Goal: Information Seeking & Learning: Learn about a topic

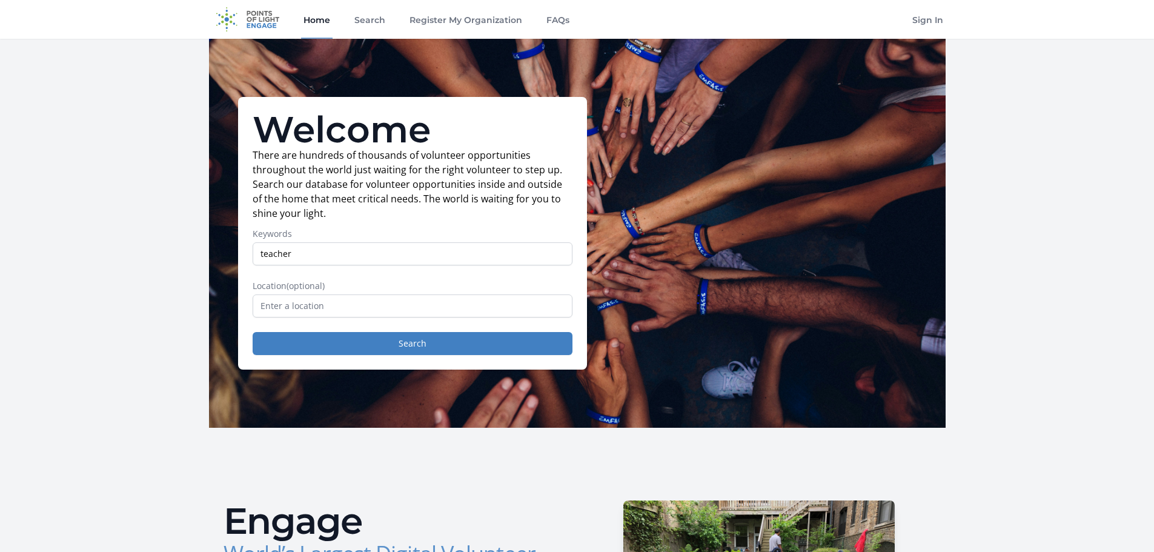
type input "teacher"
click at [253, 332] on button "Search" at bounding box center [413, 343] width 320 height 23
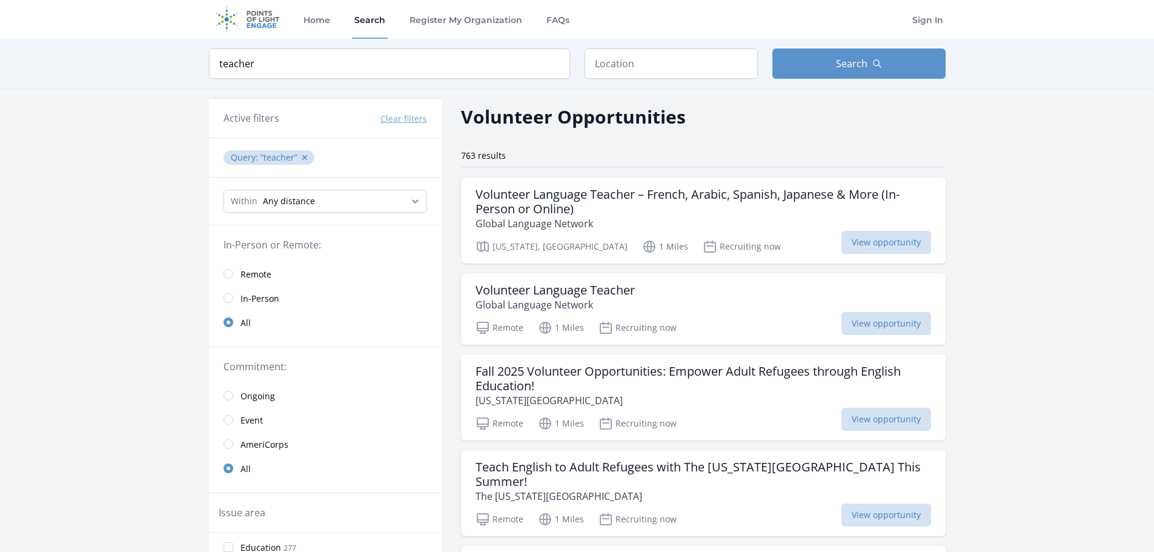
click at [479, 79] on div "Keyword teacher Location Search" at bounding box center [577, 64] width 775 height 50
click at [478, 76] on input "teacher" at bounding box center [389, 63] width 361 height 30
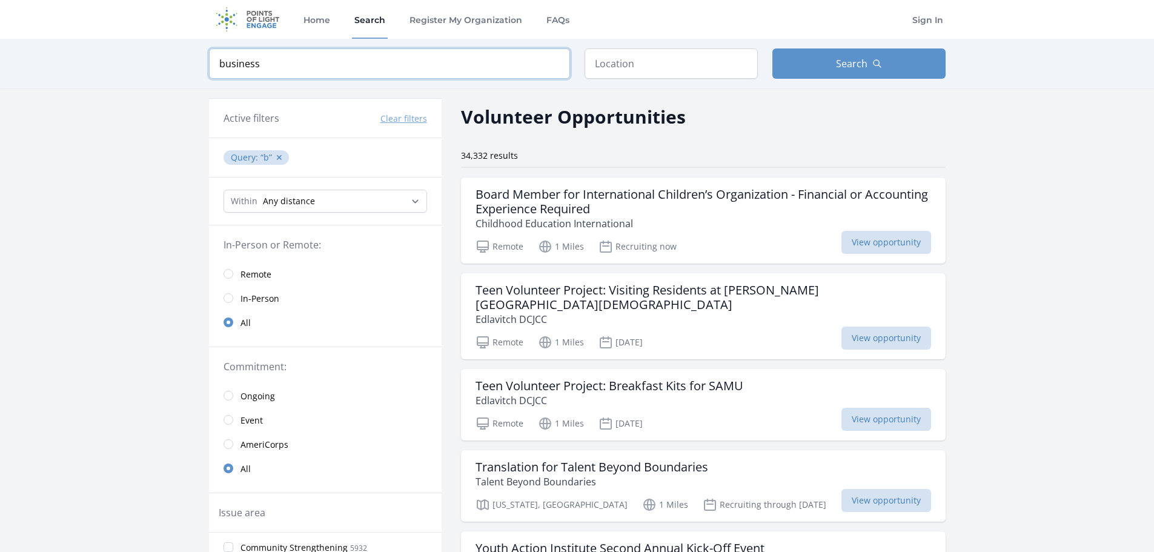
click button "submit" at bounding box center [0, 0] width 0 height 0
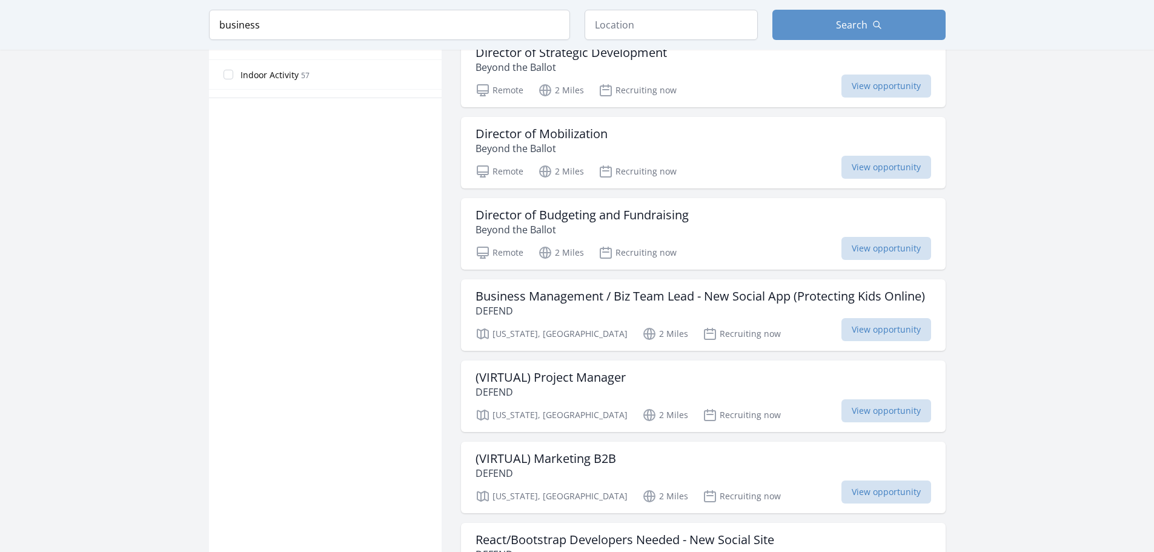
scroll to position [827, 0]
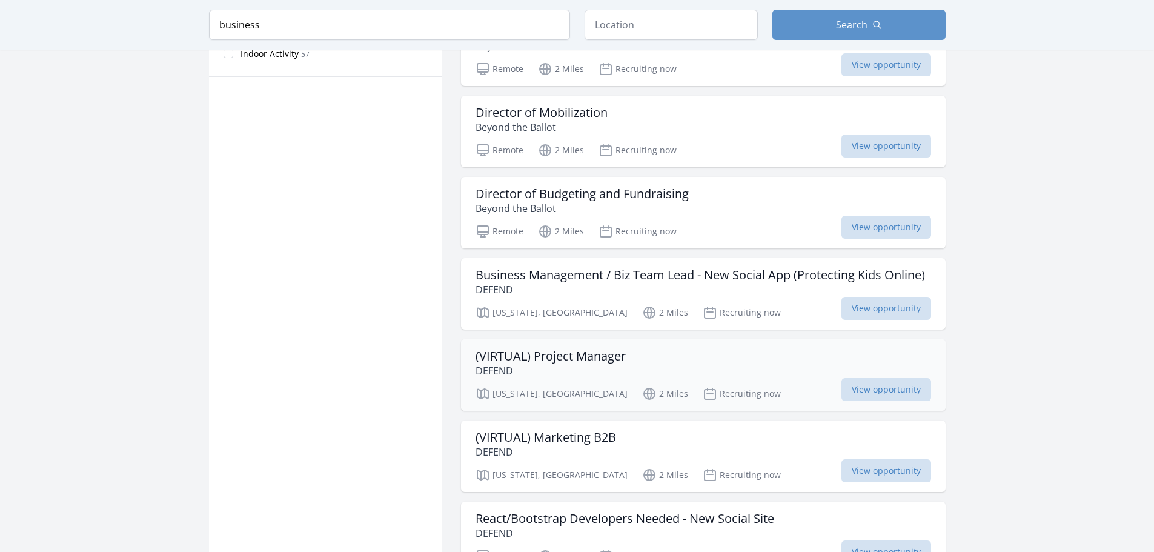
click at [569, 351] on h3 "(VIRTUAL) Project Manager" at bounding box center [550, 356] width 150 height 15
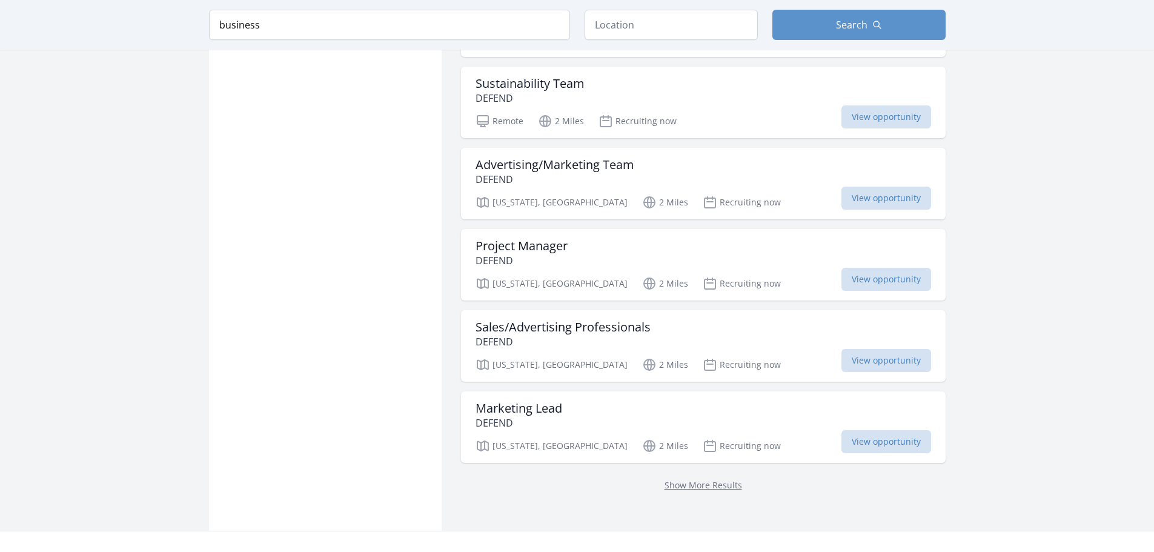
scroll to position [1383, 0]
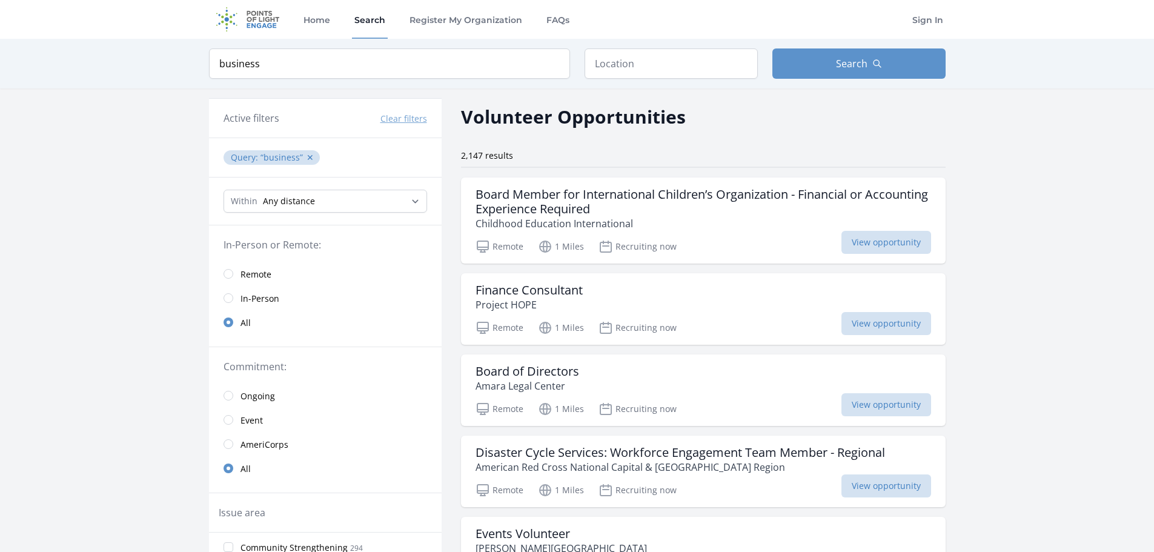
click at [256, 273] on span "Remote" at bounding box center [255, 274] width 31 height 12
click at [300, 60] on input "business" at bounding box center [389, 63] width 361 height 30
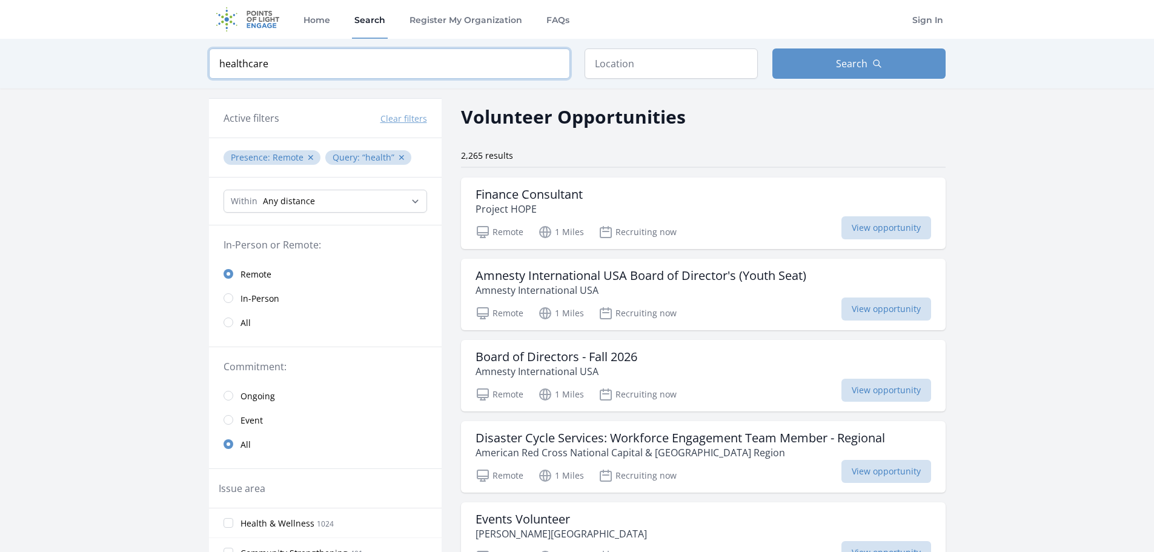
type input "healthcare"
click button "submit" at bounding box center [0, 0] width 0 height 0
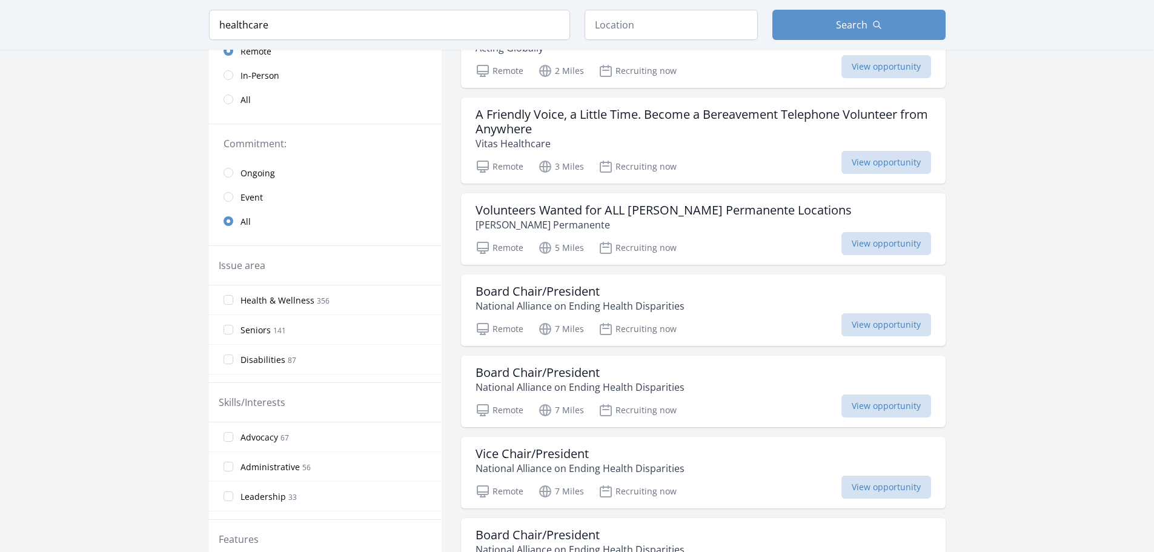
scroll to position [303, 0]
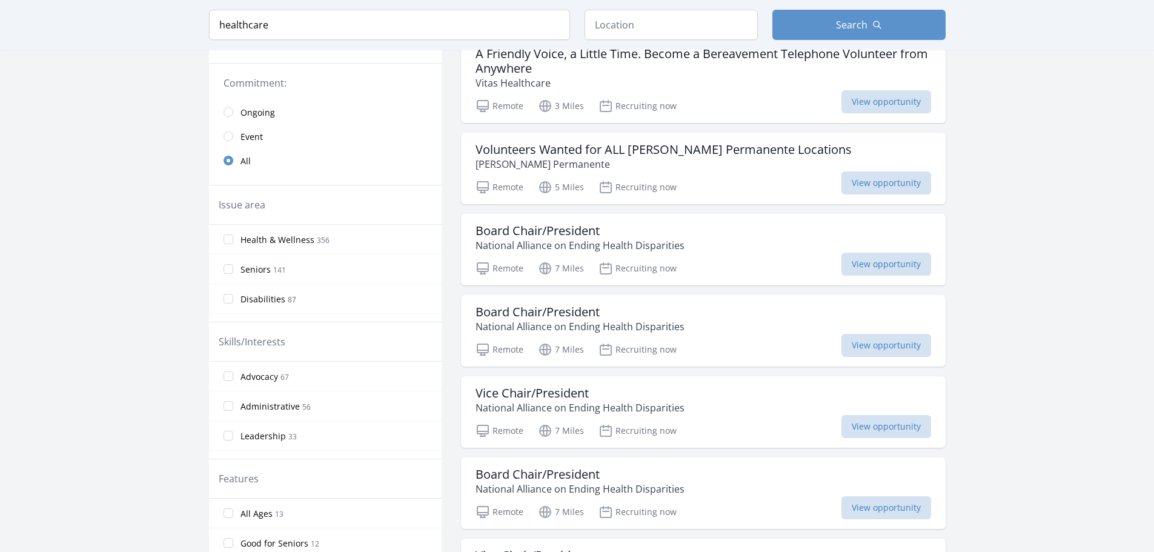
click at [277, 400] on span "Administrative" at bounding box center [269, 406] width 59 height 12
click at [233, 401] on input "Administrative 56" at bounding box center [228, 406] width 10 height 10
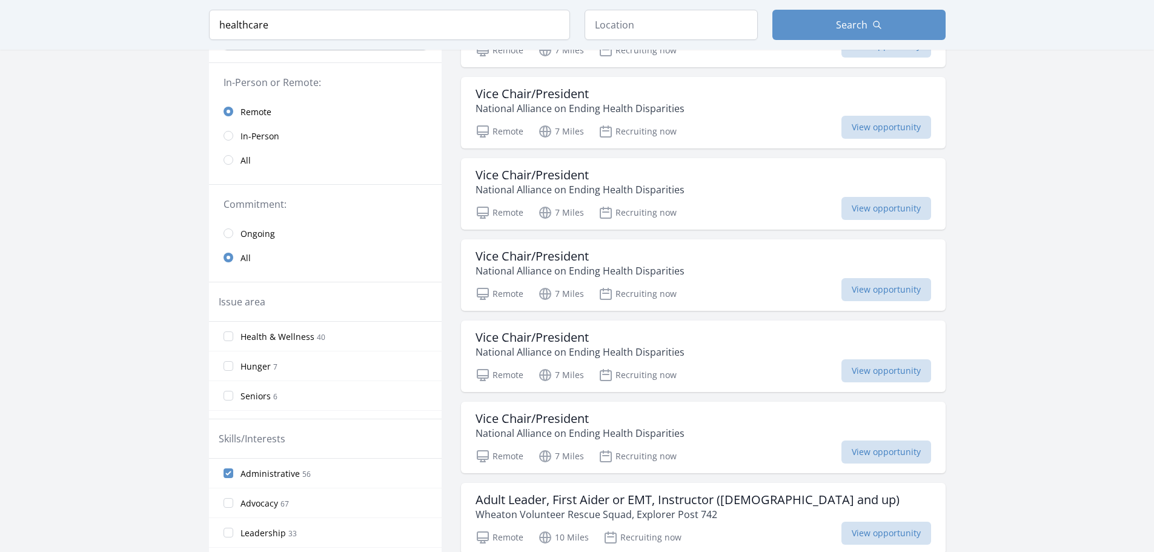
scroll to position [61, 0]
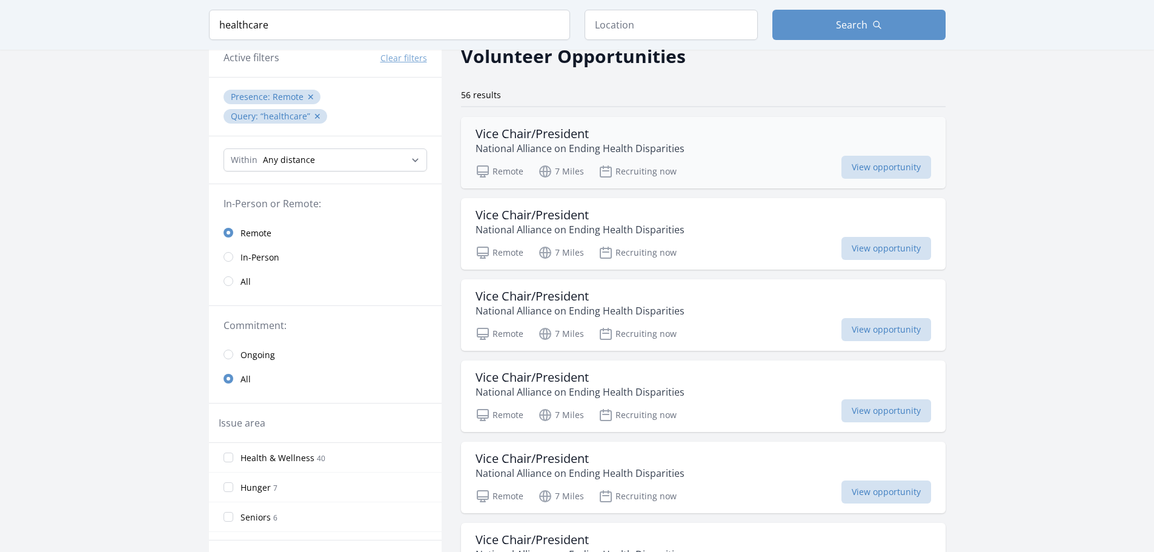
click at [598, 139] on h3 "Vice Chair/President" at bounding box center [579, 134] width 209 height 15
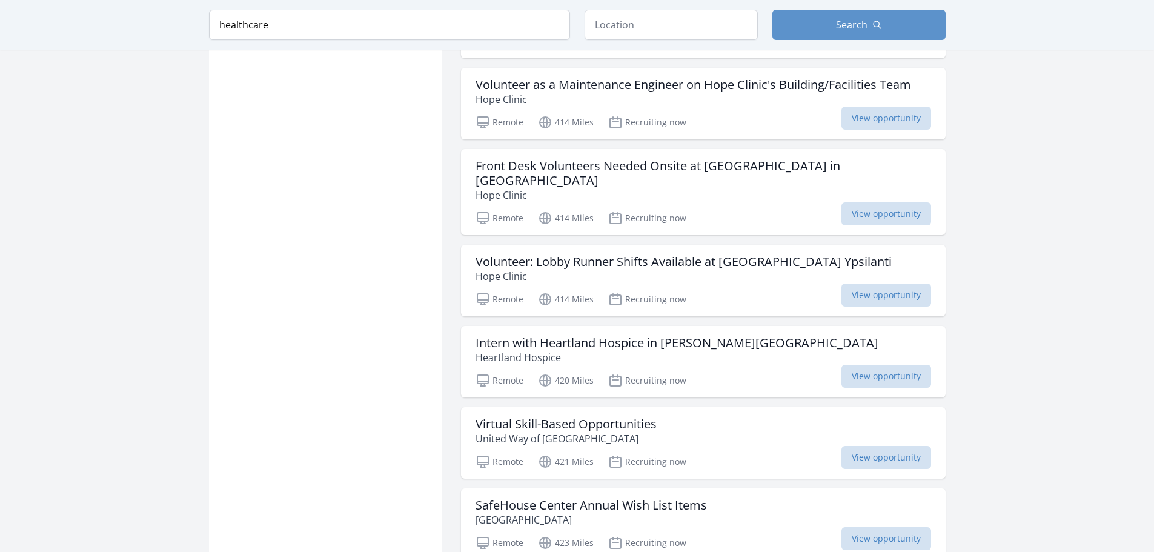
scroll to position [1009, 0]
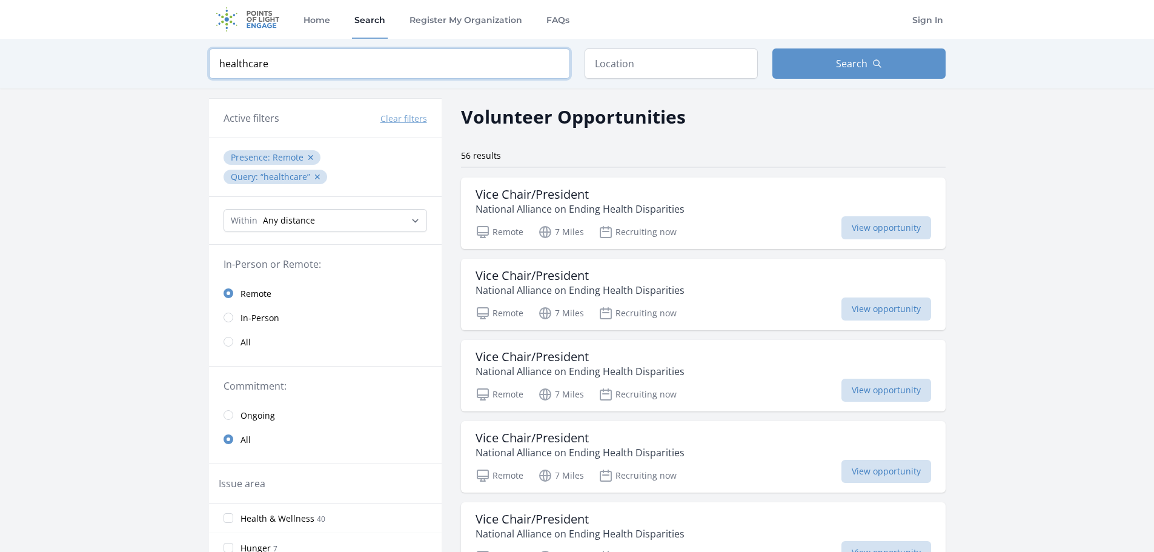
click at [272, 65] on input "healthcare" at bounding box center [389, 63] width 361 height 30
click at [311, 157] on button "✕" at bounding box center [310, 157] width 7 height 12
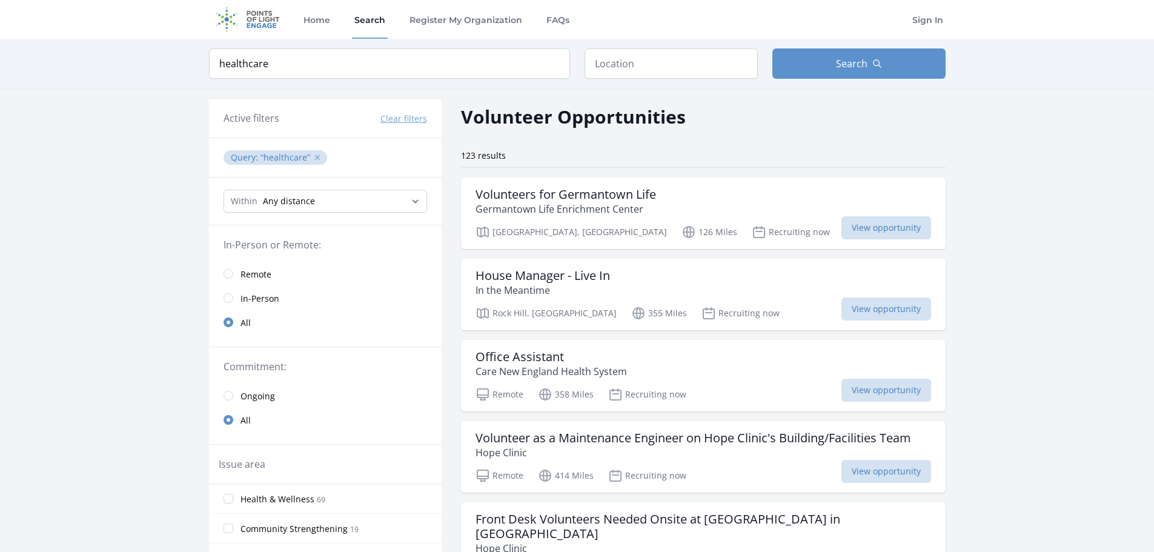
click at [314, 156] on button "✕" at bounding box center [317, 157] width 7 height 12
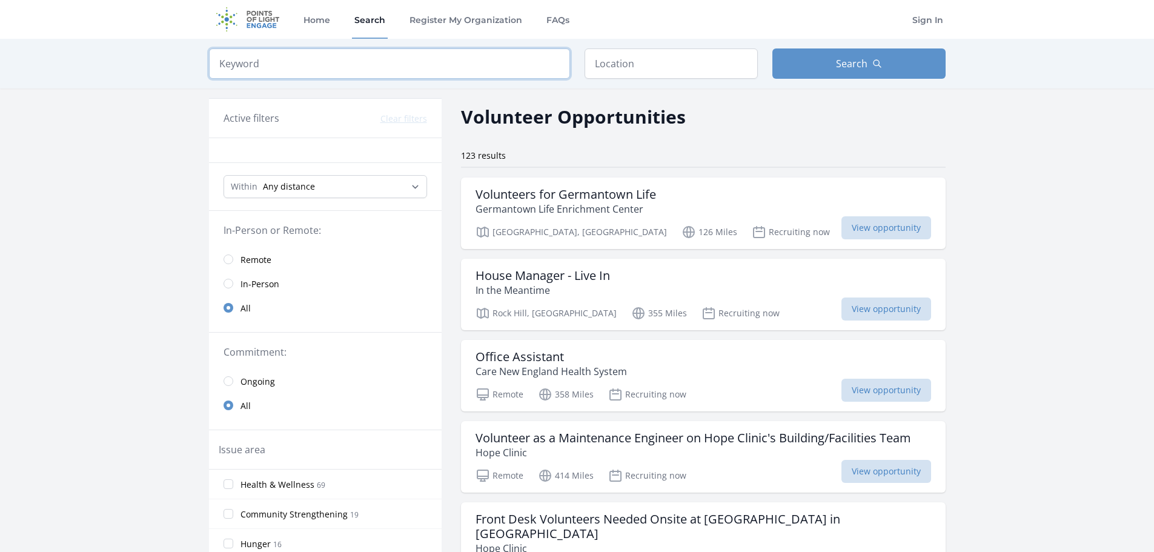
click at [288, 67] on input "search" at bounding box center [389, 63] width 361 height 30
click at [288, 66] on input "search" at bounding box center [389, 63] width 361 height 30
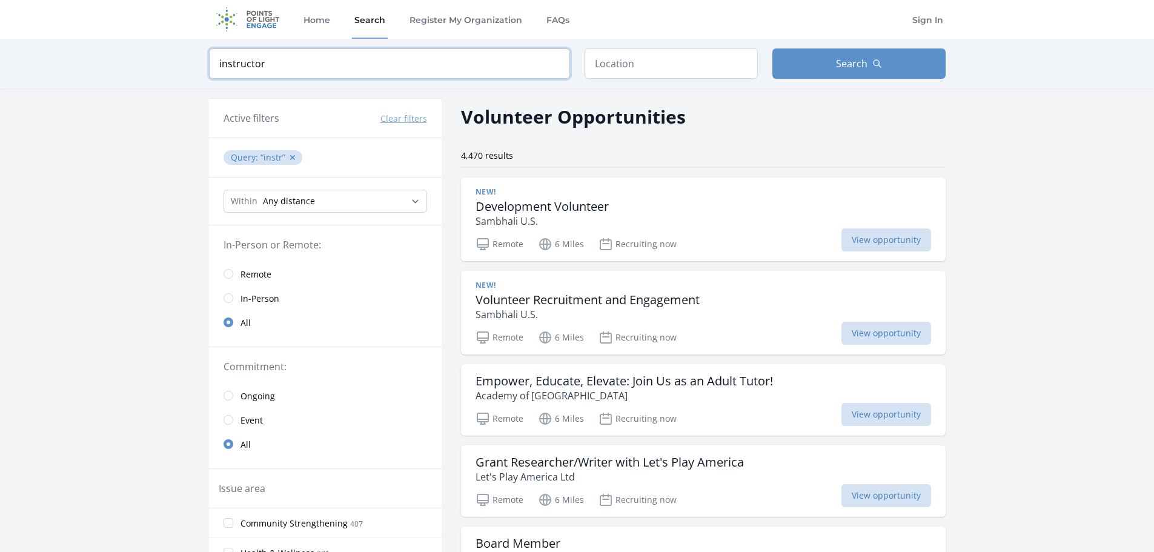
type input "instructor"
click button "submit" at bounding box center [0, 0] width 0 height 0
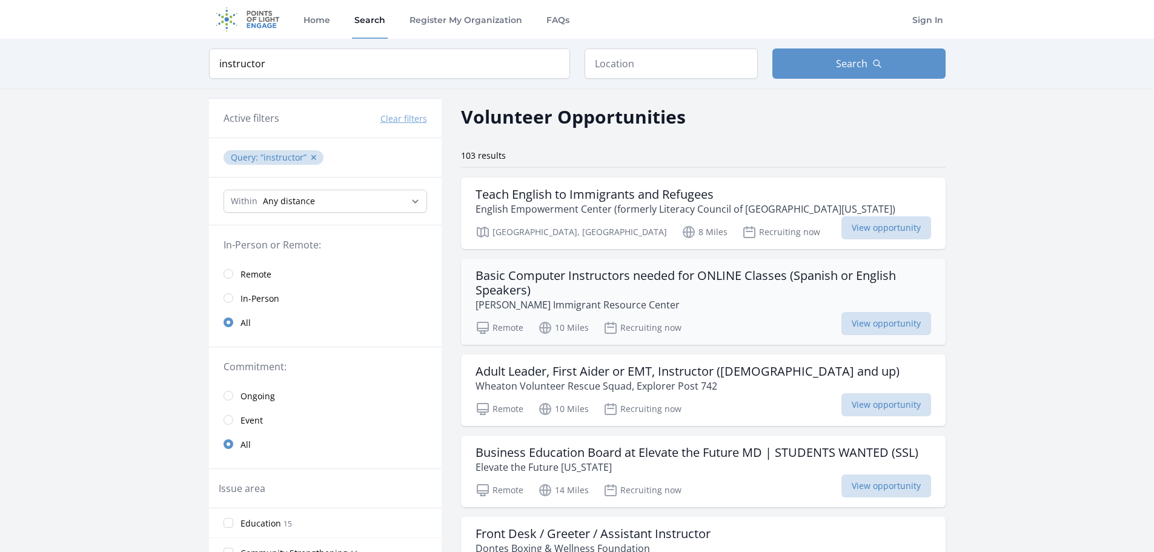
click at [598, 271] on h3 "Basic Computer Instructors needed for ONLINE Classes (Spanish or English Speake…" at bounding box center [702, 282] width 455 height 29
click at [625, 64] on input "text" at bounding box center [670, 63] width 173 height 30
click at [556, 276] on h3 "Basic Computer Instructors needed for ONLINE Classes (Spanish or English Speake…" at bounding box center [702, 282] width 455 height 29
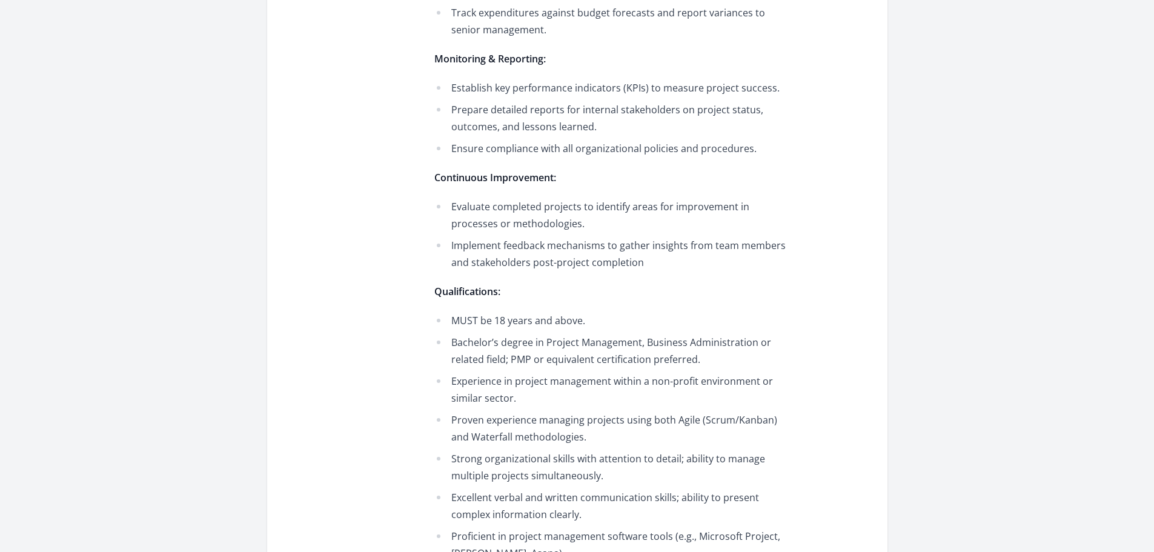
scroll to position [1151, 0]
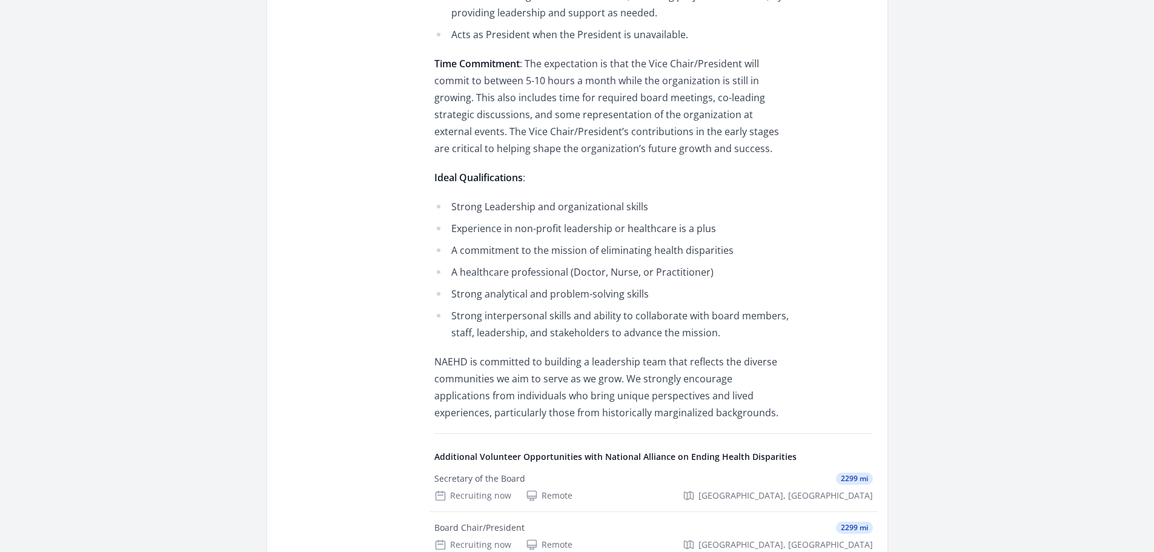
scroll to position [727, 0]
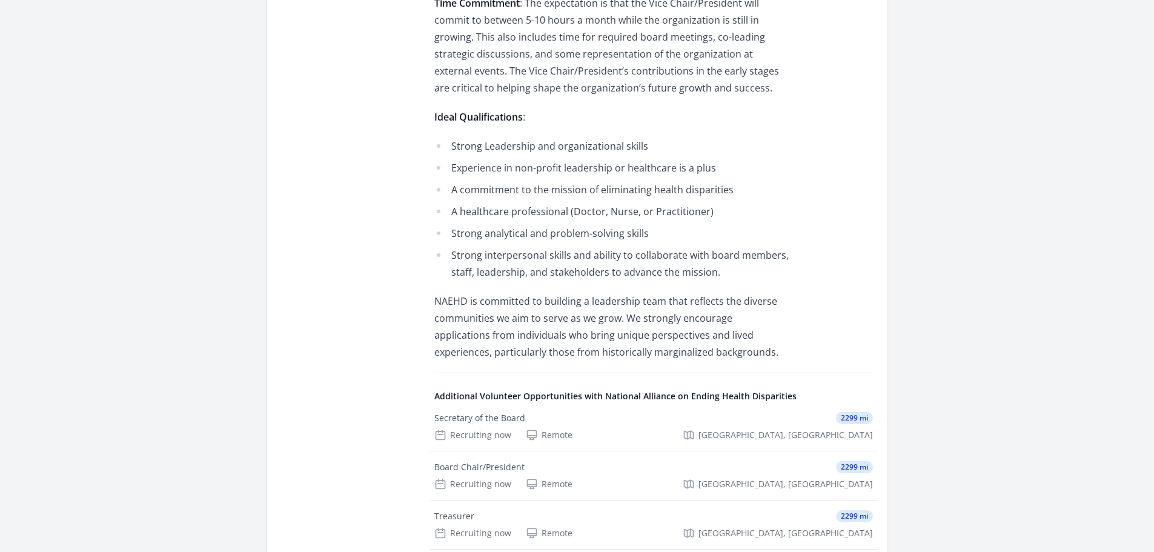
click at [548, 159] on li "Experience in non-profit leadership or healthcare is a plus" at bounding box center [611, 167] width 354 height 17
click at [467, 181] on li "A commitment to the mission of eliminating health disparities" at bounding box center [611, 189] width 354 height 17
click at [470, 181] on li "A commitment to the mission of eliminating health disparities" at bounding box center [611, 189] width 354 height 17
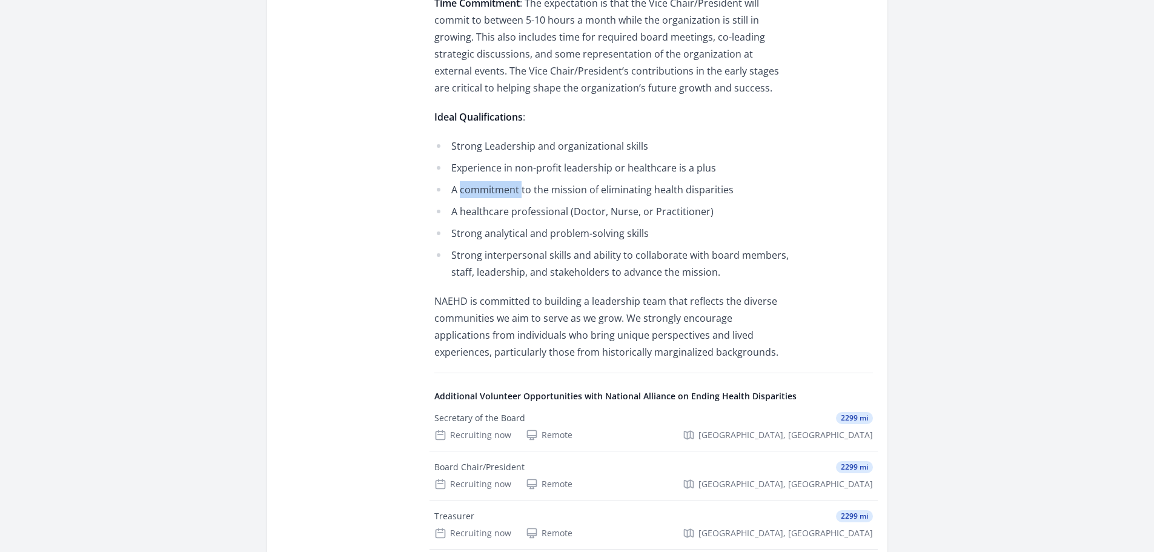
click at [470, 181] on li "A commitment to the mission of eliminating health disparities" at bounding box center [611, 189] width 354 height 17
click at [470, 225] on li "Strong analytical and problem-solving skills" at bounding box center [611, 233] width 354 height 17
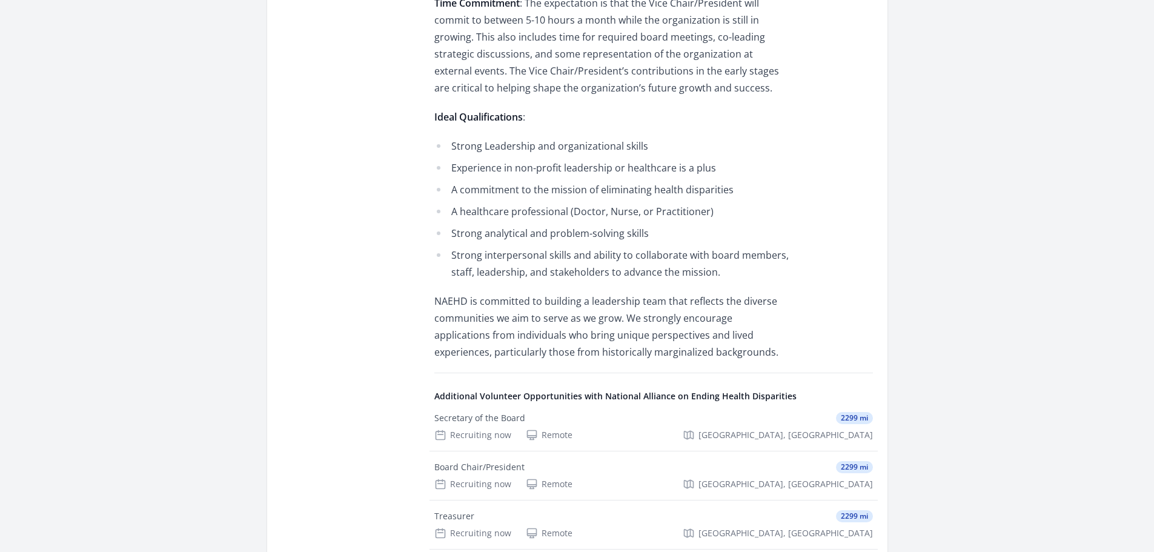
click at [477, 296] on p "NAEHD is committed to building a leadership team that reflects the diverse comm…" at bounding box center [611, 326] width 354 height 68
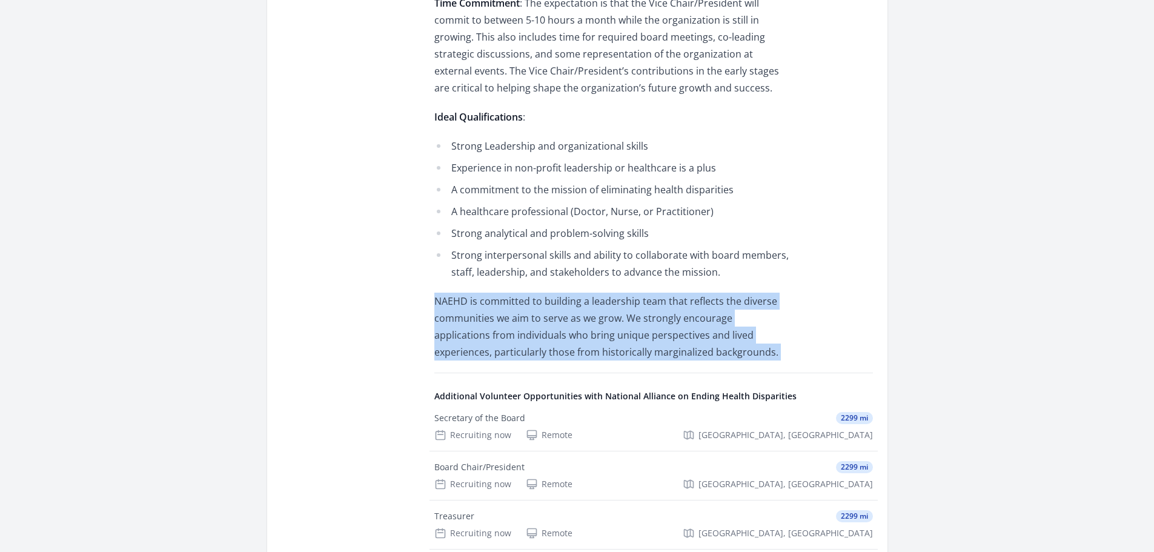
click at [477, 296] on p "NAEHD is committed to building a leadership team that reflects the diverse comm…" at bounding box center [611, 326] width 354 height 68
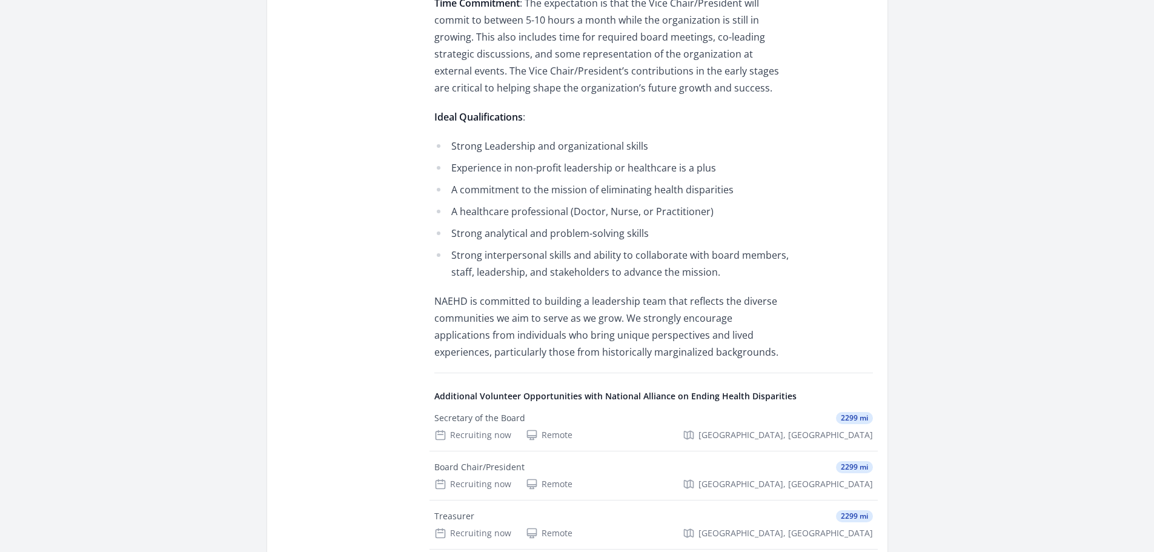
click at [1031, 360] on main "Organization National Alliance on Ending Health Disparities Vice Chair/Presiden…" at bounding box center [577, 32] width 1154 height 1441
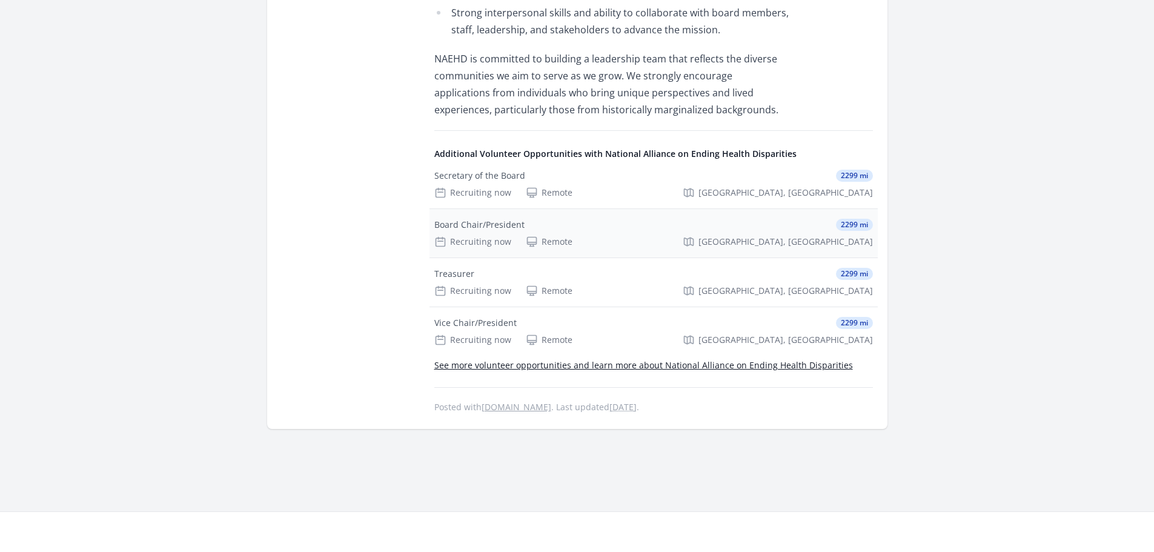
scroll to position [787, 0]
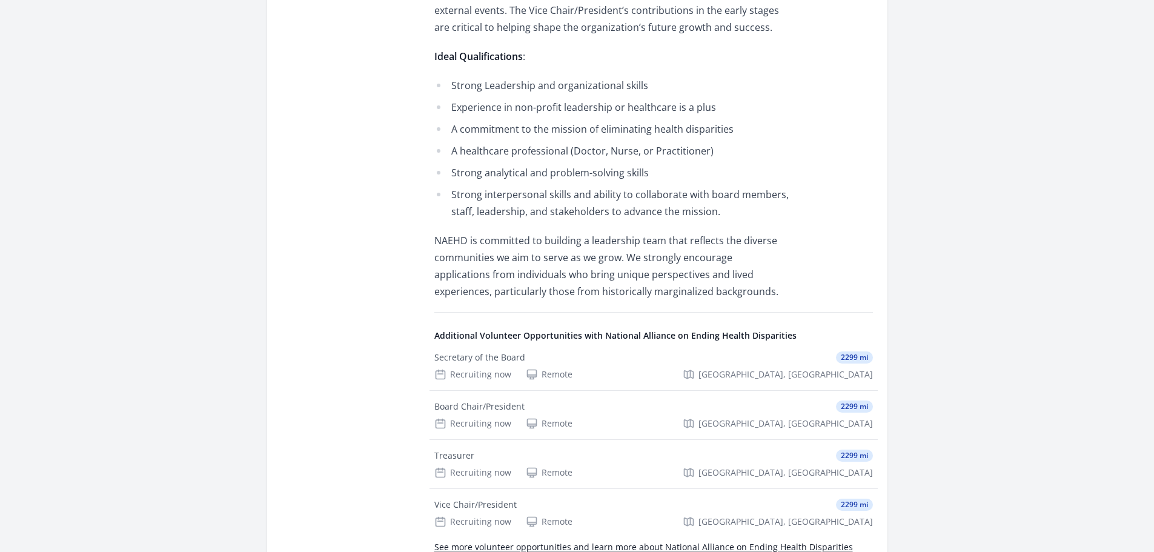
click at [503, 232] on p "NAEHD is committed to building a leadership team that reflects the diverse comm…" at bounding box center [611, 266] width 354 height 68
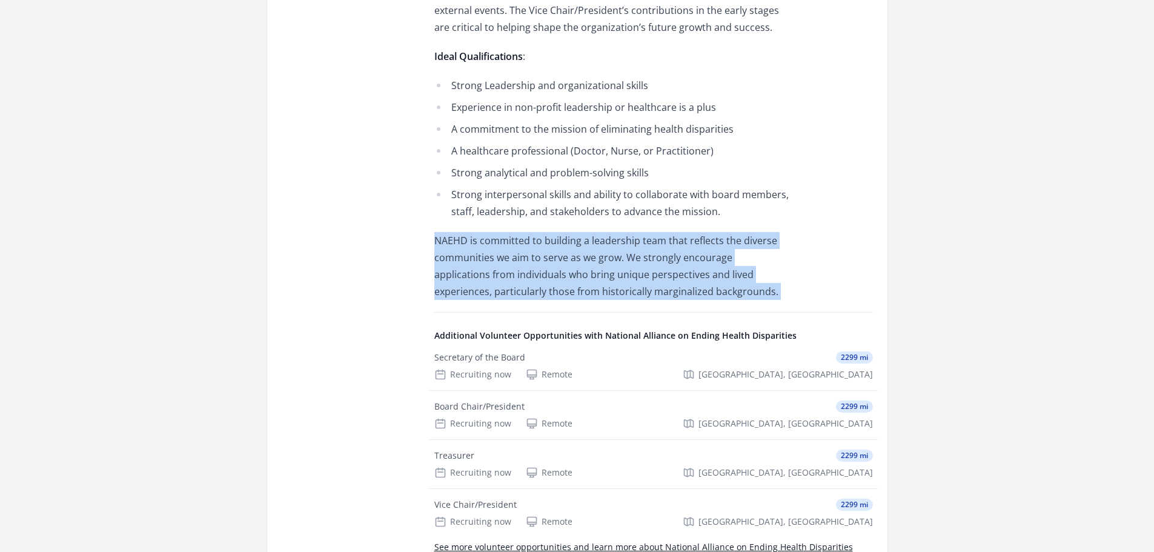
click at [503, 232] on p "NAEHD is committed to building a leadership team that reflects the diverse comm…" at bounding box center [611, 266] width 354 height 68
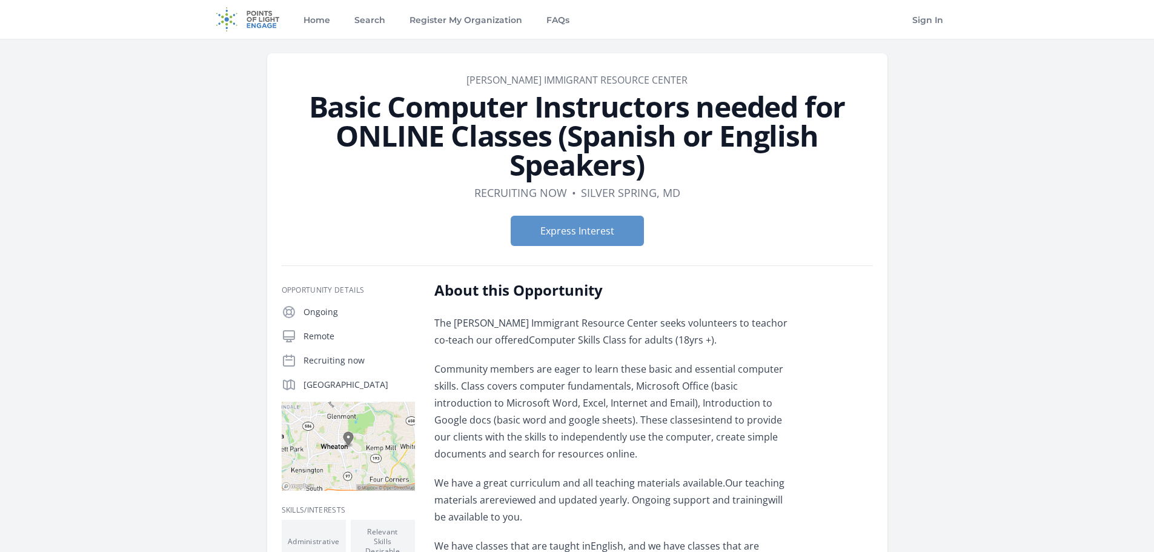
scroll to position [61, 0]
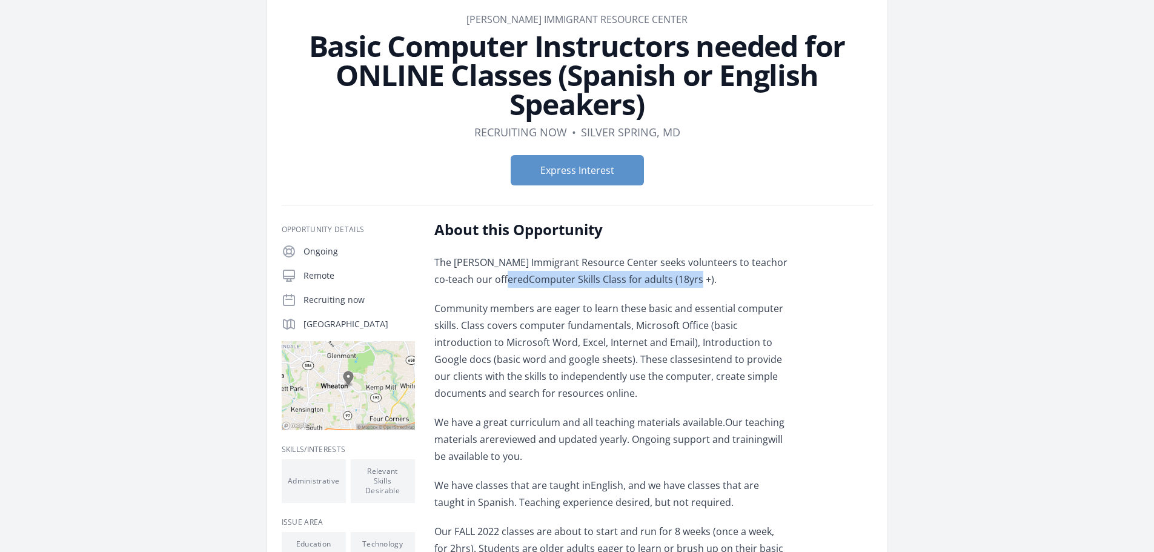
drag, startPoint x: 484, startPoint y: 280, endPoint x: 677, endPoint y: 279, distance: 193.2
click at [677, 279] on p "The Gilchrist Immigrant Resource Center seeks volunteers to teachor co-teach ou…" at bounding box center [611, 271] width 354 height 34
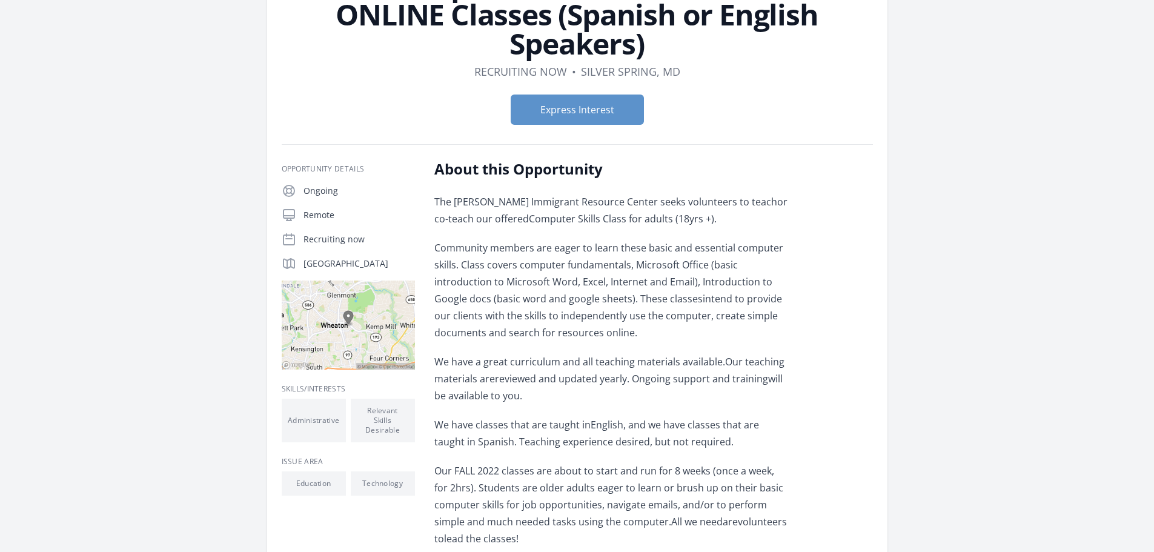
scroll to position [182, 0]
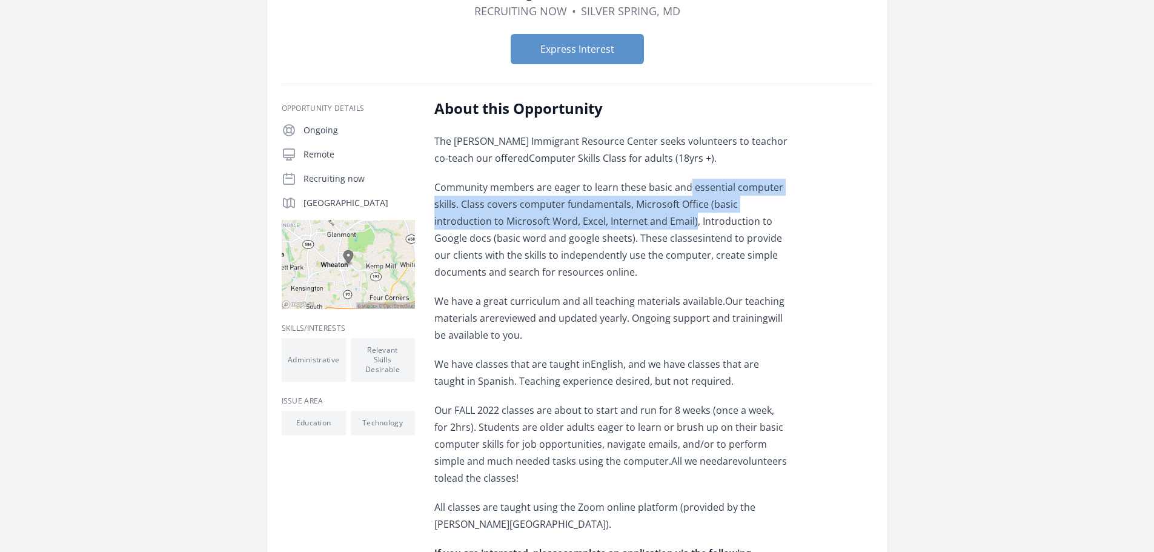
drag, startPoint x: 685, startPoint y: 180, endPoint x: 633, endPoint y: 222, distance: 65.9
click at [633, 222] on p "Community members are eager to learn these basic and essential computer skills.…" at bounding box center [611, 230] width 354 height 102
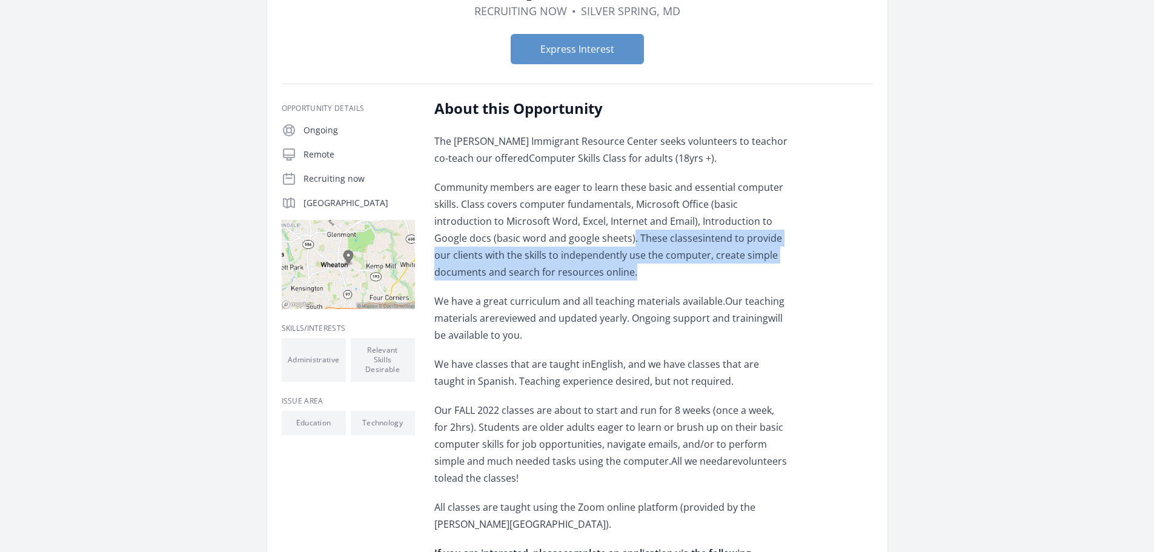
drag, startPoint x: 544, startPoint y: 234, endPoint x: 535, endPoint y: 269, distance: 36.9
click at [535, 269] on p "Community members are eager to learn these basic and essential computer skills.…" at bounding box center [611, 230] width 354 height 102
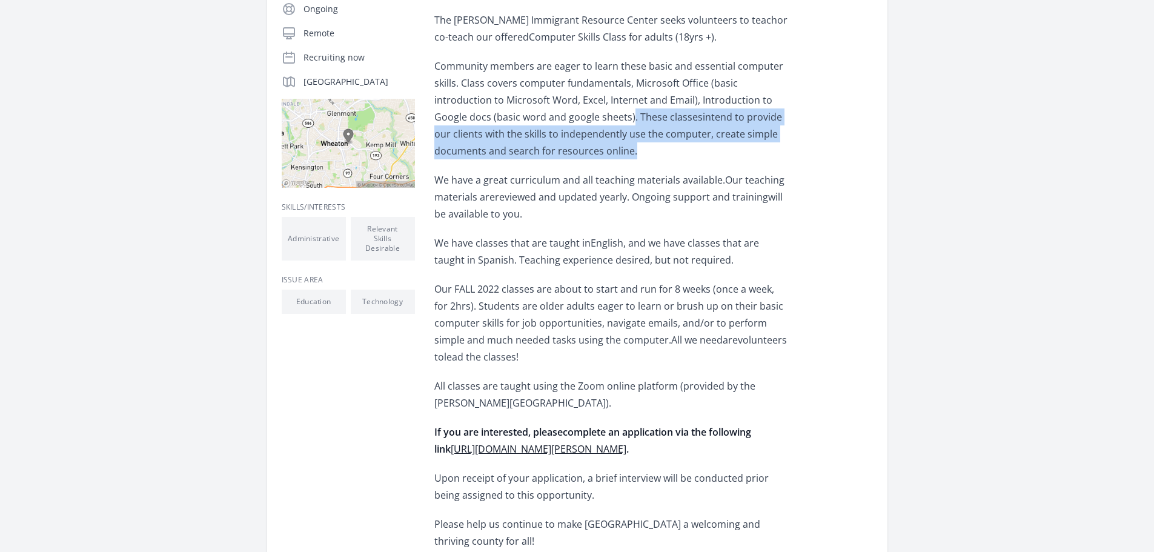
scroll to position [363, 0]
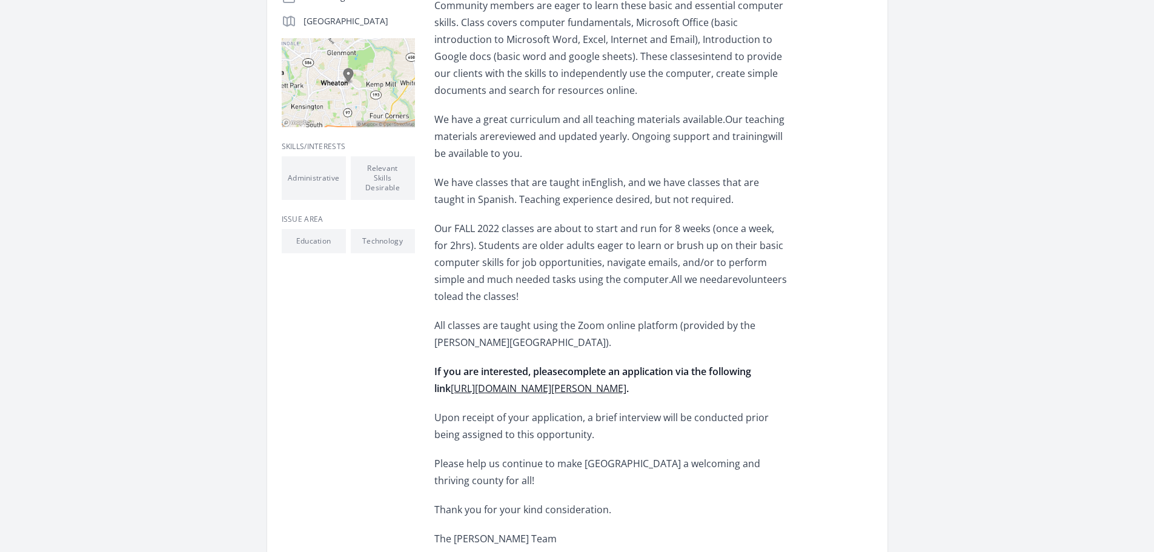
click at [509, 233] on p "Our FALL 2022 classes are about to start and run for 8 weeks (once a week, for …" at bounding box center [611, 262] width 354 height 85
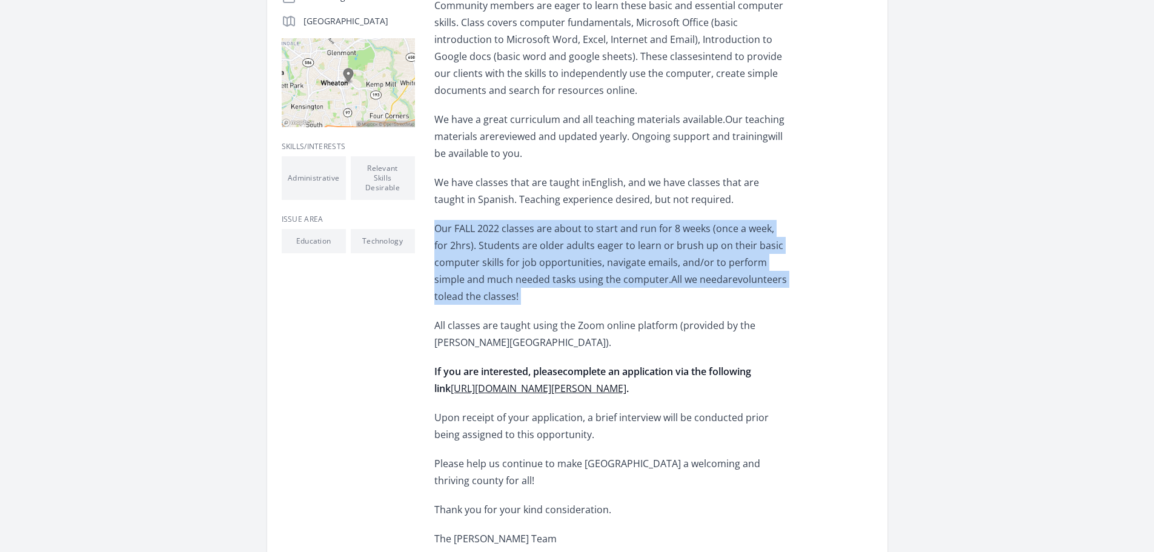
click at [509, 232] on p "Our FALL 2022 classes are about to start and run for 8 weeks (once a week, for …" at bounding box center [611, 262] width 354 height 85
click at [608, 283] on p "Our FALL 2022 classes are about to start and run for 8 weeks (once a week, for …" at bounding box center [611, 262] width 354 height 85
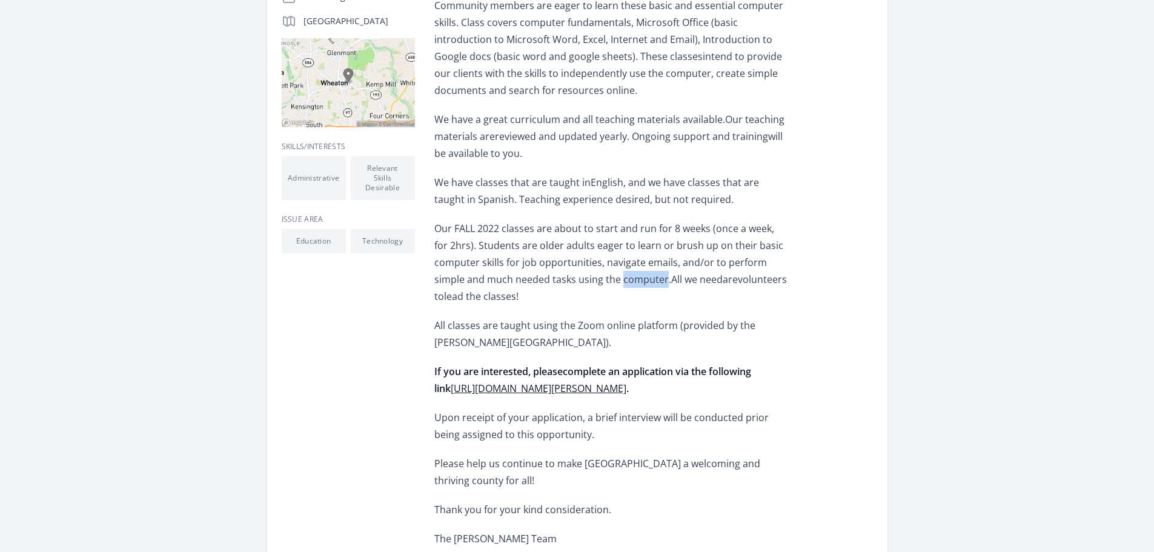
click at [608, 283] on p "Our FALL 2022 classes are about to start and run for 8 weeks (once a week, for …" at bounding box center [611, 262] width 354 height 85
click at [579, 244] on p "Our FALL 2022 classes are about to start and run for 8 weeks (once a week, for …" at bounding box center [611, 262] width 354 height 85
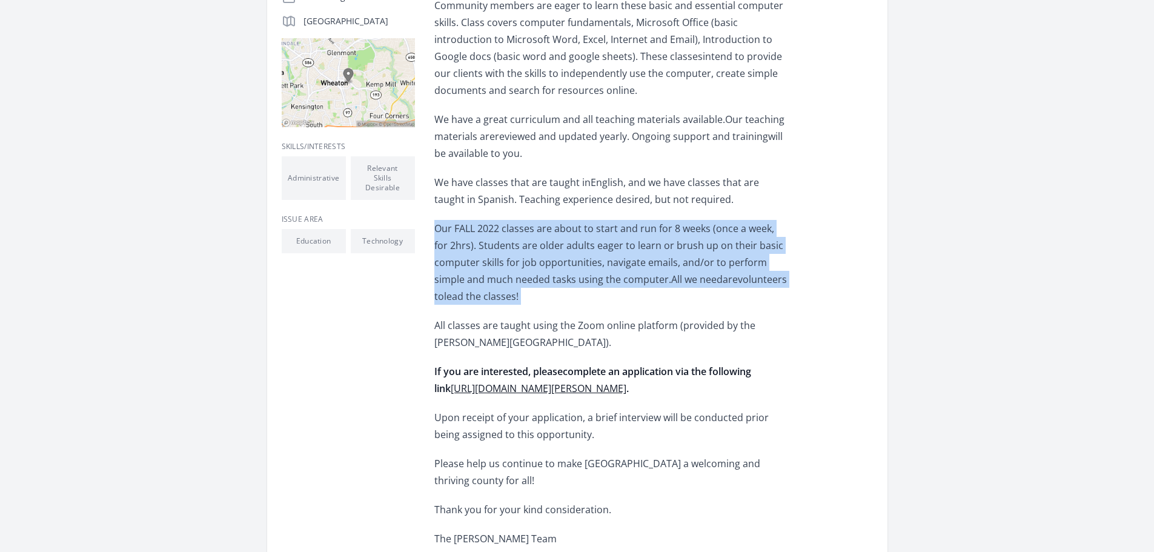
click at [579, 244] on p "Our FALL 2022 classes are about to start and run for 8 weeks (once a week, for …" at bounding box center [611, 262] width 354 height 85
click at [497, 257] on p "Our FALL 2022 classes are about to start and run for 8 weeks (once a week, for …" at bounding box center [611, 262] width 354 height 85
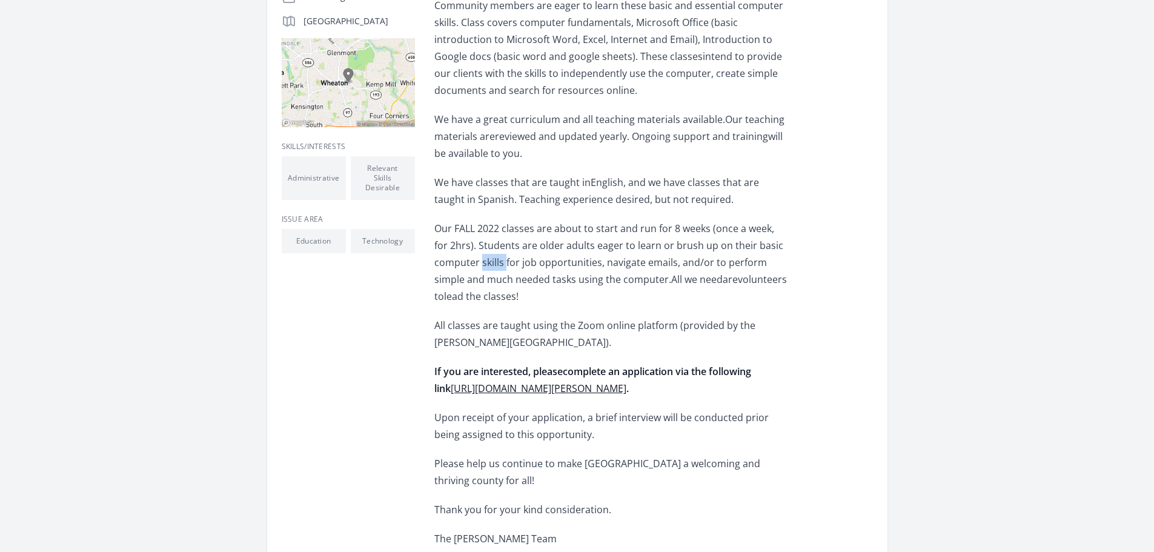
click at [497, 257] on p "Our FALL 2022 classes are about to start and run for 8 weeks (once a week, for …" at bounding box center [611, 262] width 354 height 85
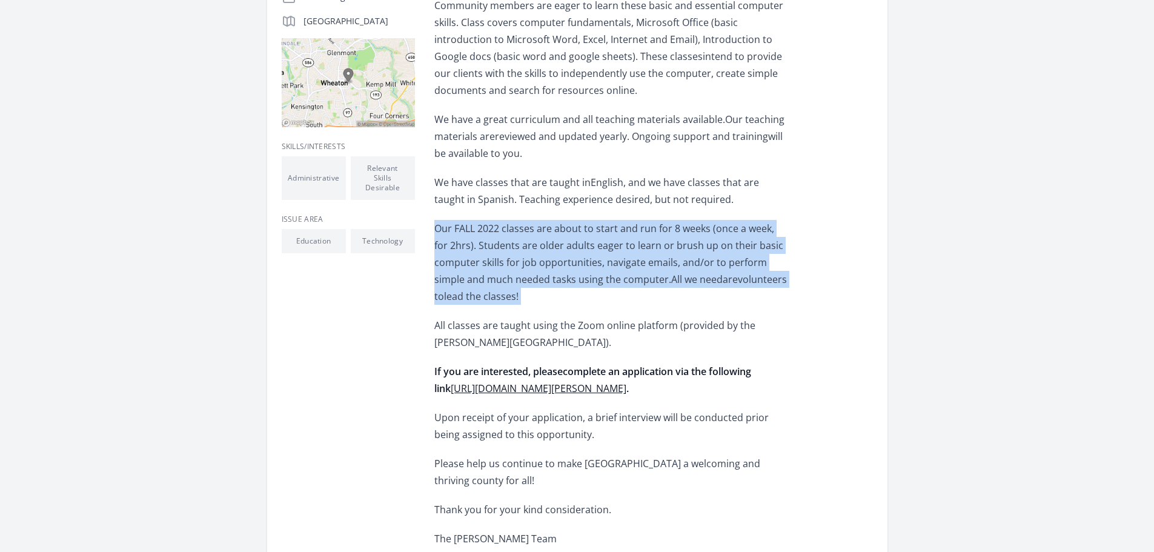
click at [497, 257] on p "Our FALL 2022 classes are about to start and run for 8 weeks (once a week, for …" at bounding box center [611, 262] width 354 height 85
click at [656, 238] on p "Our FALL 2022 classes are about to start and run for 8 weeks (once a week, for …" at bounding box center [611, 262] width 354 height 85
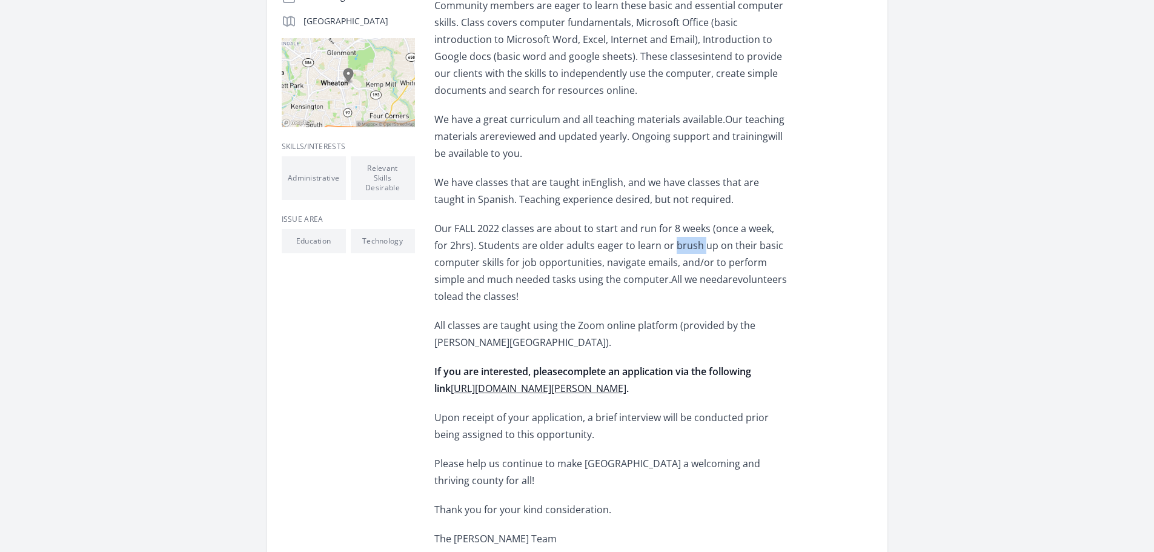
click at [656, 238] on p "Our FALL 2022 classes are about to start and run for 8 weeks (once a week, for …" at bounding box center [611, 262] width 354 height 85
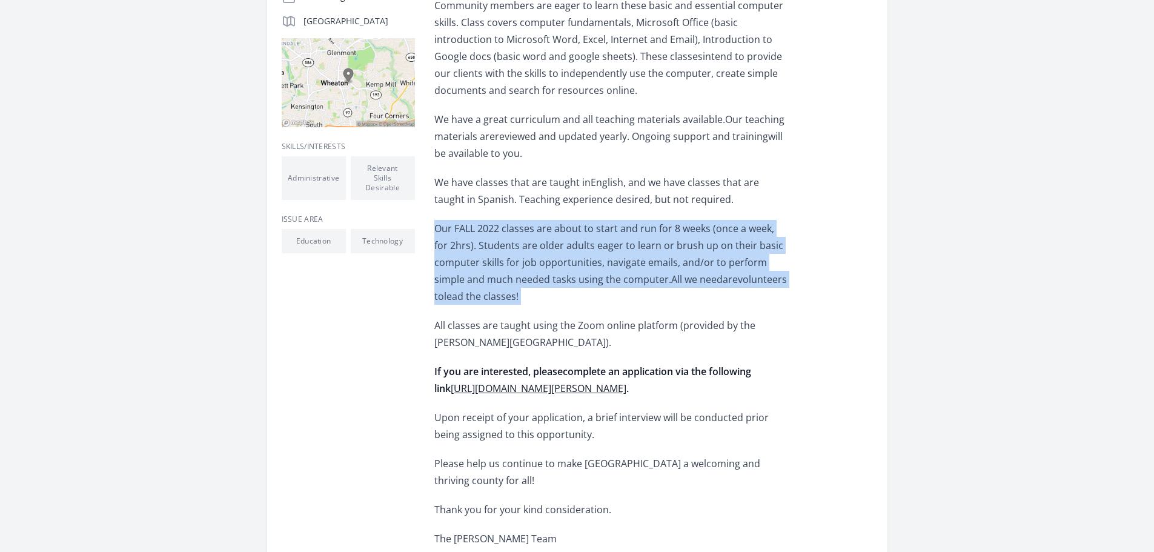
click at [656, 238] on p "Our FALL 2022 classes are about to start and run for 8 weeks (once a week, for …" at bounding box center [611, 262] width 354 height 85
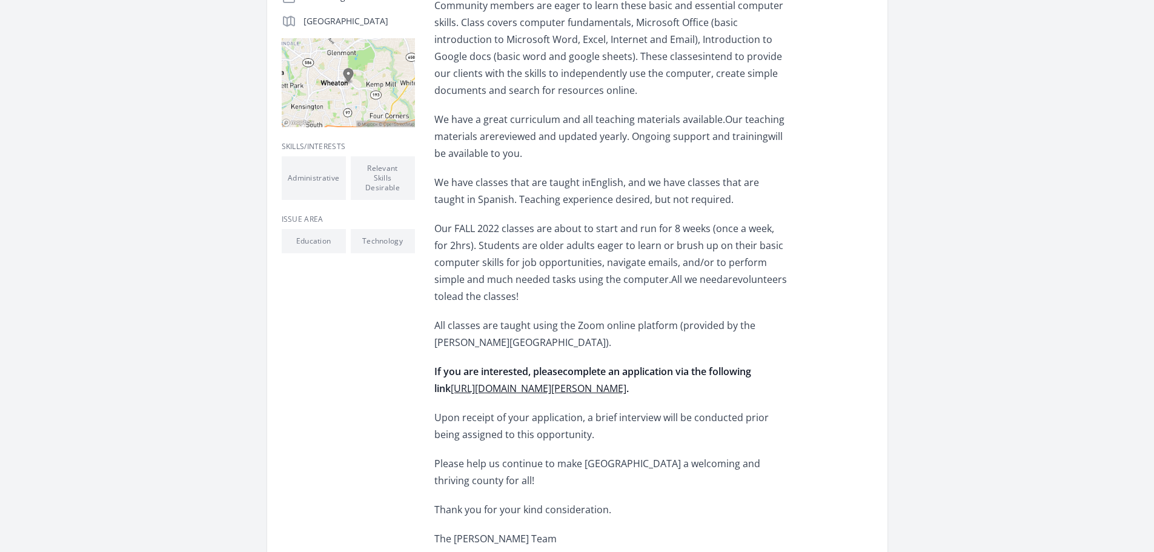
click at [423, 249] on div "Opportunity Details Ongoing Remote Recruiting now Silver Spring, MD 20902 ." at bounding box center [577, 331] width 591 height 828
click at [647, 248] on p "Our FALL 2022 classes are about to start and run for 8 weeks (once a week, for …" at bounding box center [611, 262] width 354 height 85
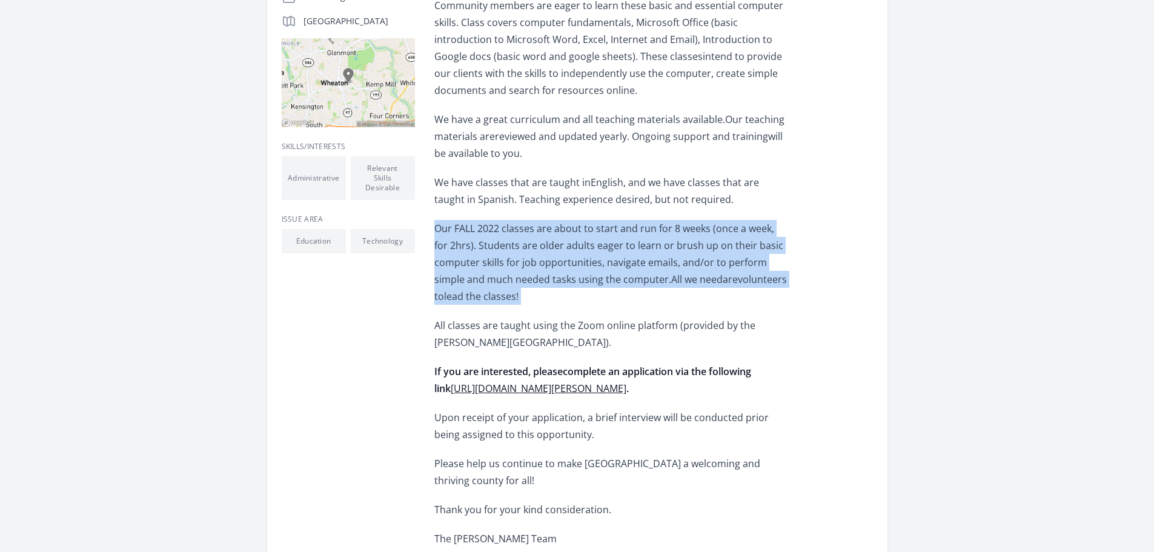
click at [647, 248] on p "Our FALL 2022 classes are about to start and run for 8 weeks (once a week, for …" at bounding box center [611, 262] width 354 height 85
click at [504, 277] on p "Our FALL 2022 classes are about to start and run for 8 weeks (once a week, for …" at bounding box center [611, 262] width 354 height 85
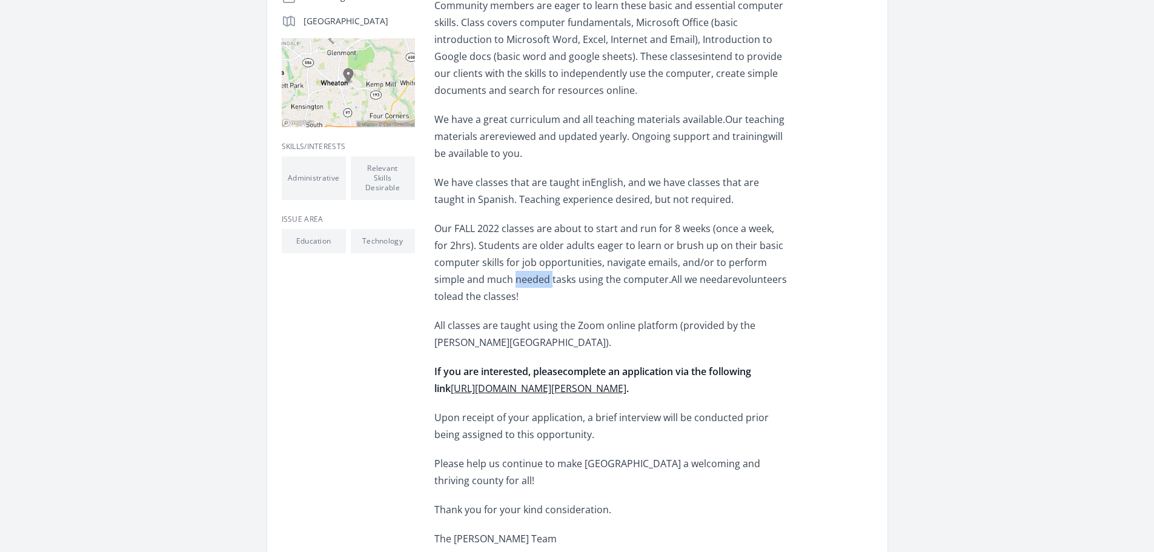
click at [504, 277] on p "Our FALL 2022 classes are about to start and run for 8 weeks (once a week, for …" at bounding box center [611, 262] width 354 height 85
click at [506, 335] on p "All classes are taught using the Zoom online platform (provided by the Gilchris…" at bounding box center [611, 334] width 354 height 34
click at [510, 325] on p "All classes are taught using the Zoom online platform (provided by the Gilchris…" at bounding box center [611, 334] width 354 height 34
click at [507, 325] on p "All classes are taught using the Zoom online platform (provided by the Gilchris…" at bounding box center [611, 334] width 354 height 34
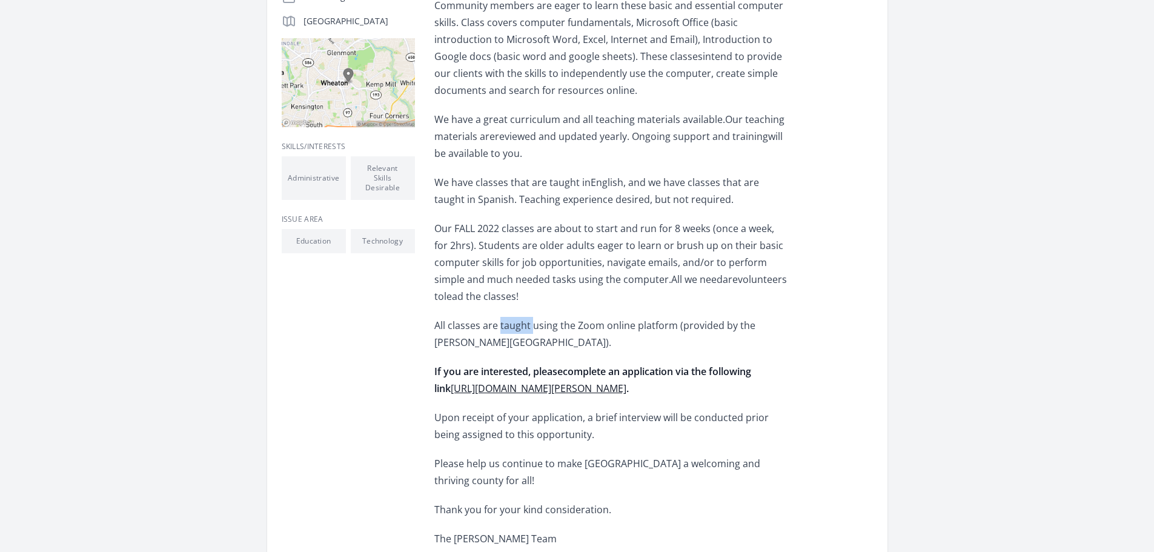
click at [507, 325] on p "All classes are taught using the Zoom online platform (provided by the Gilchris…" at bounding box center [611, 334] width 354 height 34
click at [568, 328] on p "All classes are taught using the Zoom online platform (provided by the Gilchris…" at bounding box center [611, 334] width 354 height 34
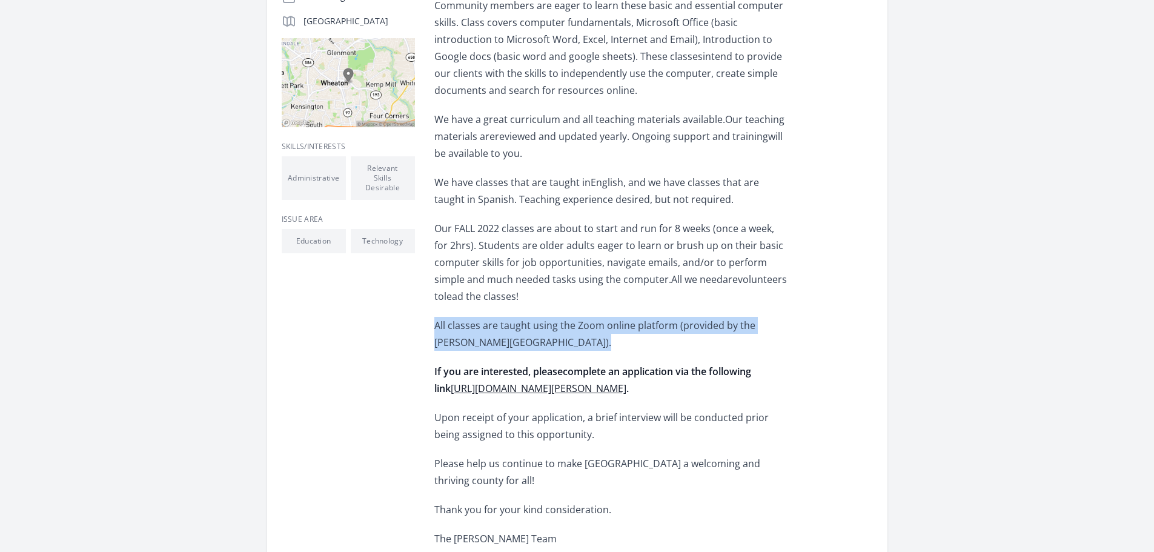
click at [568, 328] on p "All classes are taught using the Zoom online platform (provided by the Gilchris…" at bounding box center [611, 334] width 354 height 34
click at [672, 317] on p "All classes are taught using the Zoom online platform (provided by the Gilchris…" at bounding box center [611, 334] width 354 height 34
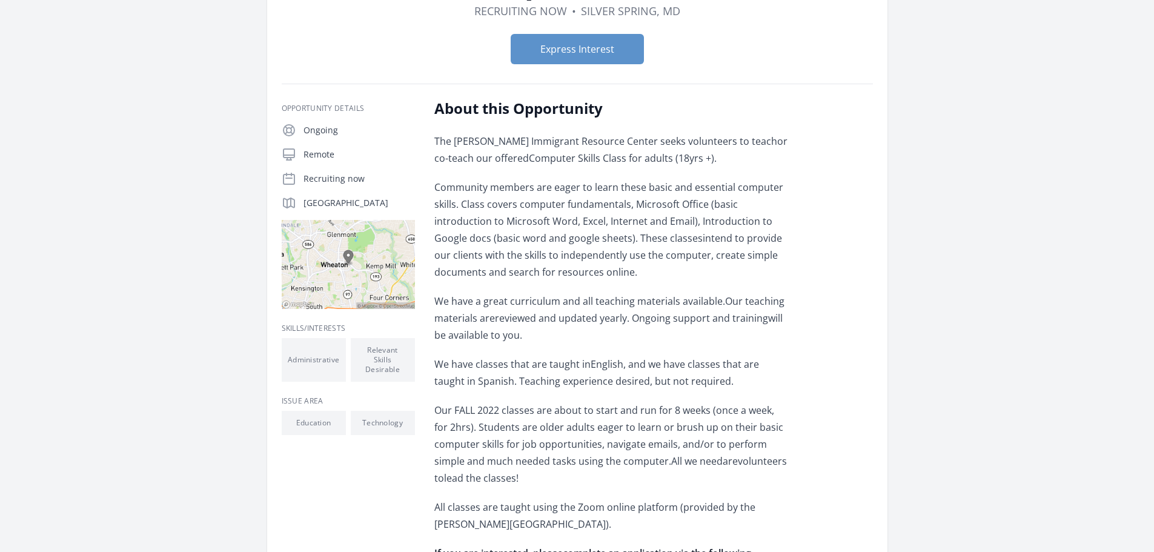
scroll to position [0, 0]
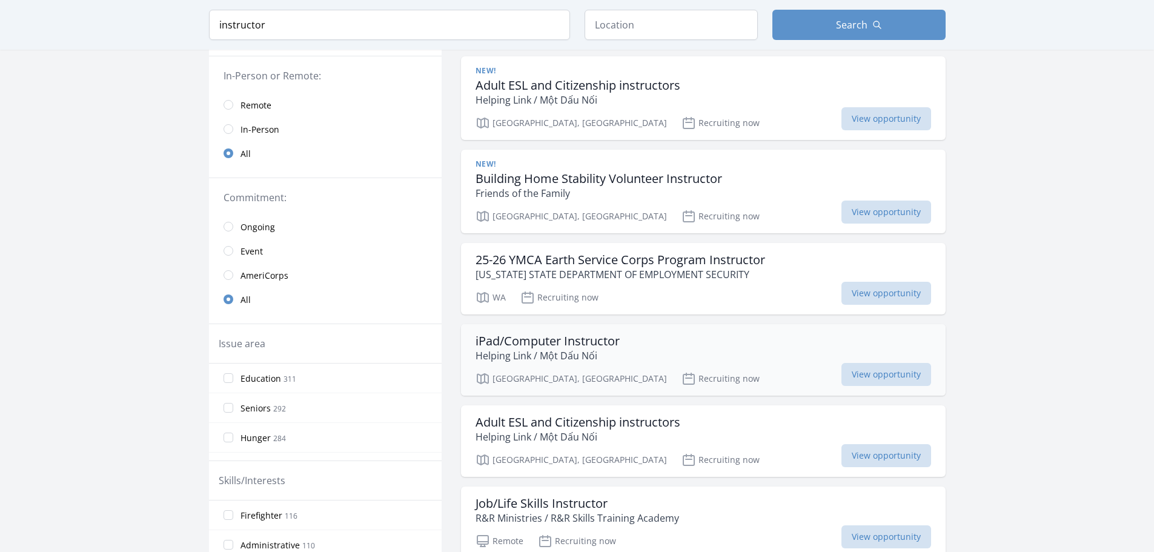
scroll to position [303, 0]
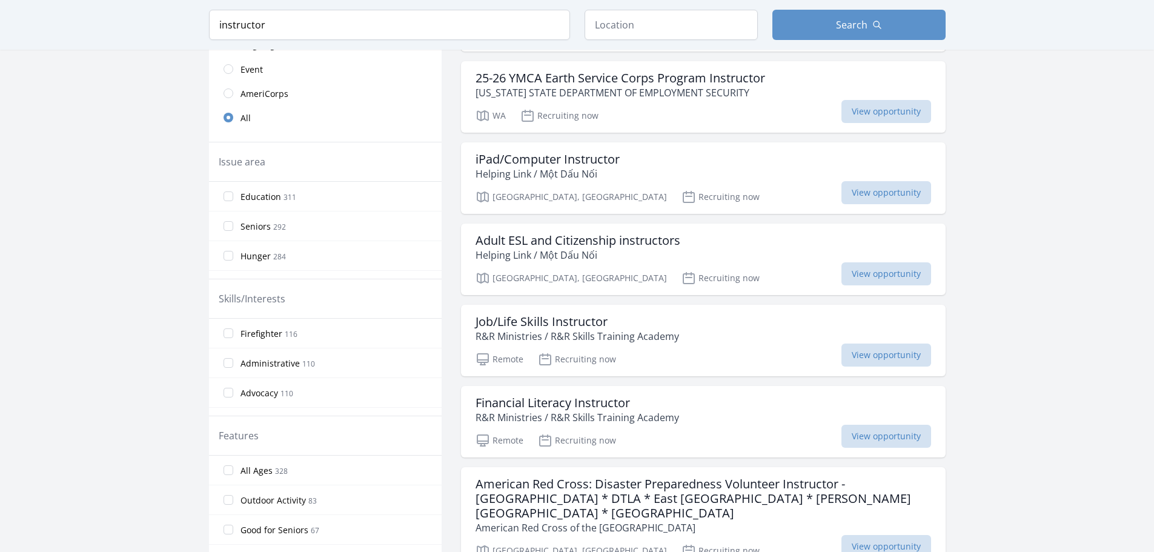
drag, startPoint x: 1152, startPoint y: 131, endPoint x: 1162, endPoint y: 195, distance: 65.0
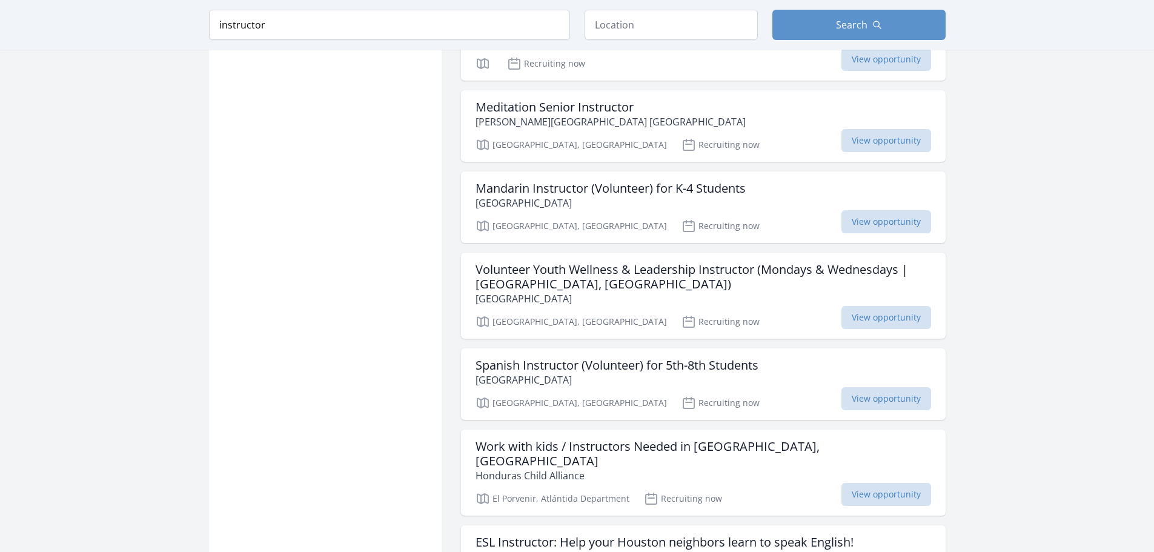
scroll to position [1399, 0]
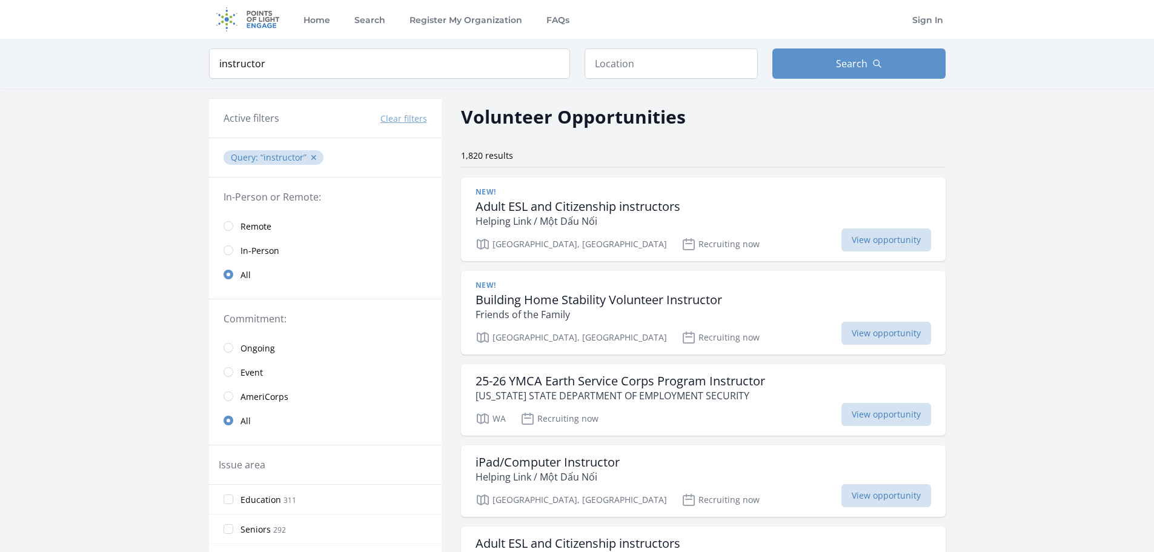
click at [248, 255] on span "In-Person" at bounding box center [259, 251] width 39 height 12
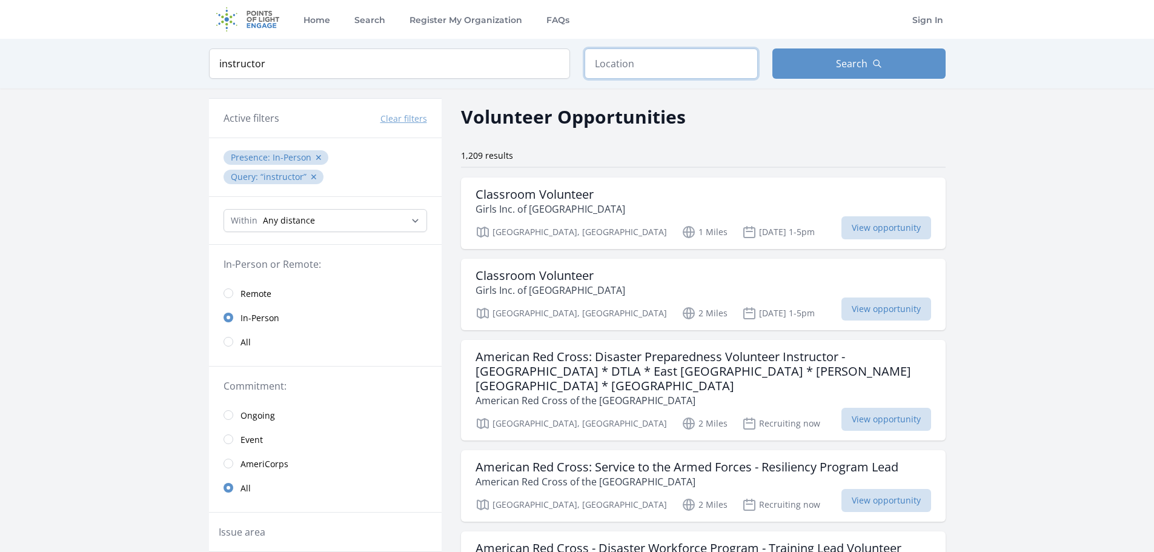
click at [637, 61] on input "text" at bounding box center [670, 63] width 173 height 30
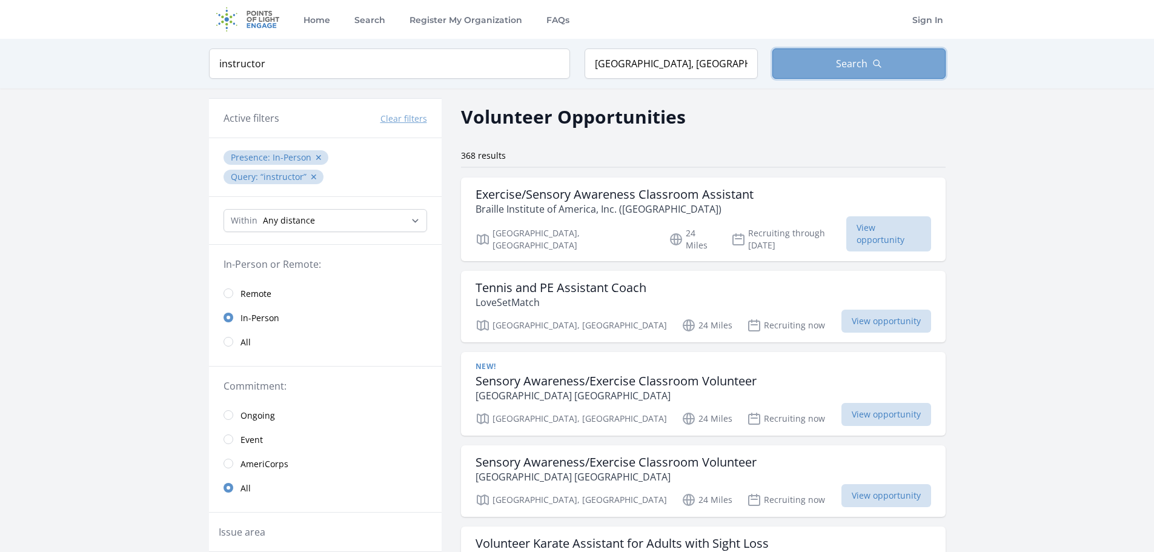
click at [861, 72] on button "Search" at bounding box center [858, 63] width 173 height 30
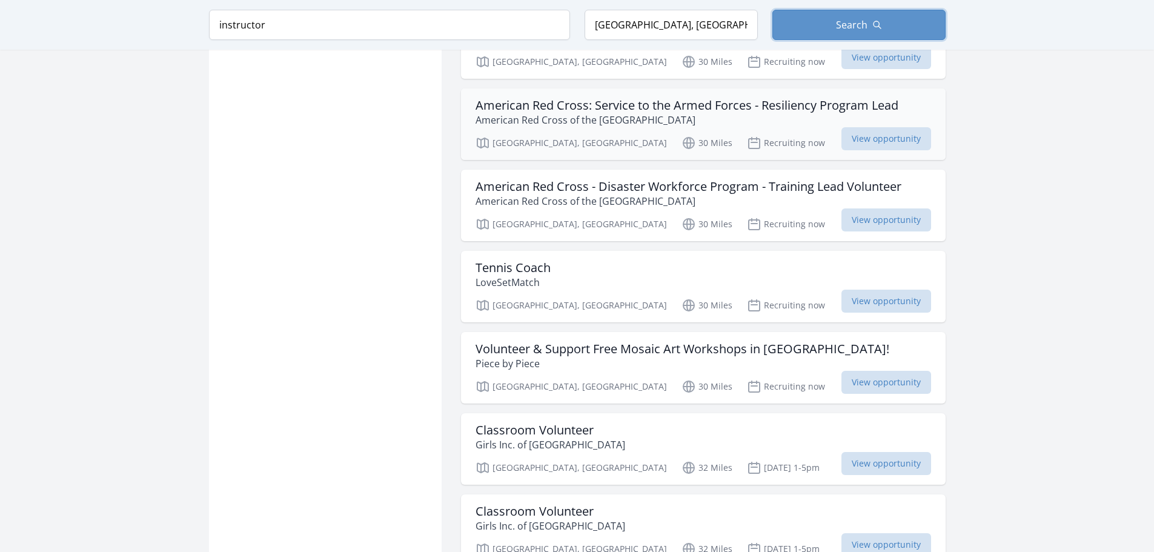
scroll to position [1270, 0]
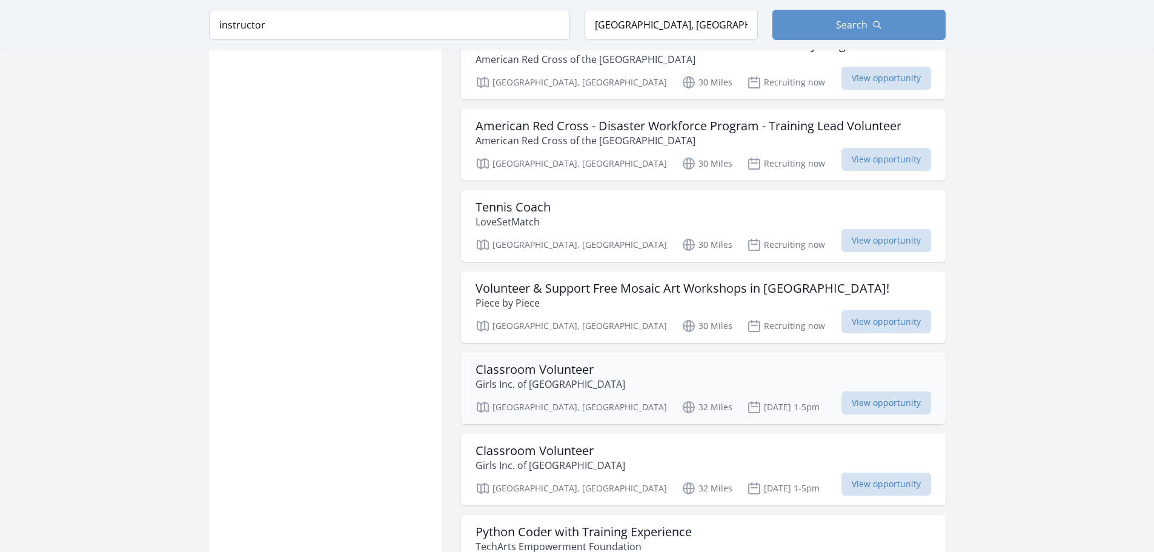
click at [510, 362] on h3 "Classroom Volunteer" at bounding box center [550, 369] width 150 height 15
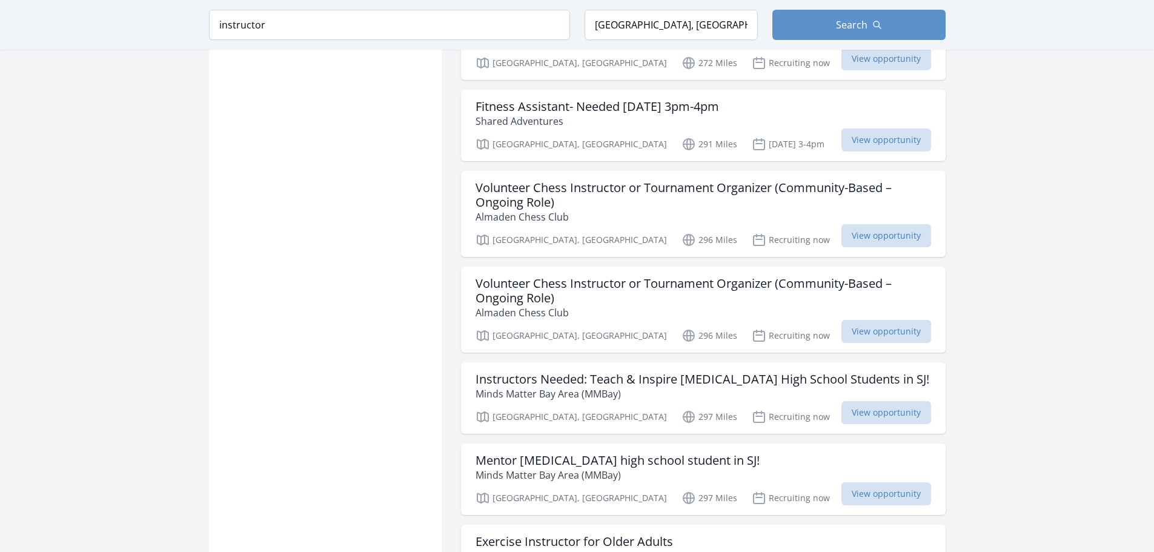
scroll to position [2440, 0]
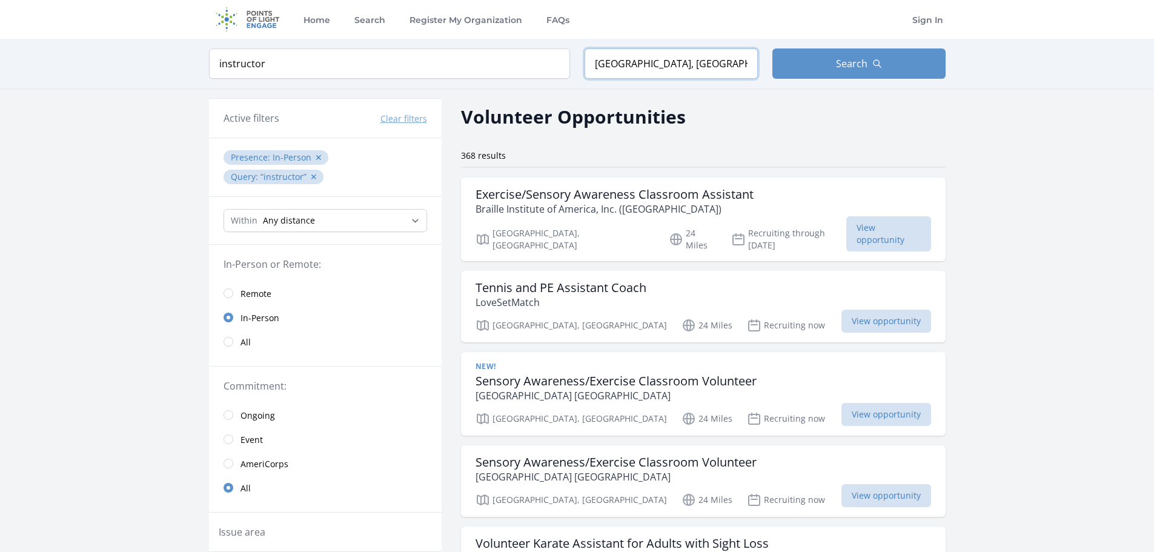
click at [711, 62] on input "Los Angeles County, CA, USA" at bounding box center [670, 63] width 173 height 30
click at [659, 67] on input "Los Angeles County, CA, USA" at bounding box center [670, 63] width 173 height 30
click at [851, 66] on form "Keyword instructor Location Los Angeles County, CA, USA Search" at bounding box center [577, 63] width 736 height 30
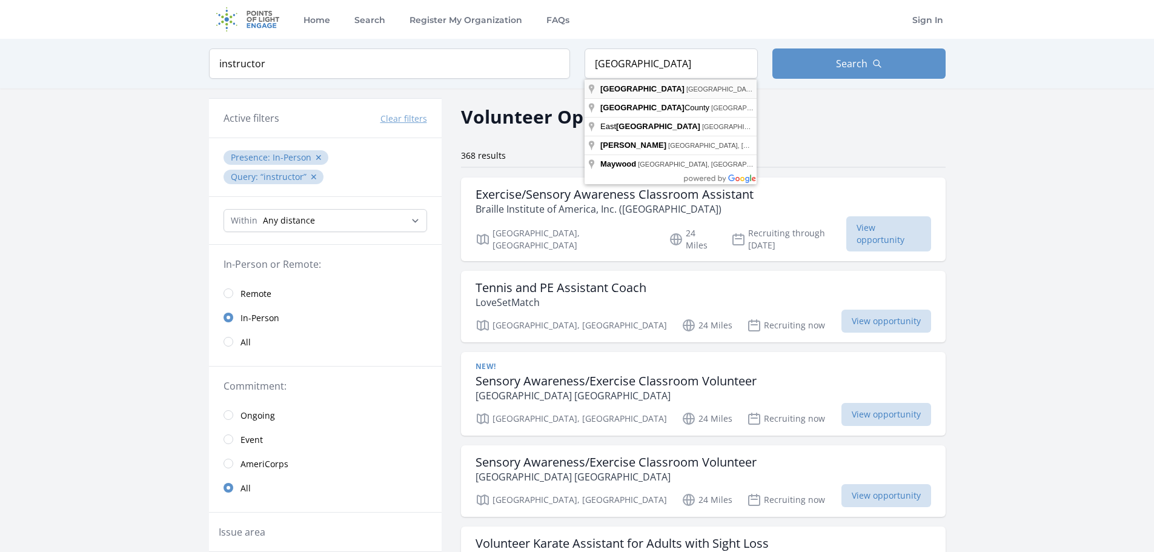
type input "Los Angeles, CA, USA"
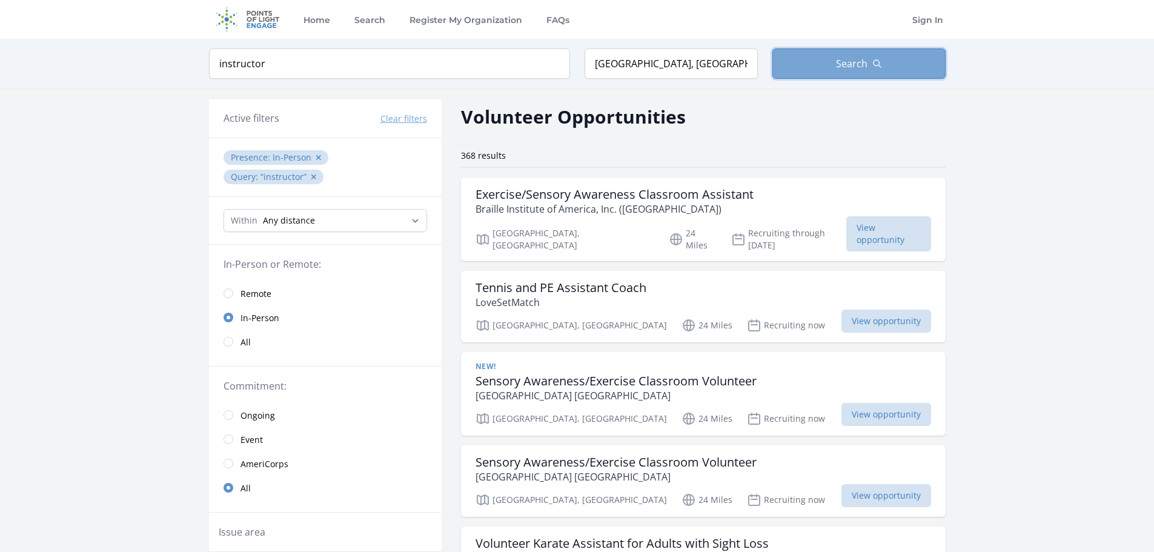
click at [865, 68] on span "Search" at bounding box center [851, 63] width 31 height 15
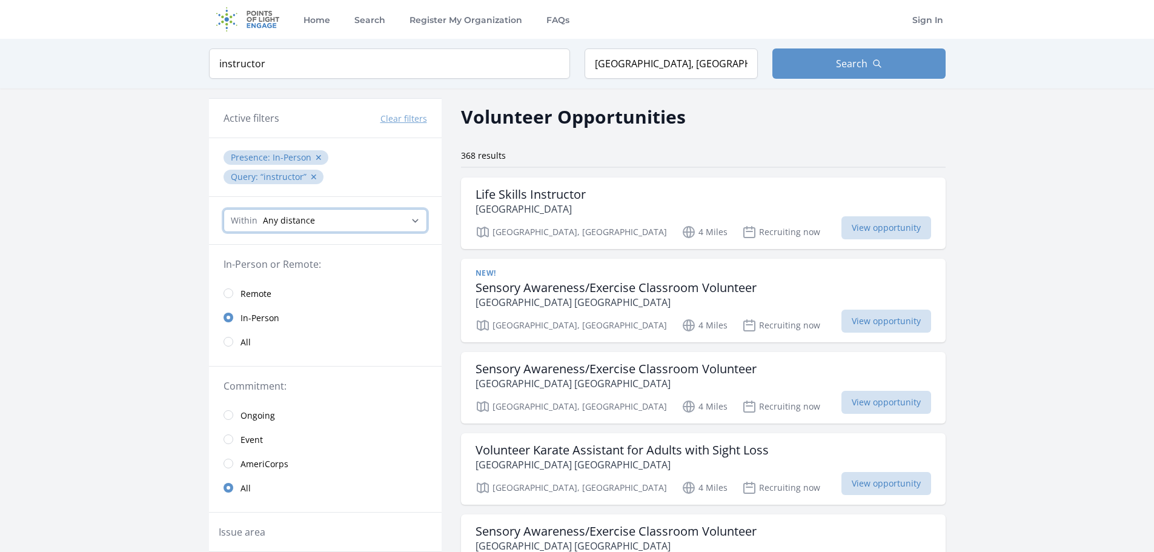
click at [344, 224] on select "Any distance , 5 Miles , 20 Miles , 50 Miles , 100 Miles" at bounding box center [324, 220] width 203 height 23
select select "32186"
click at [223, 209] on select "Any distance , 5 Miles , 20 Miles , 50 Miles , 100 Miles" at bounding box center [324, 220] width 203 height 23
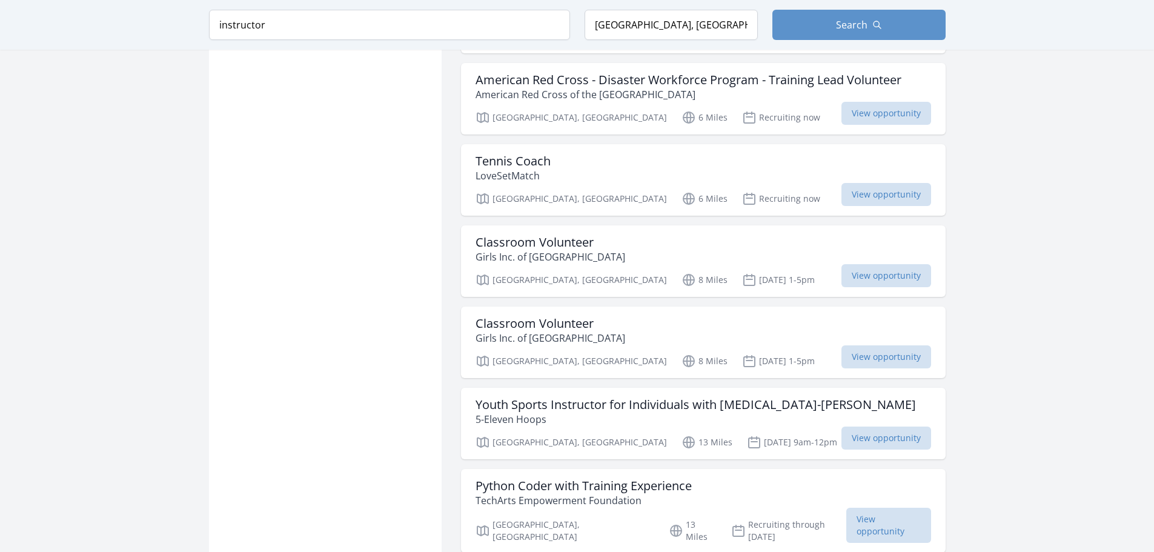
scroll to position [958, 0]
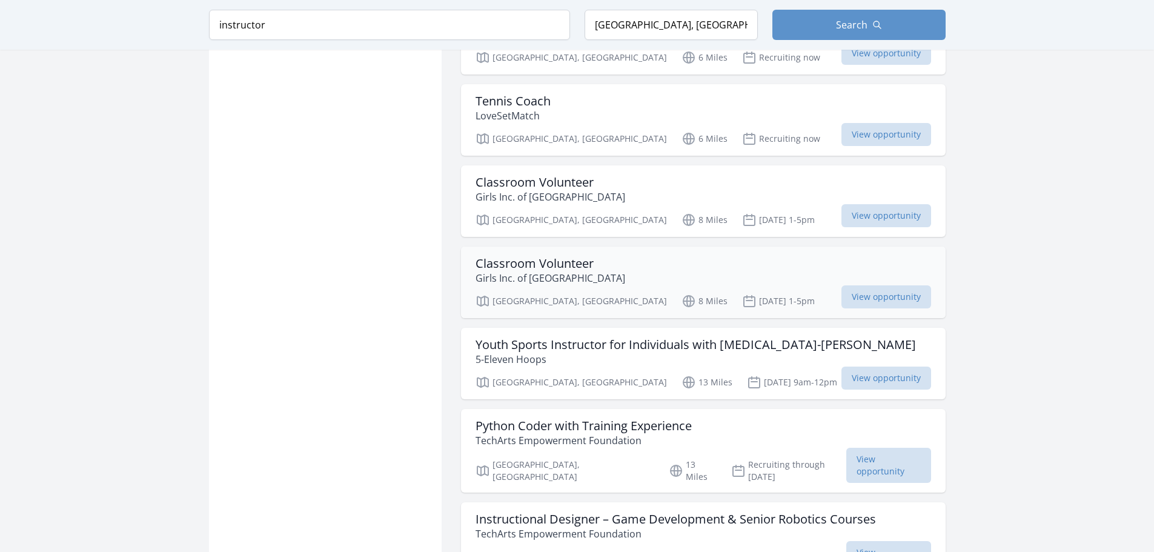
click at [742, 294] on p "Sep 1st 1-5pm" at bounding box center [778, 301] width 73 height 15
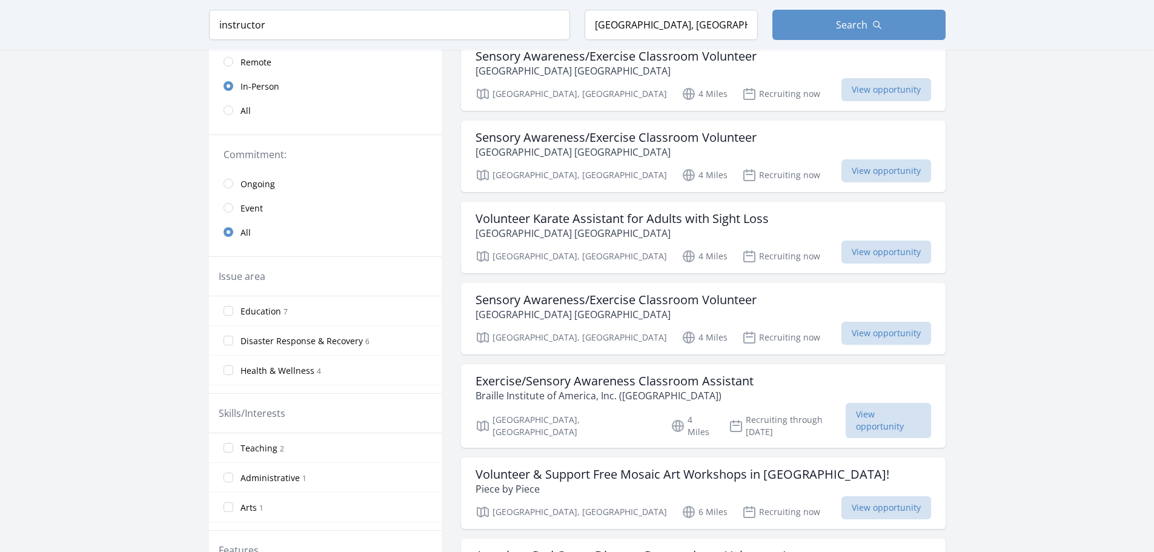
scroll to position [0, 0]
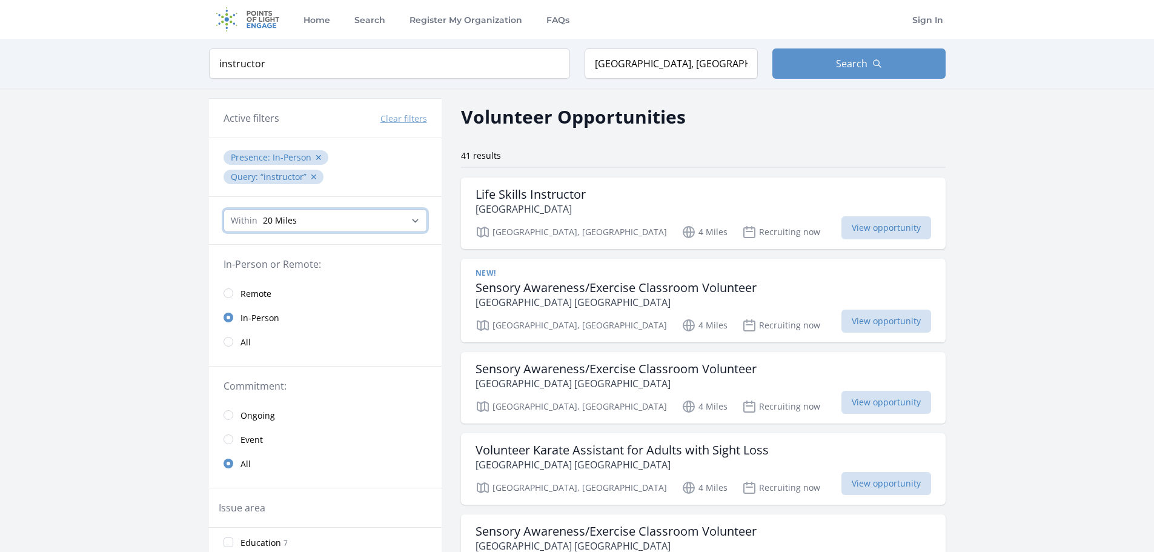
click at [316, 225] on select "Any distance , 5 Miles , 20 Miles , 50 Miles , 100 Miles" at bounding box center [324, 220] width 203 height 23
click at [685, 70] on input "Los Angeles, CA, USA" at bounding box center [670, 63] width 173 height 30
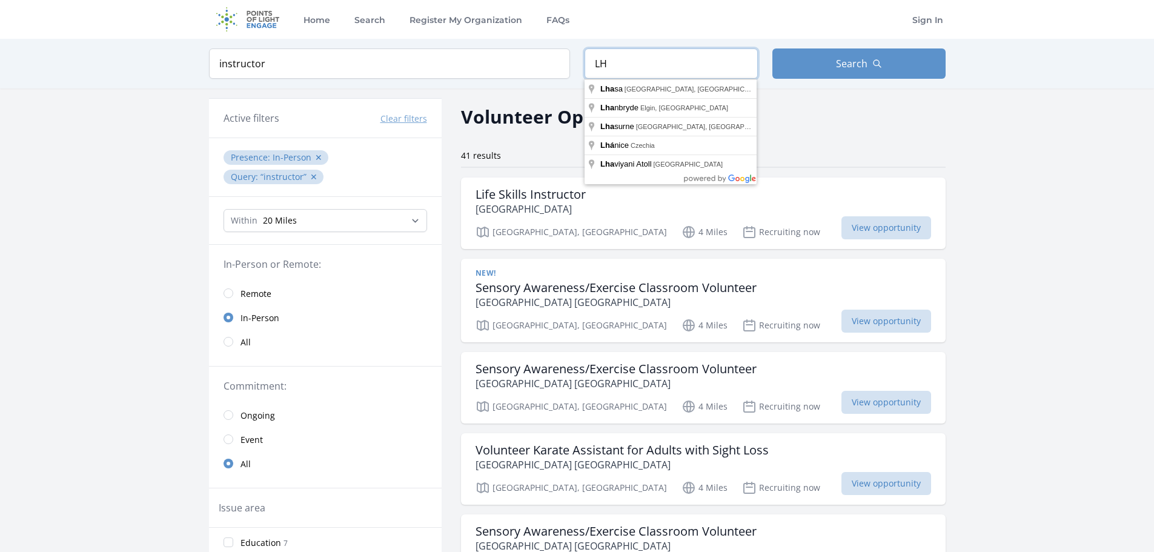
type input "L"
type input "Alhambra, CA, USA"
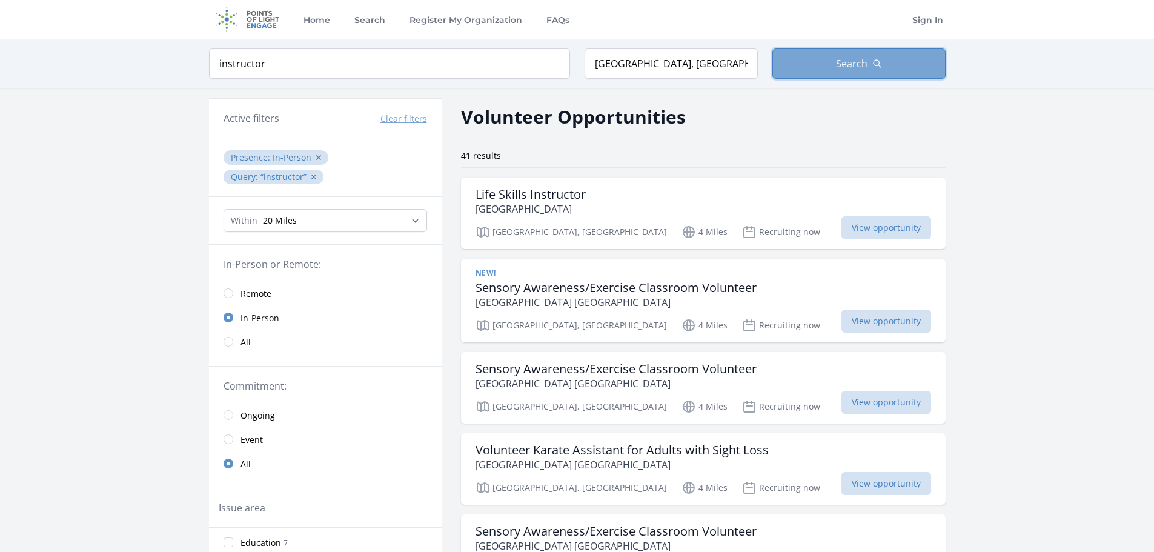
click at [789, 69] on button "Search" at bounding box center [858, 63] width 173 height 30
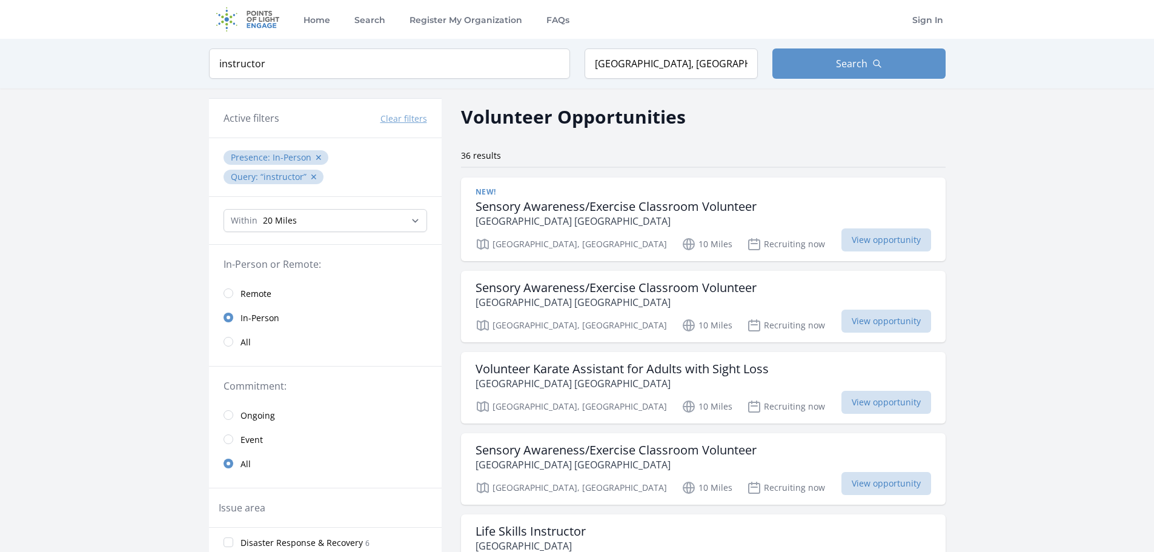
click at [247, 336] on span "All" at bounding box center [245, 342] width 10 height 12
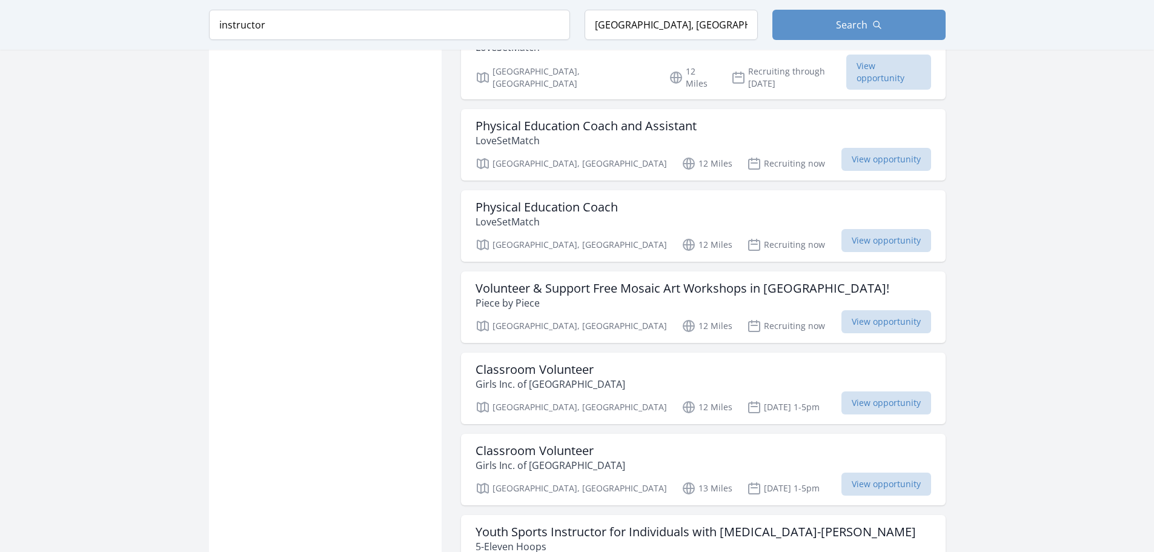
scroll to position [1710, 0]
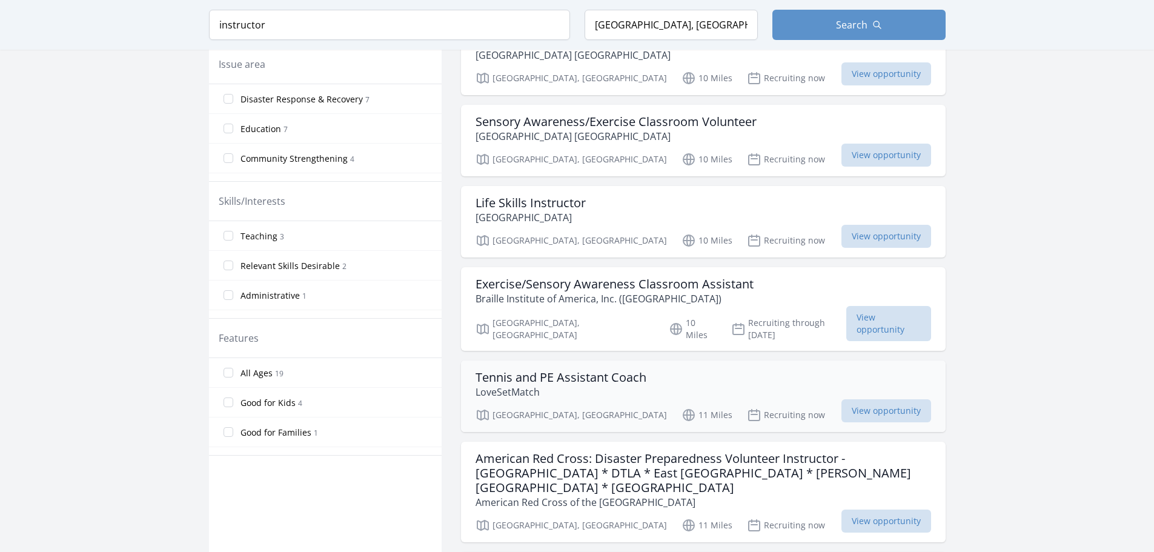
scroll to position [484, 0]
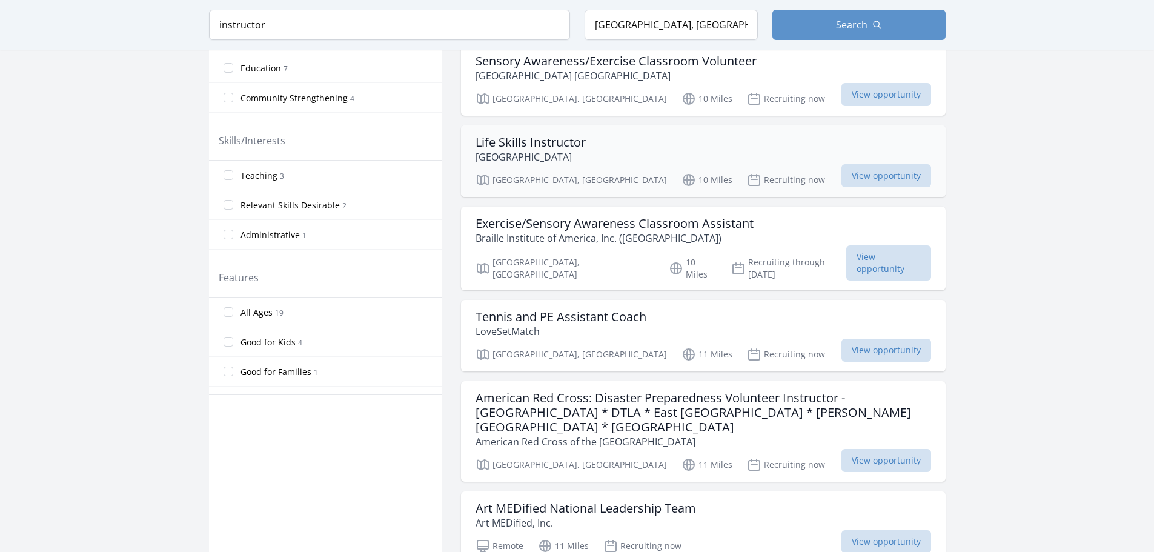
click at [542, 154] on p "Bright Path Center" at bounding box center [530, 157] width 110 height 15
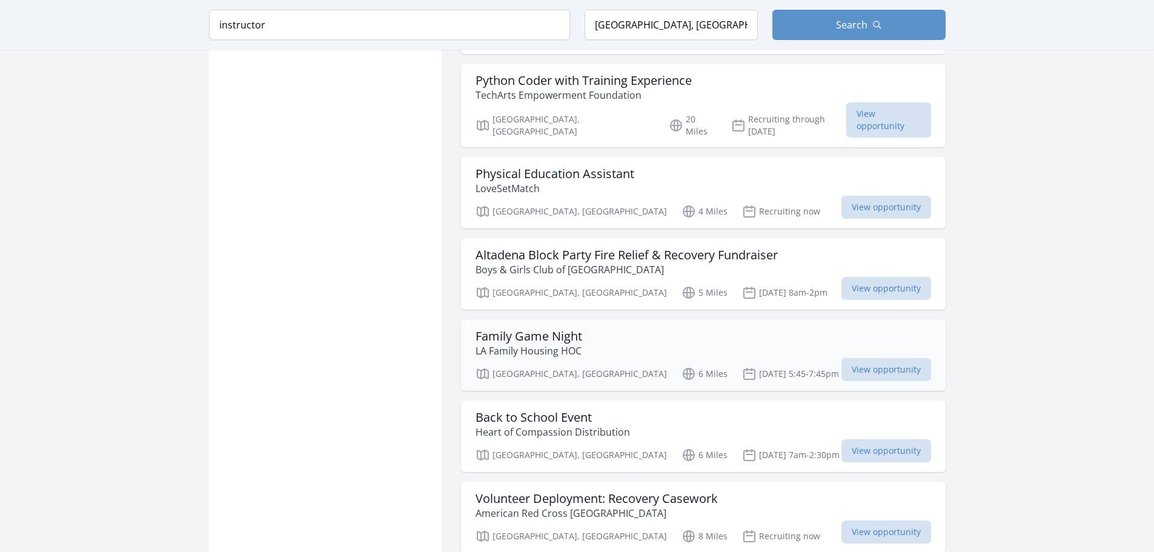
scroll to position [1938, 0]
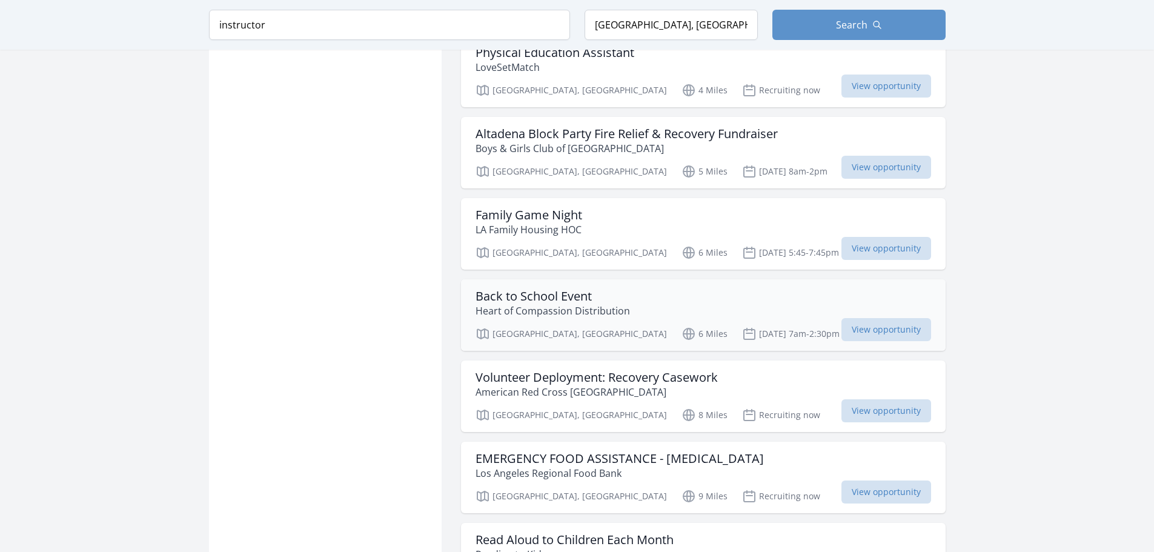
click at [541, 289] on h3 "Back to School Event" at bounding box center [552, 296] width 154 height 15
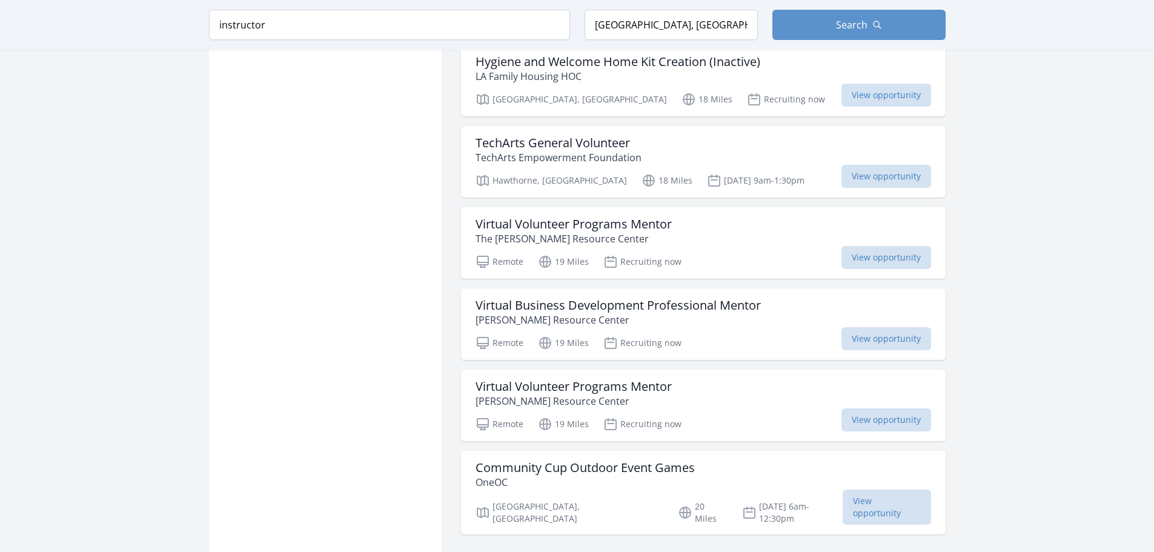
scroll to position [3174, 0]
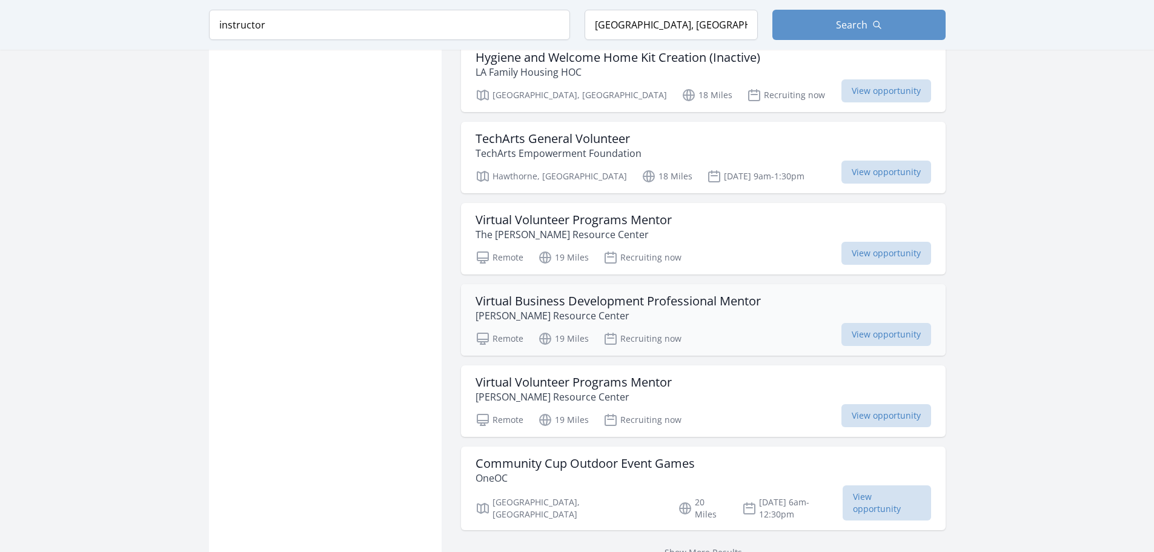
click at [587, 294] on h3 "Virtual Business Development Professional Mentor" at bounding box center [617, 301] width 285 height 15
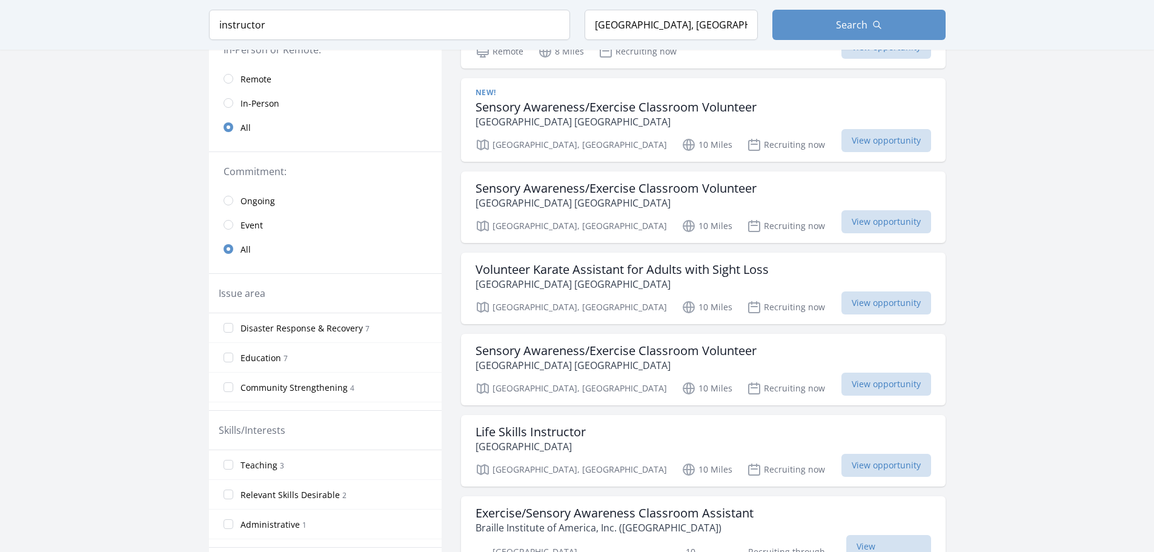
scroll to position [0, 0]
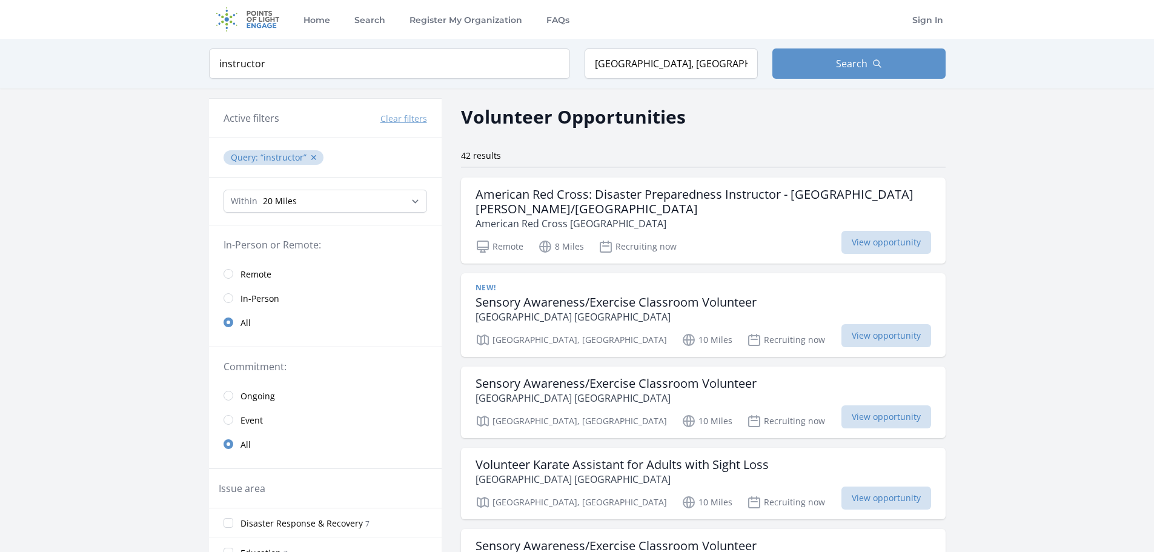
drag, startPoint x: 180, startPoint y: 435, endPoint x: 185, endPoint y: 427, distance: 9.2
click at [327, 194] on select "Any distance , 5 Miles , 20 Miles , 50 Miles , 100 Miles" at bounding box center [324, 201] width 203 height 23
select select "8046"
click at [223, 190] on select "Any distance , 5 Miles , 20 Miles , 50 Miles , 100 Miles" at bounding box center [324, 201] width 203 height 23
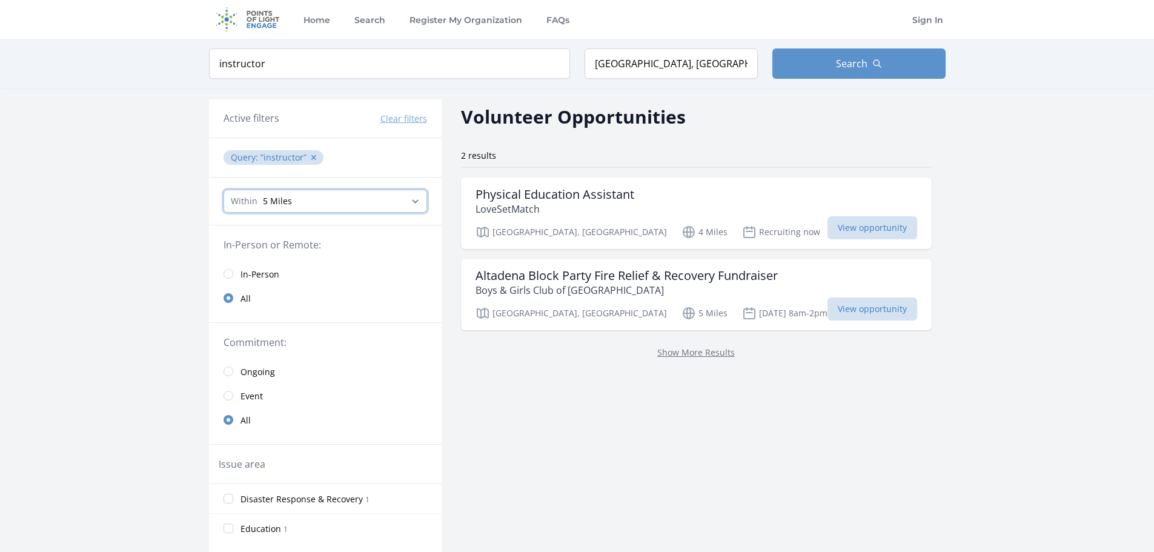
click at [309, 202] on select "Any distance , 5 Miles , 20 Miles , 50 Miles , 100 Miles" at bounding box center [324, 201] width 203 height 23
click at [311, 72] on input "instructor" at bounding box center [389, 63] width 361 height 30
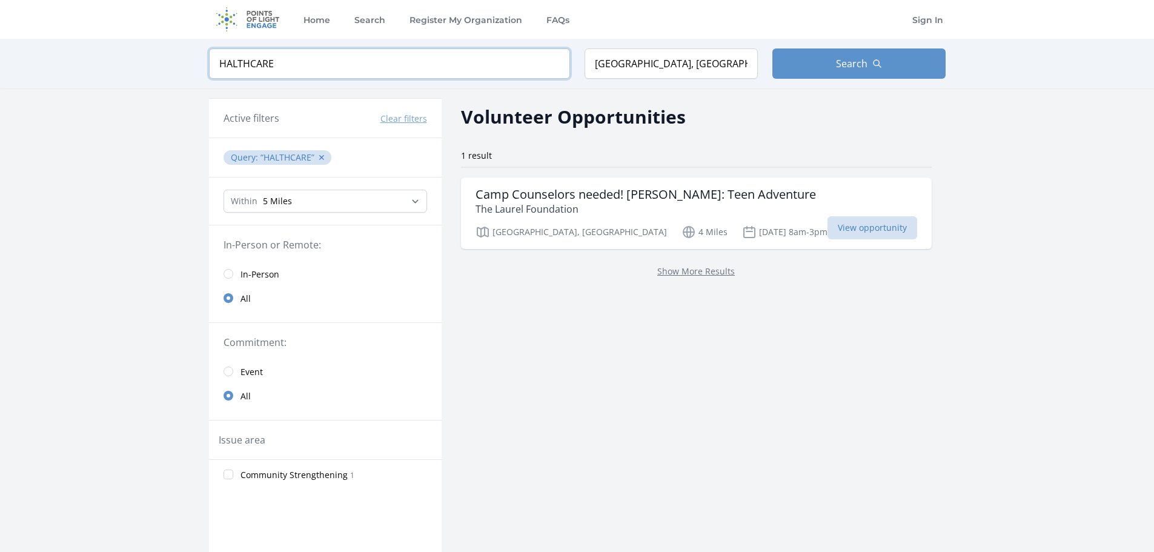
click at [228, 61] on input "HALTHCARE" at bounding box center [389, 63] width 361 height 30
type input "HEALTHCARE"
click button "submit" at bounding box center [0, 0] width 0 height 0
click at [334, 198] on select "Any distance , 5 Miles , 20 Miles , 50 Miles , 100 Miles" at bounding box center [324, 201] width 203 height 23
select select "32186"
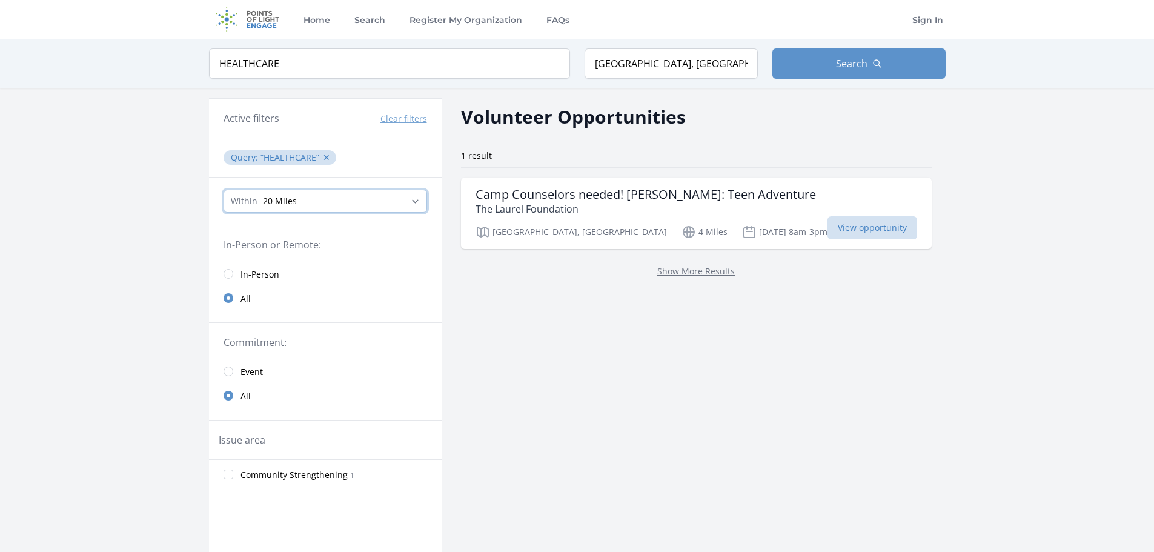
click at [223, 190] on select "Any distance , 5 Miles , 20 Miles , 50 Miles , 100 Miles" at bounding box center [324, 201] width 203 height 23
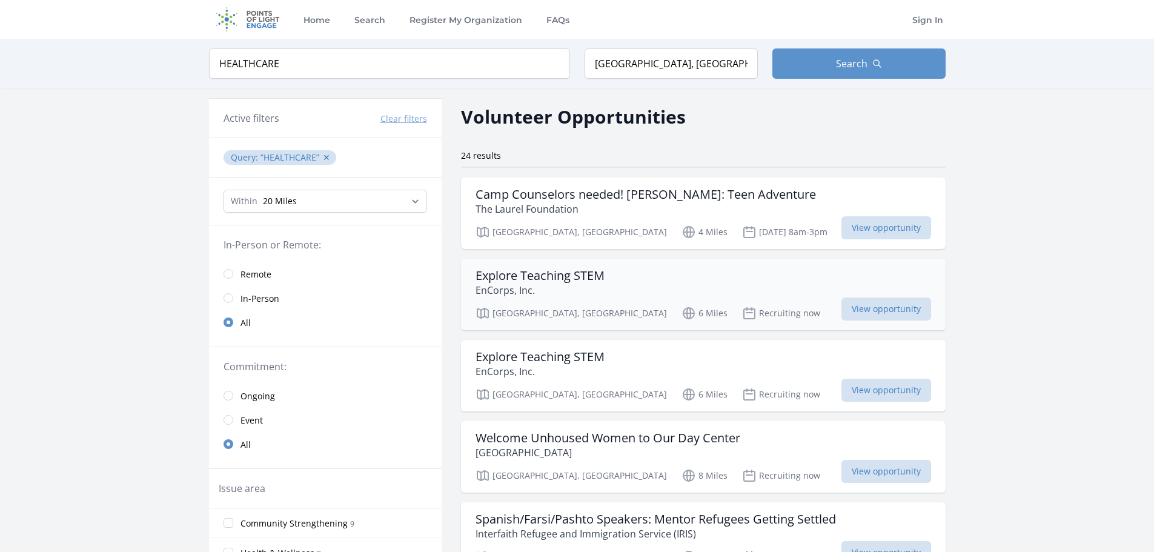
click at [571, 271] on h3 "Explore Teaching STEM" at bounding box center [539, 275] width 129 height 15
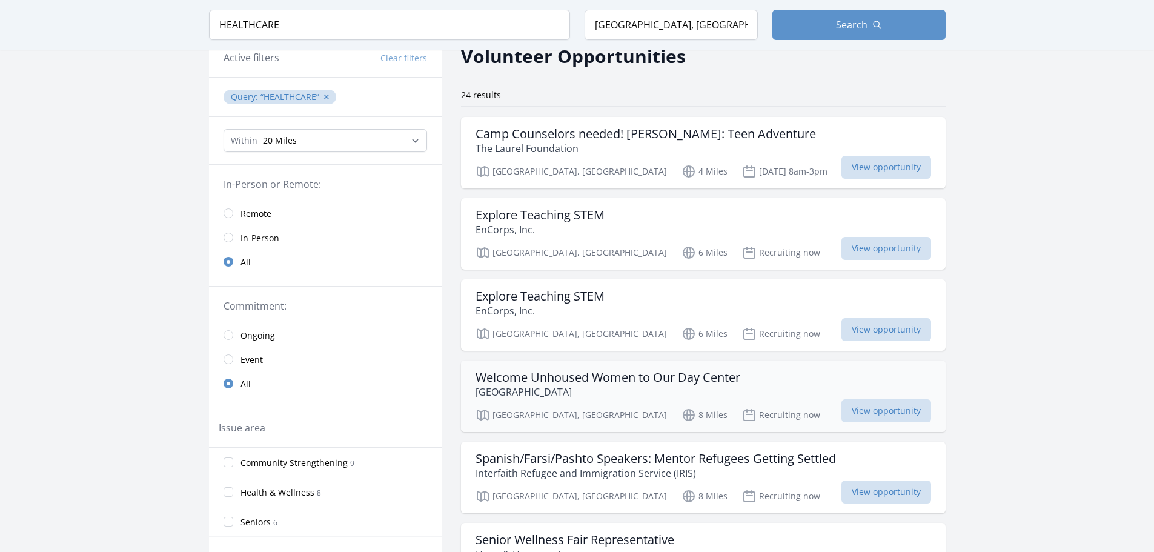
click at [712, 377] on h3 "Welcome Unhoused Women to Our Day Center" at bounding box center [607, 377] width 265 height 15
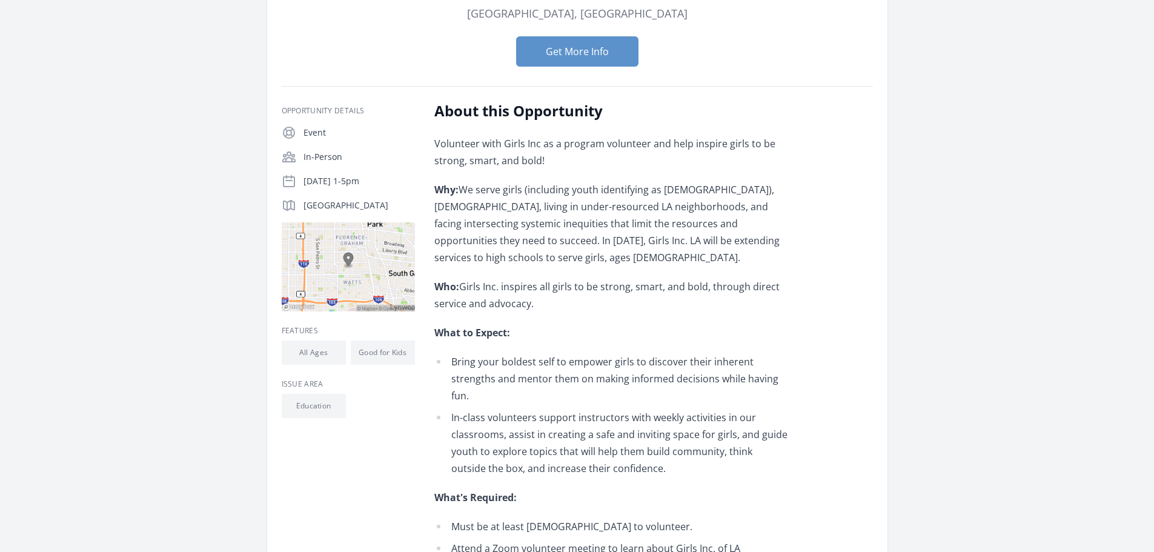
scroll to position [242, 0]
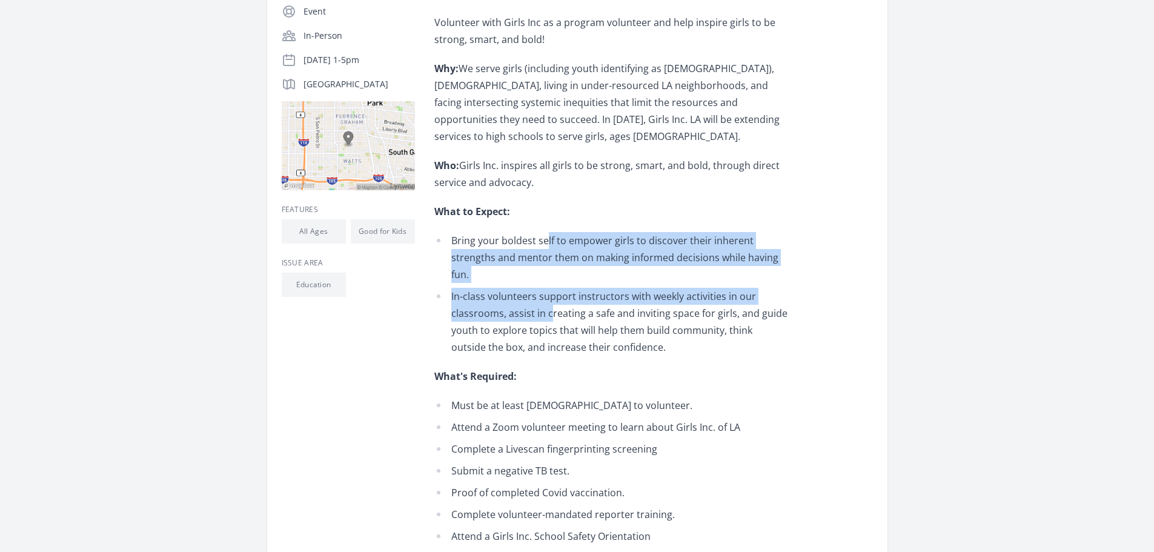
drag, startPoint x: 545, startPoint y: 233, endPoint x: 549, endPoint y: 295, distance: 61.9
click at [549, 295] on ul "Bring your boldest self to empower girls to discover their inherent strengths a…" at bounding box center [611, 294] width 354 height 124
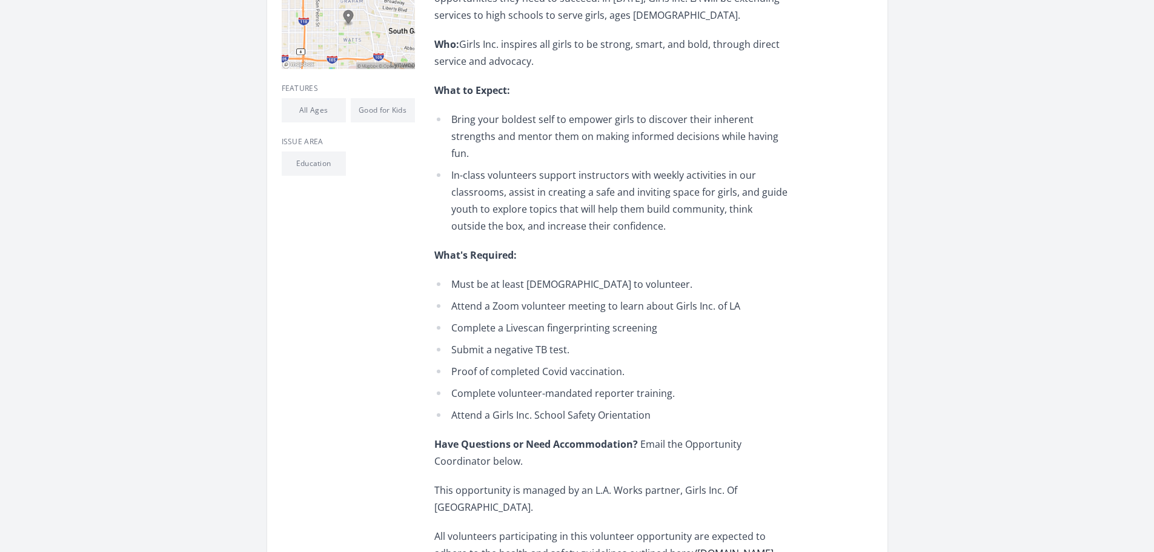
click at [540, 341] on li "Submit a negative TB test." at bounding box center [611, 349] width 354 height 17
click at [549, 363] on li "Proof of completed Covid vaccination." at bounding box center [611, 371] width 354 height 17
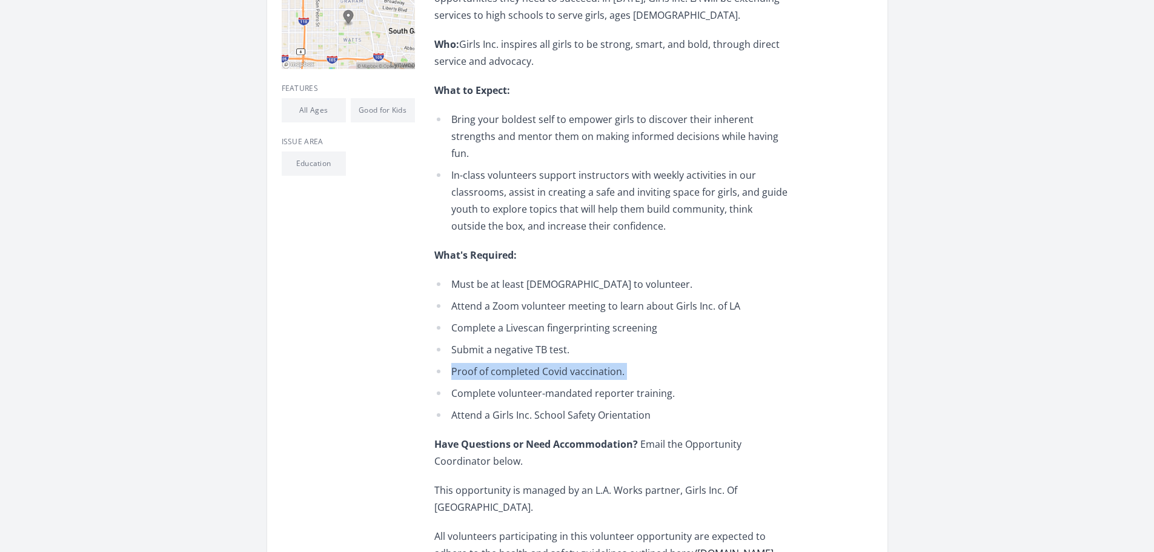
click at [549, 363] on li "Proof of completed Covid vaccination." at bounding box center [611, 371] width 354 height 17
click at [584, 363] on li "Proof of completed Covid vaccination." at bounding box center [611, 371] width 354 height 17
click at [563, 385] on li "Complete volunteer-mandated reporter training." at bounding box center [611, 393] width 354 height 17
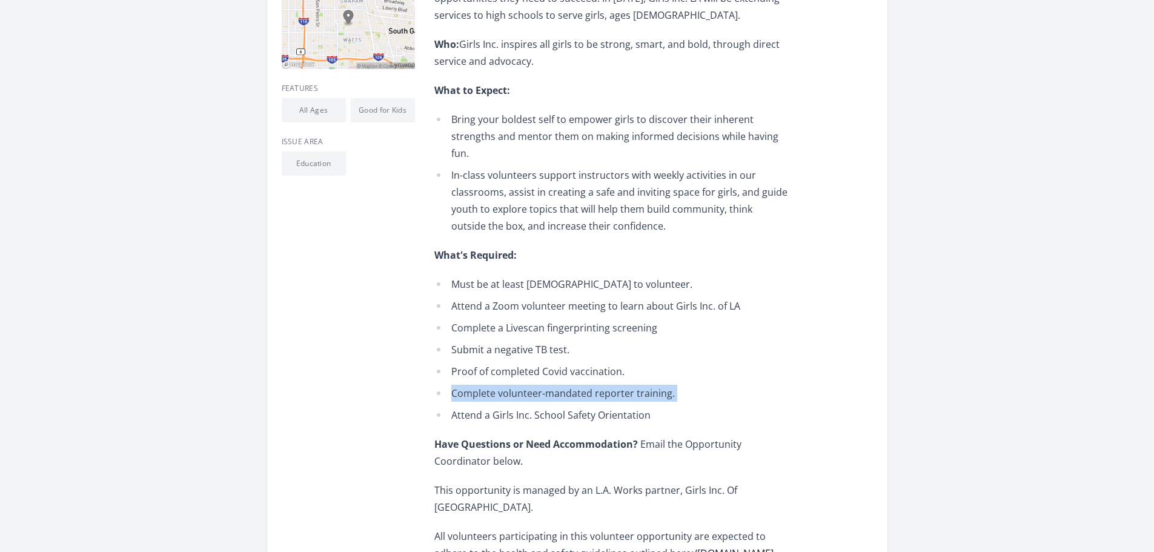
click at [563, 385] on li "Complete volunteer-mandated reporter training." at bounding box center [611, 393] width 354 height 17
click at [527, 386] on ul "Must be at least [DEMOGRAPHIC_DATA] to volunteer. Attend a Zoom volunteer meeti…" at bounding box center [611, 350] width 354 height 148
click at [553, 385] on li "Complete volunteer-mandated reporter training." at bounding box center [611, 393] width 354 height 17
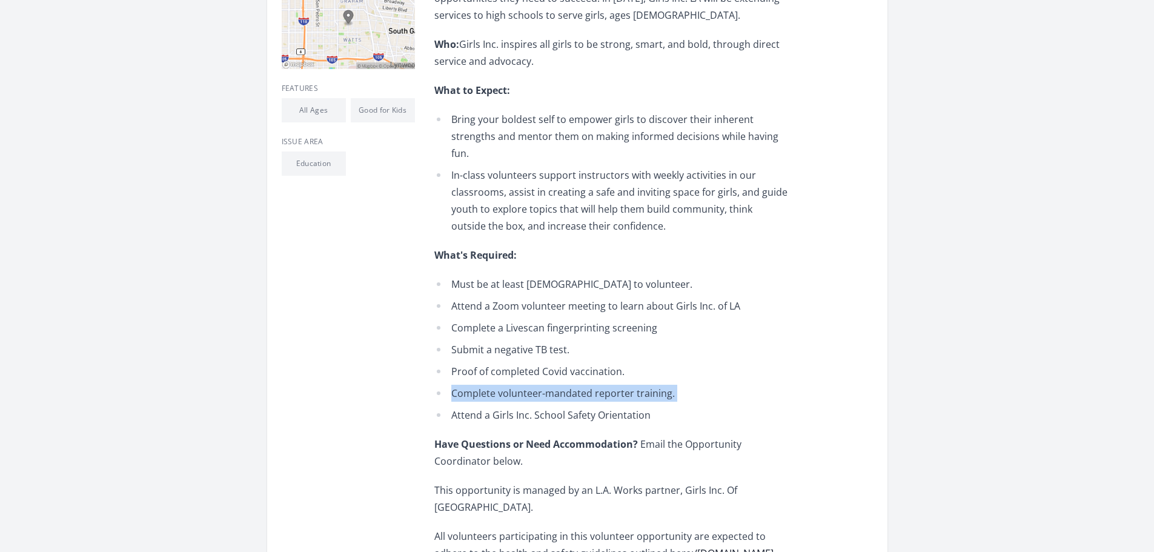
click at [553, 385] on li "Complete volunteer-mandated reporter training." at bounding box center [611, 393] width 354 height 17
click at [513, 406] on li "Attend a Girls Inc. School Safety Orientation" at bounding box center [611, 414] width 354 height 17
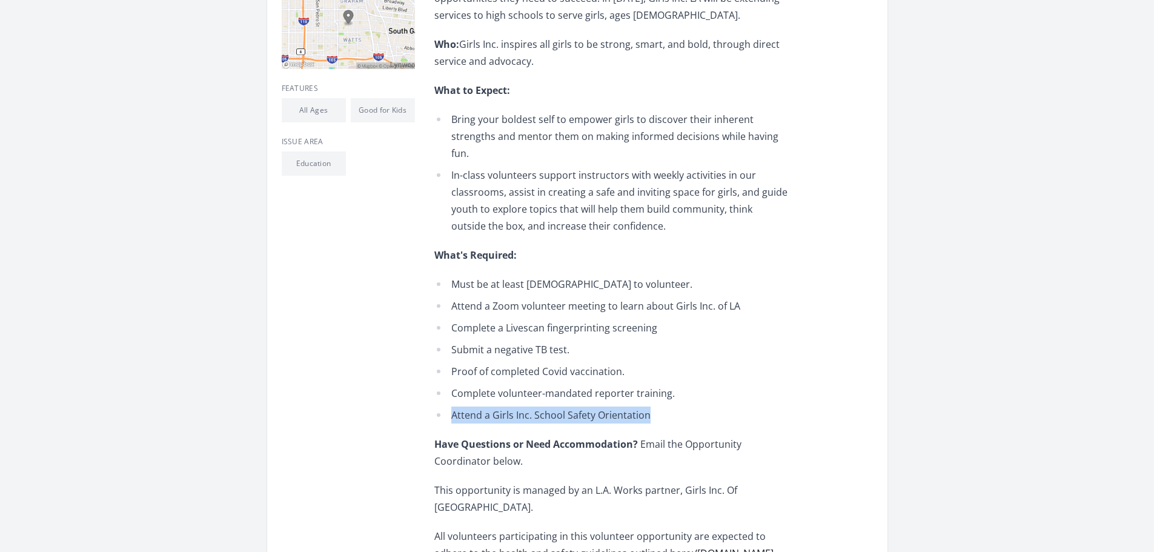
click at [513, 406] on li "Attend a Girls Inc. School Safety Orientation" at bounding box center [611, 414] width 354 height 17
click at [475, 406] on li "Attend a Girls Inc. School Safety Orientation" at bounding box center [611, 414] width 354 height 17
click at [610, 406] on li "Attend a Girls Inc. School Safety Orientation" at bounding box center [611, 414] width 354 height 17
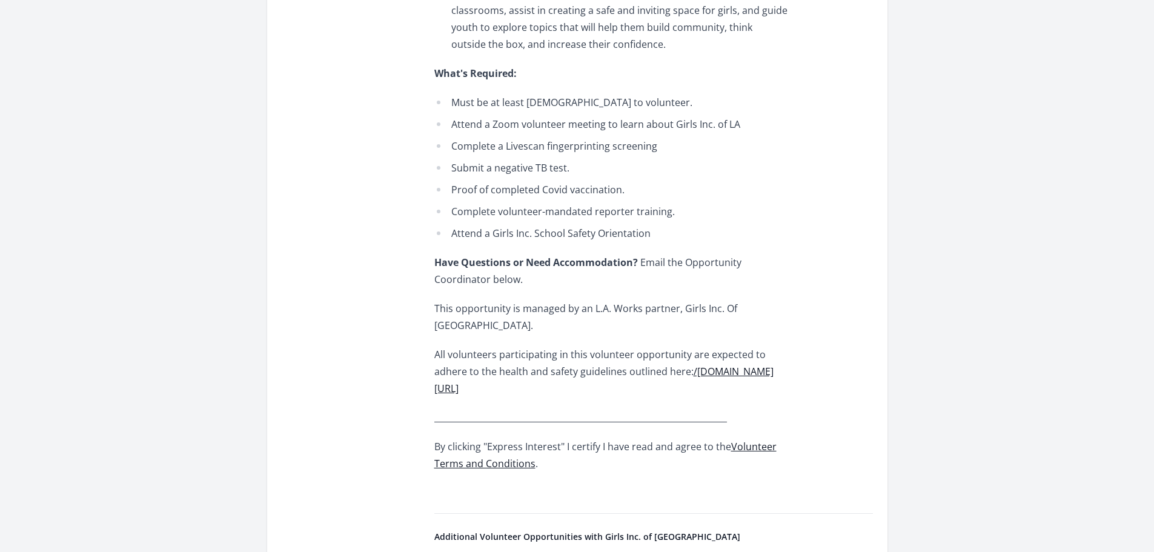
click at [493, 300] on p "This opportunity is managed by an L.A. Works partner, Girls Inc. Of [GEOGRAPHIC…" at bounding box center [611, 317] width 354 height 34
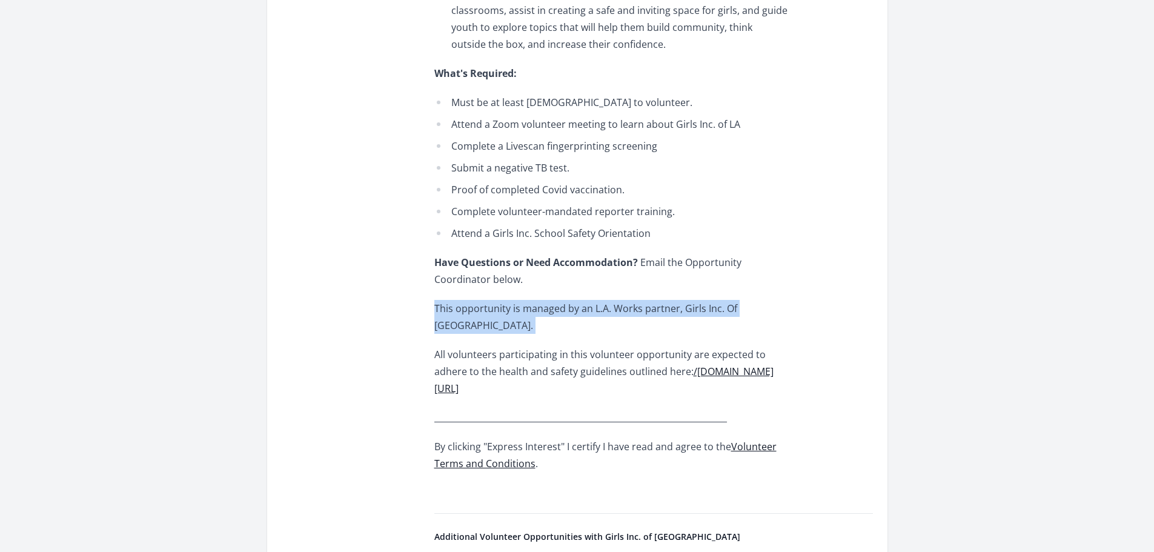
click at [493, 300] on p "This opportunity is managed by an L.A. Works partner, Girls Inc. Of [GEOGRAPHIC…" at bounding box center [611, 317] width 354 height 34
click at [579, 300] on p "This opportunity is managed by an L.A. Works partner, Girls Inc. Of [GEOGRAPHIC…" at bounding box center [611, 317] width 354 height 34
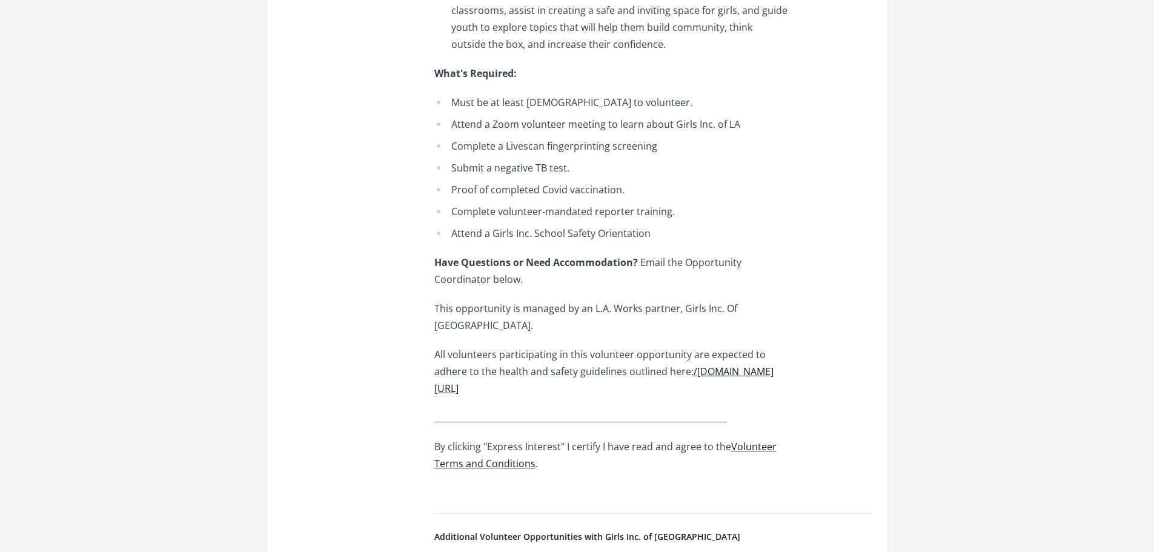
click at [489, 346] on p "All volunteers participating in this volunteer opportunity are expected to adhe…" at bounding box center [611, 371] width 354 height 51
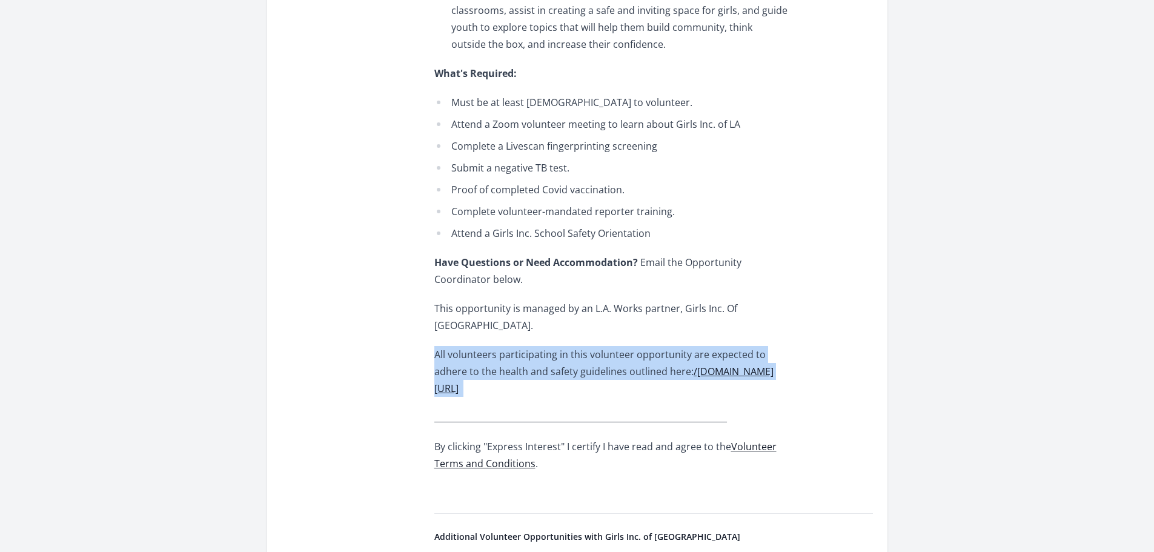
click at [489, 346] on p "All volunteers participating in this volunteer opportunity are expected to adhe…" at bounding box center [611, 371] width 354 height 51
click at [563, 346] on p "All volunteers participating in this volunteer opportunity are expected to adhe…" at bounding box center [611, 371] width 354 height 51
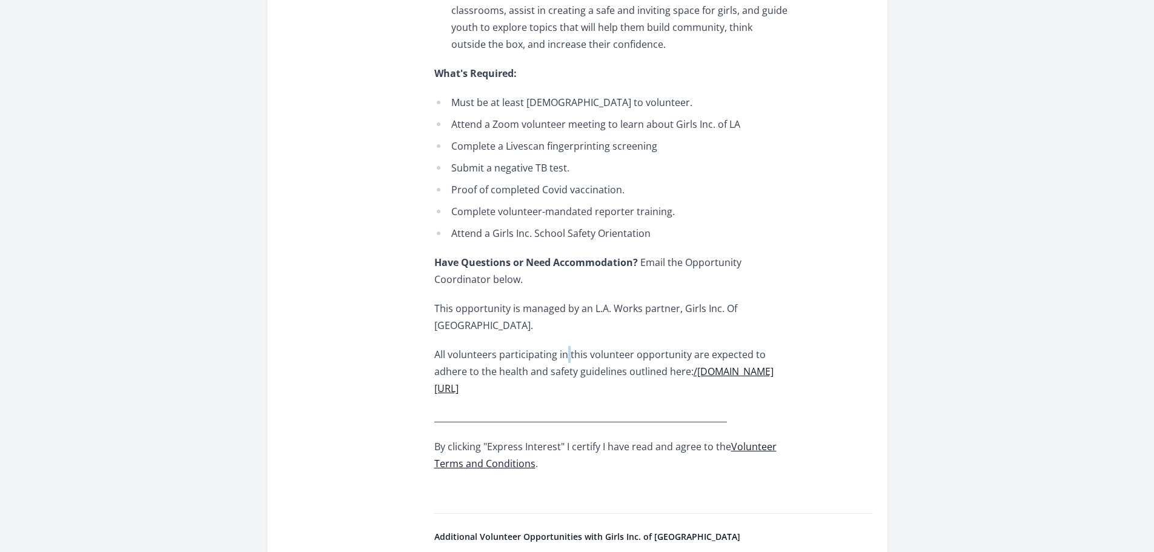
click at [563, 346] on p "All volunteers participating in this volunteer opportunity are expected to adhe…" at bounding box center [611, 371] width 354 height 51
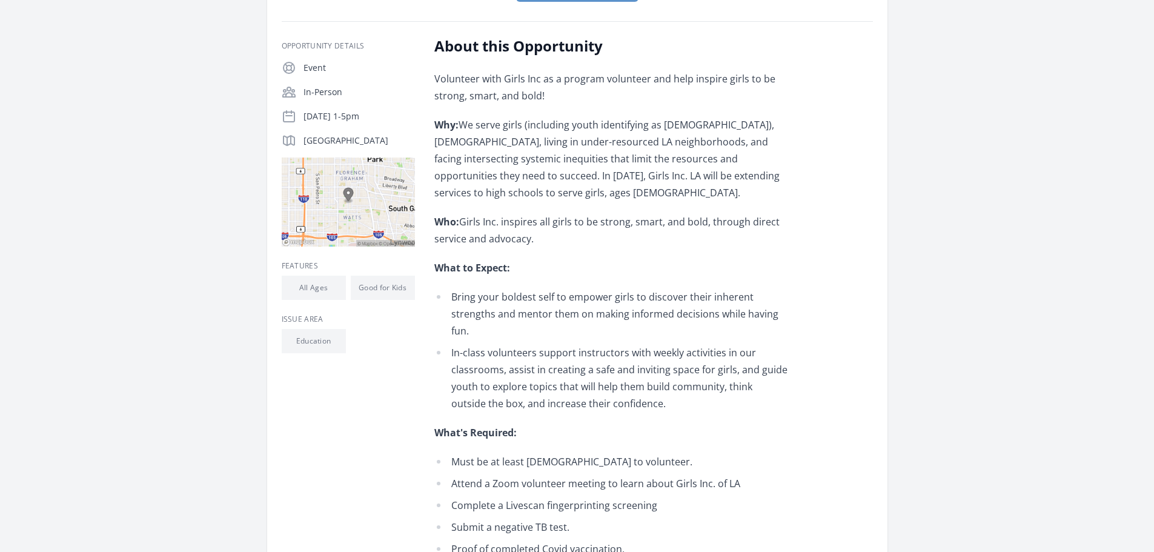
scroll to position [0, 0]
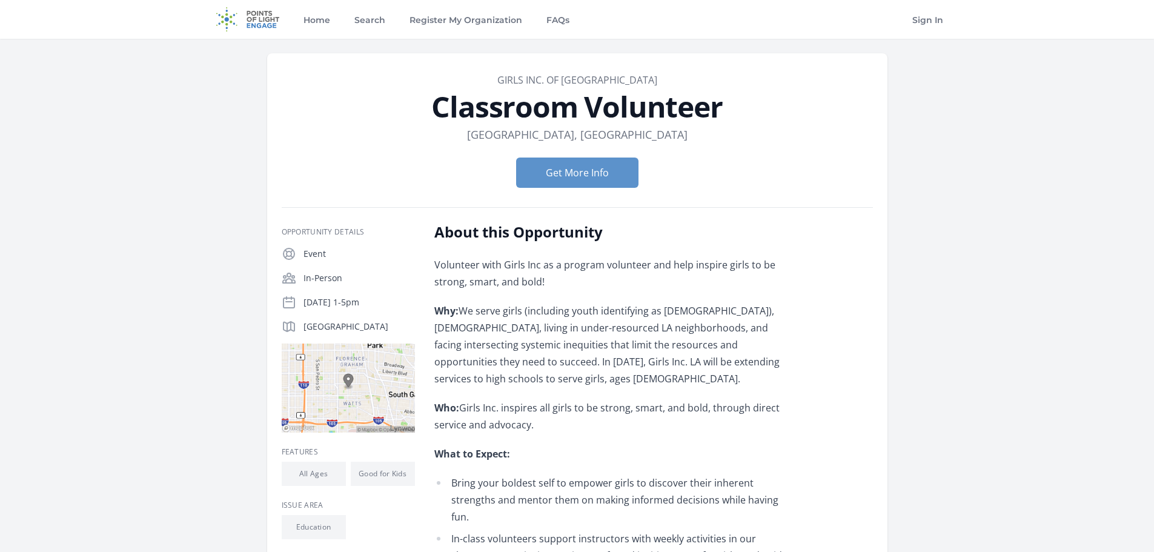
click at [383, 322] on p "[GEOGRAPHIC_DATA]" at bounding box center [358, 326] width 111 height 12
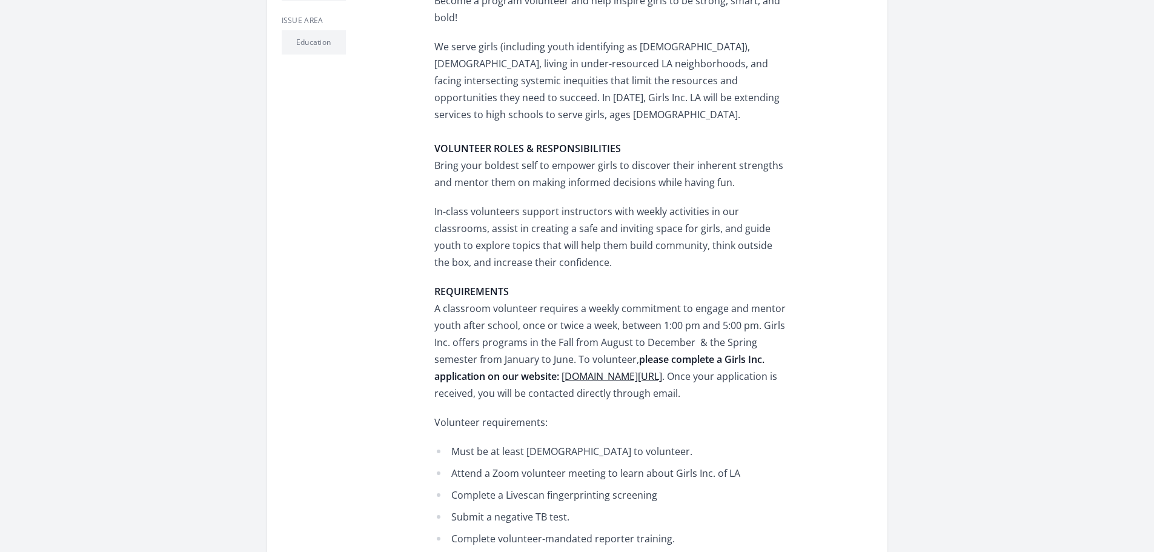
scroll to position [1090, 0]
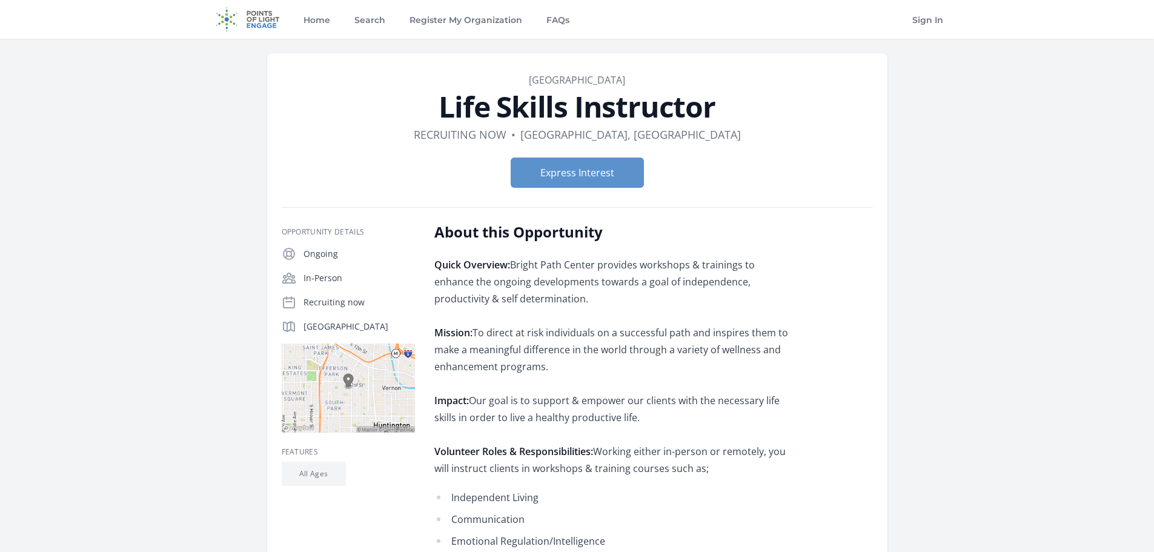
scroll to position [121, 0]
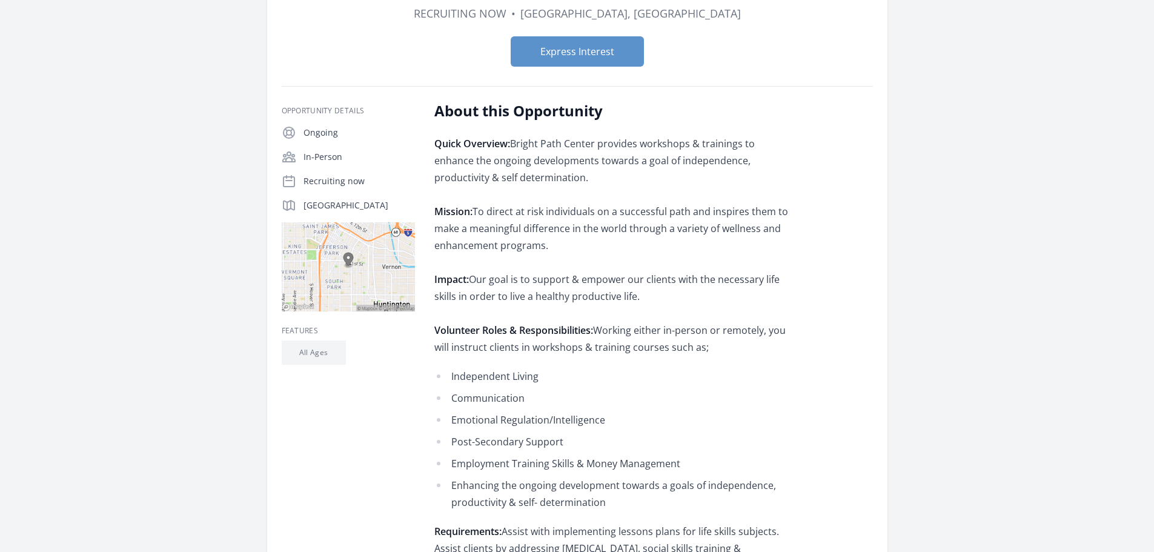
click at [578, 161] on p "Quick Overview: Bright Path Center provides workshops & trainings to enhance th…" at bounding box center [611, 245] width 354 height 220
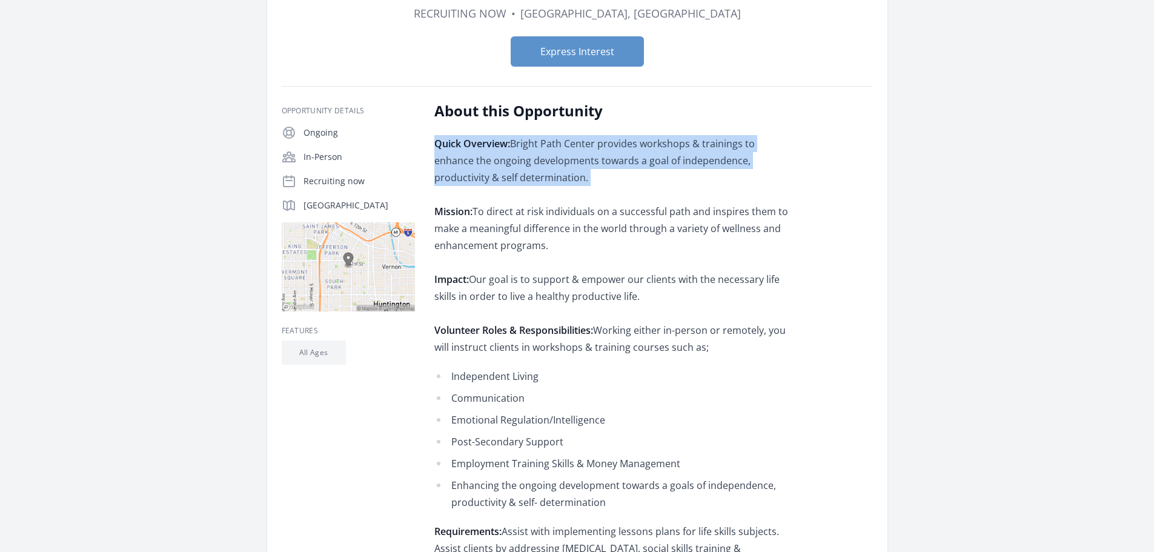
click at [578, 161] on p "Quick Overview: Bright Path Center provides workshops & trainings to enhance th…" at bounding box center [611, 245] width 354 height 220
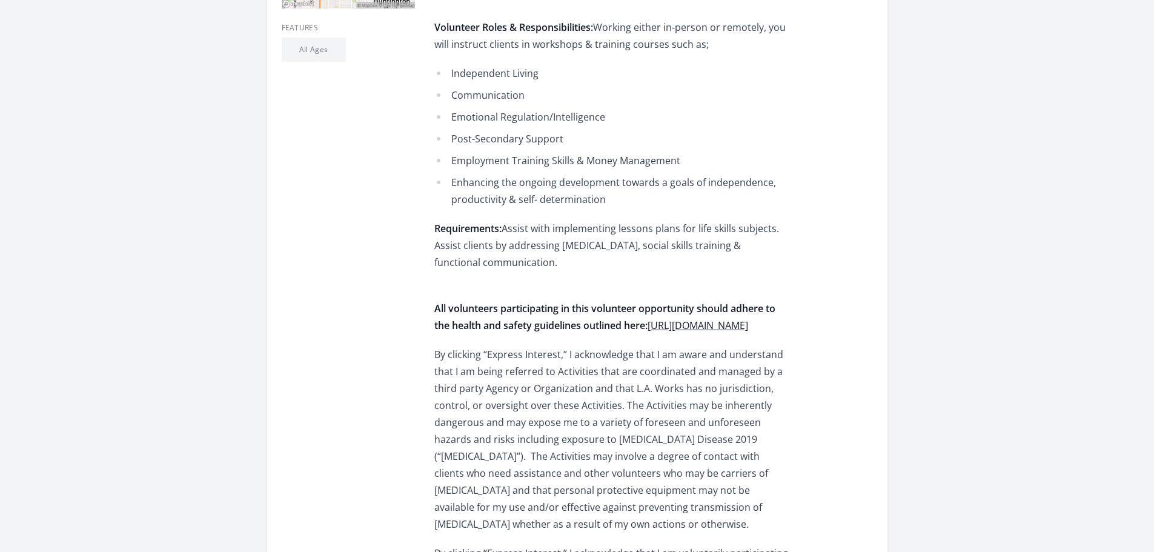
scroll to position [666, 0]
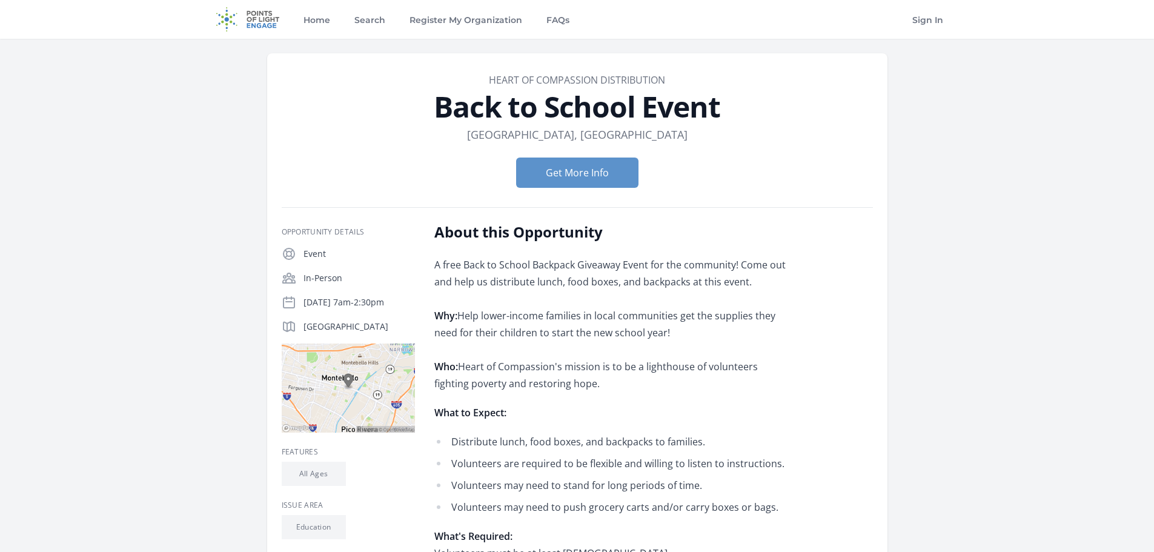
click at [534, 271] on p "A free Back to School Backpack Giveaway Event for the community! Come out and h…" at bounding box center [611, 324] width 354 height 136
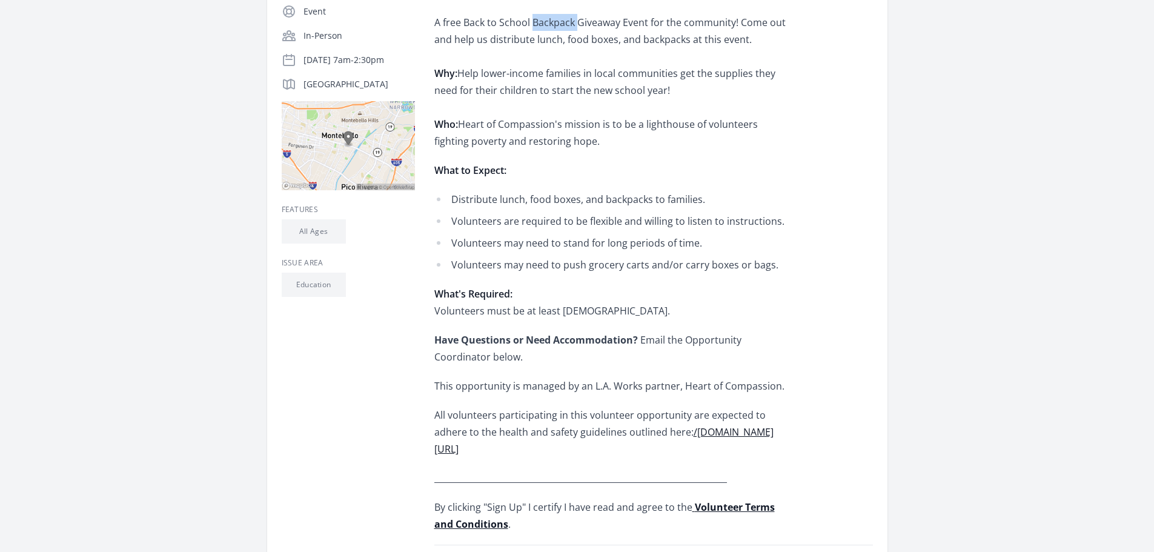
scroll to position [424, 0]
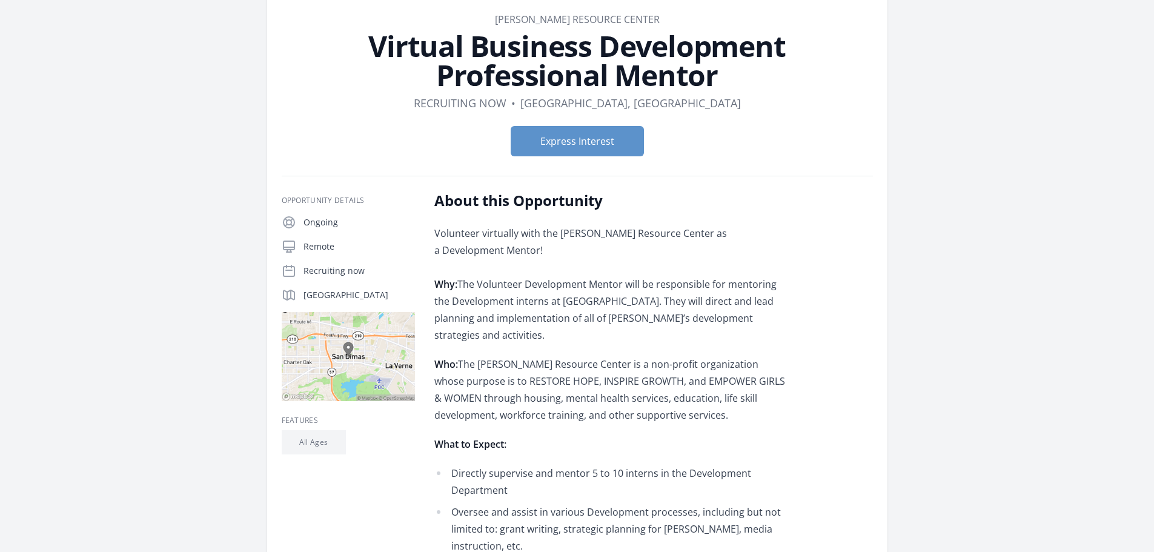
scroll to position [121, 0]
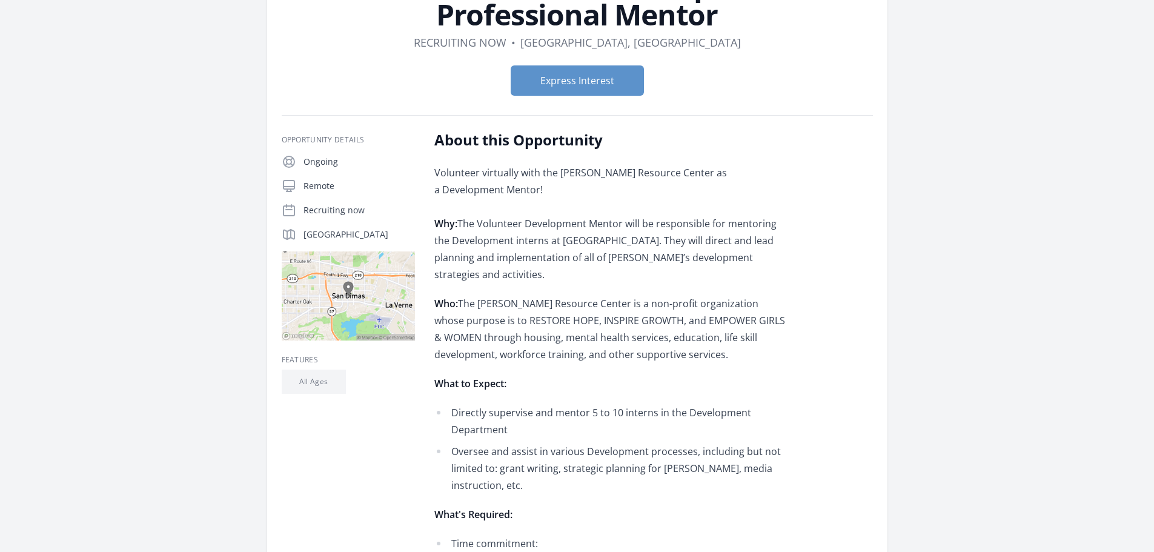
click at [477, 232] on p "Volunteer virtually with the Thaddeus Resource Center as a Development Mentor! …" at bounding box center [611, 223] width 354 height 119
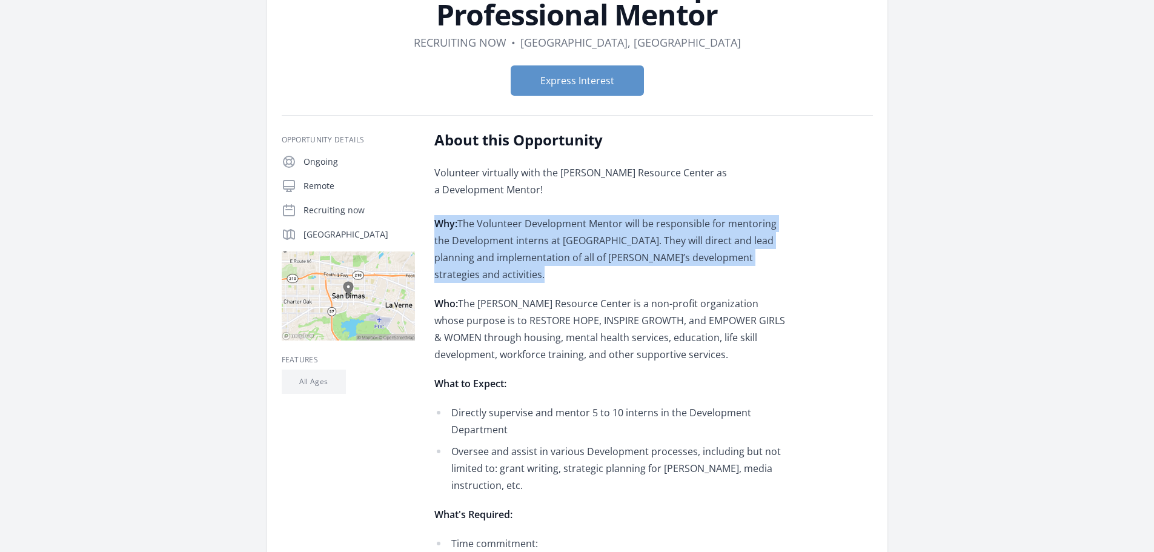
click at [477, 232] on p "Volunteer virtually with the Thaddeus Resource Center as a Development Mentor! …" at bounding box center [611, 223] width 354 height 119
click at [618, 231] on p "Volunteer virtually with the Thaddeus Resource Center as a Development Mentor! …" at bounding box center [611, 223] width 354 height 119
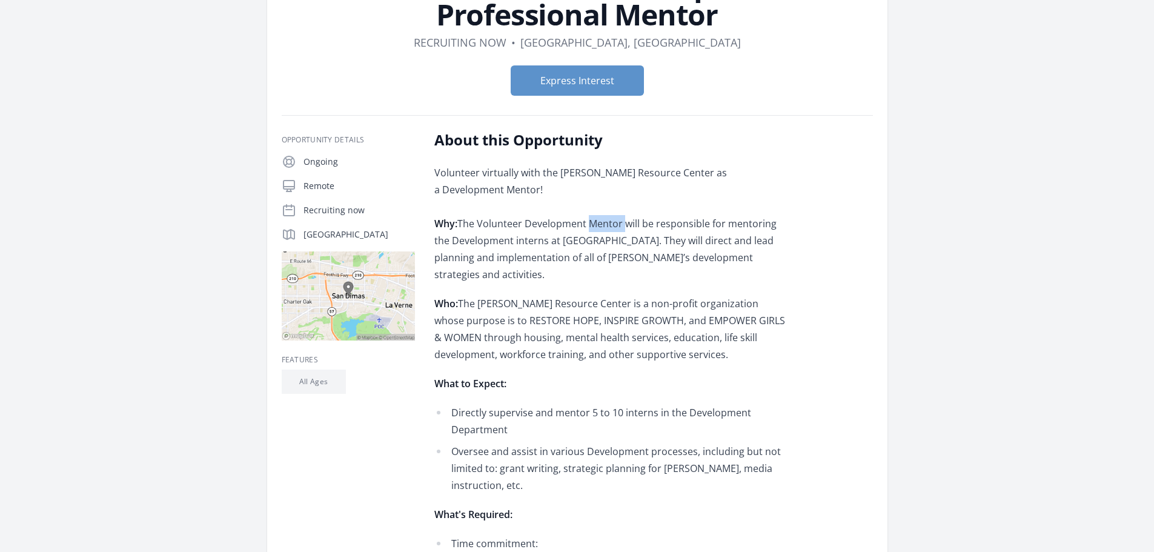
click at [618, 231] on p "Volunteer virtually with the Thaddeus Resource Center as a Development Mentor! …" at bounding box center [611, 223] width 354 height 119
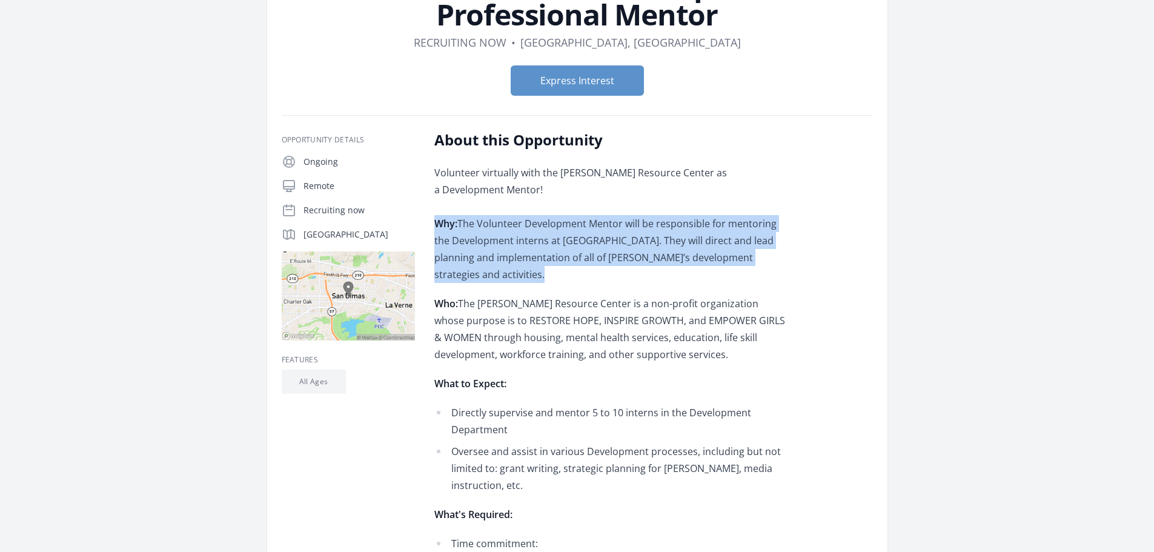
click at [618, 231] on p "Volunteer virtually with the Thaddeus Resource Center as a Development Mentor! …" at bounding box center [611, 223] width 354 height 119
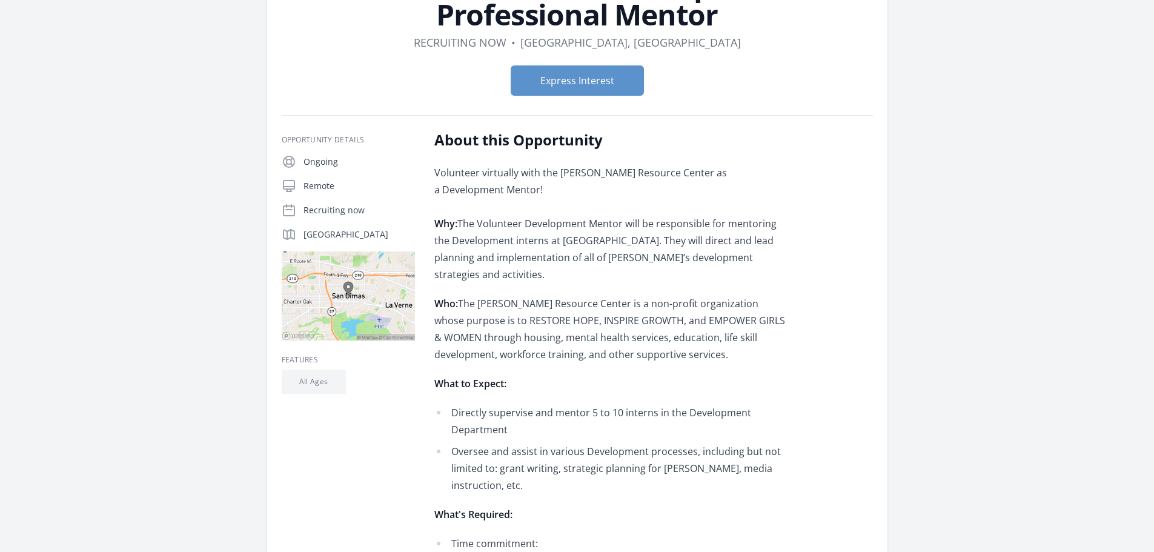
click at [573, 245] on p "Volunteer virtually with the Thaddeus Resource Center as a Development Mentor! …" at bounding box center [611, 223] width 354 height 119
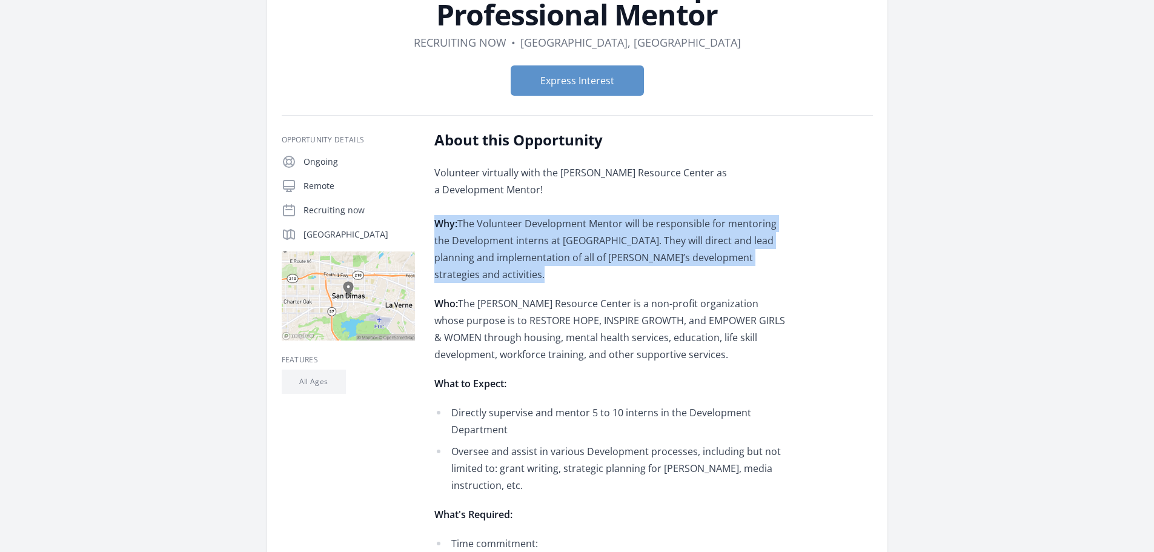
click at [573, 245] on p "Volunteer virtually with the Thaddeus Resource Center as a Development Mentor! …" at bounding box center [611, 223] width 354 height 119
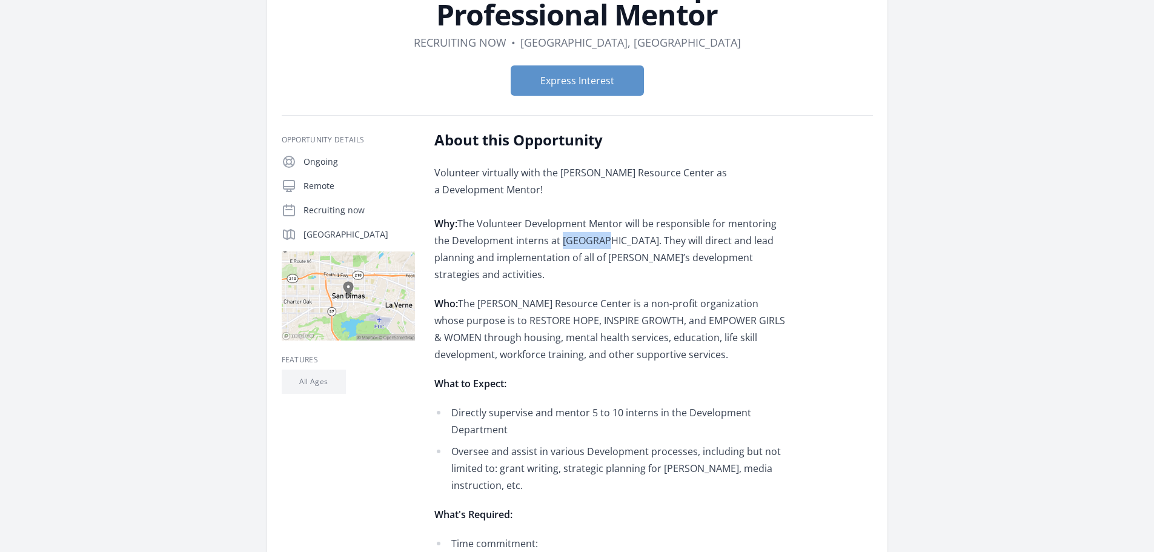
click at [573, 245] on p "Volunteer virtually with the Thaddeus Resource Center as a Development Mentor! …" at bounding box center [611, 223] width 354 height 119
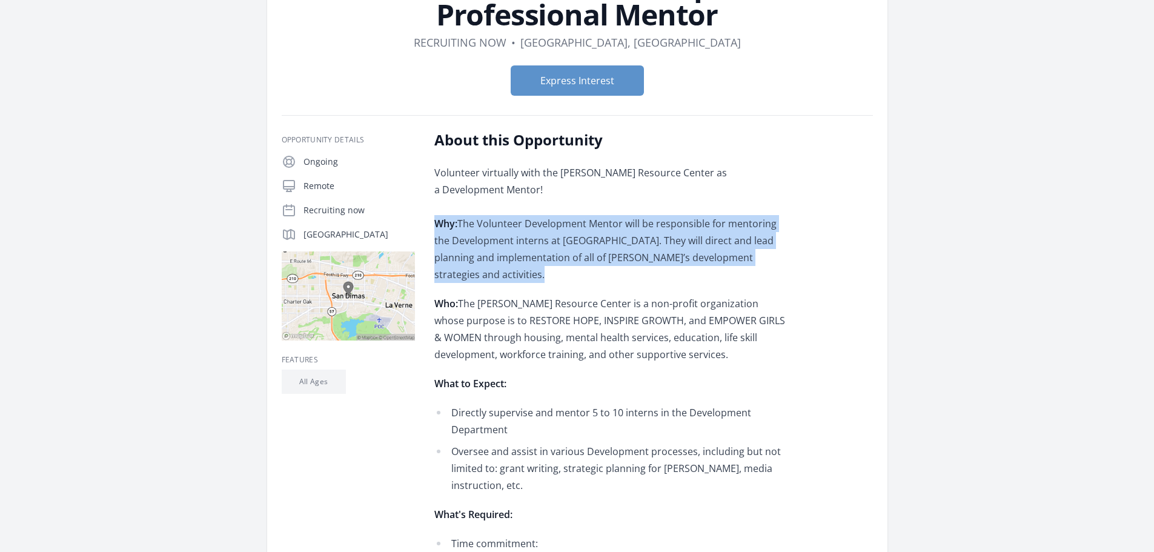
click at [573, 245] on p "Volunteer virtually with the Thaddeus Resource Center as a Development Mentor! …" at bounding box center [611, 223] width 354 height 119
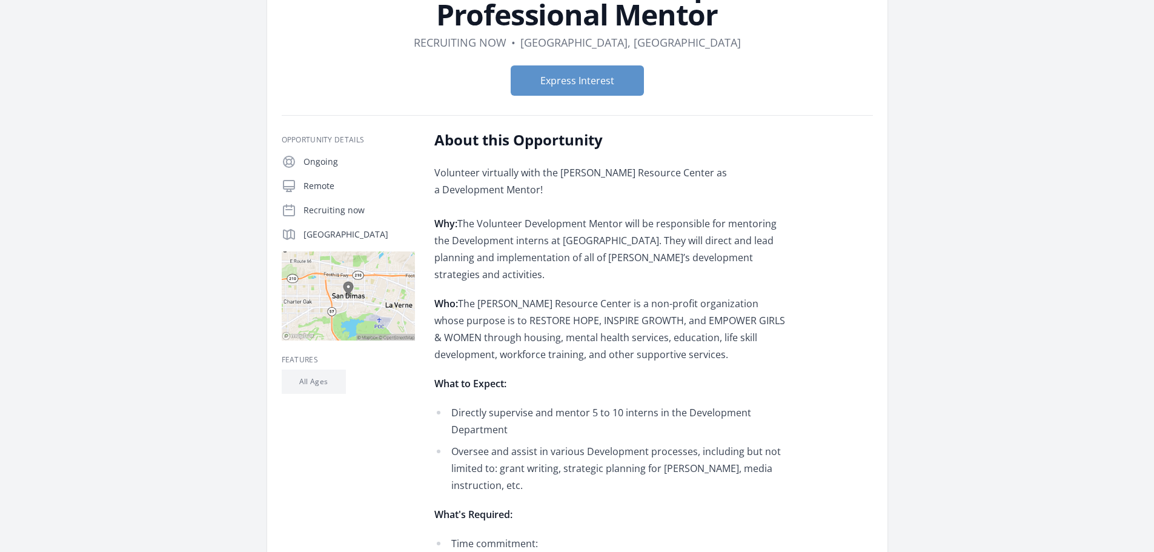
click at [595, 206] on p "Volunteer virtually with the Thaddeus Resource Center as a Development Mentor! …" at bounding box center [611, 223] width 354 height 119
click at [587, 227] on p "Volunteer virtually with the Thaddeus Resource Center as a Development Mentor! …" at bounding box center [611, 223] width 354 height 119
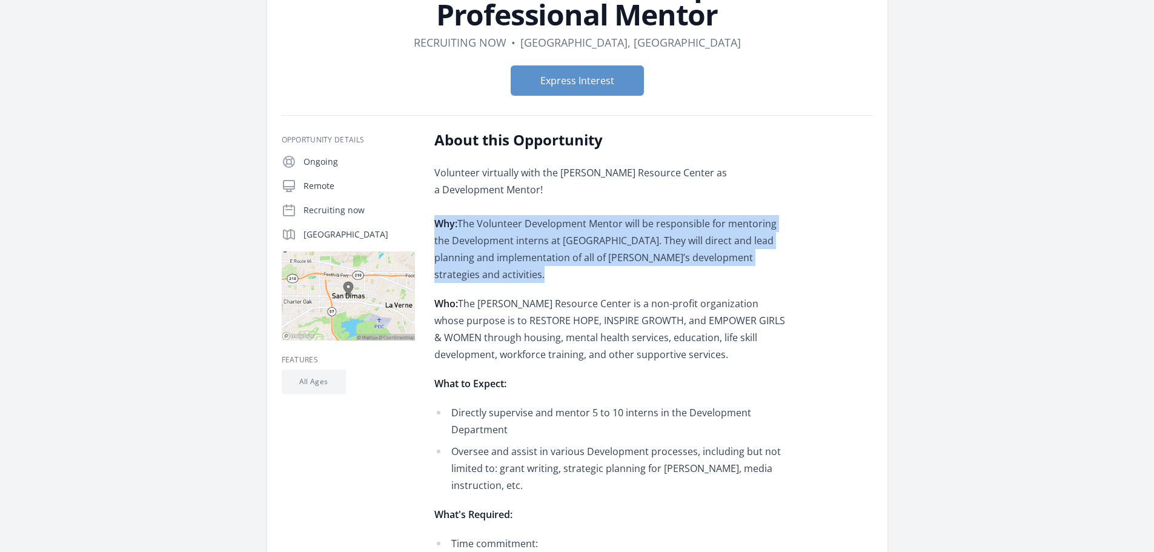
click at [587, 227] on p "Volunteer virtually with the Thaddeus Resource Center as a Development Mentor! …" at bounding box center [611, 223] width 354 height 119
click at [576, 229] on p "Volunteer virtually with the Thaddeus Resource Center as a Development Mentor! …" at bounding box center [611, 223] width 354 height 119
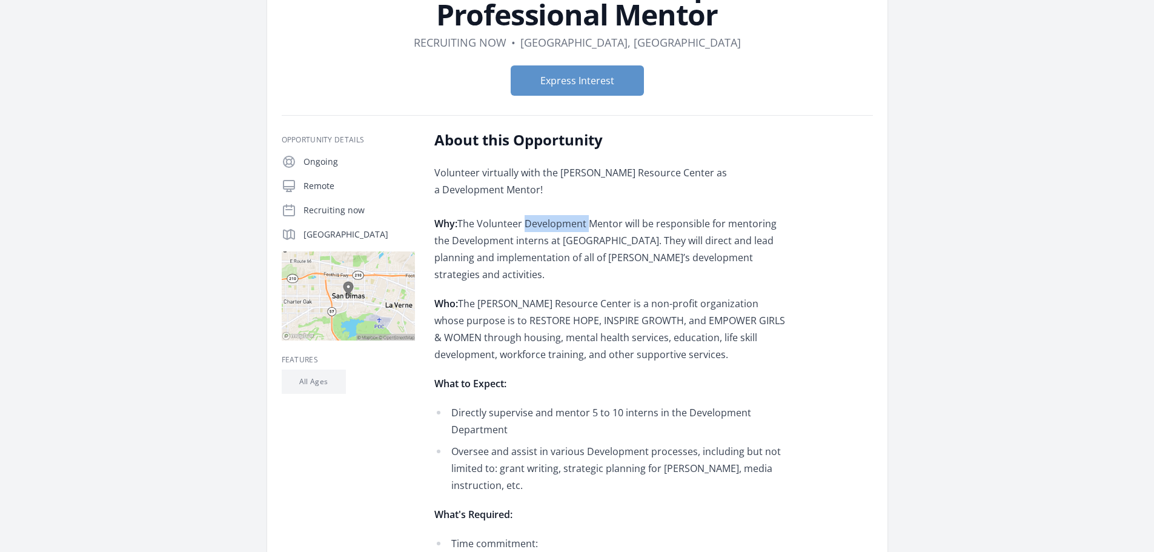
click at [576, 229] on p "Volunteer virtually with the Thaddeus Resource Center as a Development Mentor! …" at bounding box center [611, 223] width 354 height 119
click at [512, 234] on p "Volunteer virtually with the Thaddeus Resource Center as a Development Mentor! …" at bounding box center [611, 223] width 354 height 119
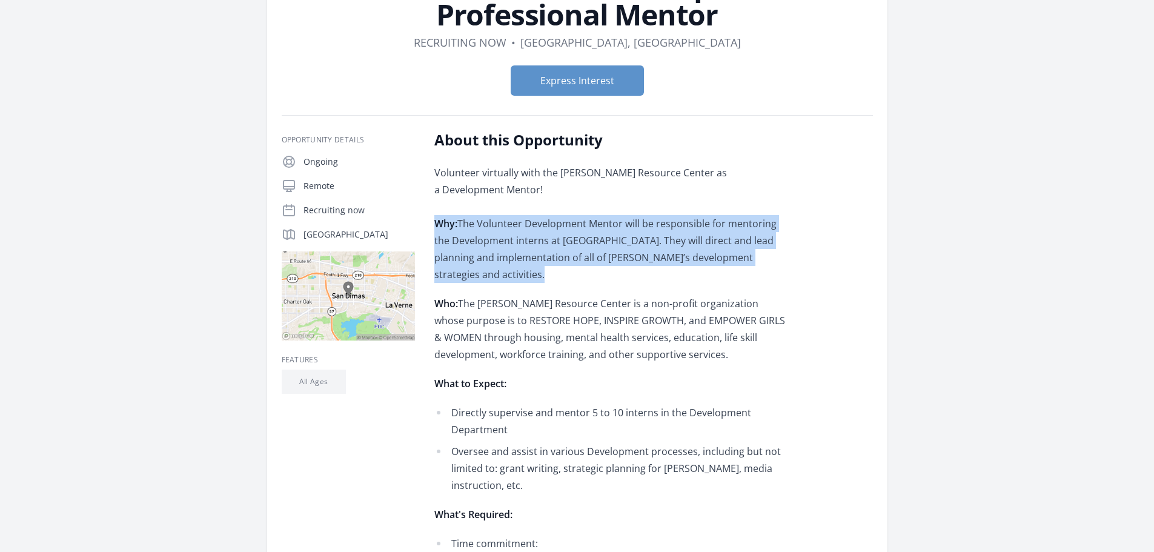
click at [512, 234] on p "Volunteer virtually with the Thaddeus Resource Center as a Development Mentor! …" at bounding box center [611, 223] width 354 height 119
click at [576, 244] on p "Volunteer virtually with the Thaddeus Resource Center as a Development Mentor! …" at bounding box center [611, 223] width 354 height 119
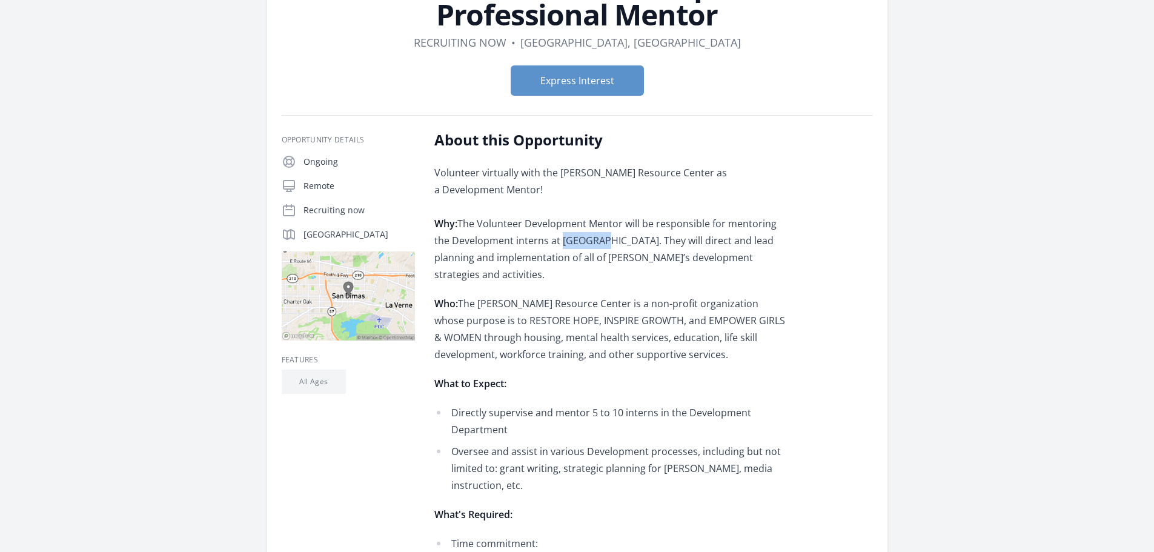
click at [576, 244] on p "Volunteer virtually with the Thaddeus Resource Center as a Development Mentor! …" at bounding box center [611, 223] width 354 height 119
click at [590, 248] on p "Volunteer virtually with the Thaddeus Resource Center as a Development Mentor! …" at bounding box center [611, 223] width 354 height 119
click at [600, 254] on p "Volunteer virtually with the Thaddeus Resource Center as a Development Mentor! …" at bounding box center [611, 223] width 354 height 119
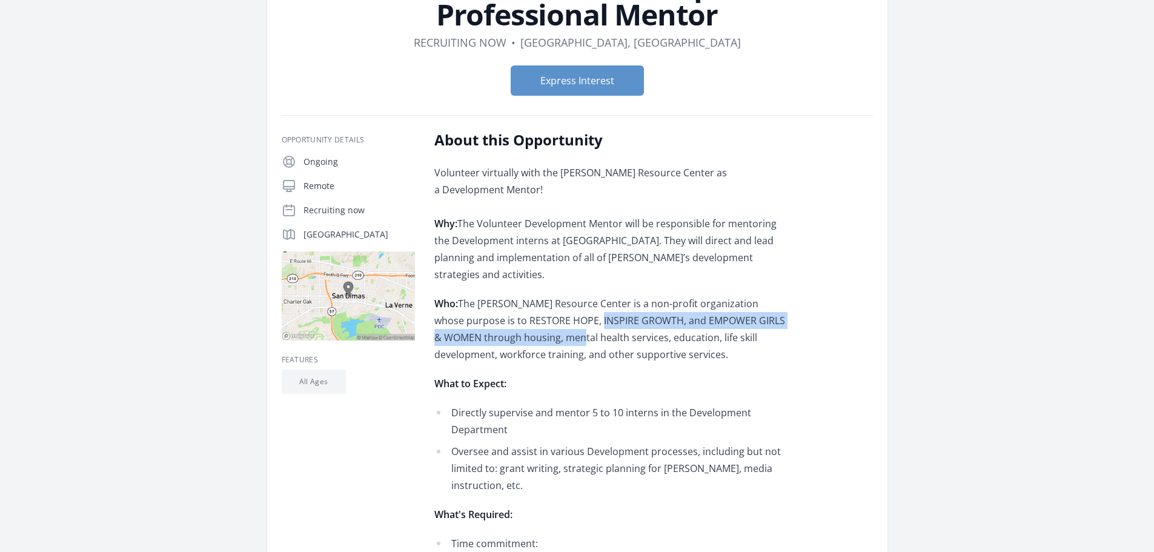
drag, startPoint x: 594, startPoint y: 296, endPoint x: 593, endPoint y: 327, distance: 31.5
click at [593, 327] on p "Who: The Thaddeus Resource Center is a non-profit organization whose purpose is…" at bounding box center [611, 329] width 354 height 68
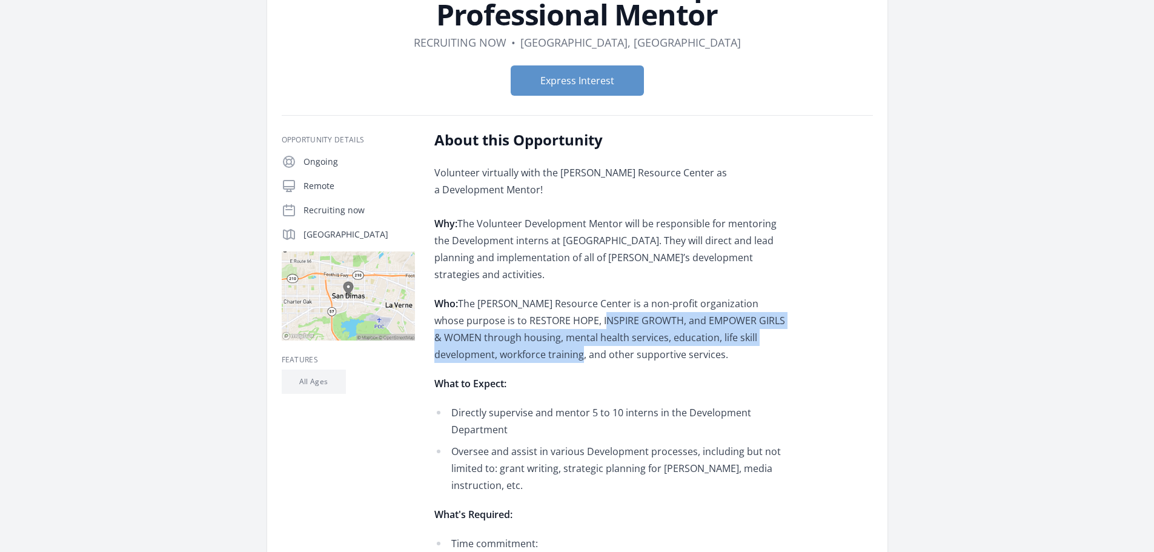
drag, startPoint x: 602, startPoint y: 342, endPoint x: 601, endPoint y: 302, distance: 40.0
click at [601, 302] on p "Who: The Thaddeus Resource Center is a non-profit organization whose purpose is…" at bounding box center [611, 329] width 354 height 68
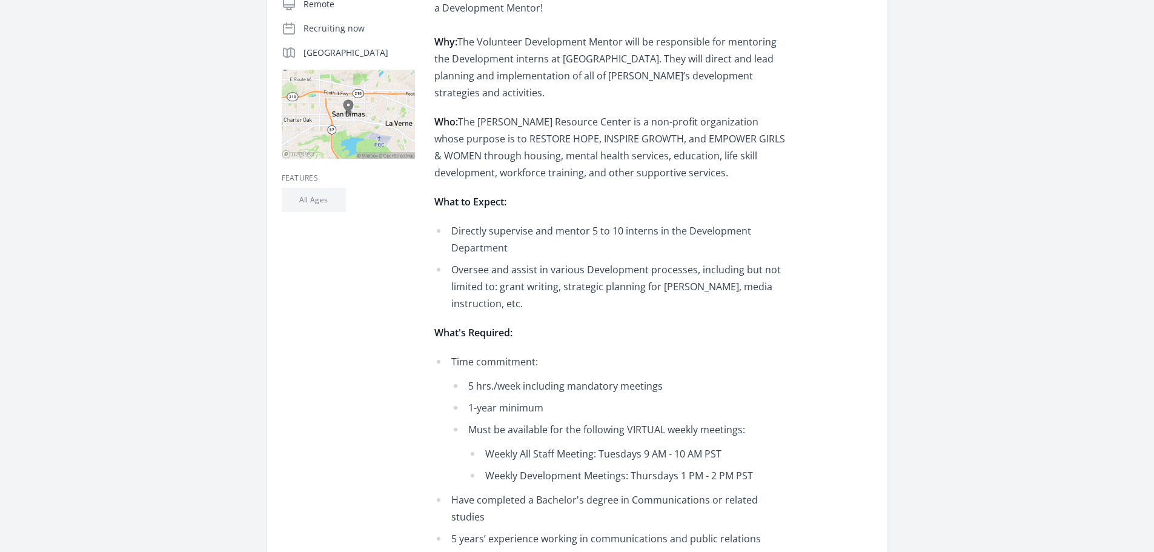
click at [513, 222] on li "Directly supervise and mentor 5 to 10 interns in the Development Department" at bounding box center [611, 239] width 354 height 34
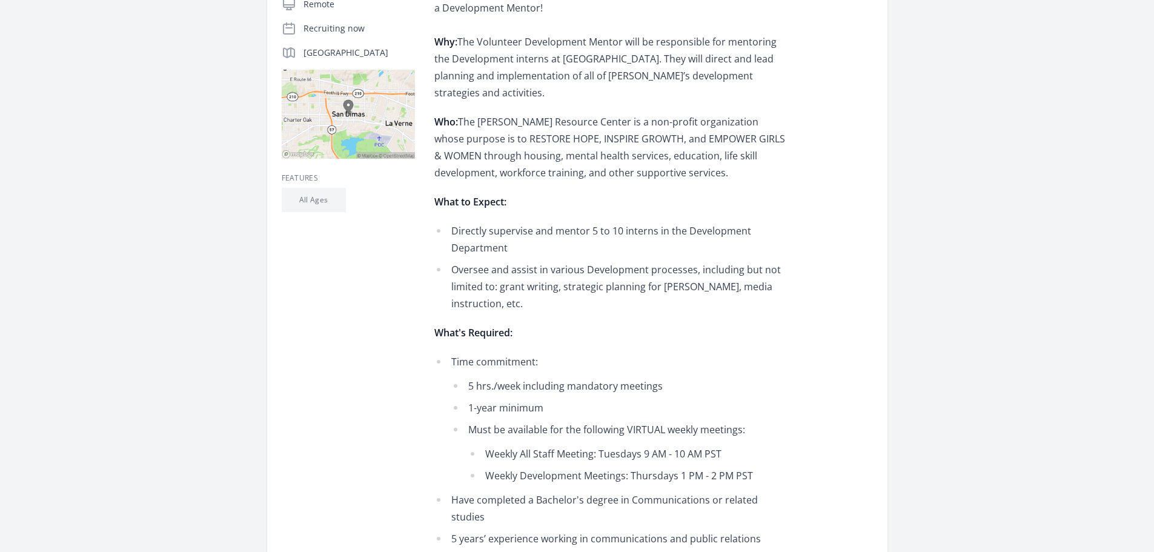
click at [481, 222] on li "Directly supervise and mentor 5 to 10 interns in the Development Department" at bounding box center [611, 239] width 354 height 34
click at [495, 261] on li "Oversee and assist in various Development processes, including but not limited …" at bounding box center [611, 286] width 354 height 51
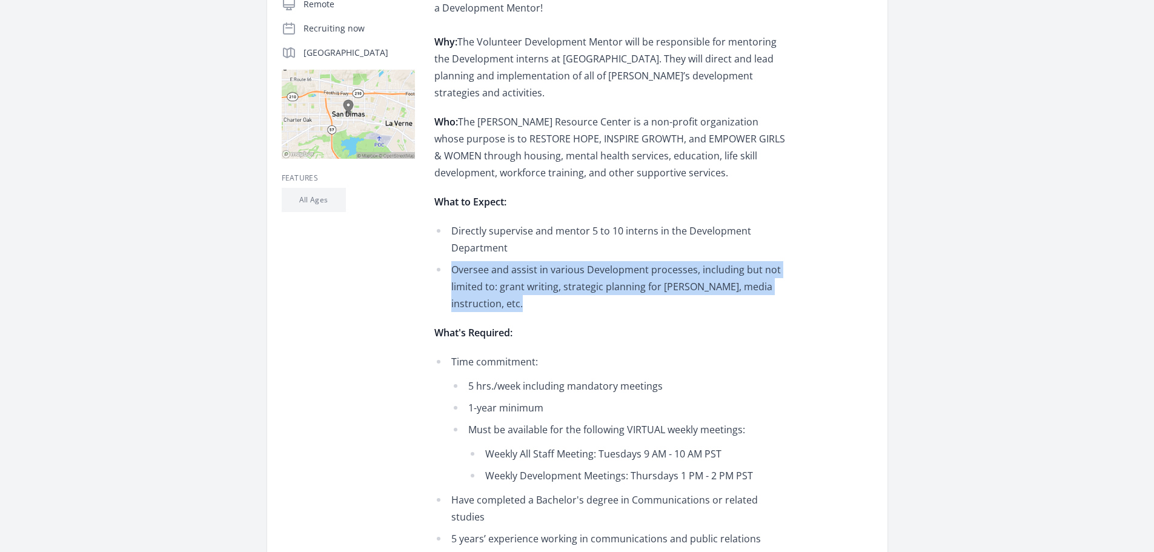
click at [495, 261] on li "Oversee and assist in various Development processes, including but not limited …" at bounding box center [611, 286] width 354 height 51
click at [458, 271] on li "Oversee and assist in various Development processes, including but not limited …" at bounding box center [611, 286] width 354 height 51
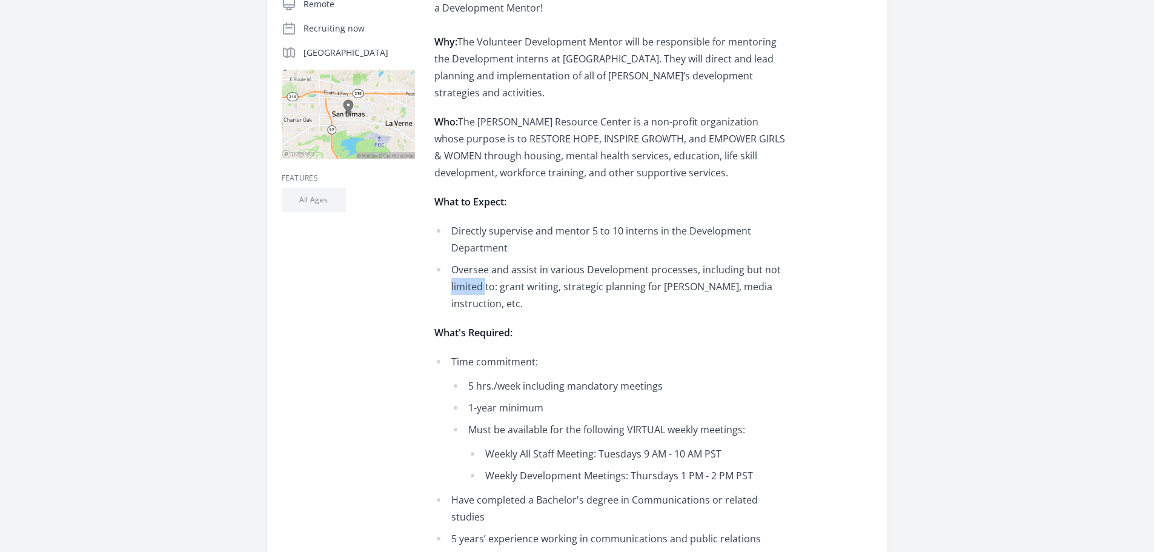
click at [458, 271] on li "Oversee and assist in various Development processes, including but not limited …" at bounding box center [611, 286] width 354 height 51
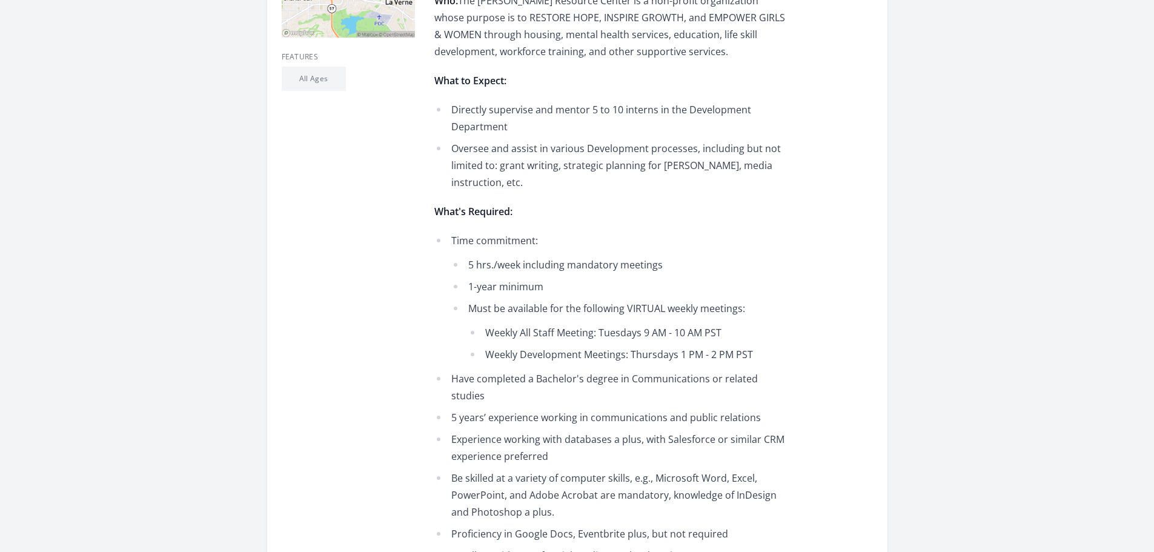
click at [498, 278] on li "1-year minimum" at bounding box center [619, 286] width 337 height 17
click at [505, 300] on li "Must be available for the following VIRTUAL weekly meetings: Weekly All Staff M…" at bounding box center [619, 331] width 337 height 63
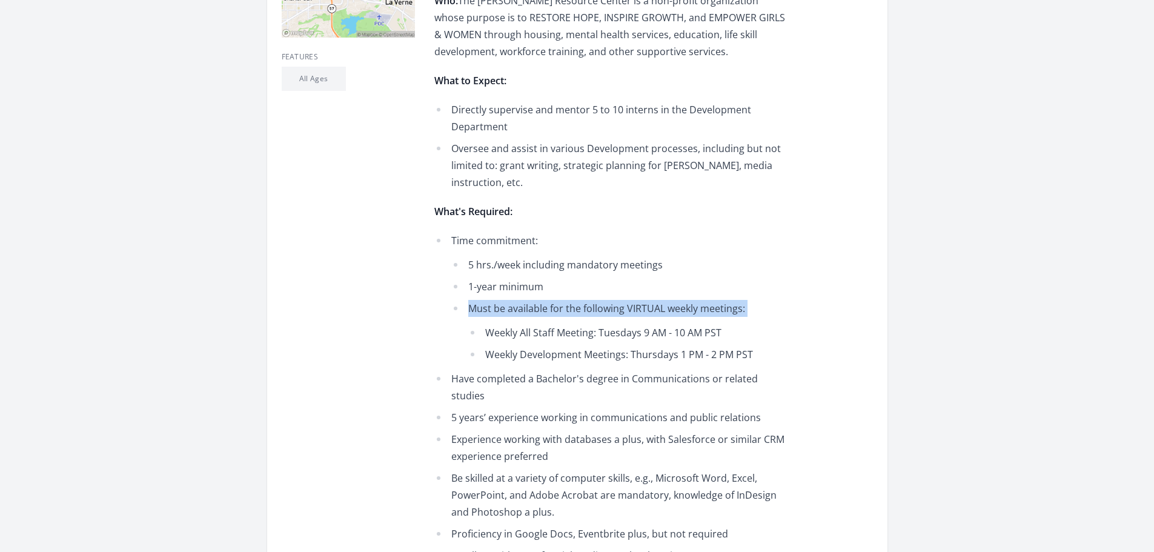
click at [505, 300] on li "Must be available for the following VIRTUAL weekly meetings: Weekly All Staff M…" at bounding box center [619, 331] width 337 height 63
click at [512, 300] on li "Must be available for the following VIRTUAL weekly meetings: Weekly All Staff M…" at bounding box center [619, 331] width 337 height 63
click at [515, 324] on li "Weekly All Staff Meeting: Tuesdays 9 AM - 10 AM PST" at bounding box center [628, 332] width 320 height 17
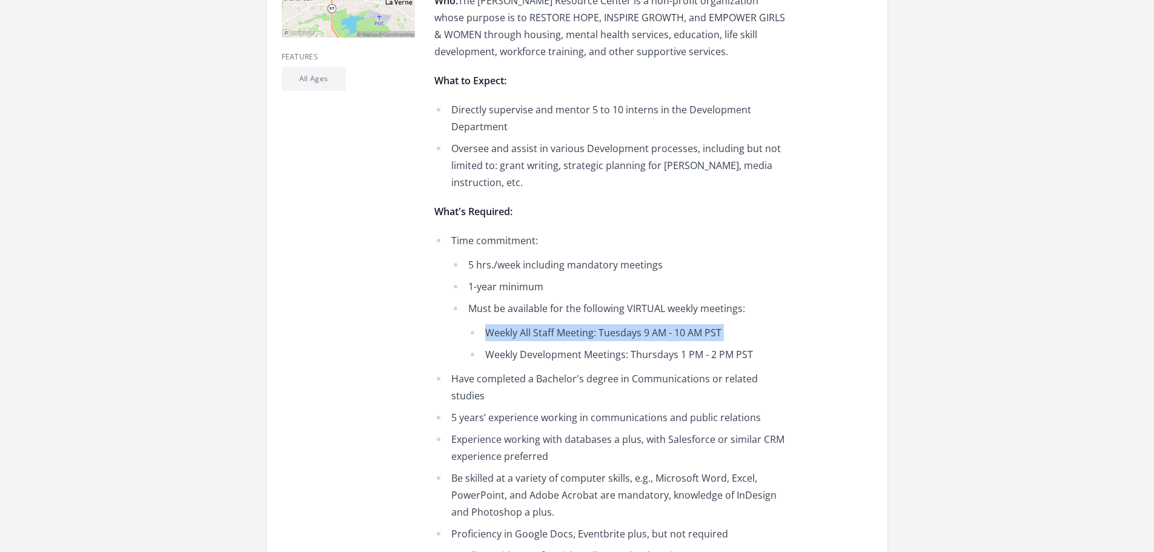
click at [515, 324] on li "Weekly All Staff Meeting: Tuesdays 9 AM - 10 AM PST" at bounding box center [628, 332] width 320 height 17
click at [633, 324] on li "Weekly All Staff Meeting: Tuesdays 9 AM - 10 AM PST" at bounding box center [628, 332] width 320 height 17
click at [526, 370] on li "Have completed a Bachelor's degree in Communications or related studies" at bounding box center [611, 387] width 354 height 34
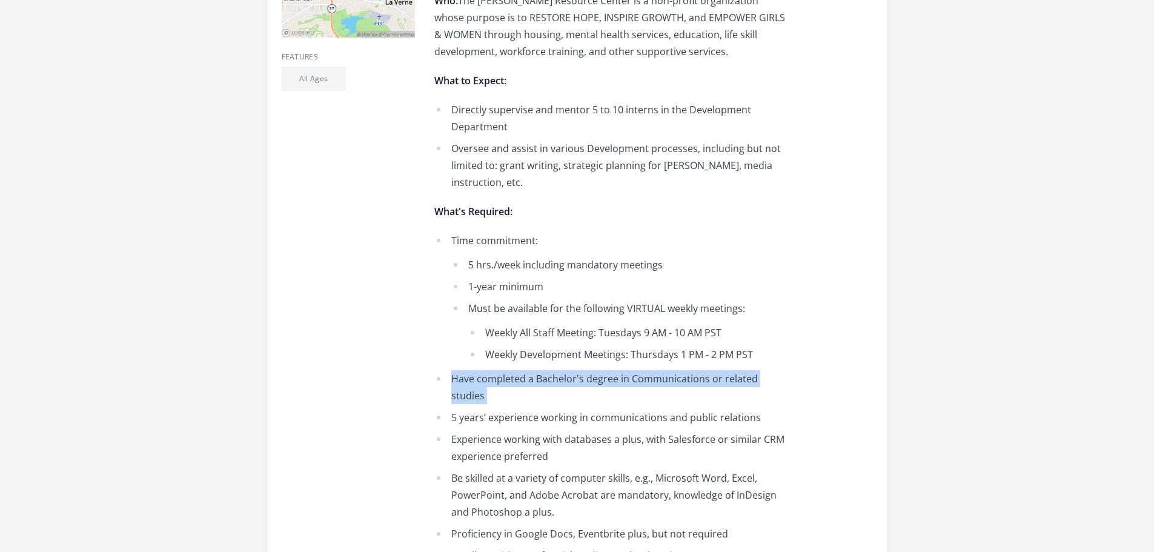
click at [526, 370] on li "Have completed a Bachelor's degree in Communications or related studies" at bounding box center [611, 387] width 354 height 34
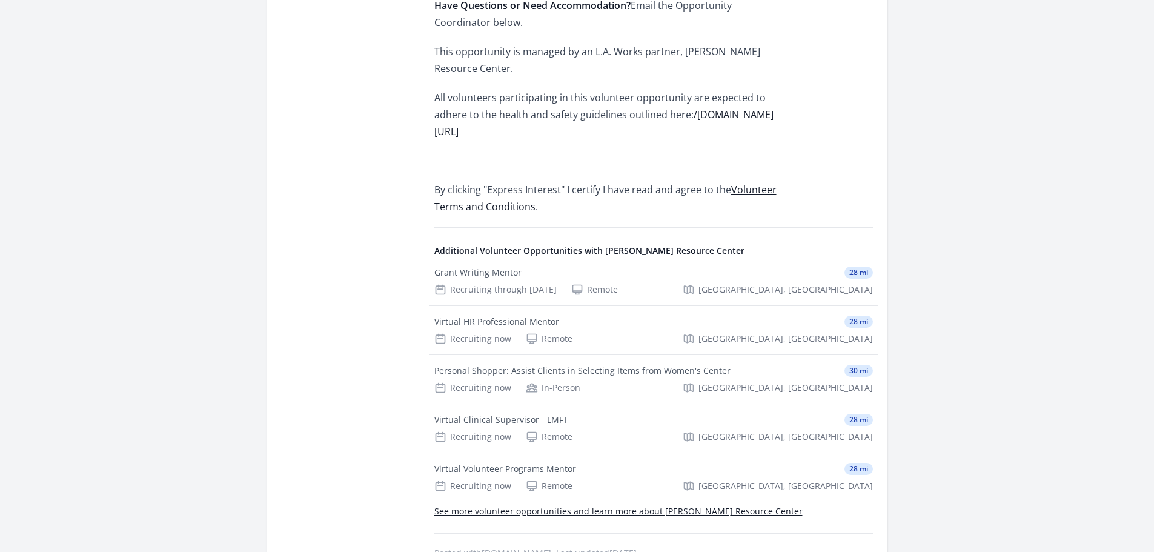
scroll to position [1211, 0]
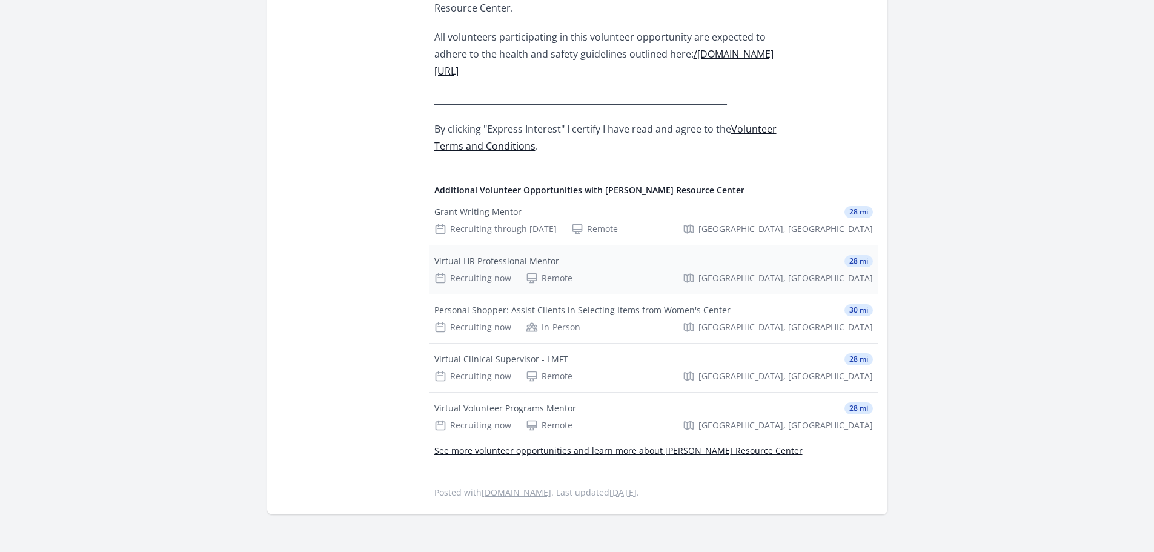
click at [500, 255] on div "Virtual HR Professional Mentor" at bounding box center [496, 261] width 125 height 12
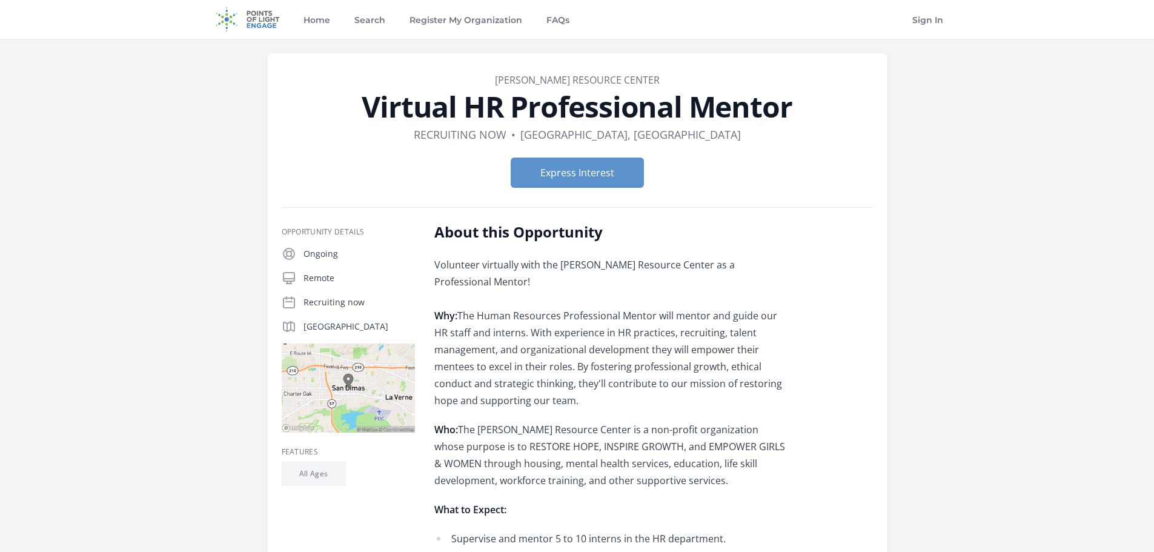
scroll to position [61, 0]
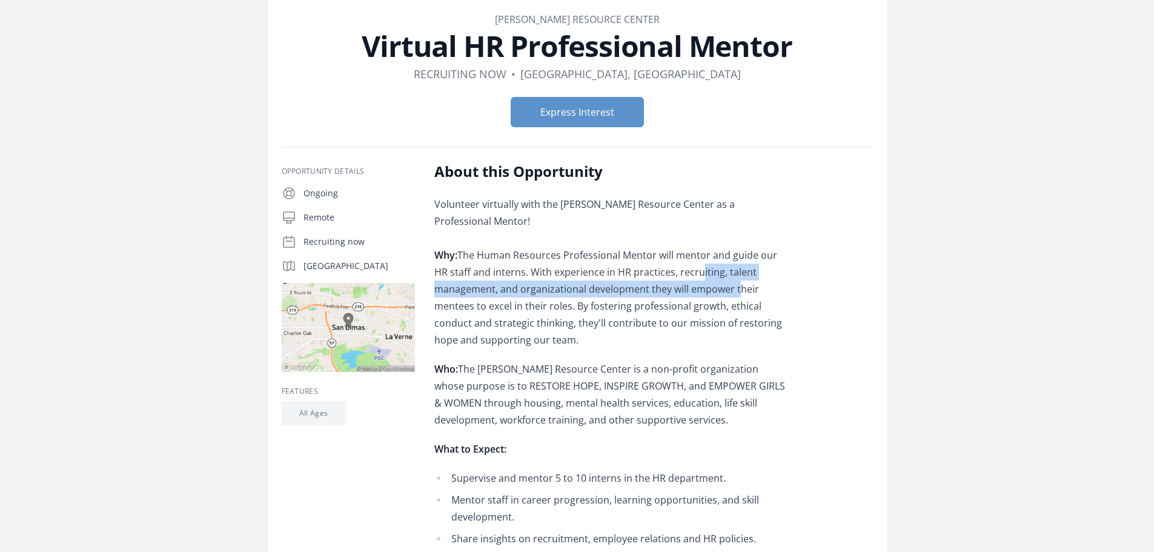
drag, startPoint x: 685, startPoint y: 269, endPoint x: 737, endPoint y: 291, distance: 56.1
click at [737, 291] on p "Volunteer virtually with the [PERSON_NAME] Resource Center as a Professional Me…" at bounding box center [611, 272] width 354 height 153
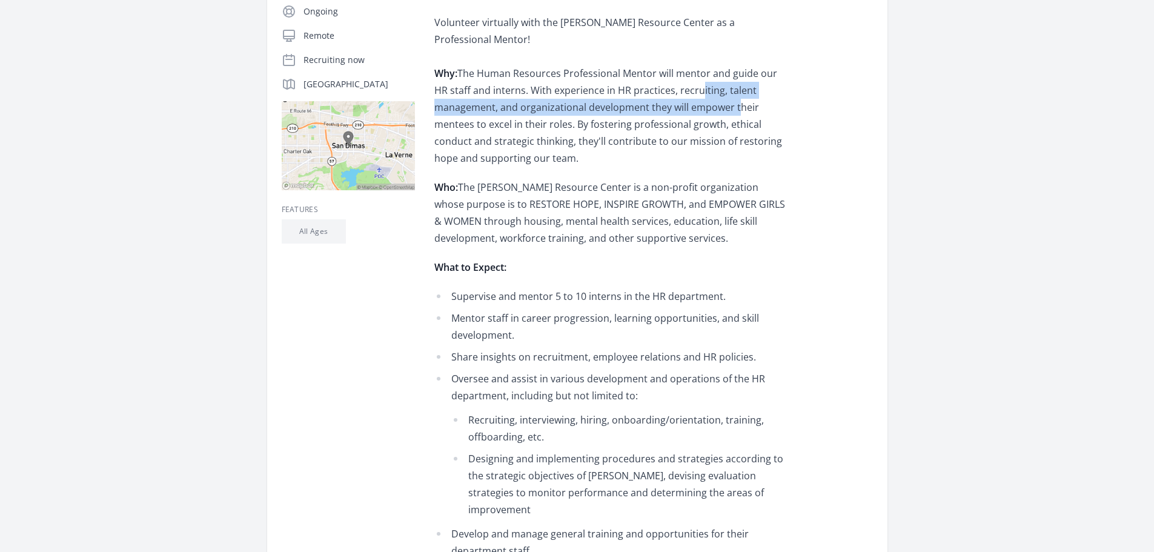
scroll to position [303, 0]
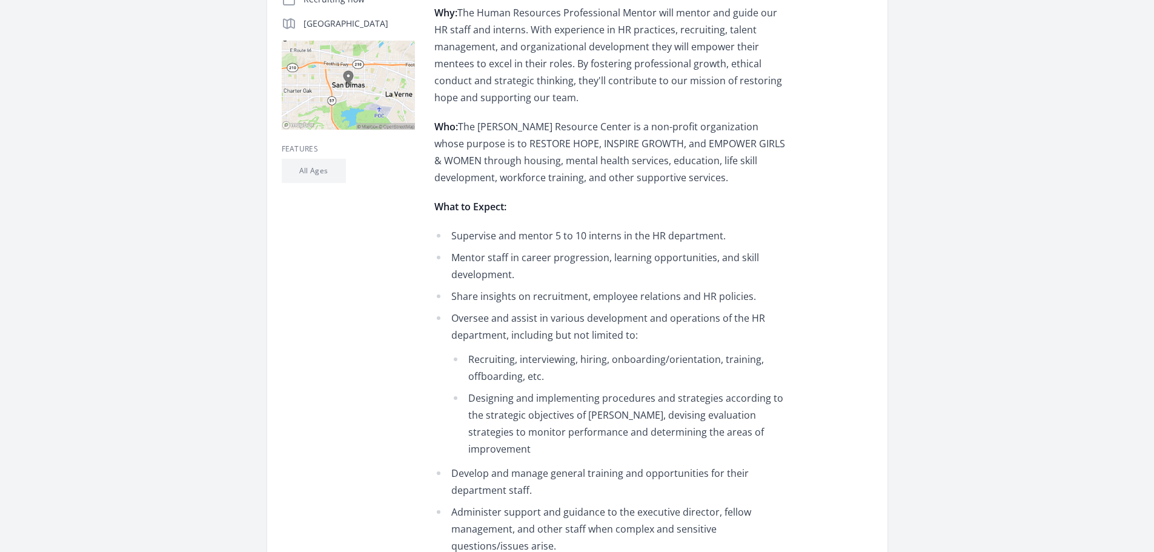
click at [517, 293] on li "Share insights on recruitment, employee relations and HR policies." at bounding box center [611, 296] width 354 height 17
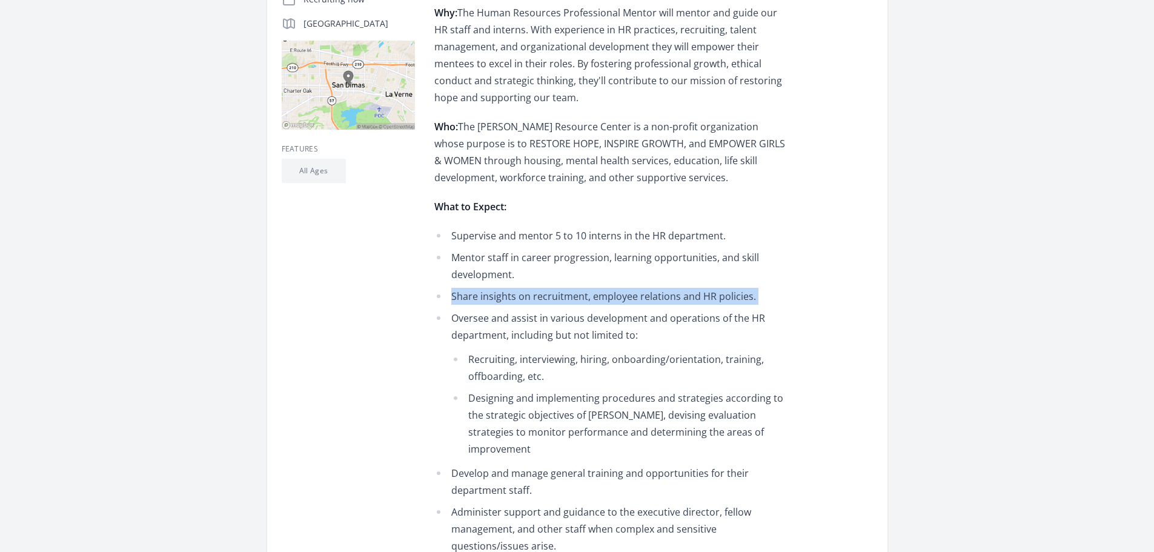
click at [517, 293] on li "Share insights on recruitment, employee relations and HR policies." at bounding box center [611, 296] width 354 height 17
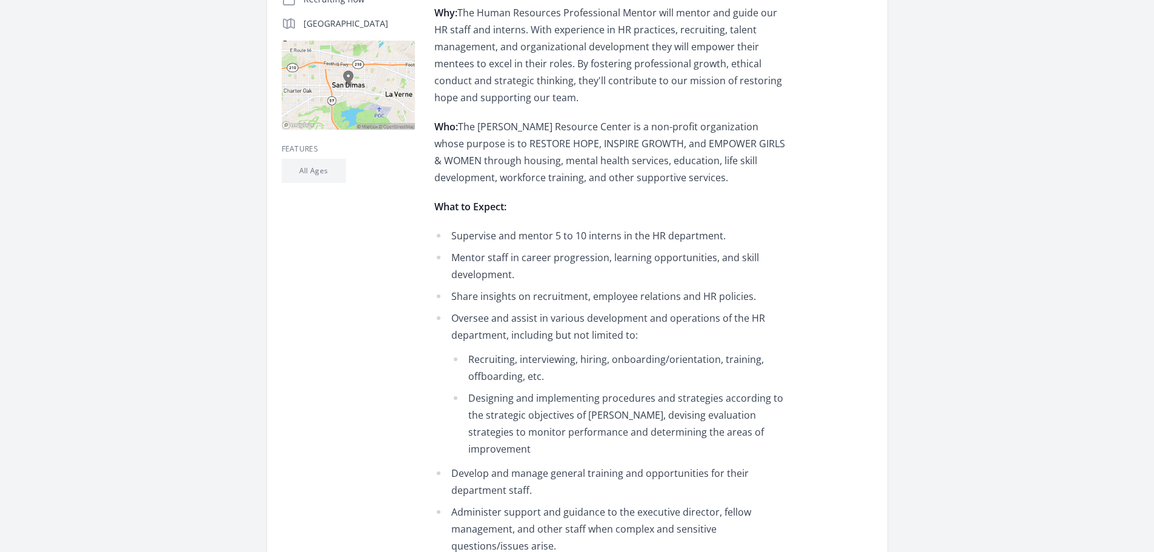
click at [467, 329] on li "Oversee and assist in various development and operations of the HR department, …" at bounding box center [611, 383] width 354 height 148
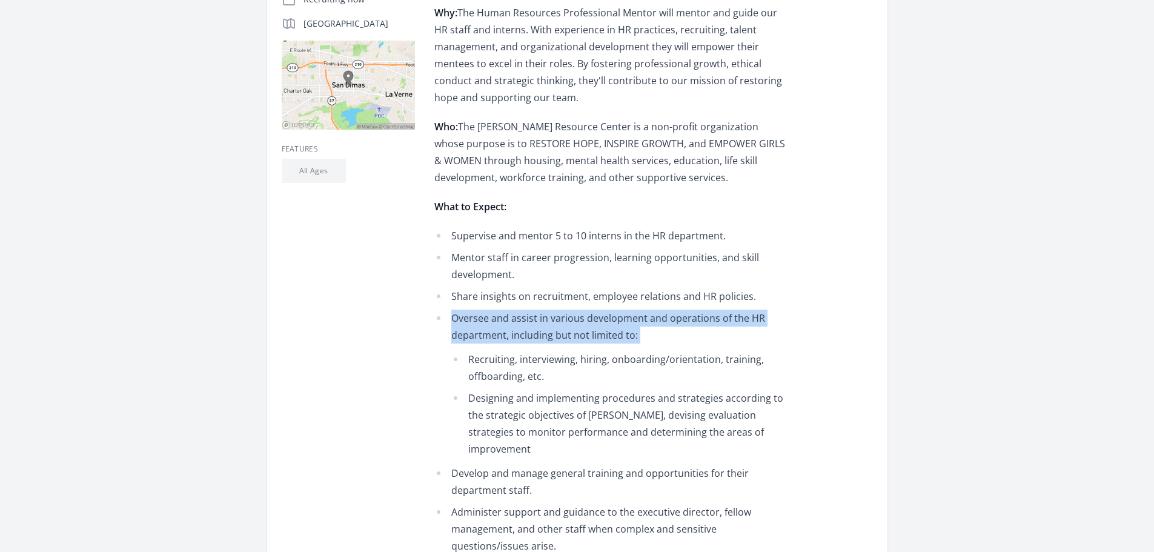
click at [467, 329] on li "Oversee and assist in various development and operations of the HR department, …" at bounding box center [611, 383] width 354 height 148
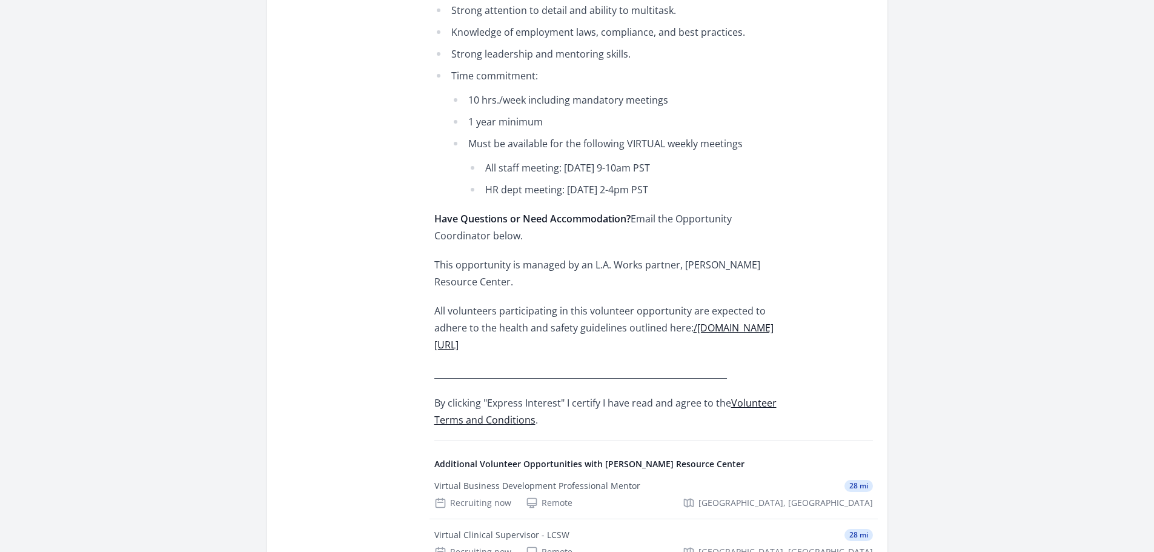
scroll to position [1272, 0]
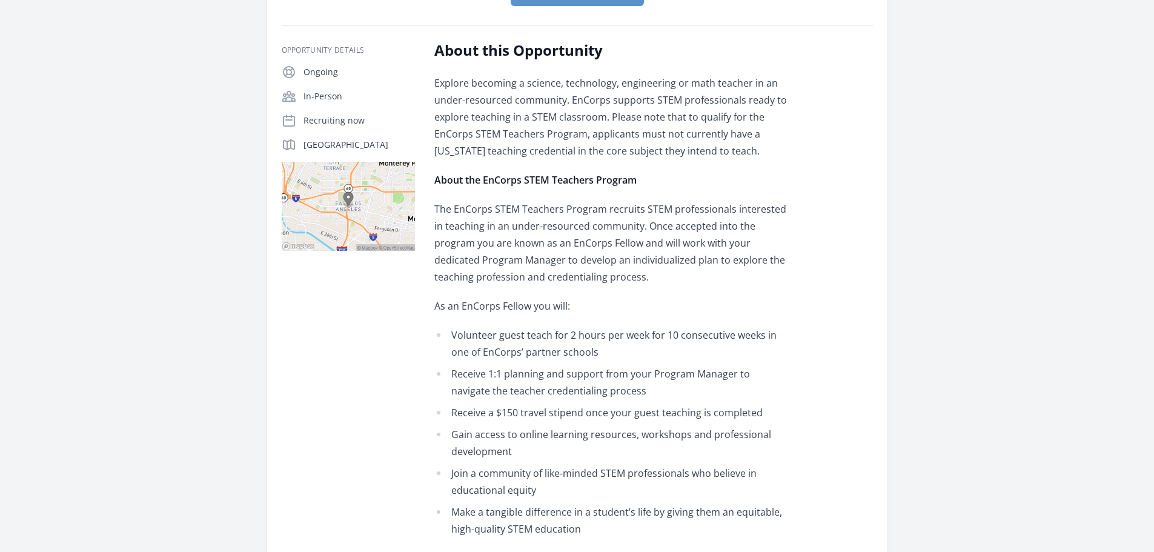
scroll to position [242, 0]
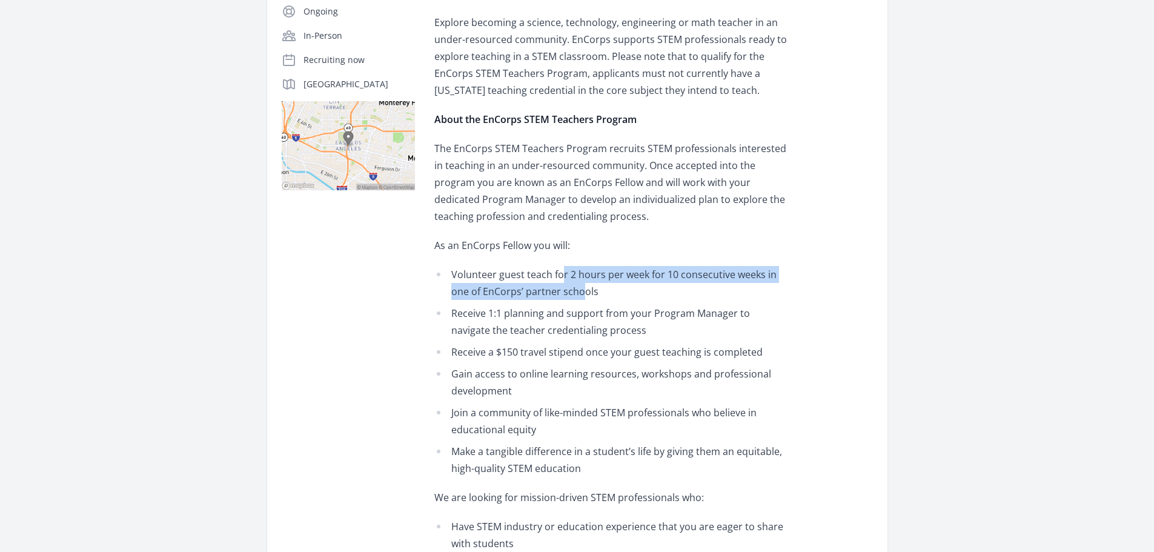
drag, startPoint x: 559, startPoint y: 278, endPoint x: 561, endPoint y: 290, distance: 12.4
click at [561, 290] on li "Volunteer guest teach for 2 hours per week for 10 consecutive weeks in one of E…" at bounding box center [611, 283] width 354 height 34
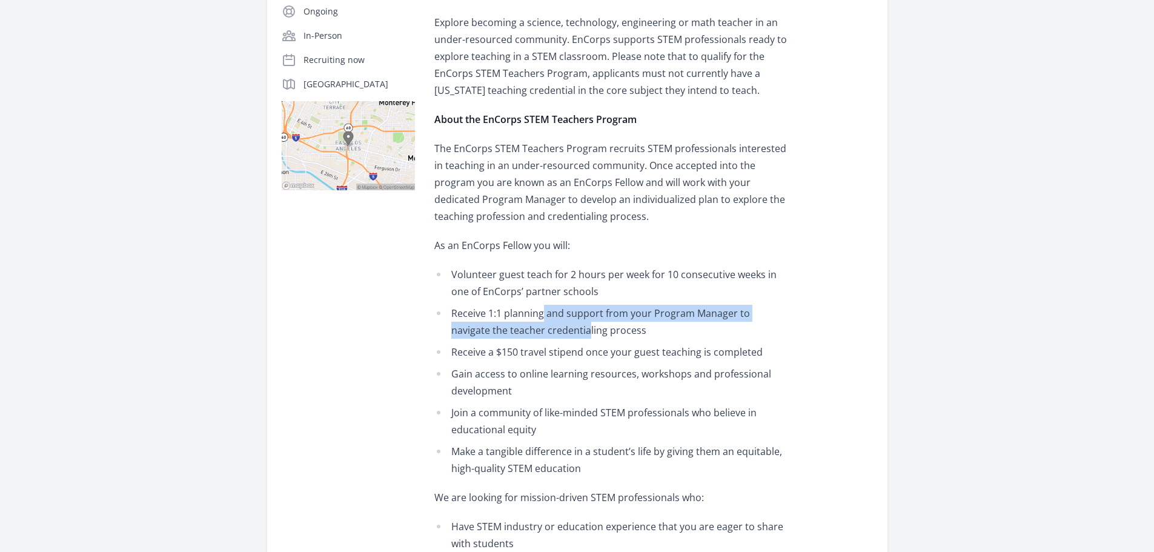
drag, startPoint x: 545, startPoint y: 332, endPoint x: 542, endPoint y: 314, distance: 18.4
click at [542, 314] on li "Receive 1:1 planning and support from your Program Manager to navigate the teac…" at bounding box center [611, 322] width 354 height 34
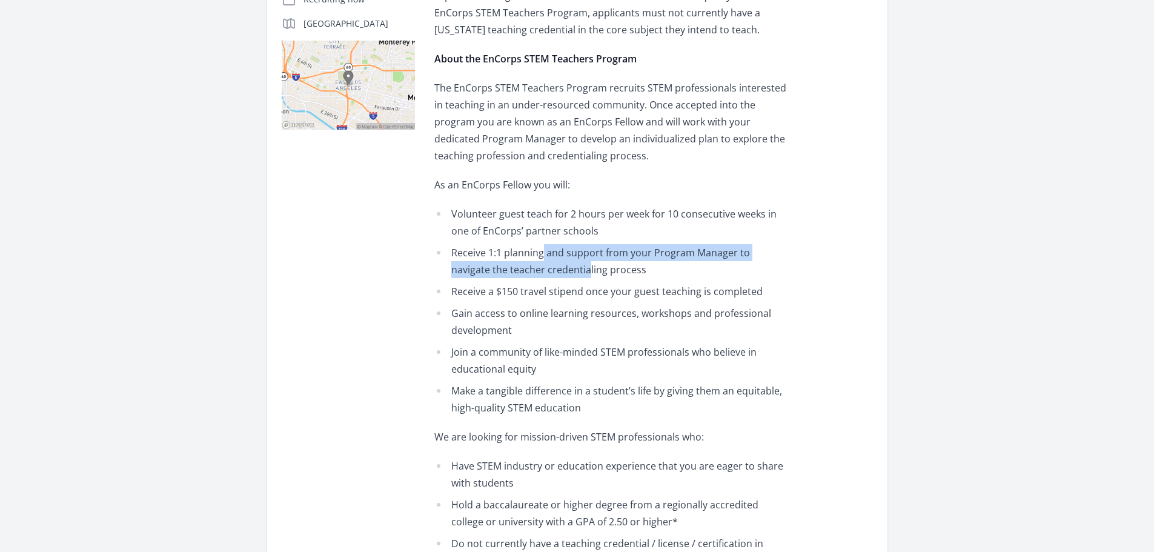
scroll to position [363, 0]
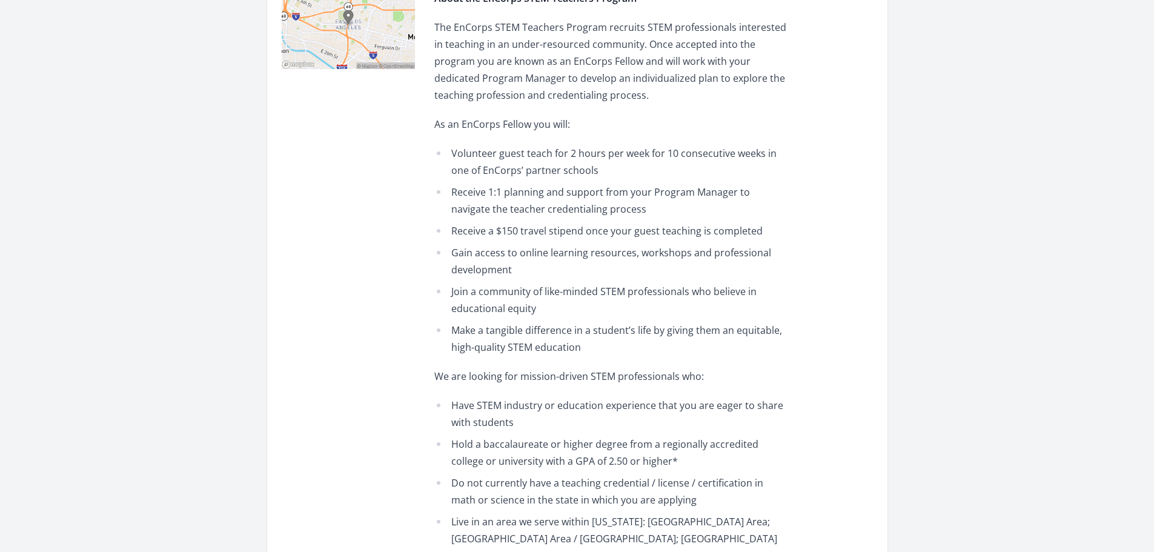
click at [523, 228] on li "Receive a $150 travel stipend once your guest teaching is completed" at bounding box center [611, 230] width 354 height 17
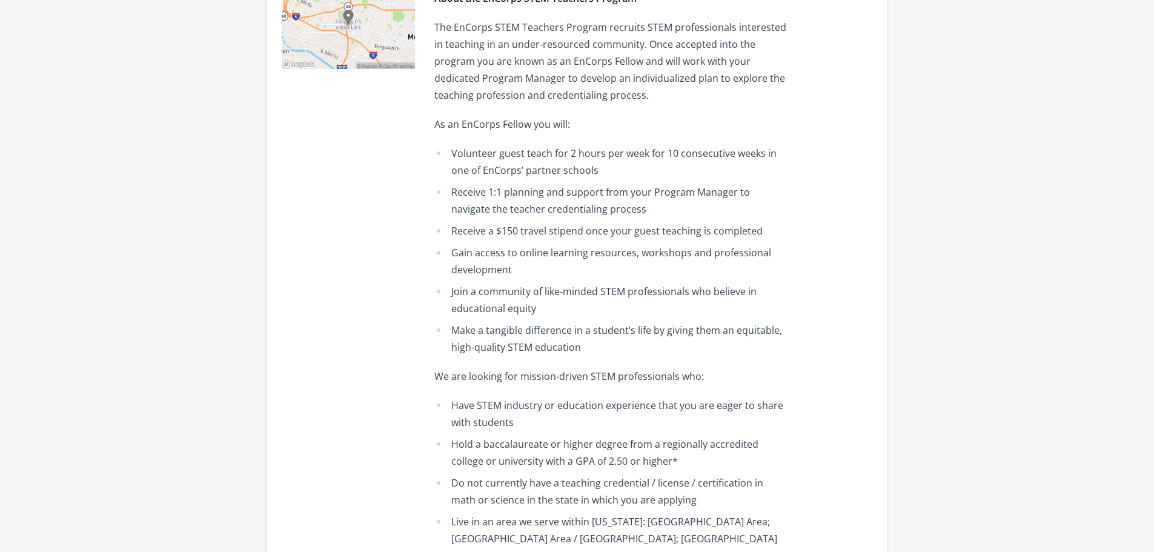
click at [687, 233] on li "Receive a $150 travel stipend once your guest teaching is completed" at bounding box center [611, 230] width 354 height 17
click at [538, 256] on li "Gain access to online learning resources, workshops and professional development" at bounding box center [611, 261] width 354 height 34
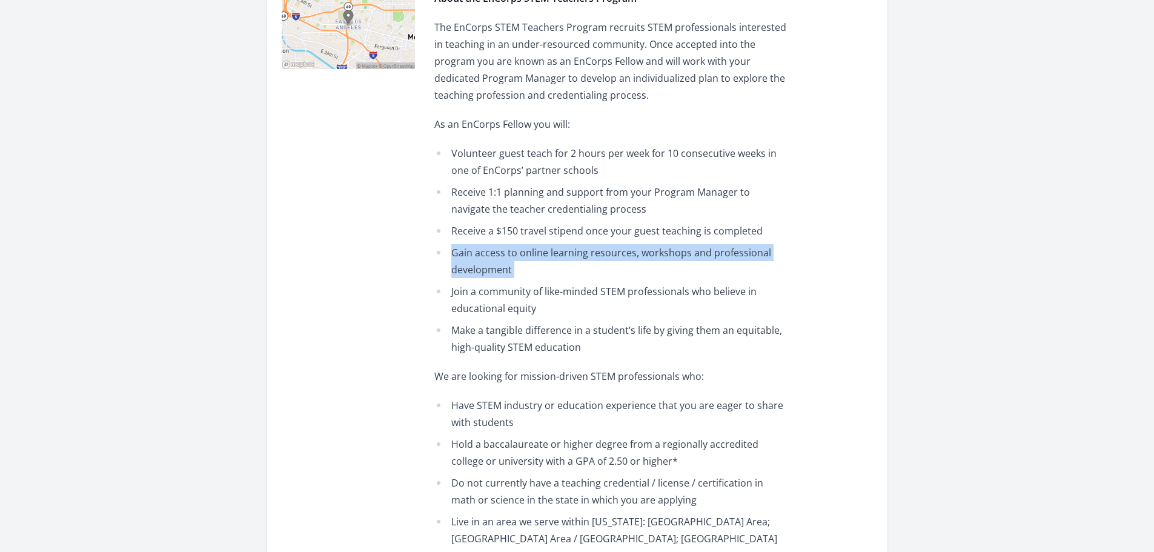
click at [538, 256] on li "Gain access to online learning resources, workshops and professional development" at bounding box center [611, 261] width 354 height 34
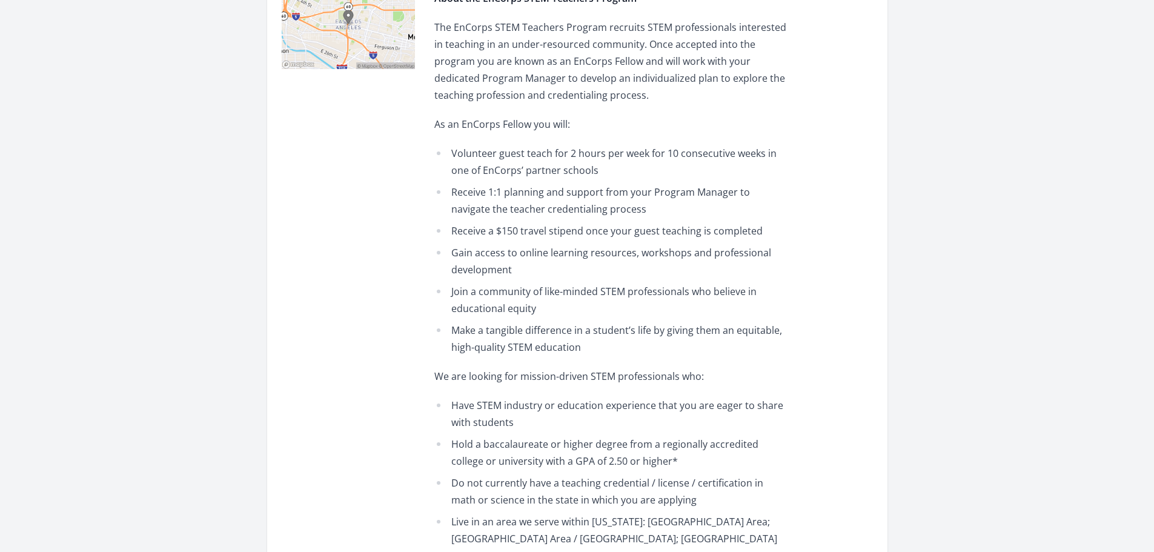
click at [523, 283] on li "Join a community of like-minded STEM professionals who believe in educational e…" at bounding box center [611, 300] width 354 height 34
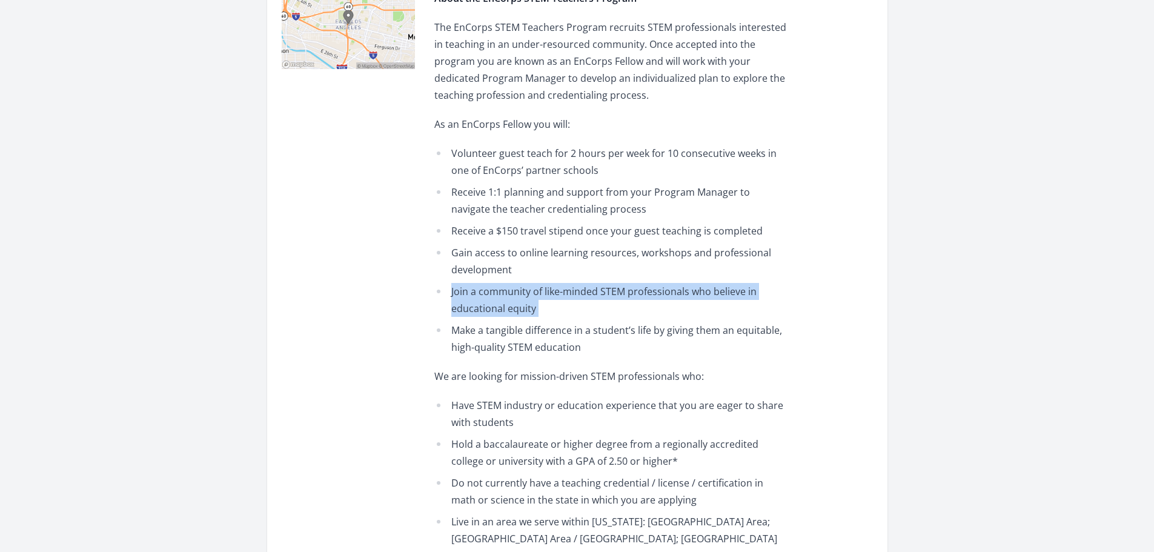
click at [523, 283] on li "Join a community of like-minded STEM professionals who believe in educational e…" at bounding box center [611, 300] width 354 height 34
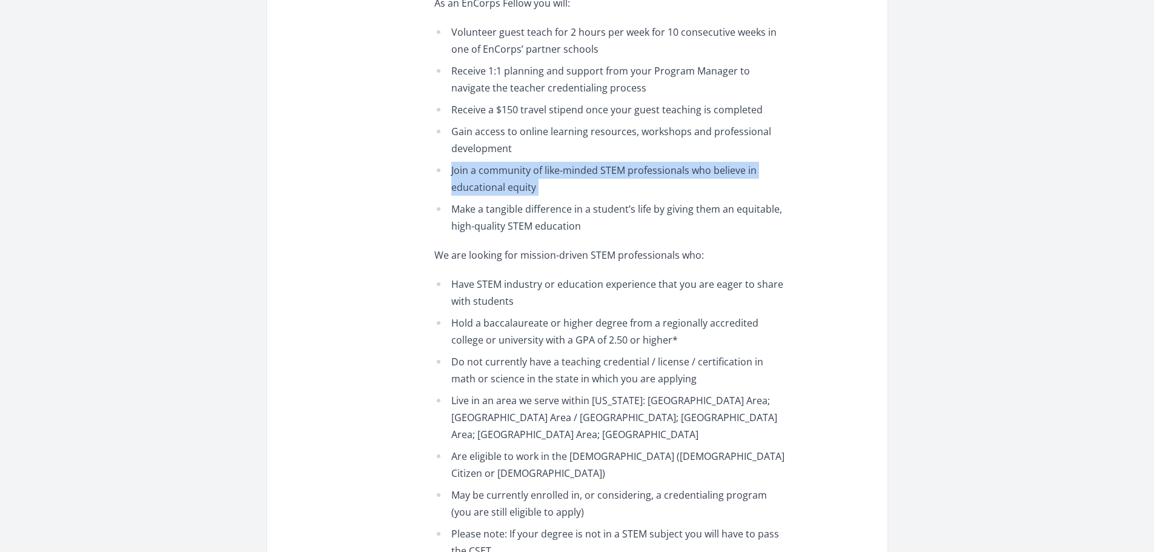
scroll to position [545, 0]
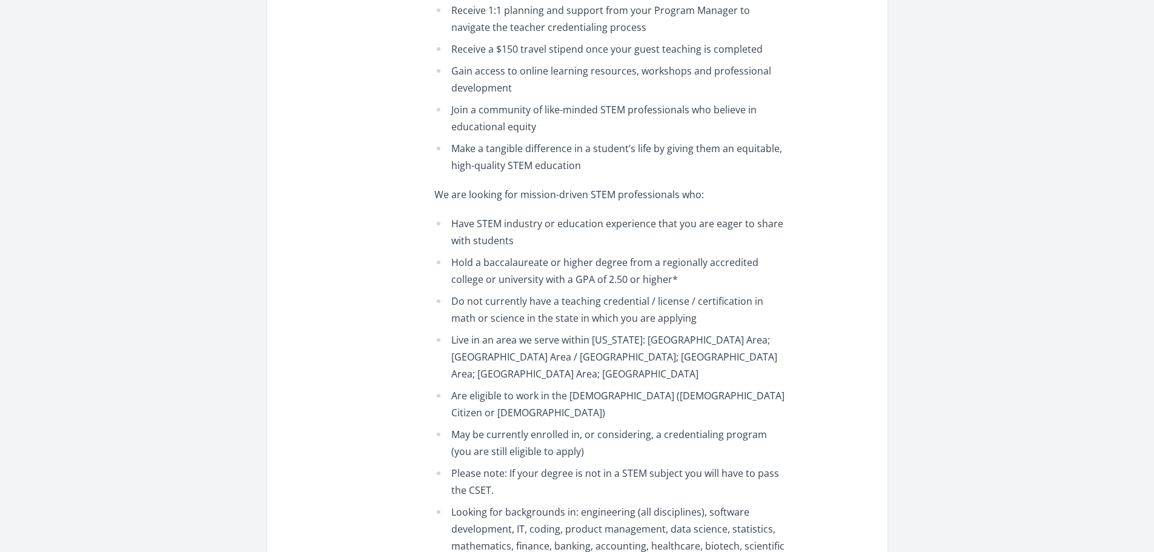
click at [543, 299] on li "Do not currently have a teaching credential / license / certification in math o…" at bounding box center [611, 309] width 354 height 34
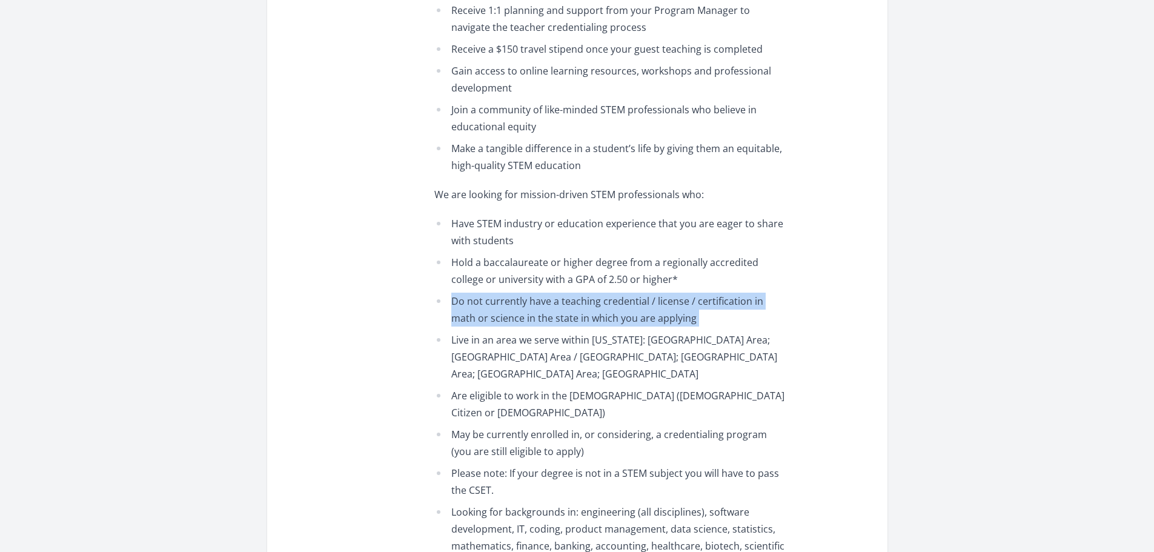
click at [543, 299] on li "Do not currently have a teaching credential / license / certification in math o…" at bounding box center [611, 309] width 354 height 34
click at [512, 314] on li "Do not currently have a teaching credential / license / certification in math o…" at bounding box center [611, 309] width 354 height 34
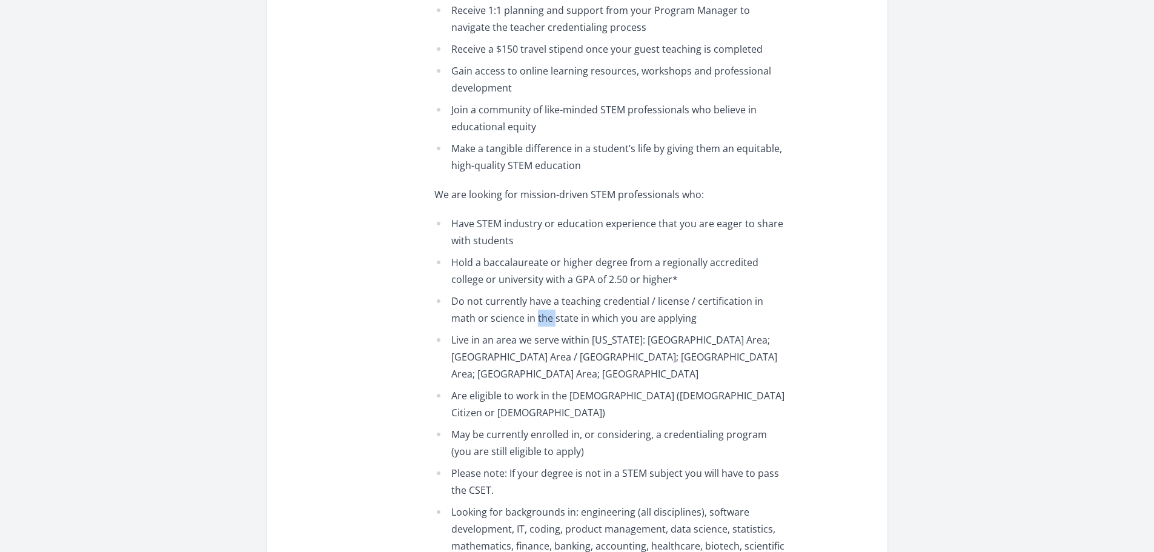
click at [512, 314] on li "Do not currently have a teaching credential / license / certification in math o…" at bounding box center [611, 309] width 354 height 34
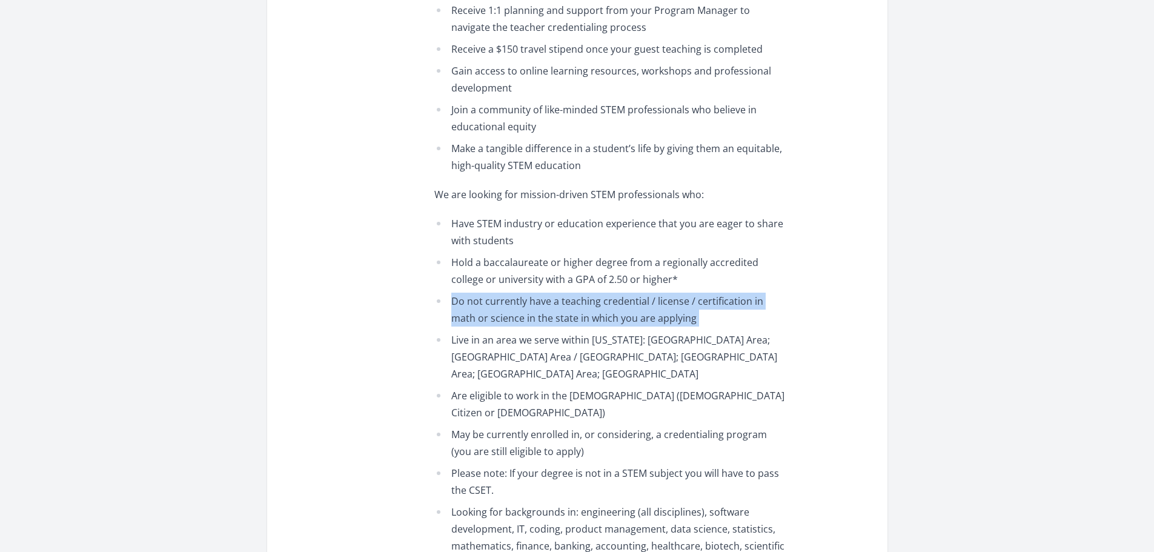
click at [512, 314] on li "Do not currently have a teaching credential / license / certification in math o…" at bounding box center [611, 309] width 354 height 34
click at [463, 310] on li "Do not currently have a teaching credential / license / certification in math o…" at bounding box center [611, 309] width 354 height 34
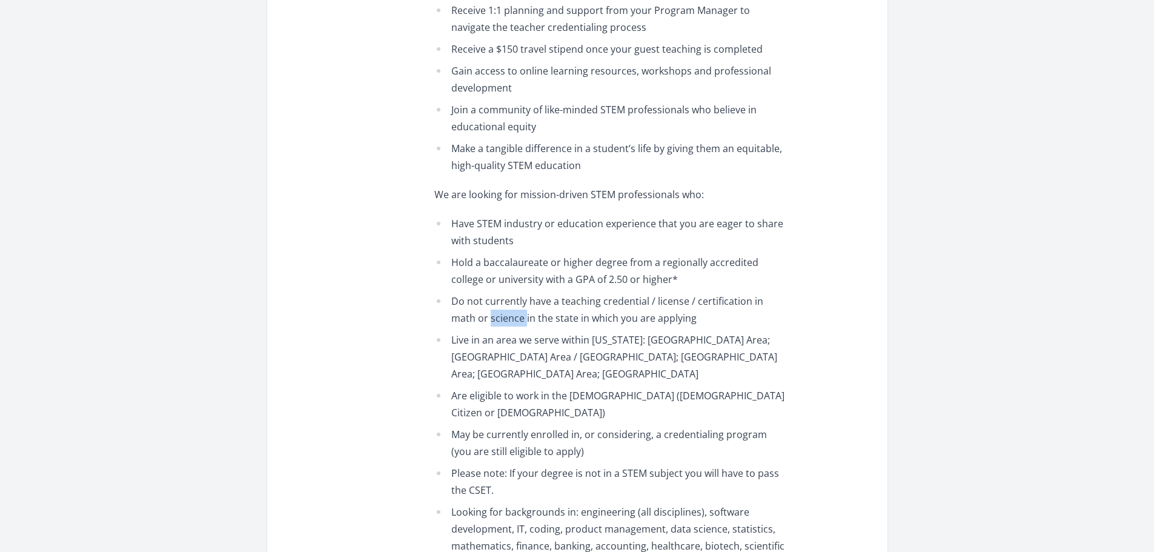
click at [463, 310] on li "Do not currently have a teaching credential / license / certification in math o…" at bounding box center [611, 309] width 354 height 34
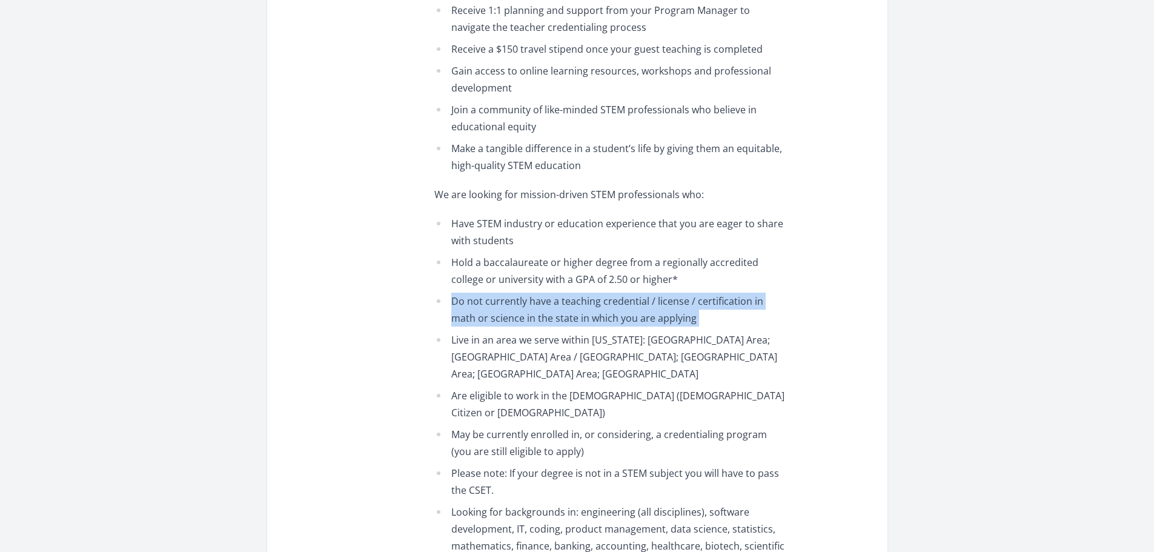
click at [463, 310] on li "Do not currently have a teaching credential / license / certification in math o…" at bounding box center [611, 309] width 354 height 34
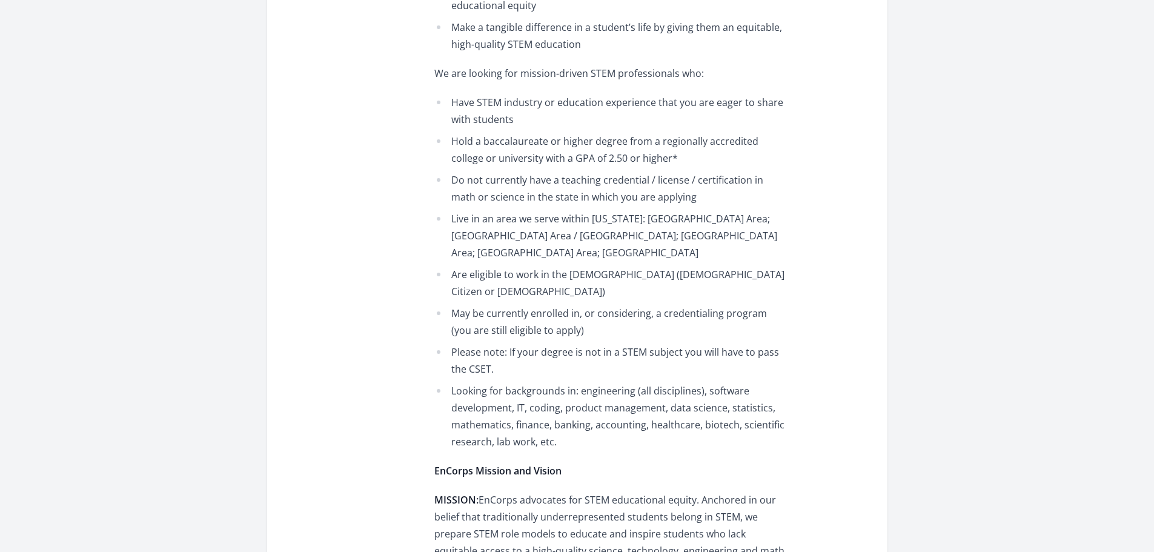
scroll to position [727, 0]
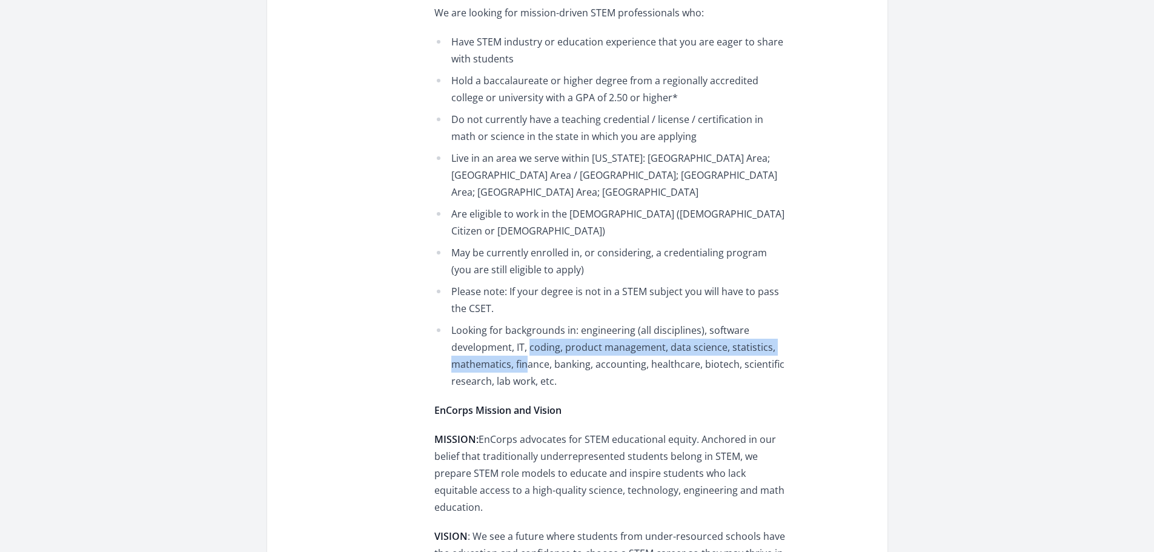
drag, startPoint x: 528, startPoint y: 325, endPoint x: 525, endPoint y: 349, distance: 25.0
click at [525, 349] on li "Looking for backgrounds in: engineering (all disciplines), software development…" at bounding box center [611, 356] width 354 height 68
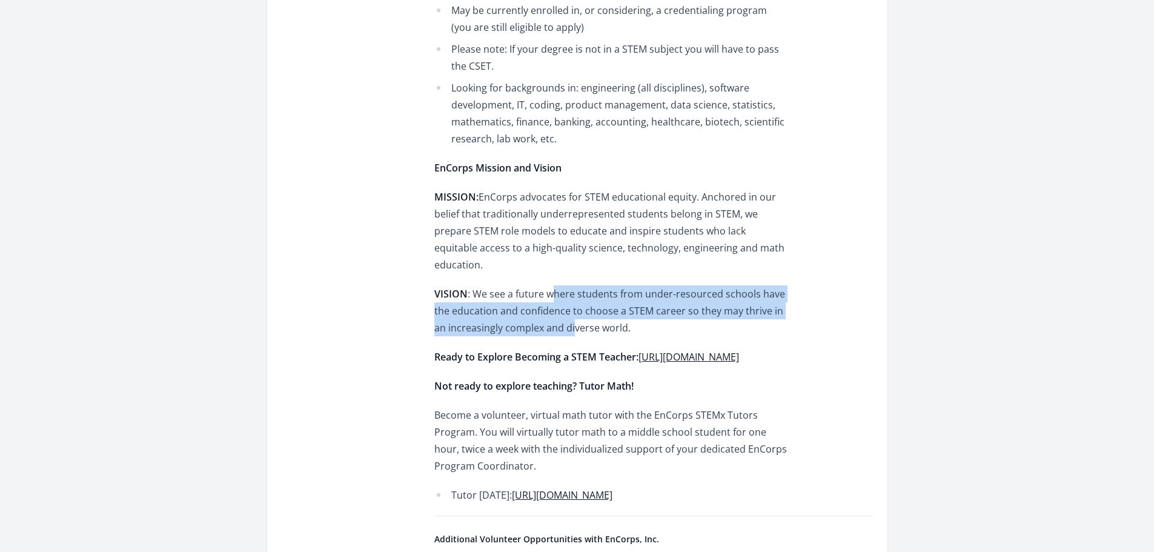
drag, startPoint x: 550, startPoint y: 258, endPoint x: 558, endPoint y: 298, distance: 40.7
click at [558, 298] on p "VISION : We see a future where students from under-resourced schools have the e…" at bounding box center [611, 310] width 354 height 51
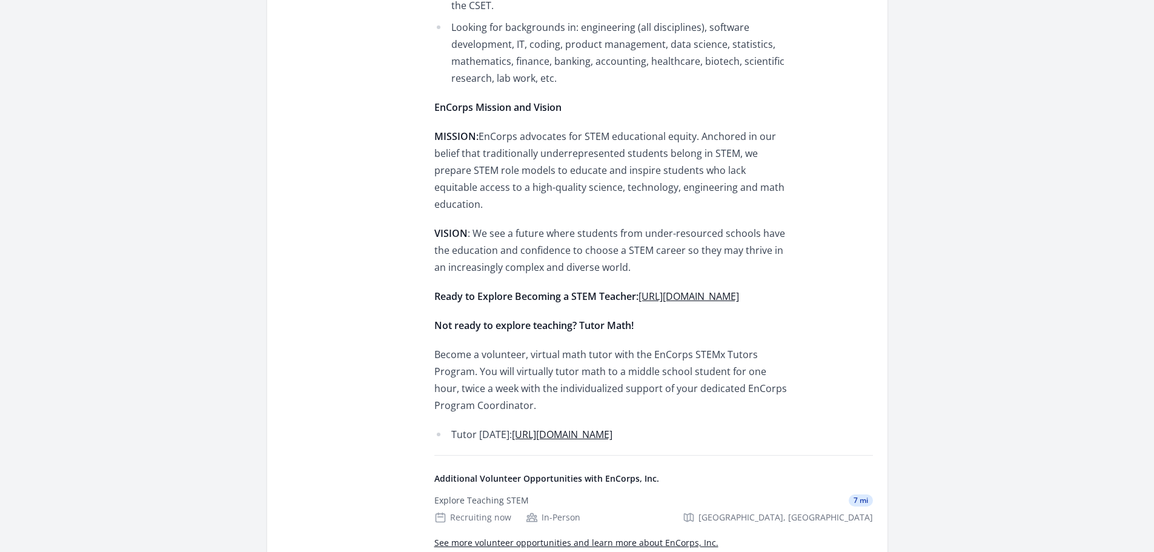
click at [447, 374] on p "Become a volunteer, virtual math tutor with the EnCorps STEMx Tutors Program. Y…" at bounding box center [611, 380] width 354 height 68
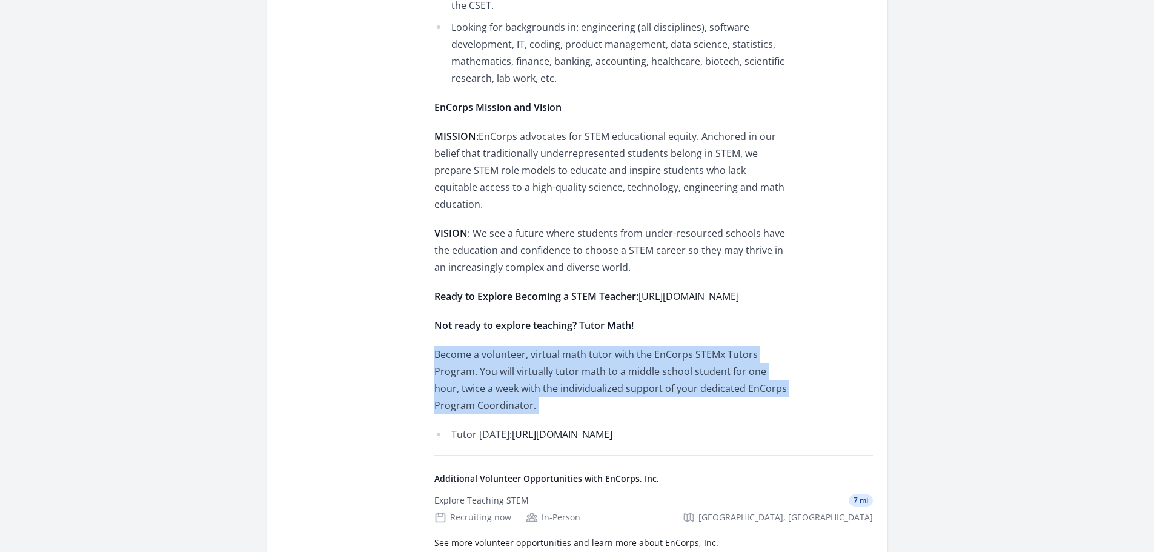
click at [447, 374] on p "Become a volunteer, virtual math tutor with the EnCorps STEMx Tutors Program. Y…" at bounding box center [611, 380] width 354 height 68
click at [583, 346] on p "Become a volunteer, virtual math tutor with the EnCorps STEMx Tutors Program. Y…" at bounding box center [611, 380] width 354 height 68
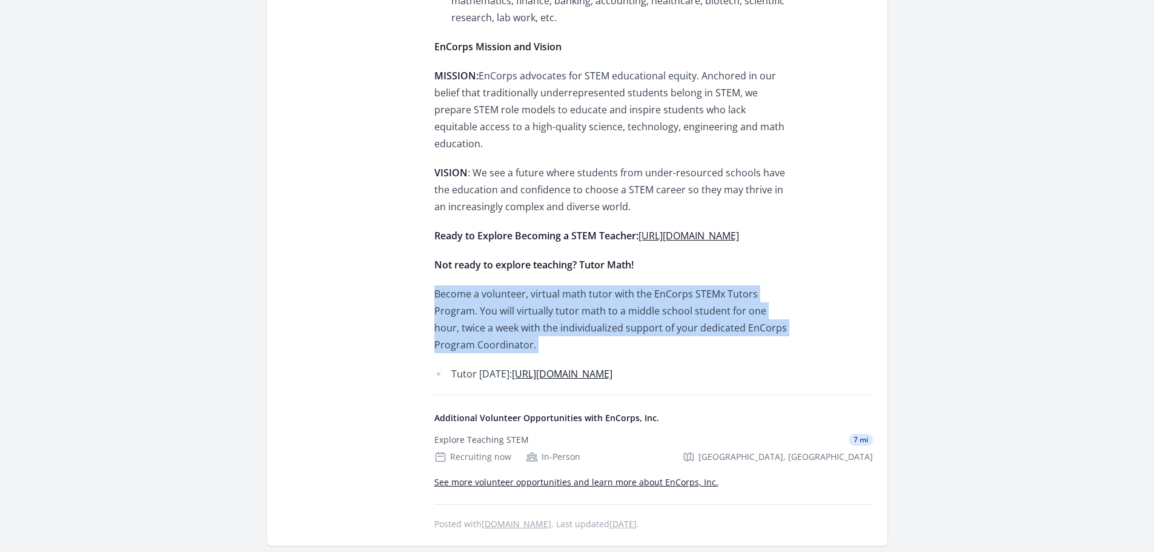
scroll to position [1151, 0]
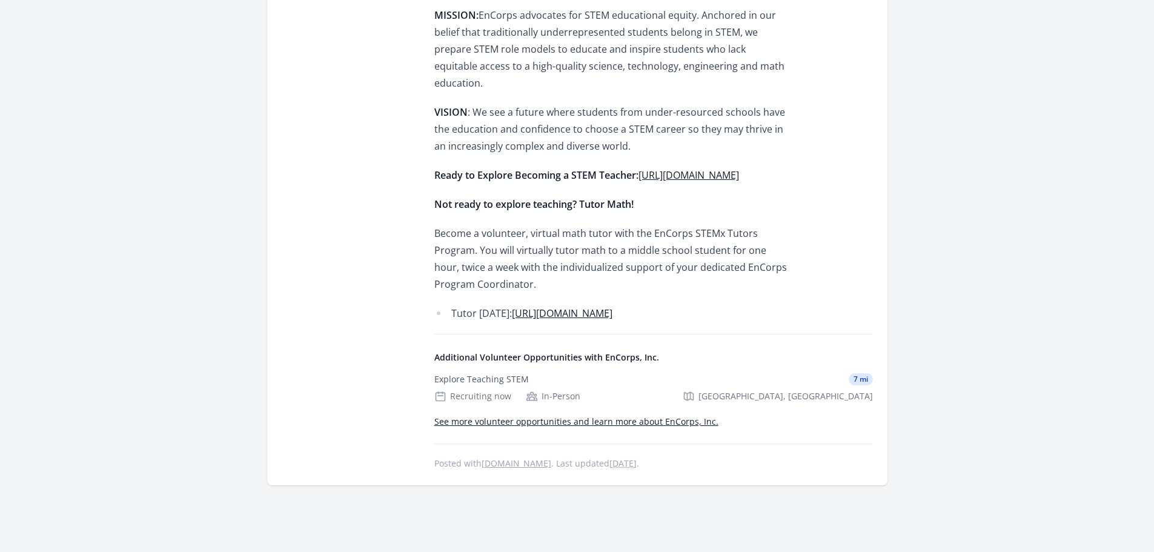
drag, startPoint x: 543, startPoint y: 165, endPoint x: 495, endPoint y: 148, distance: 51.3
click at [495, 167] on p "Ready to Explore Becoming a STEM Teacher: https://www.encorps.org/teach/apply" at bounding box center [611, 175] width 354 height 17
click at [638, 168] on link "https://www.encorps.org/teach/apply" at bounding box center [688, 174] width 101 height 13
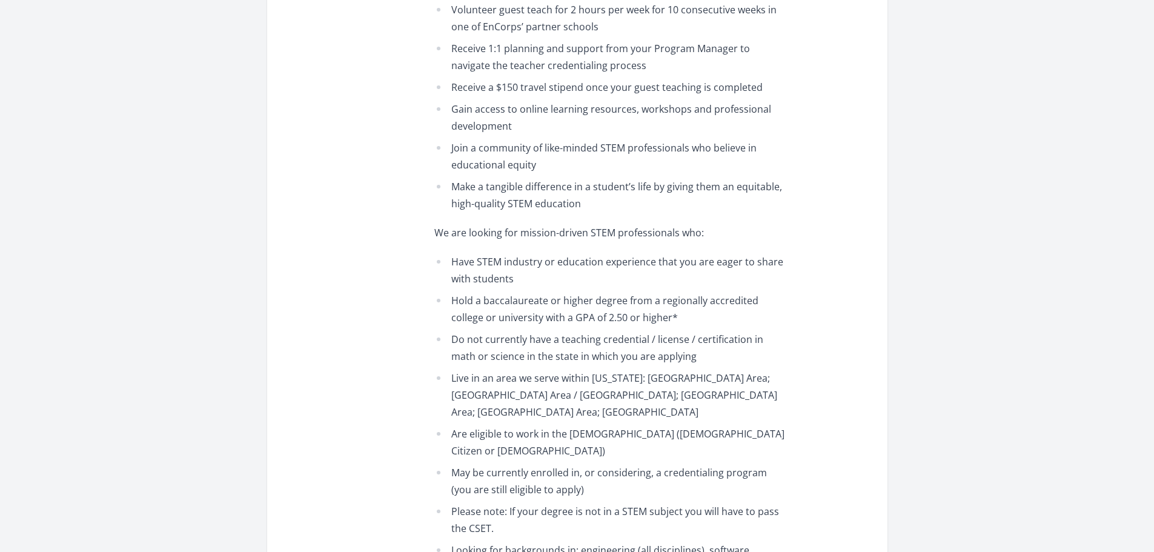
scroll to position [0, 0]
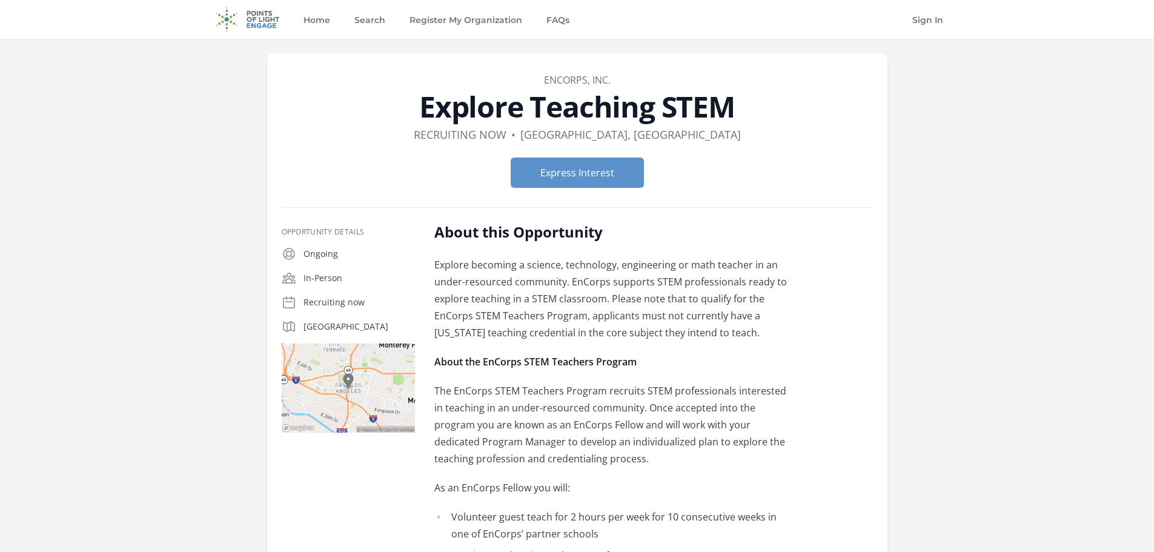
drag, startPoint x: 926, startPoint y: 191, endPoint x: 925, endPoint y: 182, distance: 8.5
click at [612, 108] on h1 "Explore Teaching STEM" at bounding box center [577, 106] width 591 height 29
click at [552, 260] on p "Explore becoming a science, technology, engineering or math teacher in an under…" at bounding box center [611, 298] width 354 height 85
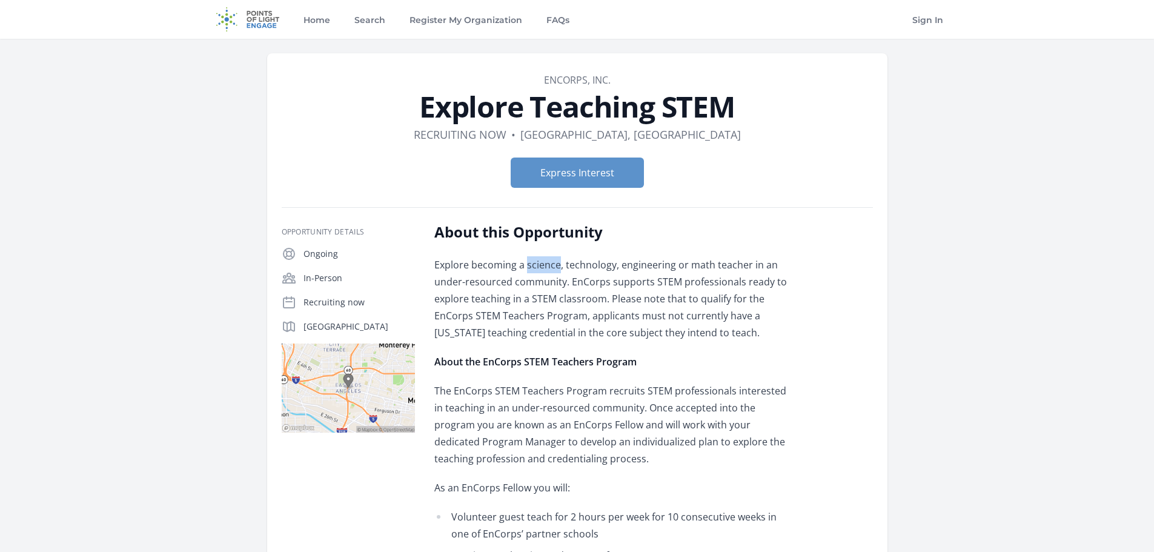
click at [552, 260] on p "Explore becoming a science, technology, engineering or math teacher in an under…" at bounding box center [611, 298] width 354 height 85
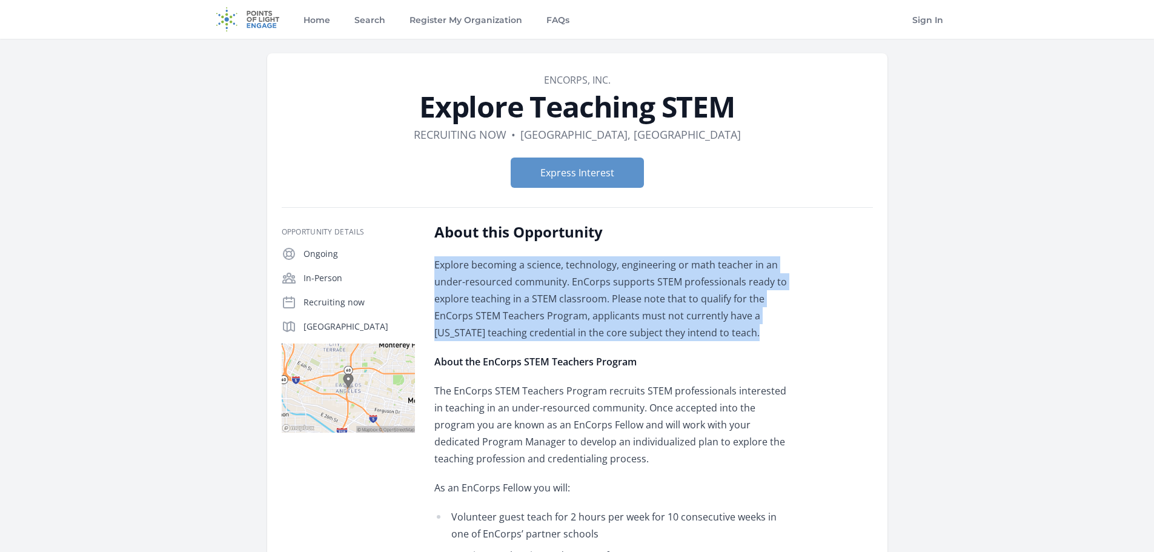
click at [552, 260] on p "Explore becoming a science, technology, engineering or math teacher in an under…" at bounding box center [611, 298] width 354 height 85
click at [507, 291] on p "Explore becoming a science, technology, engineering or math teacher in an under…" at bounding box center [611, 298] width 354 height 85
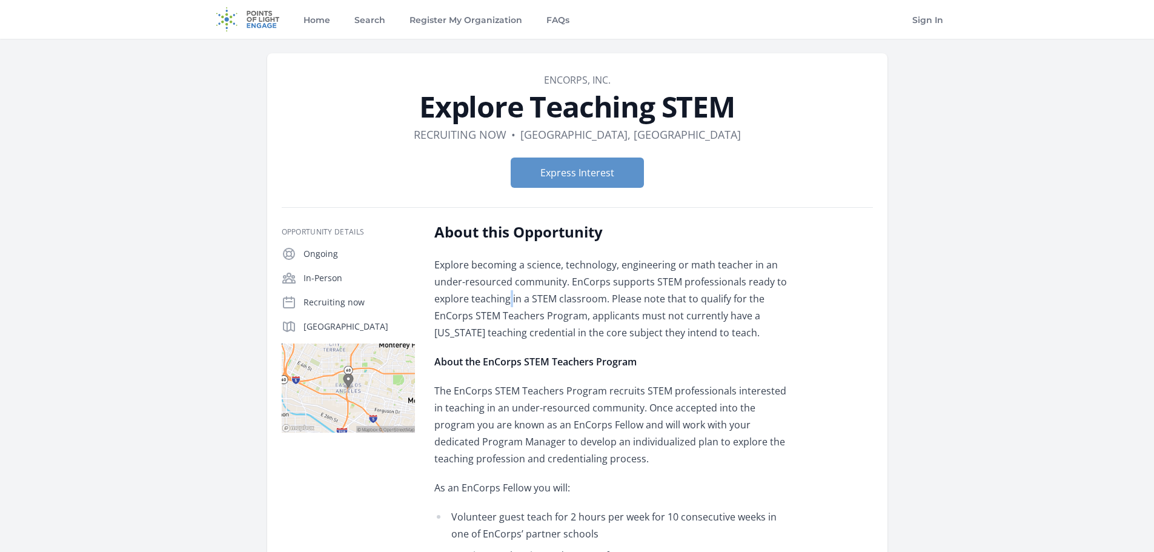
click at [507, 291] on p "Explore becoming a science, technology, engineering or math teacher in an under…" at bounding box center [611, 298] width 354 height 85
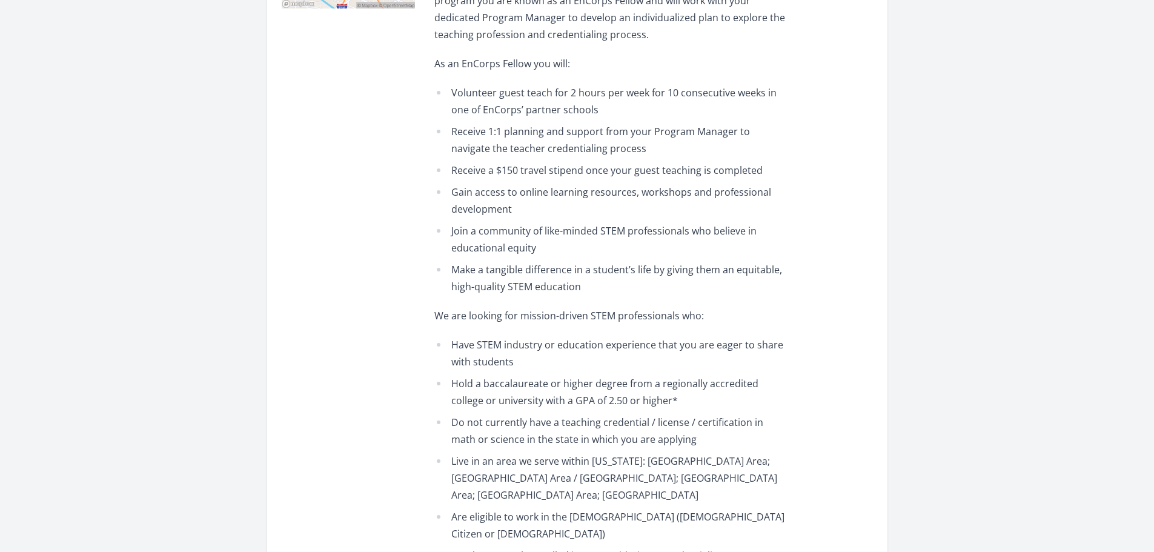
scroll to position [484, 0]
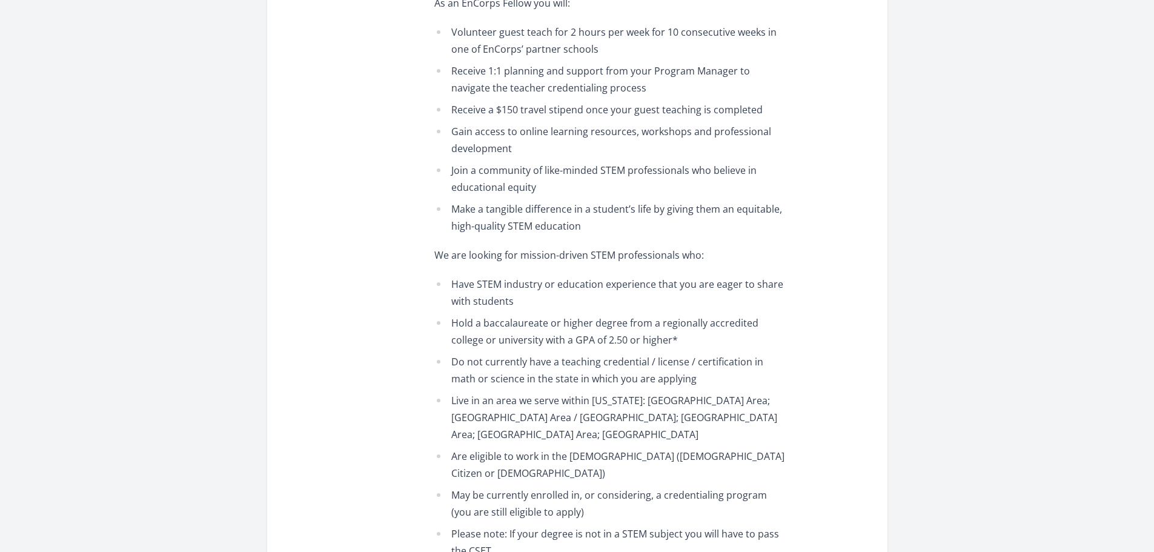
click at [495, 328] on li "Hold a baccalaureate or higher degree from a regionally accredited college or u…" at bounding box center [611, 331] width 354 height 34
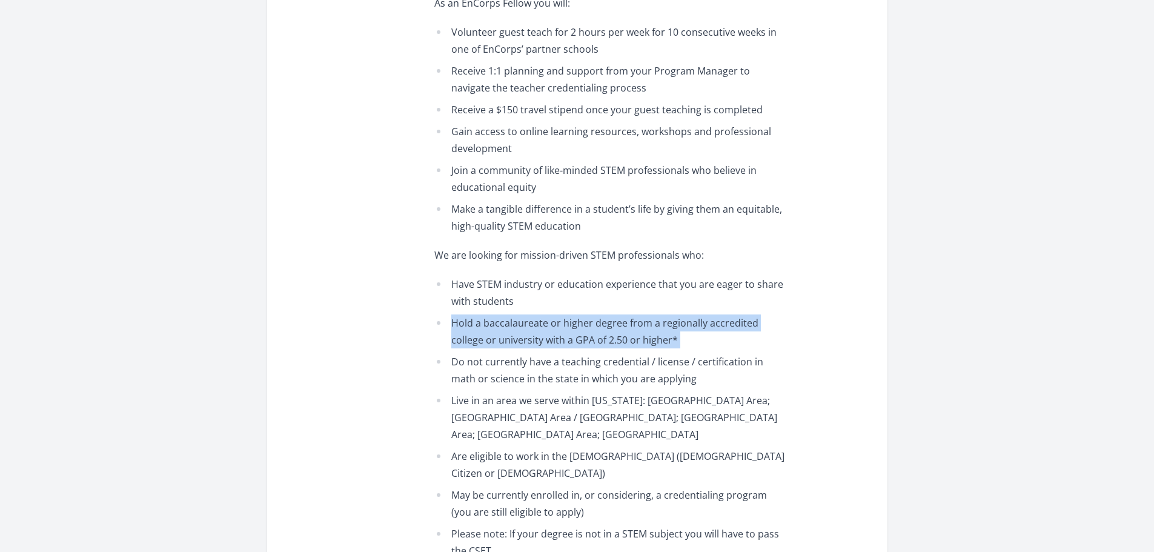
click at [495, 328] on li "Hold a baccalaureate or higher degree from a regionally accredited college or u…" at bounding box center [611, 331] width 354 height 34
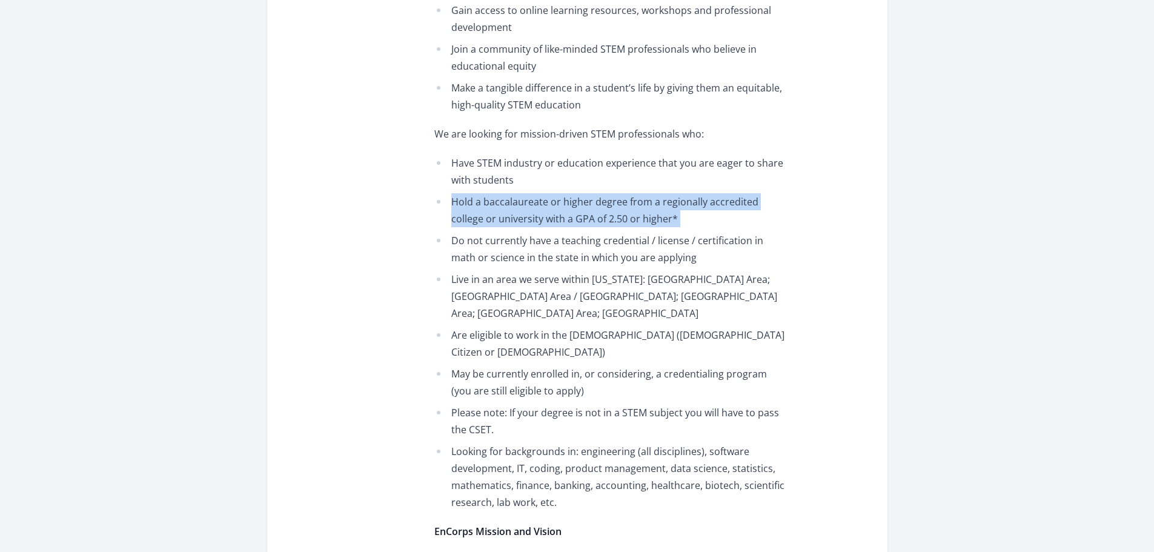
scroll to position [666, 0]
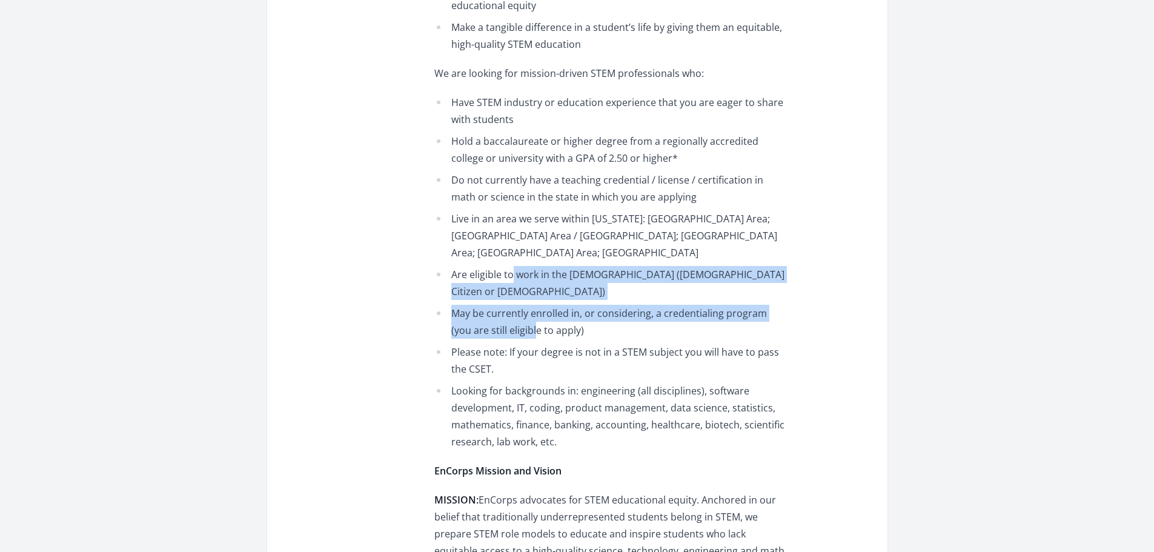
drag, startPoint x: 511, startPoint y: 276, endPoint x: 513, endPoint y: 312, distance: 36.4
click at [513, 312] on ul "Have STEM industry or education experience that you are eager to share with stu…" at bounding box center [611, 272] width 354 height 356
click at [513, 312] on li "May be currently enrolled in, or considering, a credentialing program (you are …" at bounding box center [611, 322] width 354 height 34
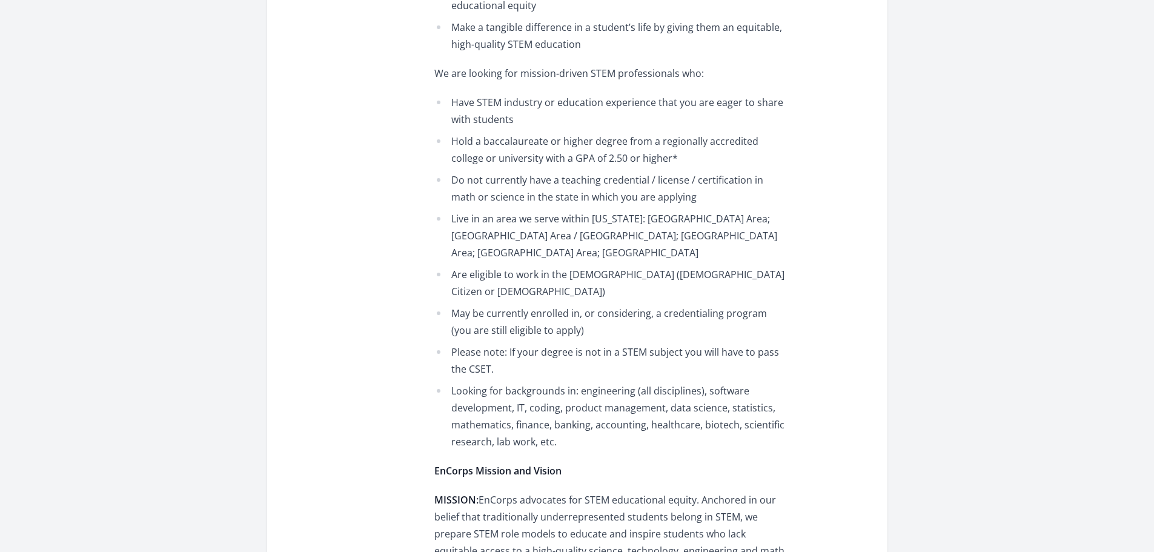
click at [602, 343] on li "Please note: If your degree is not in a STEM subject you will have to pass the …" at bounding box center [611, 360] width 354 height 34
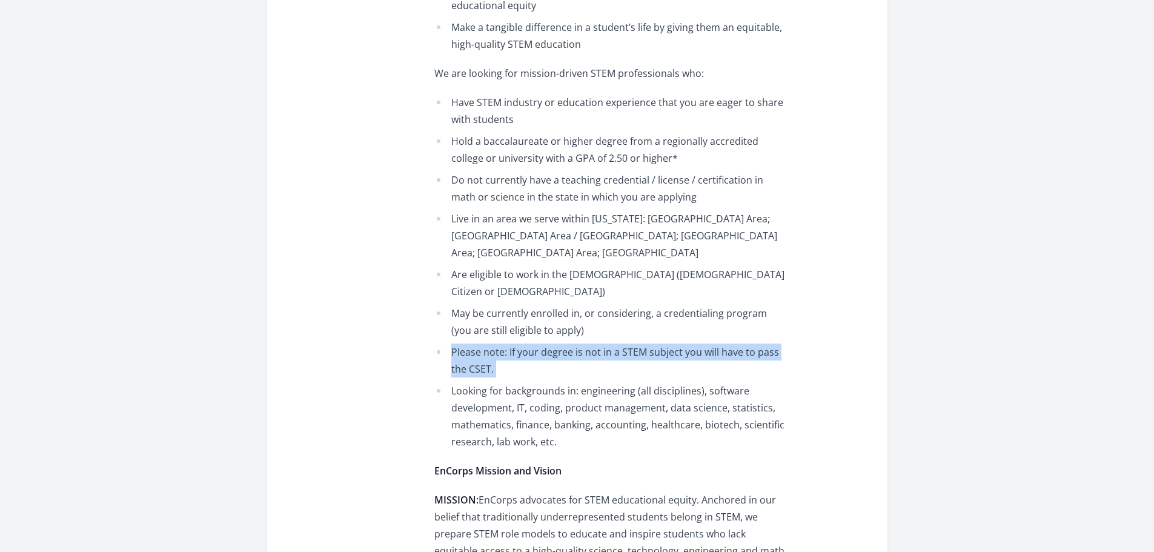
click at [602, 343] on li "Please note: If your degree is not in a STEM subject you will have to pass the …" at bounding box center [611, 360] width 354 height 34
click at [493, 343] on li "Please note: If your degree is not in a STEM subject you will have to pass the …" at bounding box center [611, 360] width 354 height 34
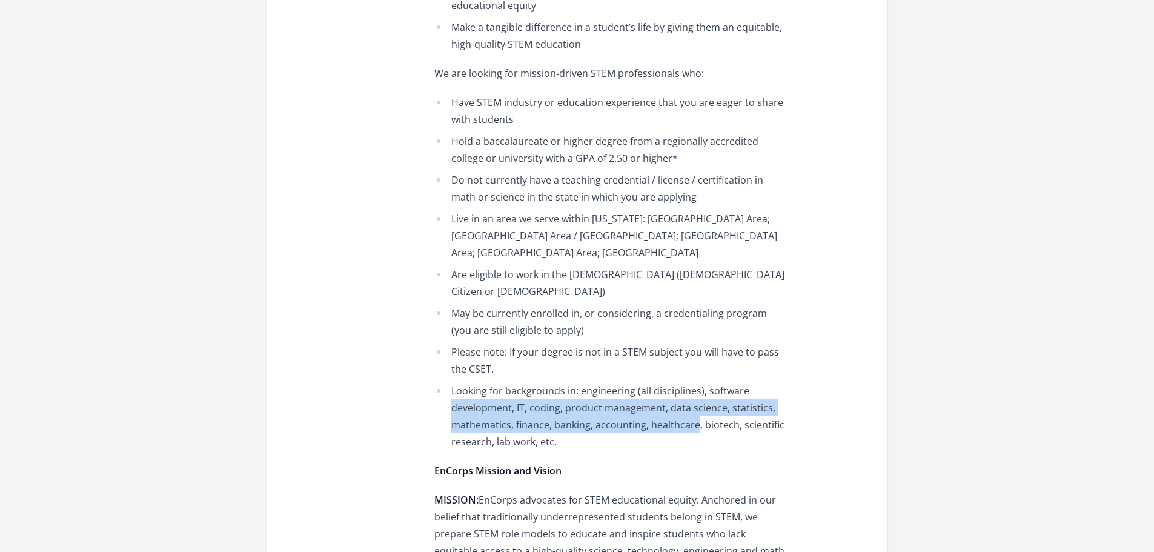
drag, startPoint x: 454, startPoint y: 391, endPoint x: 695, endPoint y: 413, distance: 242.6
click at [695, 413] on li "Looking for backgrounds in: engineering (all disciplines), software development…" at bounding box center [611, 416] width 354 height 68
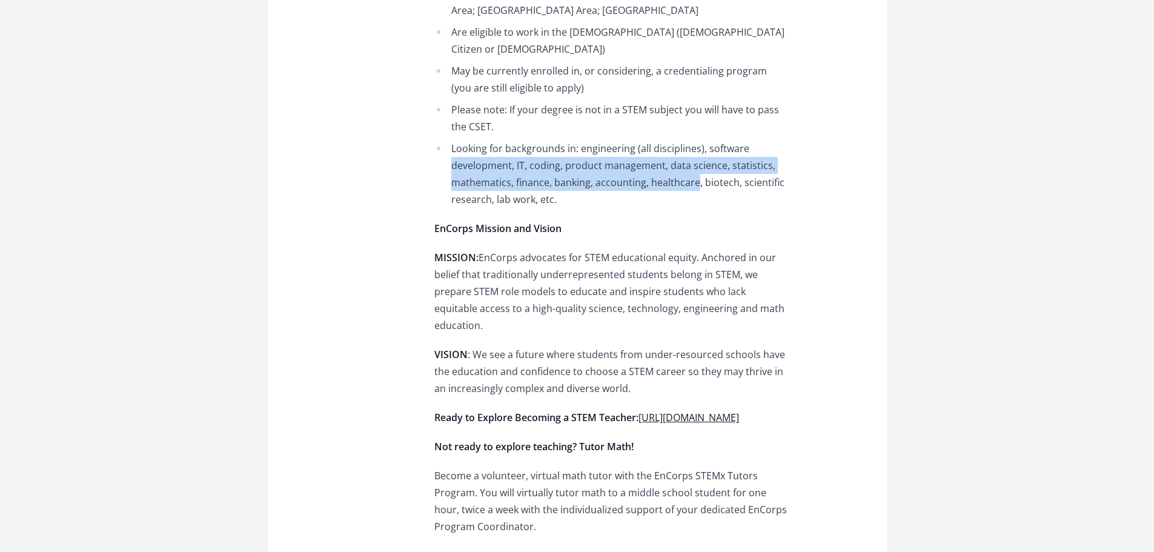
scroll to position [1090, 0]
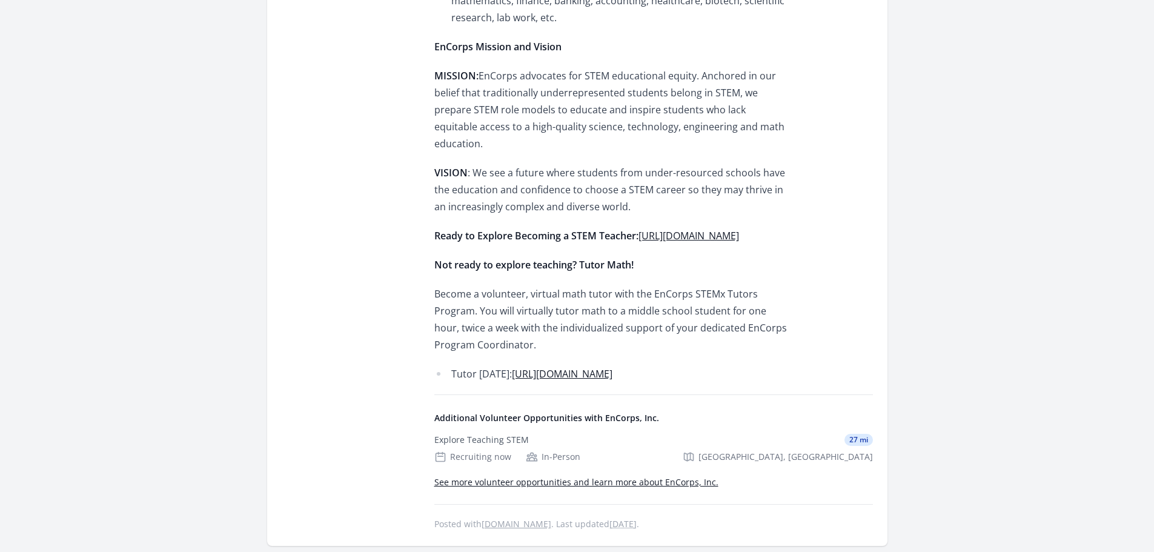
click at [564, 285] on p "Become a volunteer, virtual math tutor with the EnCorps STEMx Tutors Program. Y…" at bounding box center [611, 319] width 354 height 68
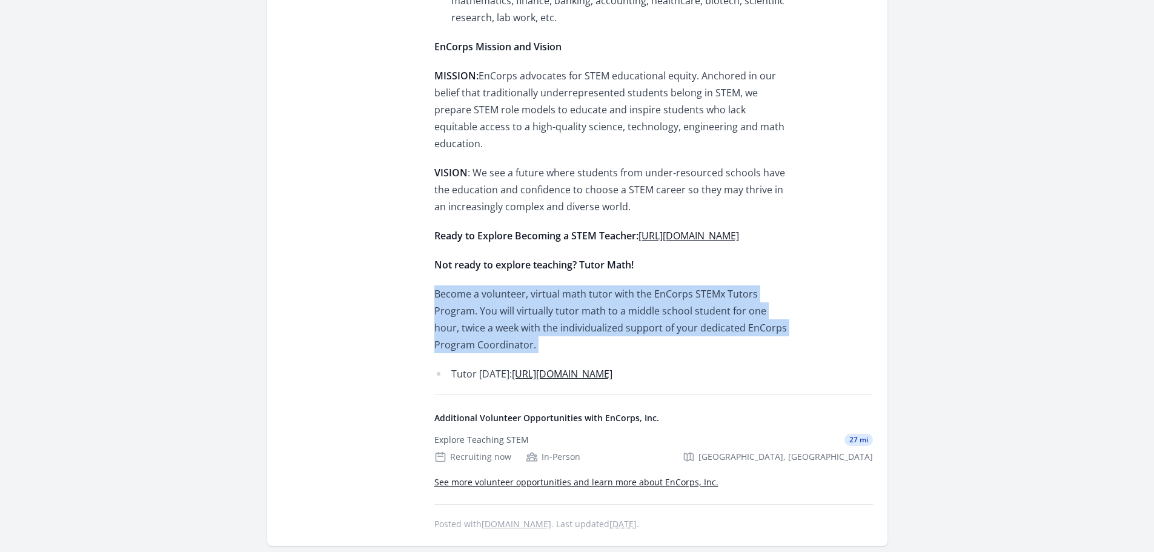
click at [564, 285] on p "Become a volunteer, virtual math tutor with the EnCorps STEMx Tutors Program. Y…" at bounding box center [611, 319] width 354 height 68
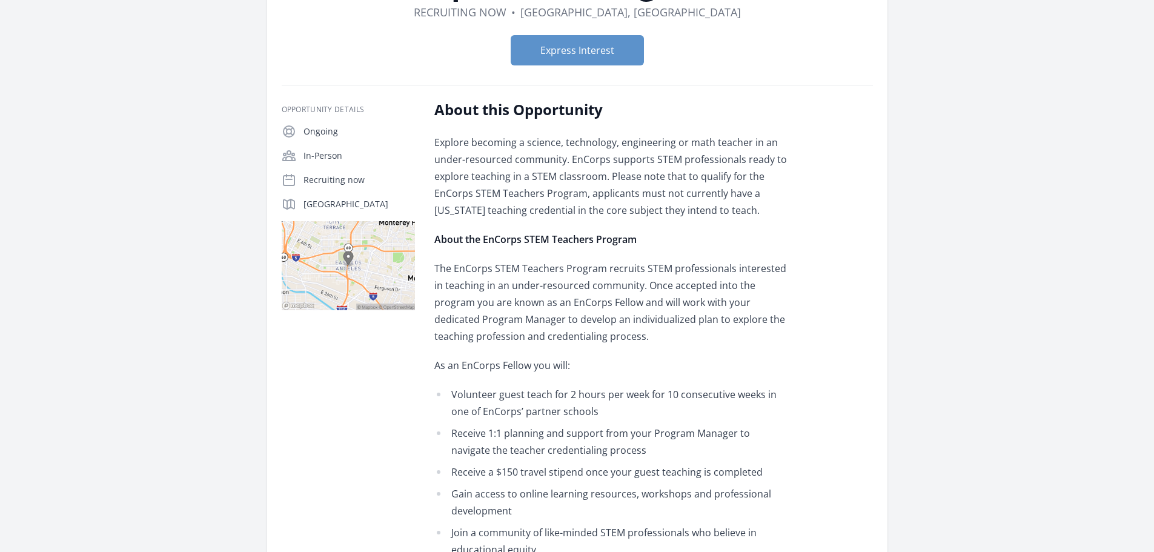
scroll to position [118, 0]
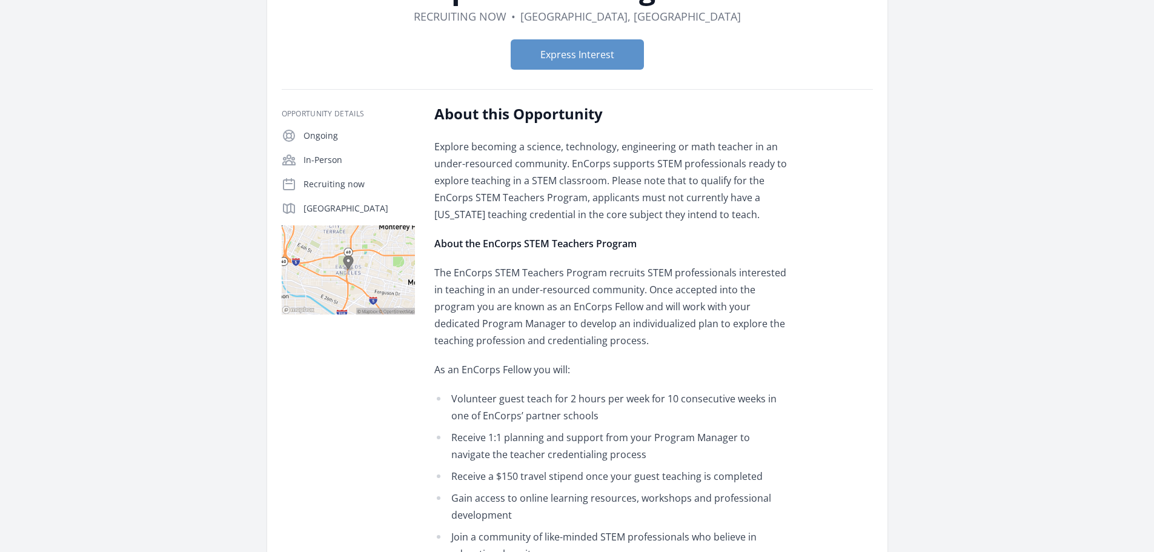
click at [493, 140] on p "Explore becoming a science, technology, engineering or math teacher in an under…" at bounding box center [611, 180] width 354 height 85
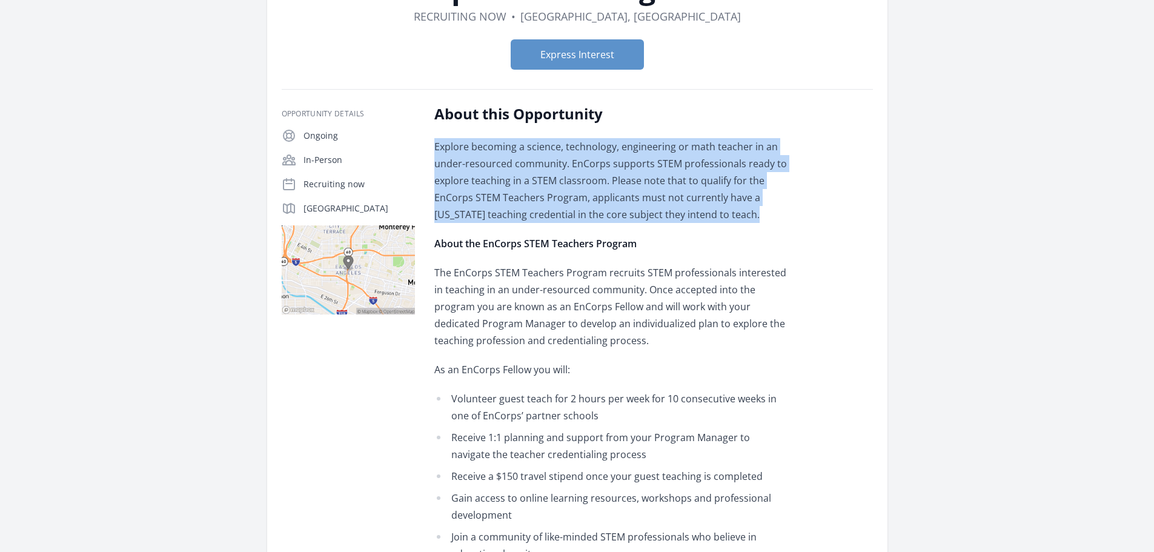
click at [493, 140] on p "Explore becoming a science, technology, engineering or math teacher in an under…" at bounding box center [611, 180] width 354 height 85
click at [536, 219] on p "Explore becoming a science, technology, engineering or math teacher in an under…" at bounding box center [611, 180] width 354 height 85
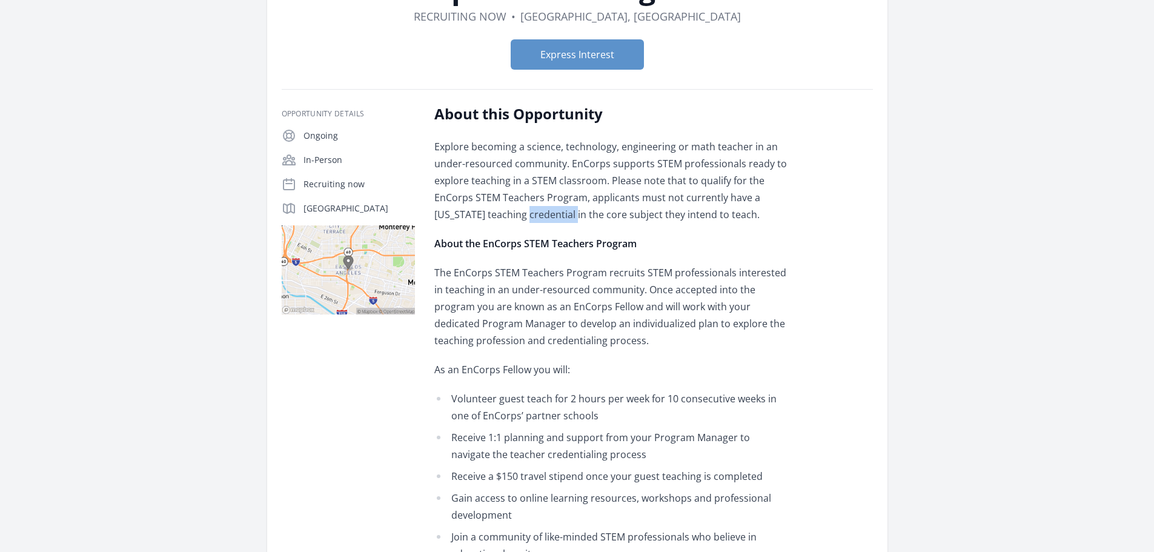
click at [536, 219] on p "Explore becoming a science, technology, engineering or math teacher in an under…" at bounding box center [611, 180] width 354 height 85
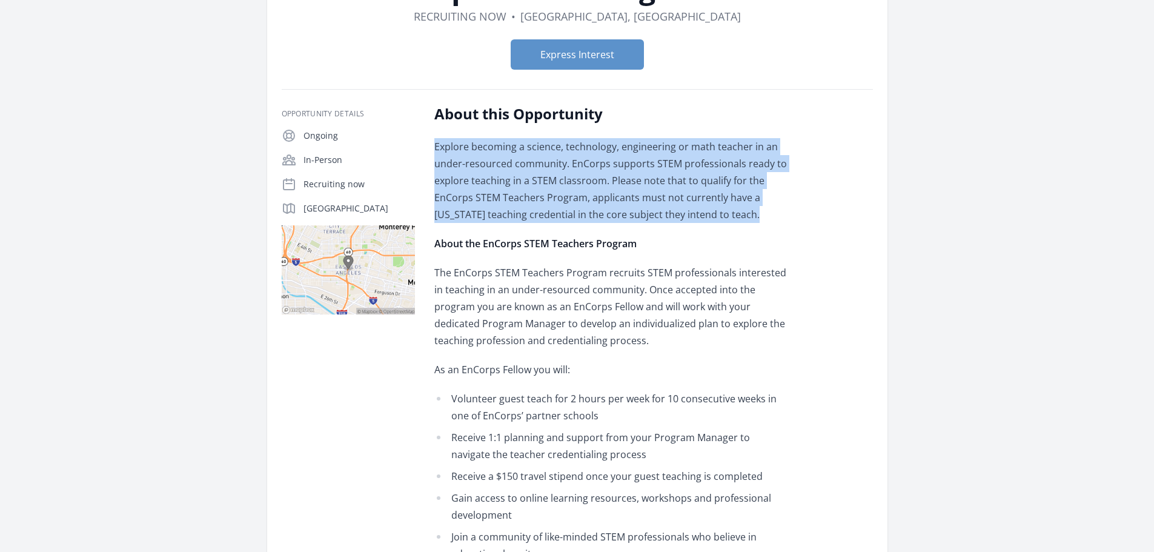
click at [536, 219] on p "Explore becoming a science, technology, engineering or math teacher in an under…" at bounding box center [611, 180] width 354 height 85
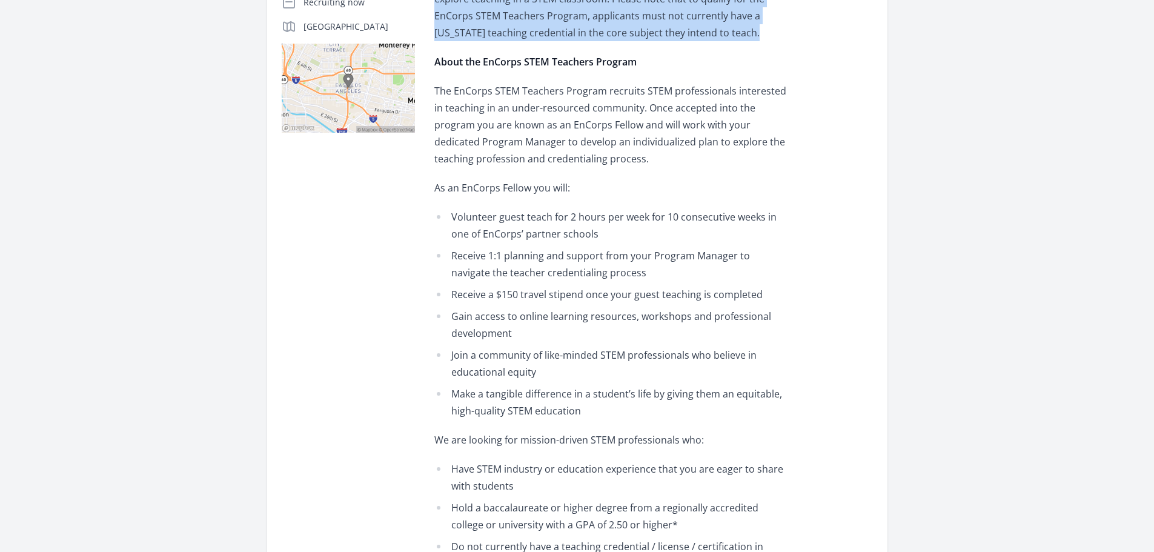
scroll to position [360, 0]
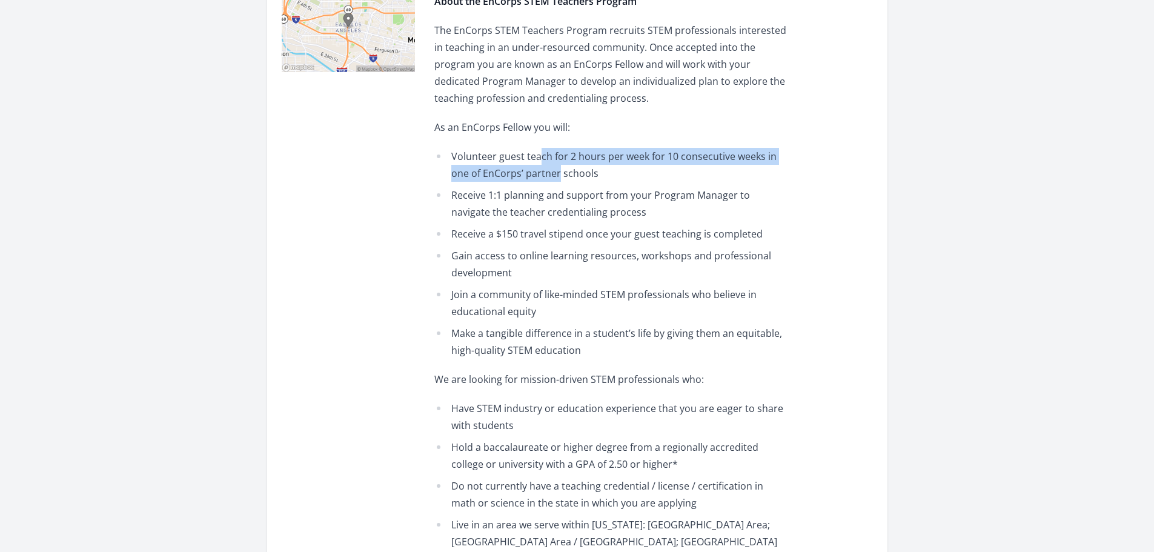
drag, startPoint x: 538, startPoint y: 176, endPoint x: 537, endPoint y: 161, distance: 14.6
click at [537, 161] on li "Volunteer guest teach for 2 hours per week for 10 consecutive weeks in one of E…" at bounding box center [611, 165] width 354 height 34
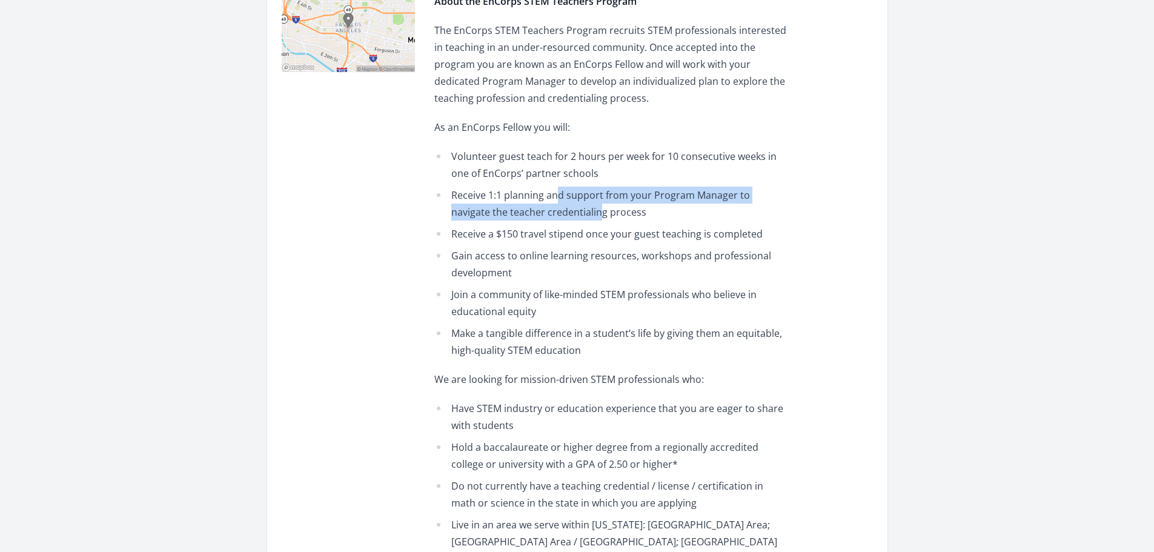
drag, startPoint x: 560, startPoint y: 201, endPoint x: 560, endPoint y: 217, distance: 15.7
click at [560, 217] on li "Receive 1:1 planning and support from your Program Manager to navigate the teac…" at bounding box center [611, 204] width 354 height 34
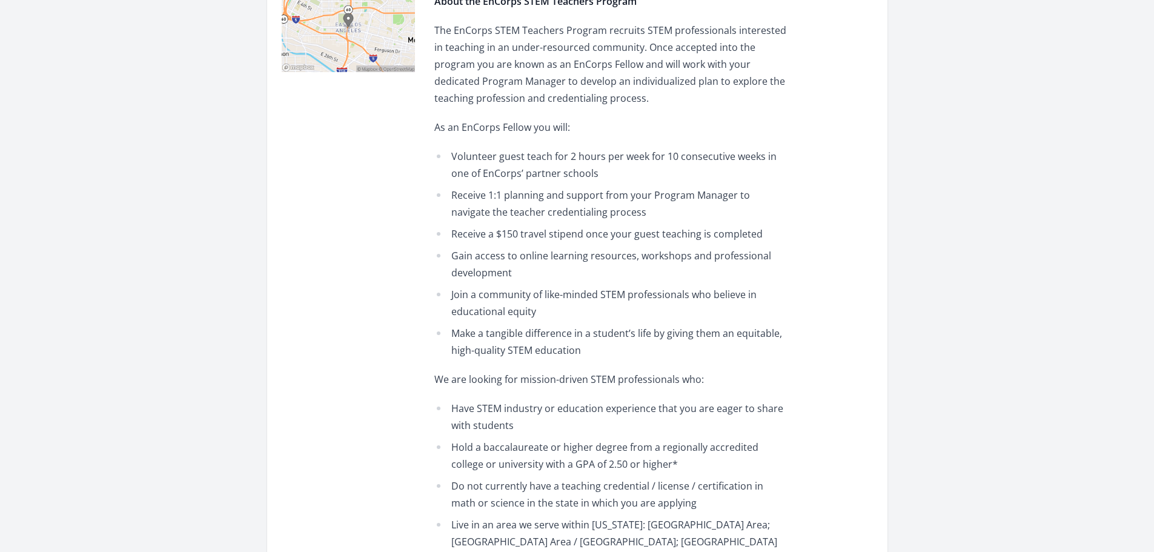
click at [554, 239] on li "Receive a $150 travel stipend once your guest teaching is completed" at bounding box center [611, 233] width 354 height 17
click at [555, 235] on li "Receive a $150 travel stipend once your guest teaching is completed" at bounding box center [611, 233] width 354 height 17
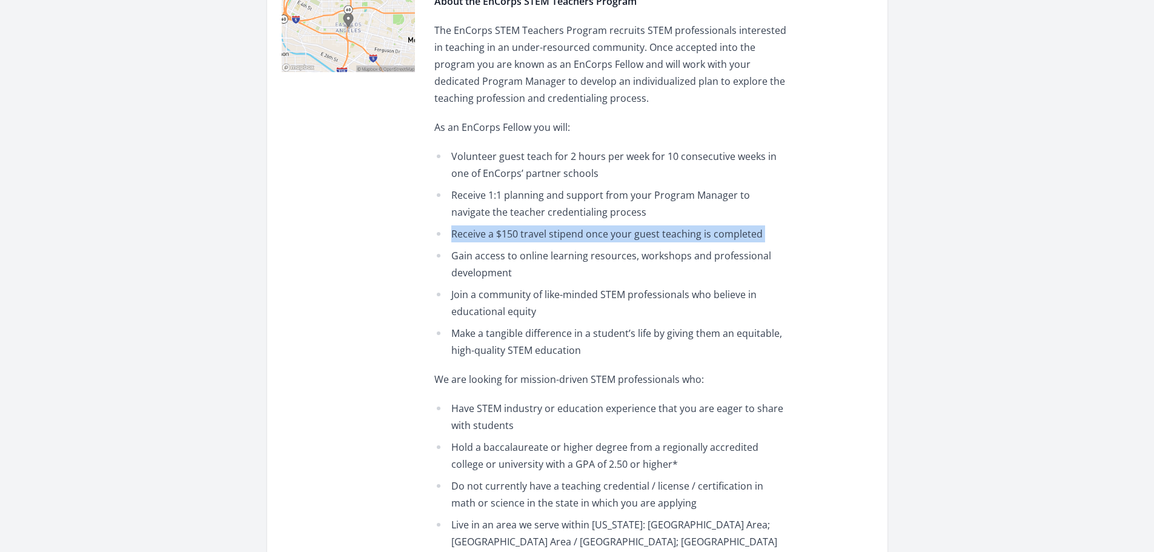
click at [555, 235] on li "Receive a $150 travel stipend once your guest teaching is completed" at bounding box center [611, 233] width 354 height 17
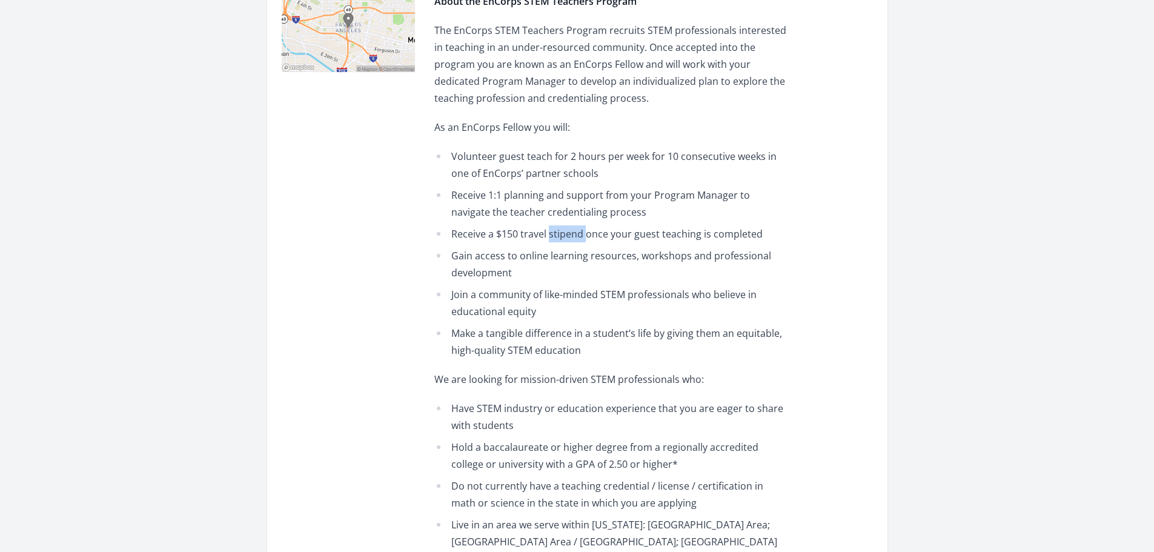
click at [555, 235] on li "Receive a $150 travel stipend once your guest teaching is completed" at bounding box center [611, 233] width 354 height 17
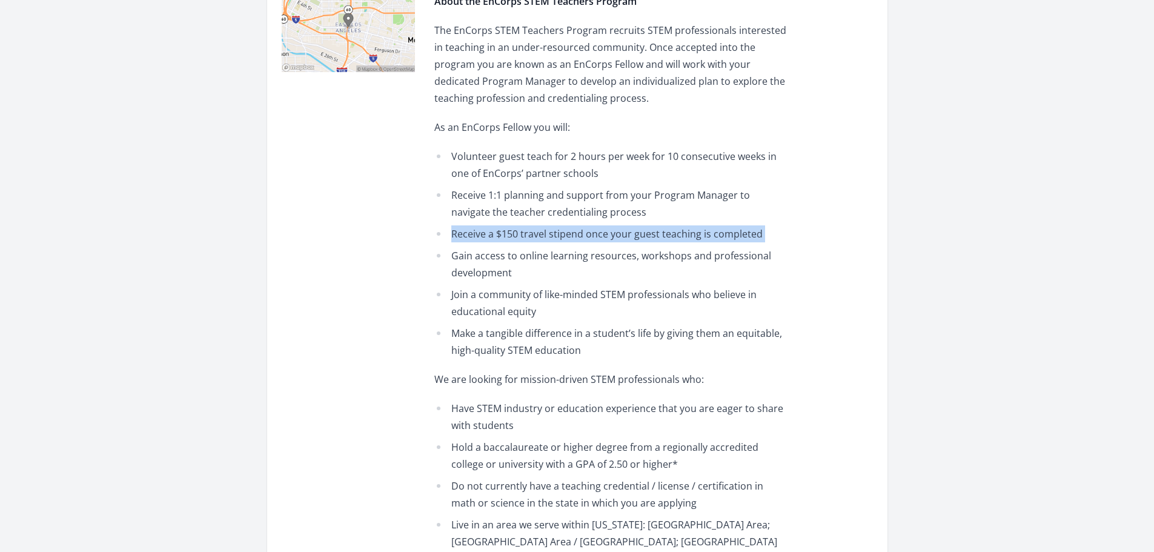
click at [555, 235] on li "Receive a $150 travel stipend once your guest teaching is completed" at bounding box center [611, 233] width 354 height 17
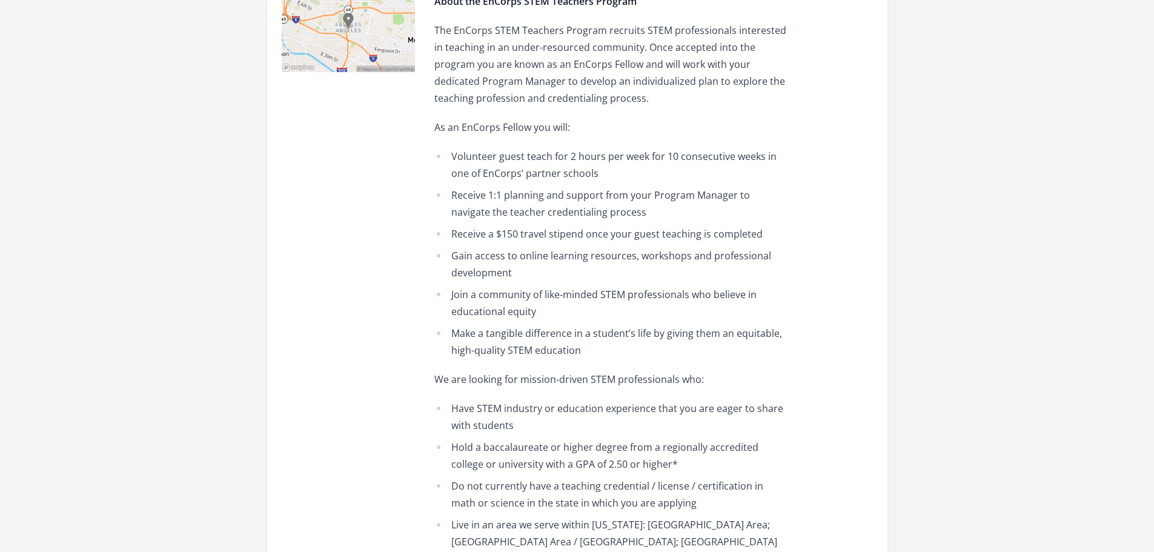
click at [555, 209] on li "Receive 1:1 planning and support from your Program Manager to navigate the teac…" at bounding box center [611, 204] width 354 height 34
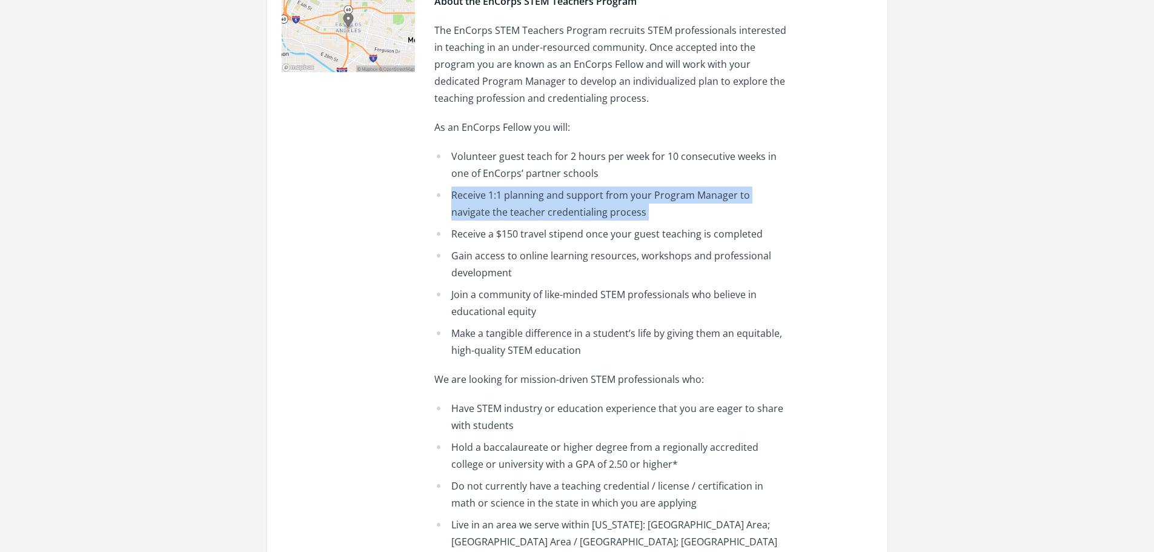
click at [555, 209] on li "Receive 1:1 planning and support from your Program Manager to navigate the teac…" at bounding box center [611, 204] width 354 height 34
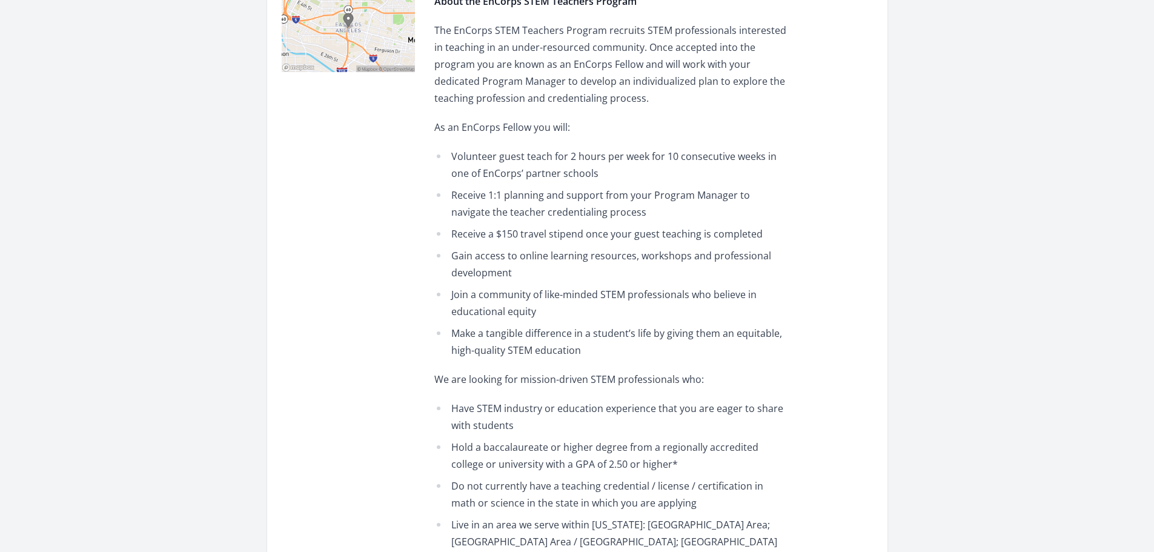
click at [553, 234] on li "Receive a $150 travel stipend once your guest teaching is completed" at bounding box center [611, 233] width 354 height 17
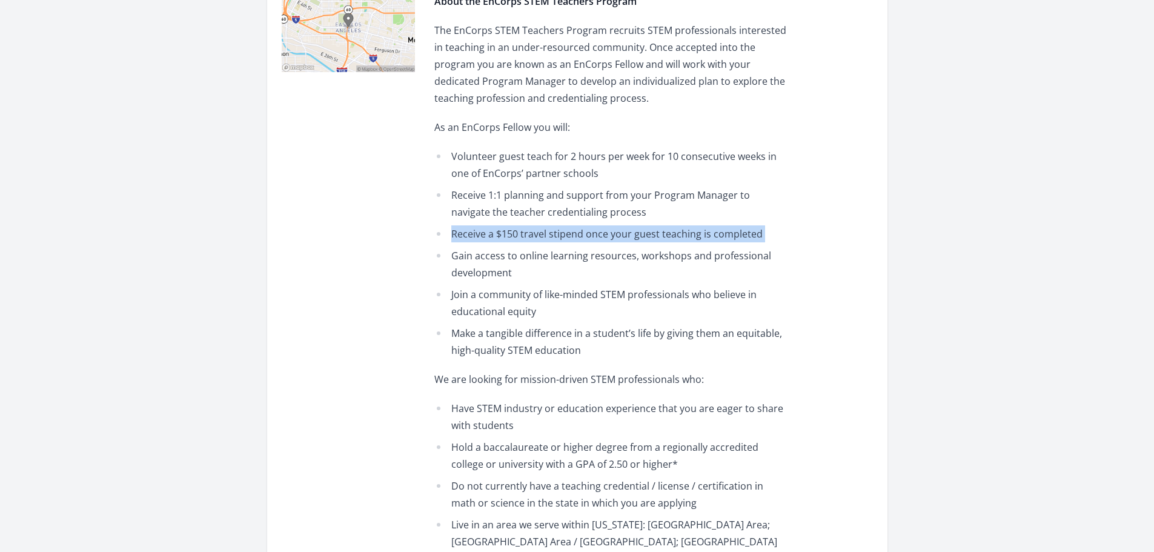
click at [553, 234] on li "Receive a $150 travel stipend once your guest teaching is completed" at bounding box center [611, 233] width 354 height 17
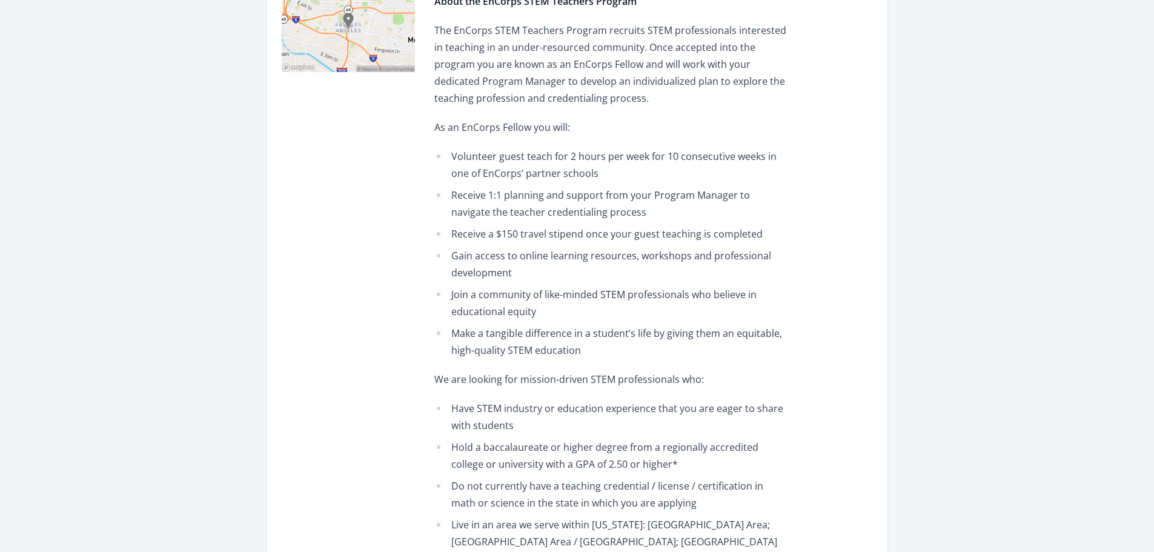
click at [556, 261] on li "Gain access to online learning resources, workshops and professional development" at bounding box center [611, 264] width 354 height 34
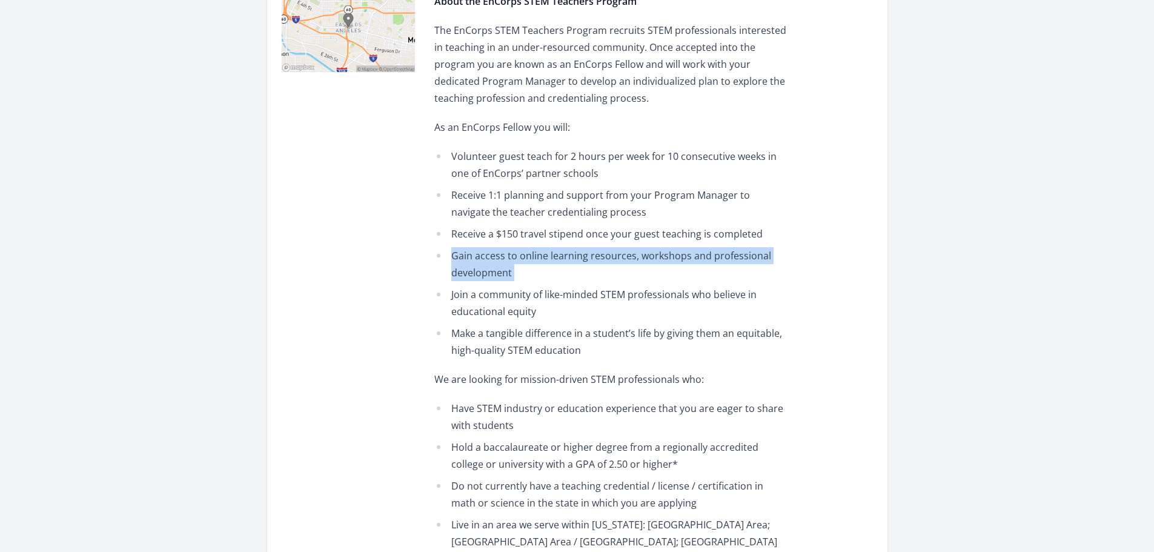
click at [556, 261] on li "Gain access to online learning resources, workshops and professional development" at bounding box center [611, 264] width 354 height 34
click at [490, 271] on li "Gain access to online learning resources, workshops and professional development" at bounding box center [611, 264] width 354 height 34
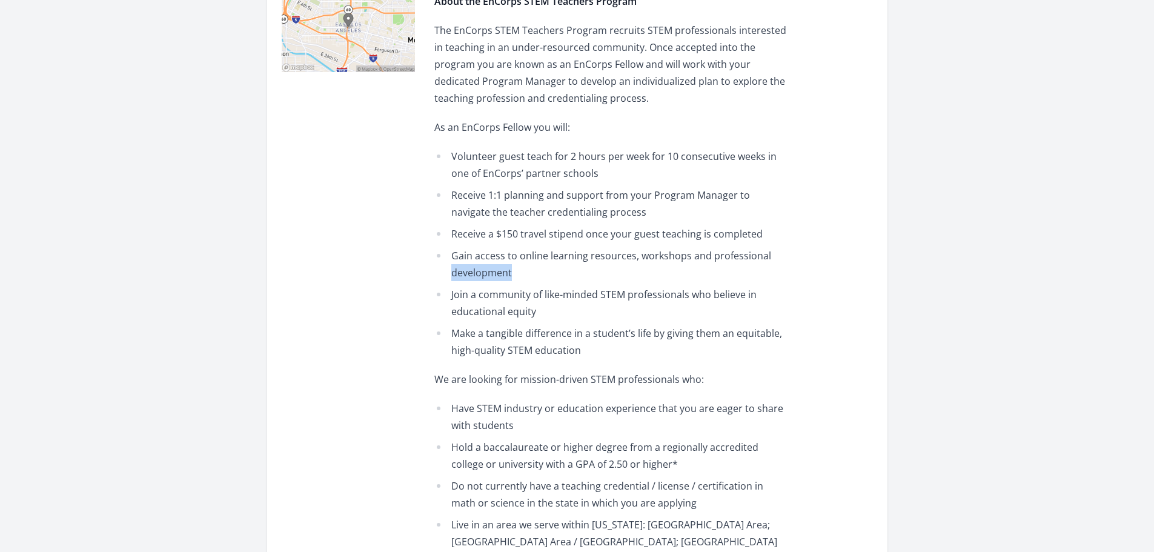
click at [490, 271] on li "Gain access to online learning resources, workshops and professional development" at bounding box center [611, 264] width 354 height 34
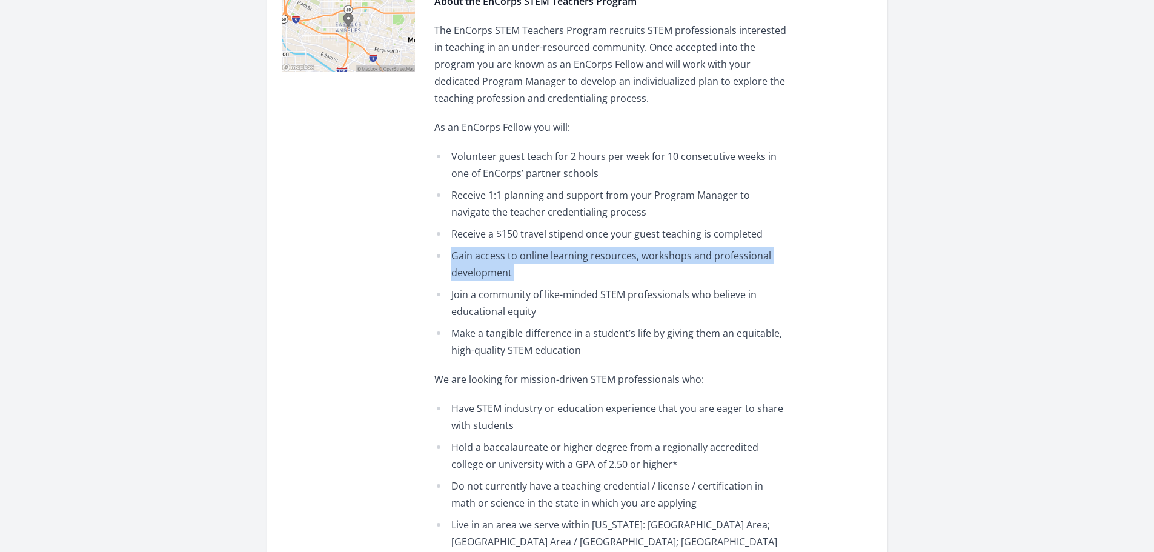
click at [490, 271] on li "Gain access to online learning resources, workshops and professional development" at bounding box center [611, 264] width 354 height 34
click at [490, 270] on li "Gain access to online learning resources, workshops and professional development" at bounding box center [611, 264] width 354 height 34
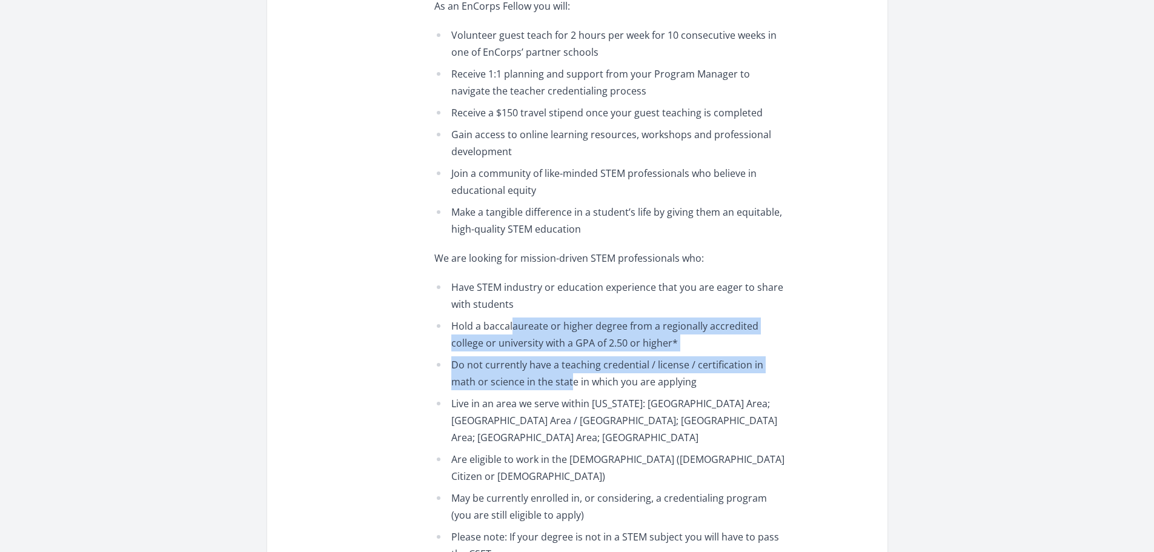
drag, startPoint x: 513, startPoint y: 322, endPoint x: 546, endPoint y: 375, distance: 62.8
click at [546, 375] on ul "Have STEM industry or education experience that you are eager to share with stu…" at bounding box center [611, 457] width 354 height 356
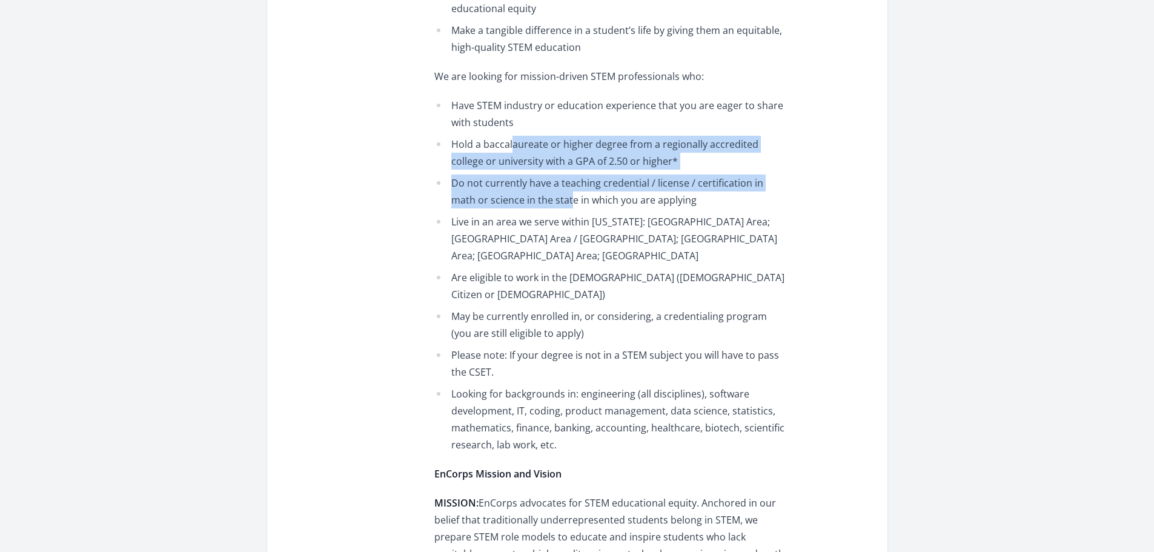
scroll to position [724, 0]
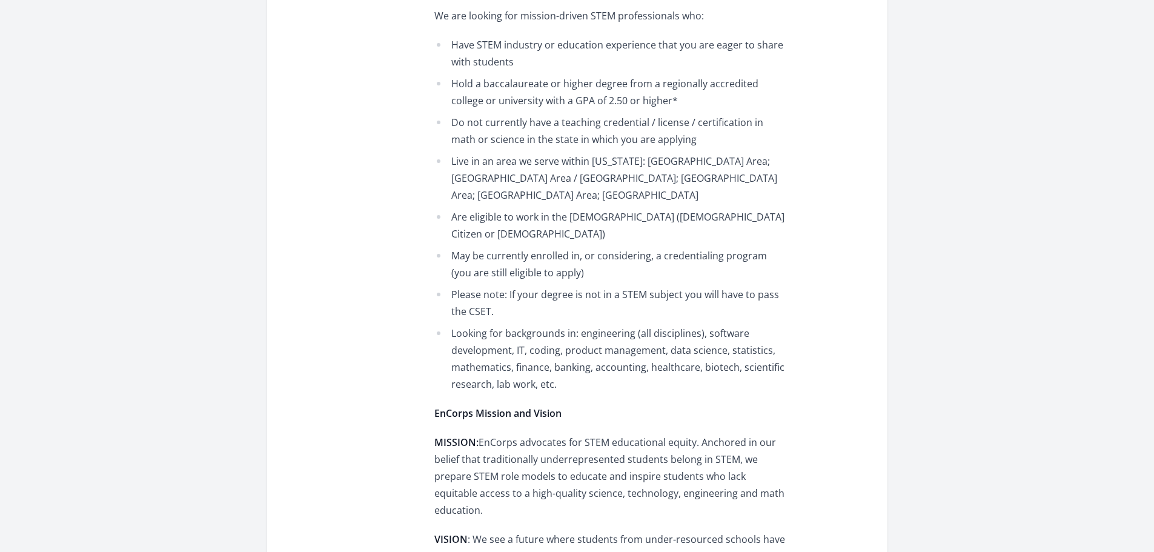
click at [591, 268] on ul "Have STEM industry or education experience that you are eager to share with stu…" at bounding box center [611, 214] width 354 height 356
click at [461, 294] on li "Please note: If your degree is not in a STEM subject you will have to pass the …" at bounding box center [611, 303] width 354 height 34
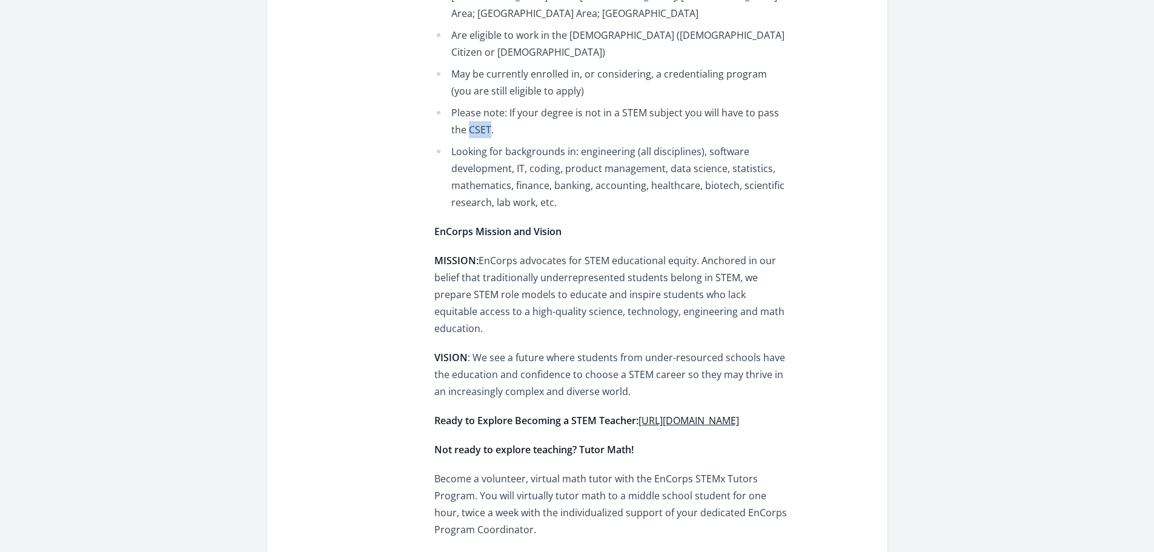
scroll to position [966, 0]
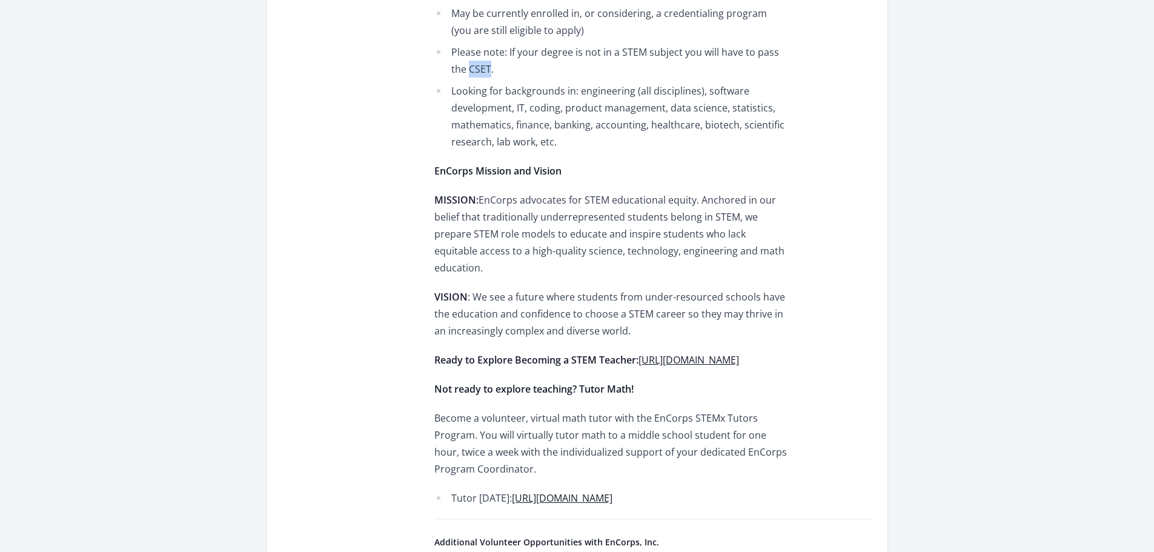
click at [638, 353] on link "https://www.encorps.org/teach/apply" at bounding box center [688, 359] width 101 height 13
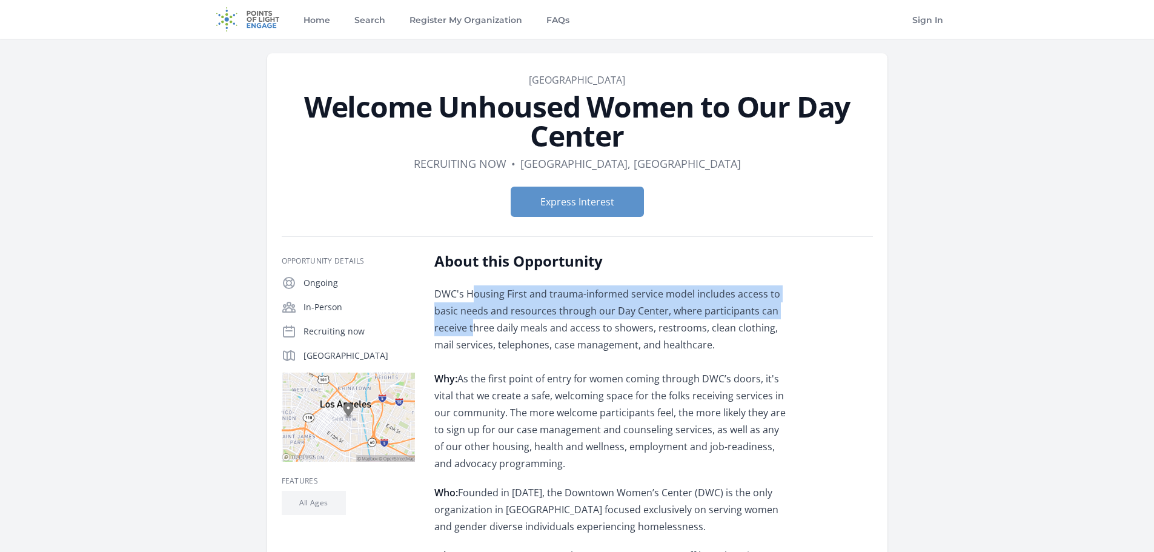
drag, startPoint x: 473, startPoint y: 294, endPoint x: 471, endPoint y: 320, distance: 26.1
click at [471, 320] on p "DWC's Housing First and trauma-informed service model includes access to basic …" at bounding box center [611, 378] width 354 height 187
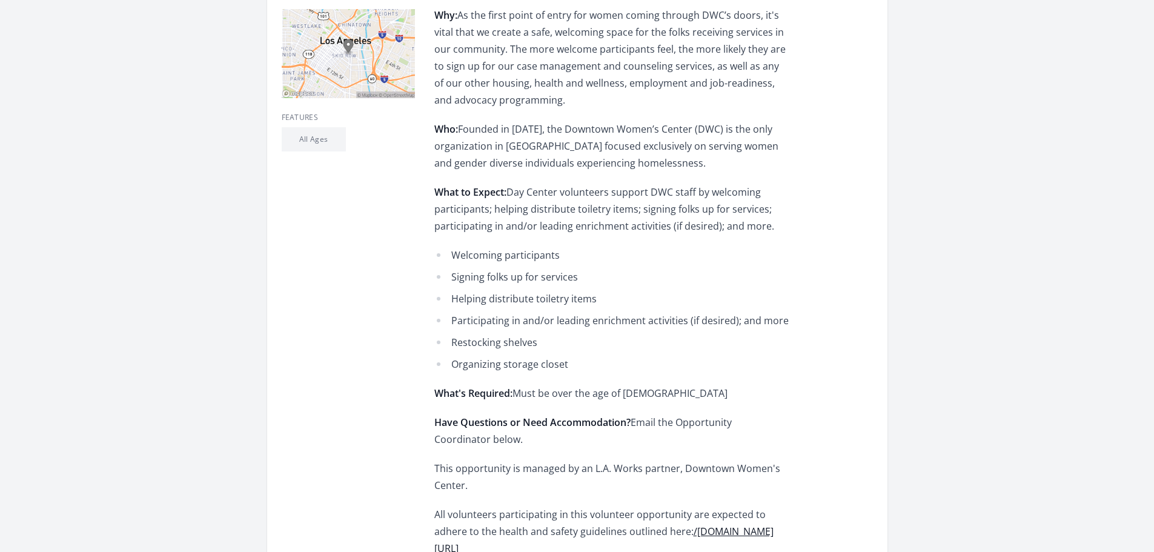
scroll to position [424, 0]
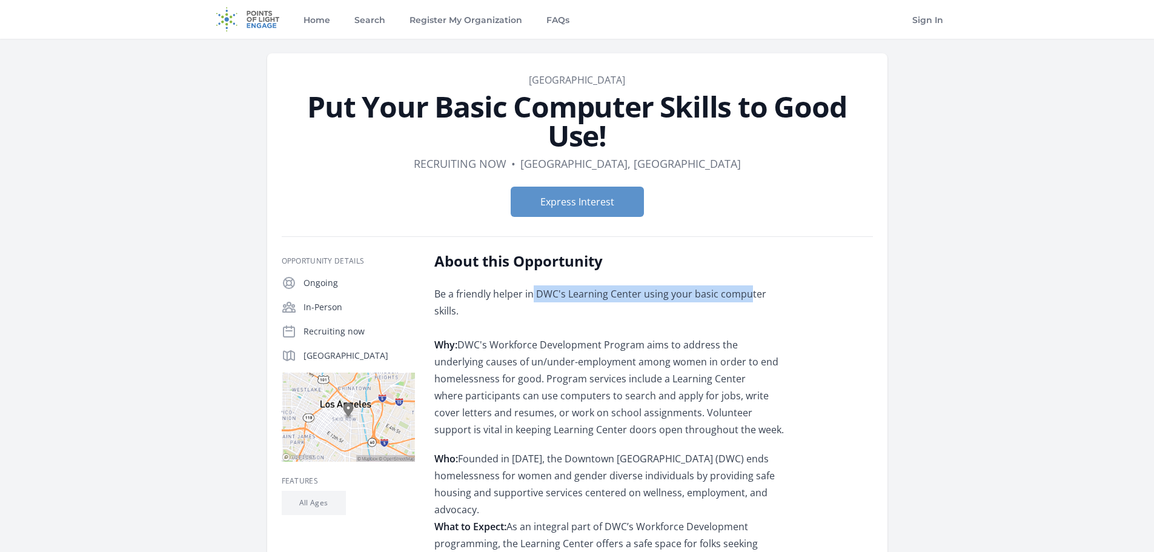
drag, startPoint x: 533, startPoint y: 295, endPoint x: 750, endPoint y: 283, distance: 216.5
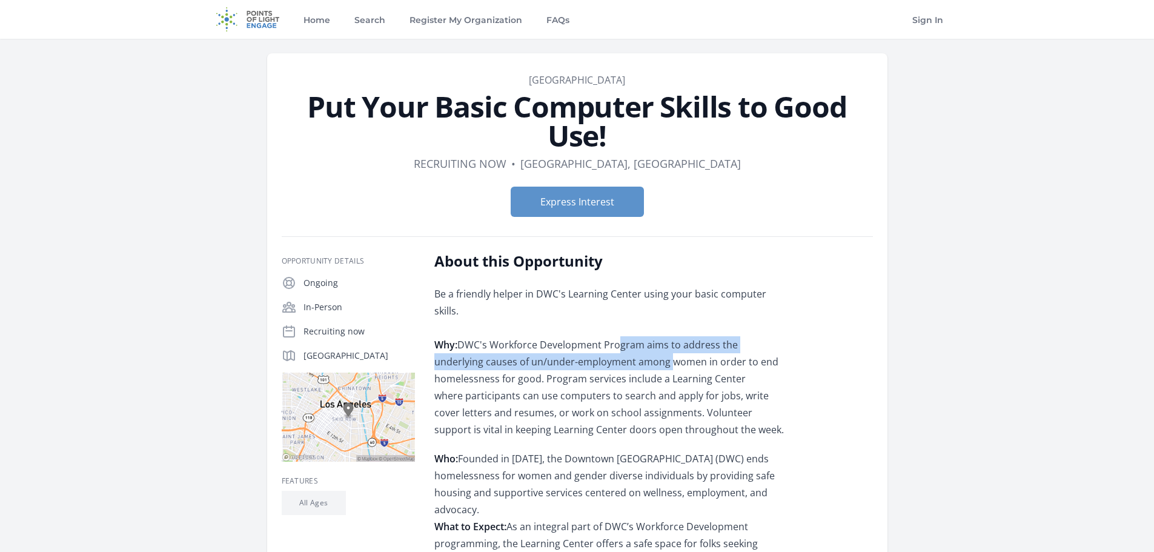
drag, startPoint x: 619, startPoint y: 323, endPoint x: 617, endPoint y: 344, distance: 21.3
click at [617, 344] on p "Be a friendly helper in DWC's Learning Center using your basic computer skills.…" at bounding box center [611, 361] width 354 height 153
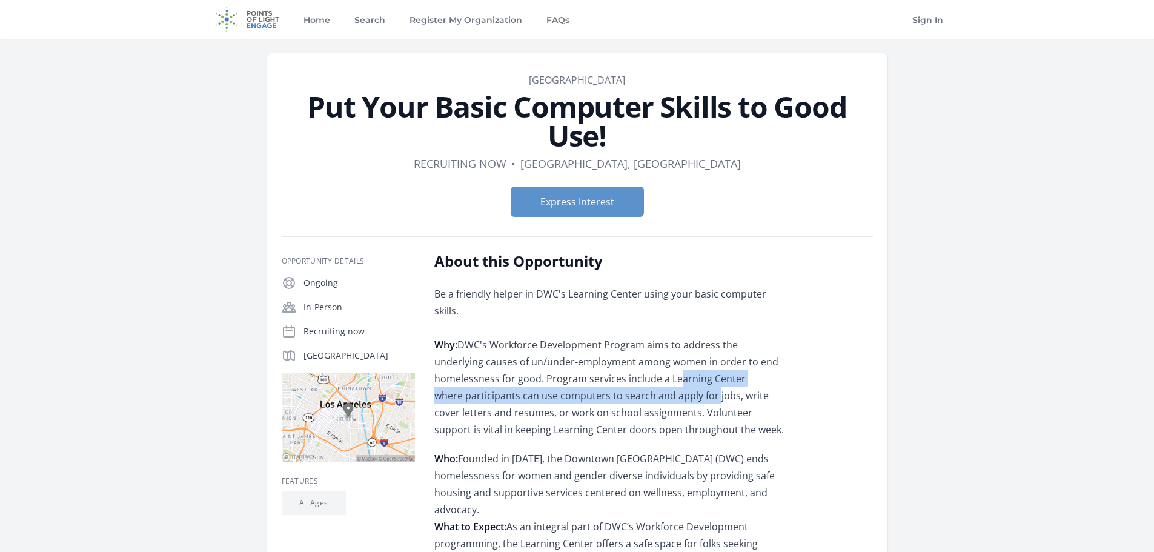
drag, startPoint x: 611, startPoint y: 360, endPoint x: 611, endPoint y: 381, distance: 21.2
click at [611, 381] on p "Be a friendly helper in DWC's Learning Center using your basic computer skills.…" at bounding box center [611, 361] width 354 height 153
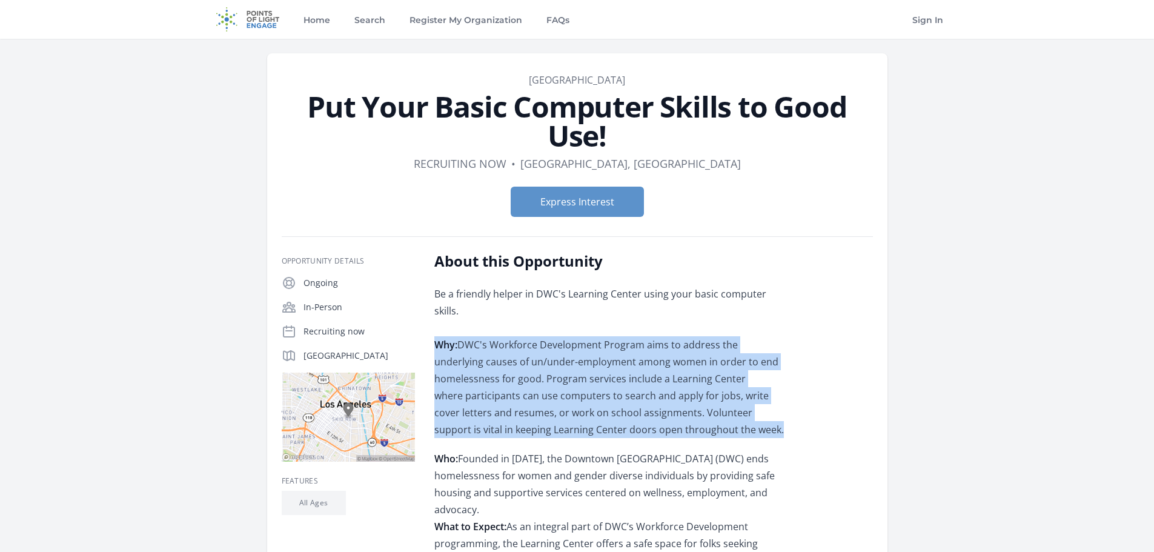
click at [611, 381] on p "Be a friendly helper in DWC's Learning Center using your basic computer skills.…" at bounding box center [611, 361] width 354 height 153
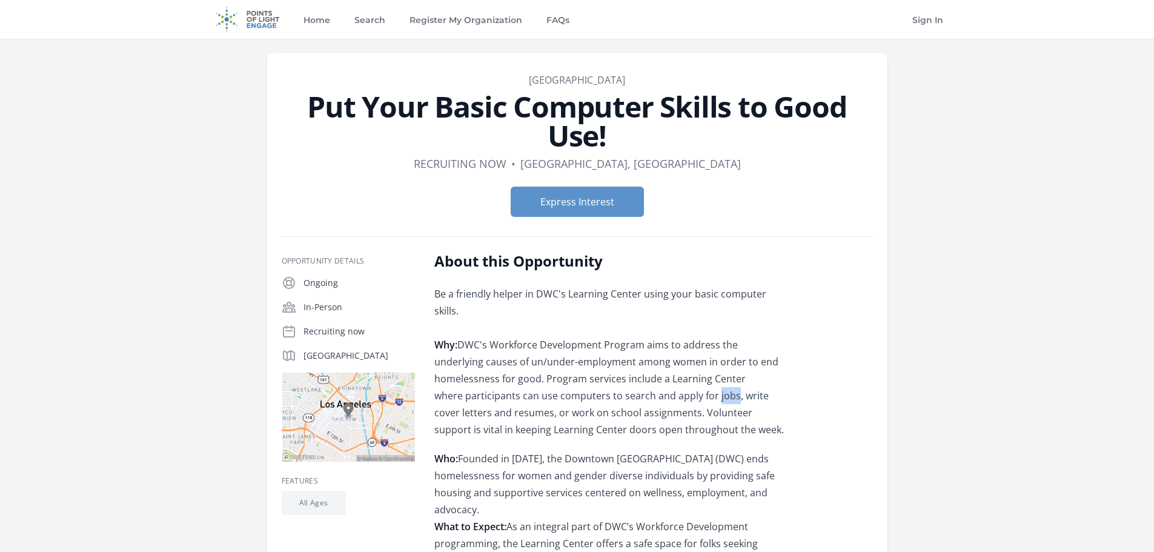
click at [611, 381] on p "Be a friendly helper in DWC's Learning Center using your basic computer skills.…" at bounding box center [611, 361] width 354 height 153
click at [584, 387] on p "Be a friendly helper in DWC's Learning Center using your basic computer skills.…" at bounding box center [611, 361] width 354 height 153
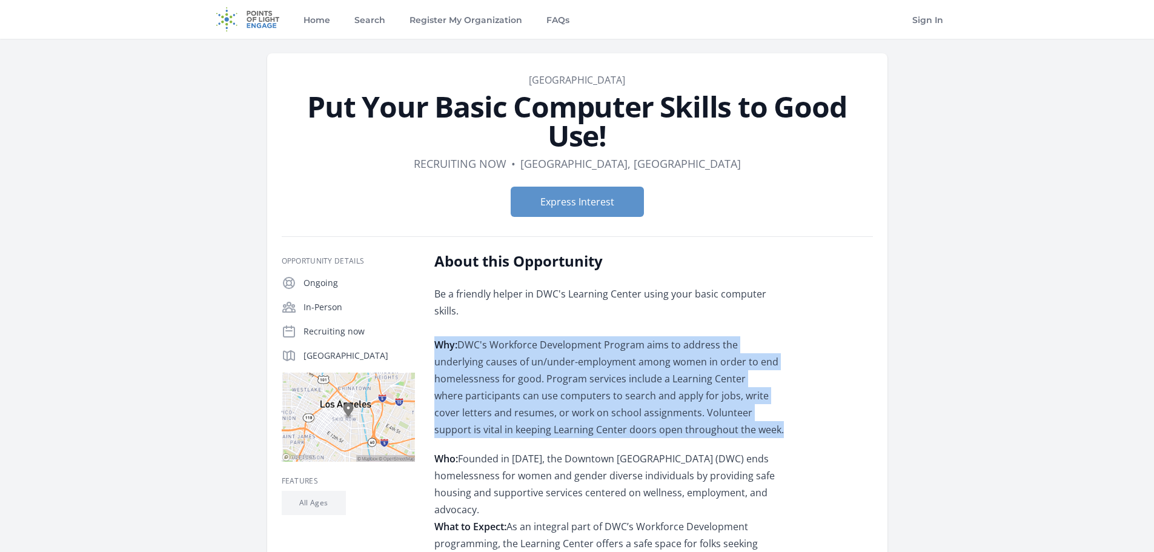
click at [584, 387] on p "Be a friendly helper in DWC's Learning Center using your basic computer skills.…" at bounding box center [611, 361] width 354 height 153
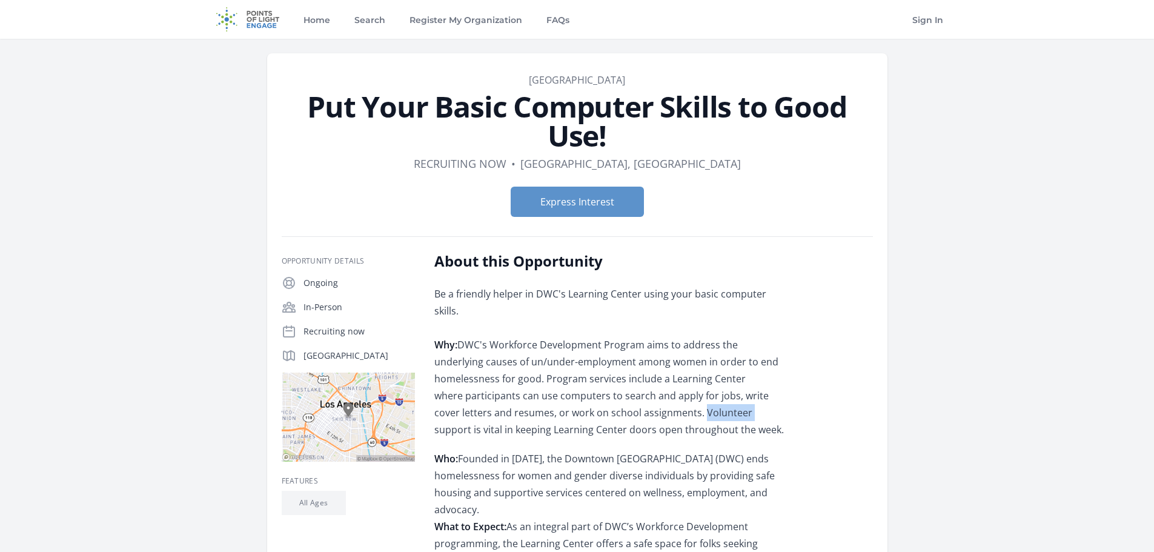
click at [584, 387] on p "Be a friendly helper in DWC's Learning Center using your basic computer skills.…" at bounding box center [611, 361] width 354 height 153
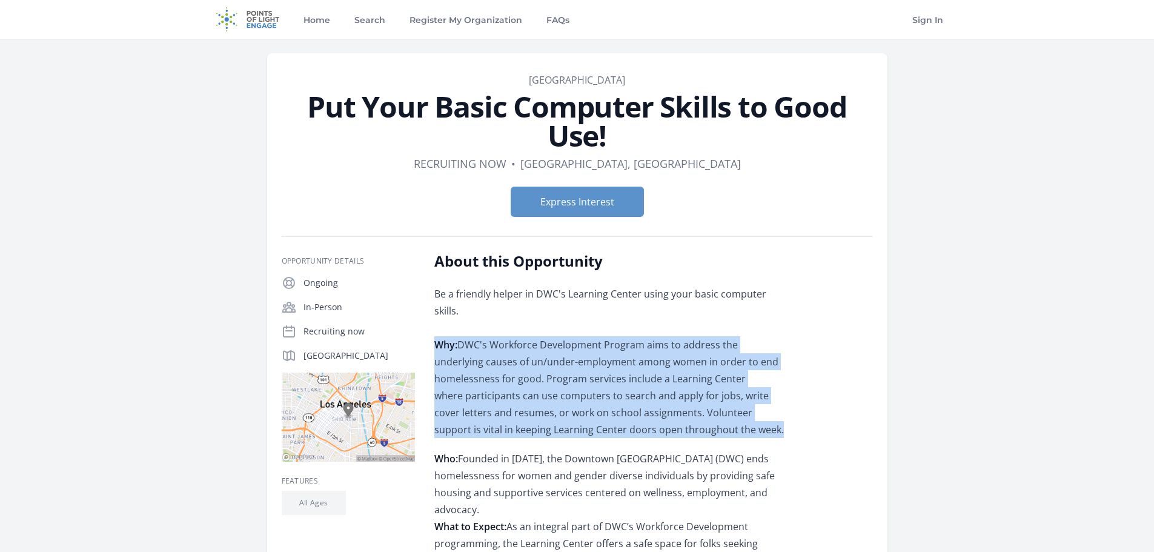
click at [584, 387] on p "Be a friendly helper in DWC's Learning Center using your basic computer skills.…" at bounding box center [611, 361] width 354 height 153
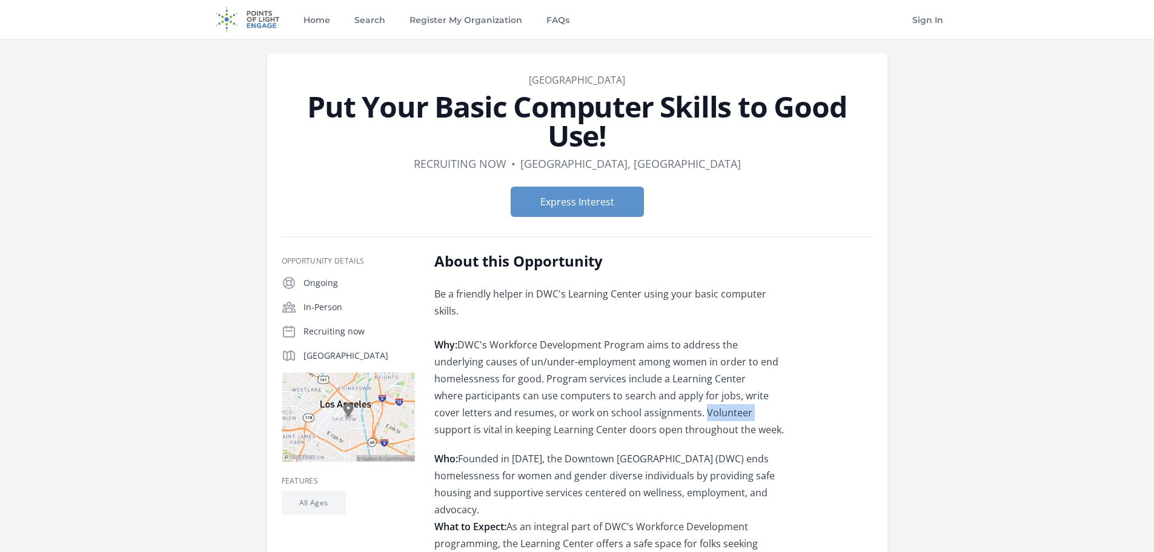
click at [584, 387] on p "Be a friendly helper in DWC's Learning Center using your basic computer skills.…" at bounding box center [611, 361] width 354 height 153
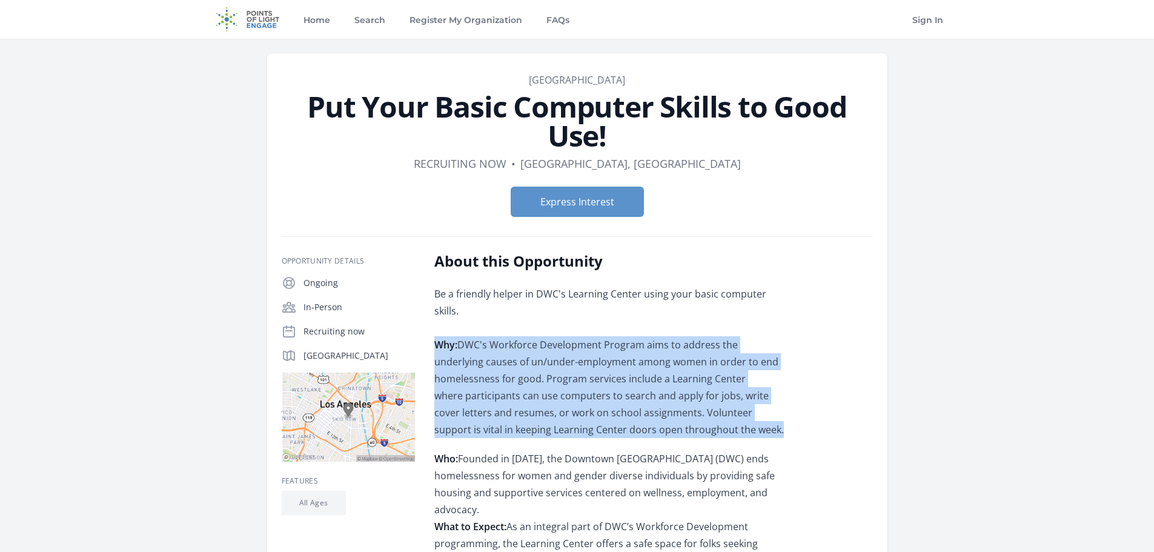
click at [584, 387] on p "Be a friendly helper in DWC's Learning Center using your basic computer skills.…" at bounding box center [611, 361] width 354 height 153
click at [512, 386] on p "Be a friendly helper in DWC's Learning Center using your basic computer skills.…" at bounding box center [611, 361] width 354 height 153
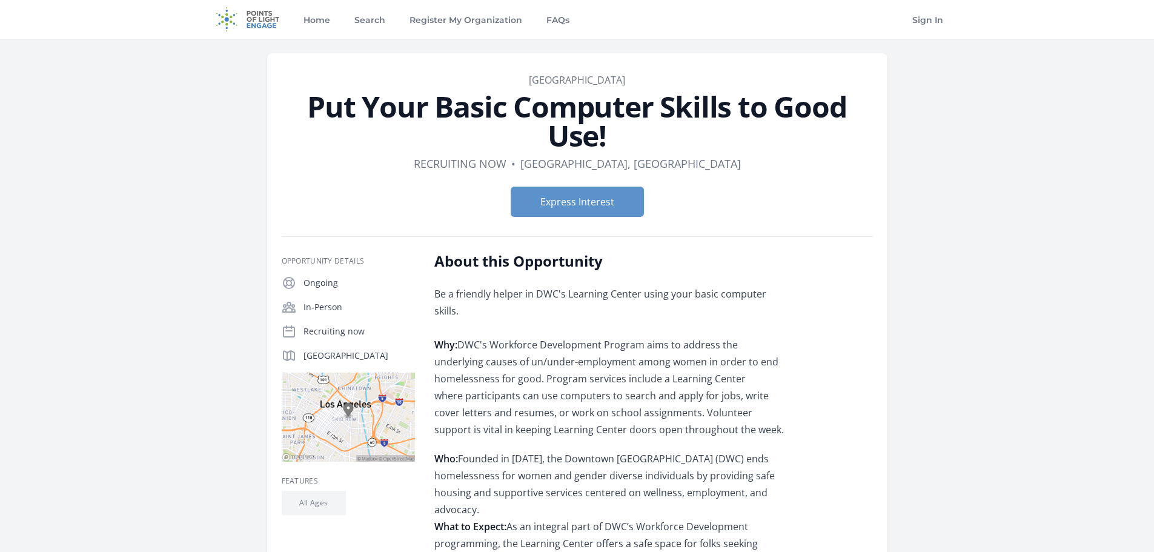
click at [614, 394] on p "Be a friendly helper in DWC's Learning Center using your basic computer skills.…" at bounding box center [611, 361] width 354 height 153
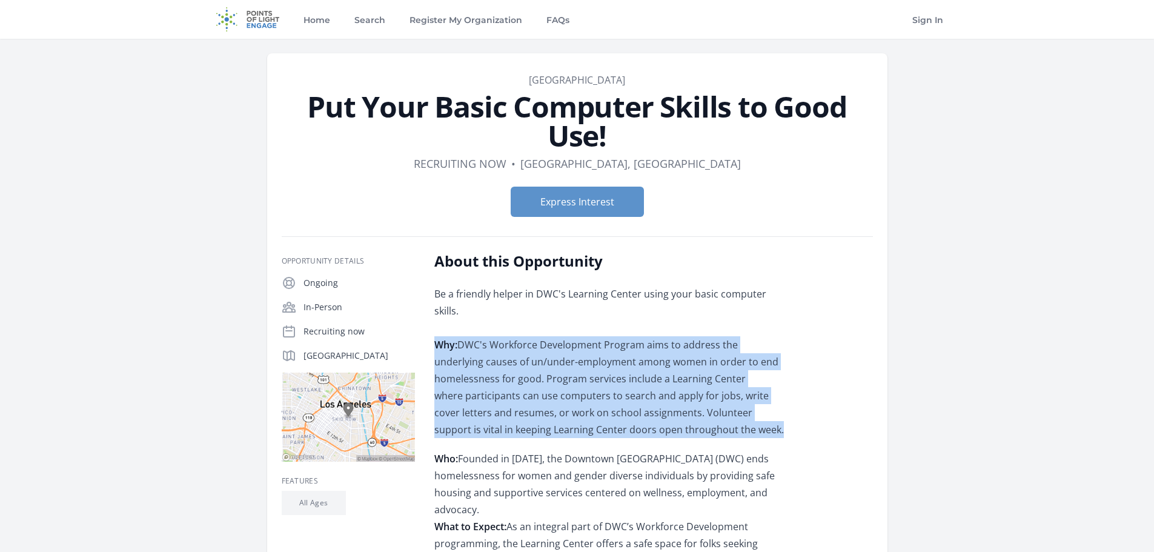
click at [614, 394] on p "Be a friendly helper in DWC's Learning Center using your basic computer skills.…" at bounding box center [611, 361] width 354 height 153
click at [605, 398] on p "Be a friendly helper in DWC's Learning Center using your basic computer skills.…" at bounding box center [611, 361] width 354 height 153
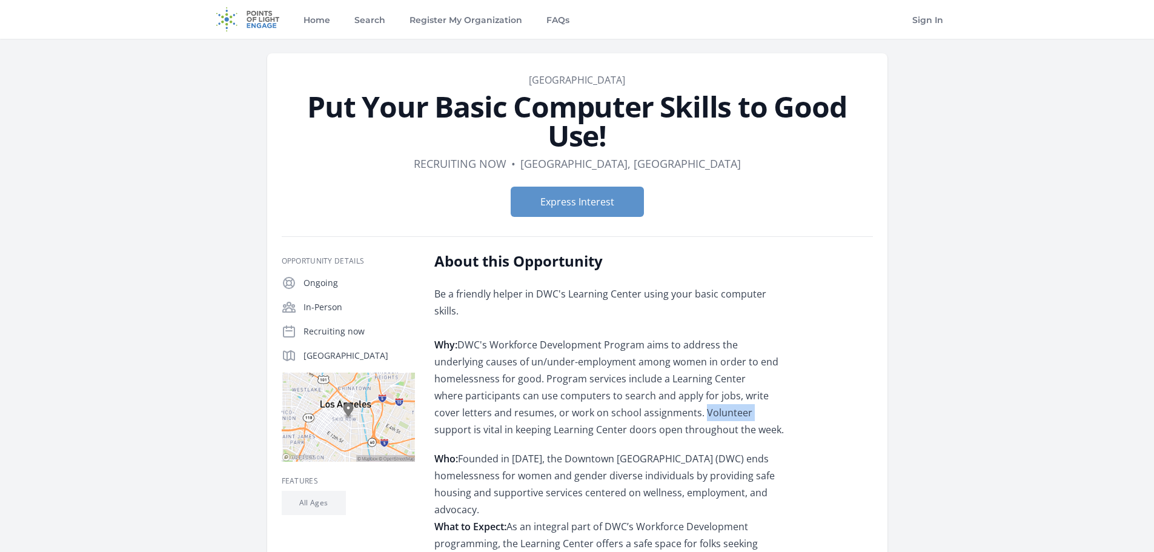
click at [605, 398] on p "Be a friendly helper in DWC's Learning Center using your basic computer skills.…" at bounding box center [611, 361] width 354 height 153
click at [605, 411] on p "Be a friendly helper in DWC's Learning Center using your basic computer skills.…" at bounding box center [611, 361] width 354 height 153
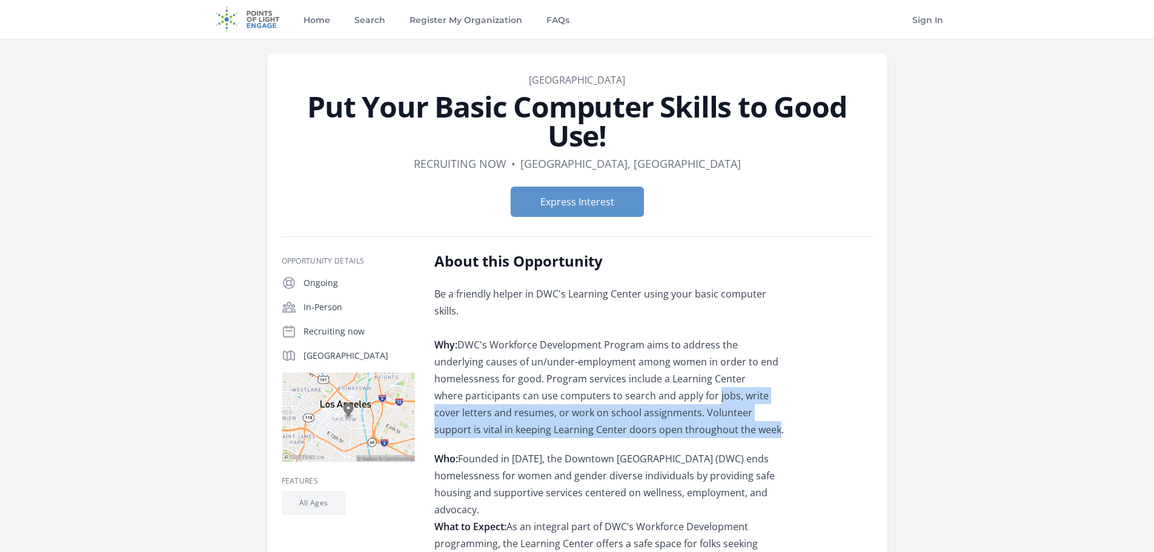
drag, startPoint x: 605, startPoint y: 411, endPoint x: 610, endPoint y: 381, distance: 30.8
click at [610, 381] on p "Be a friendly helper in DWC's Learning Center using your basic computer skills.…" at bounding box center [611, 361] width 354 height 153
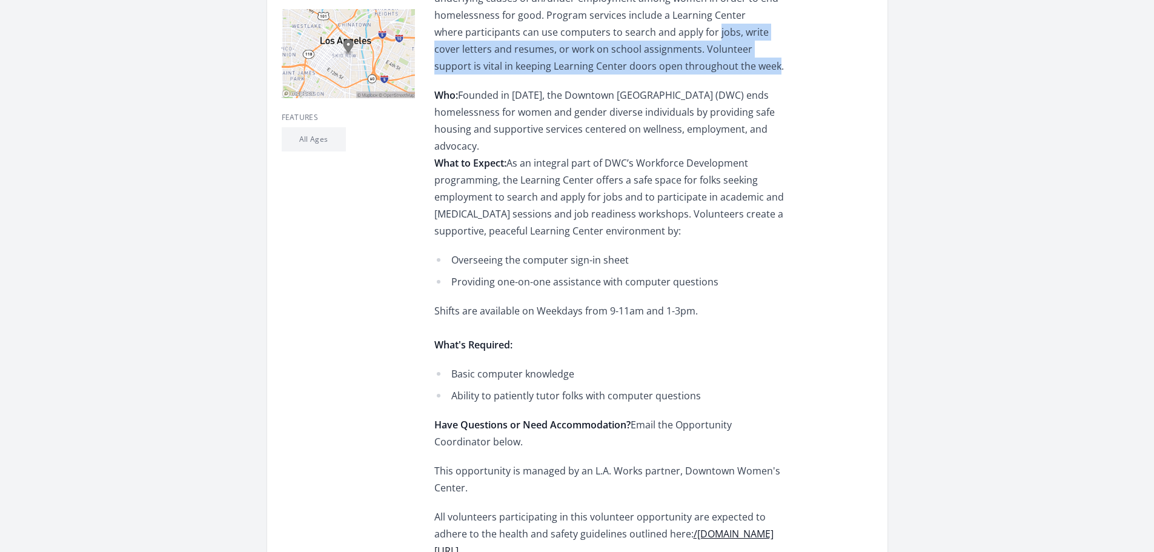
scroll to position [424, 0]
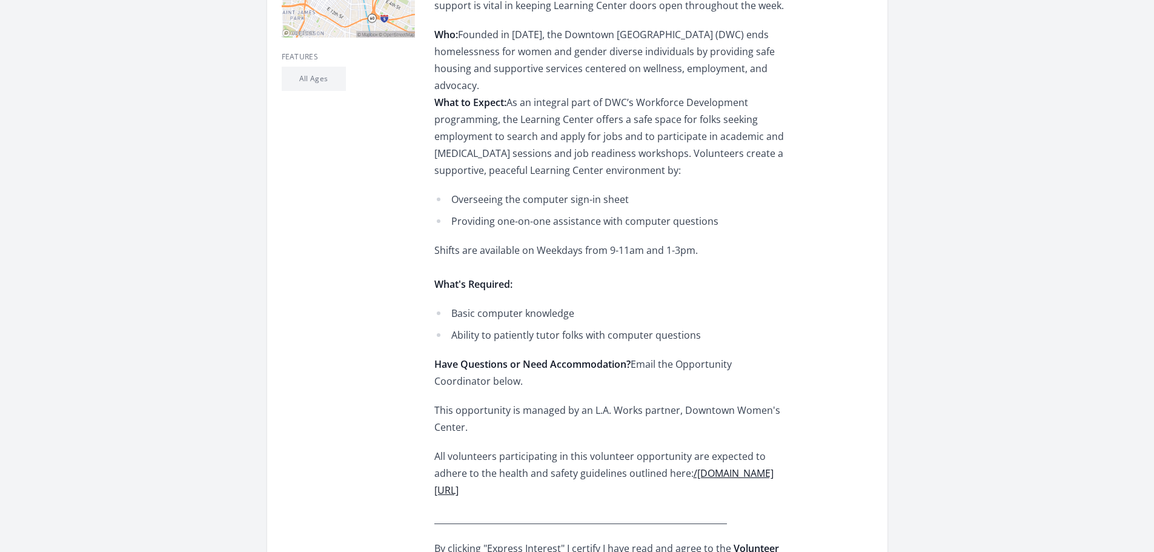
click at [515, 326] on li "Ability to patiently tutor folks with computer questions" at bounding box center [611, 334] width 354 height 17
click at [684, 326] on li "Ability to patiently tutor folks with computer questions" at bounding box center [611, 334] width 354 height 17
click at [636, 326] on li "Ability to patiently tutor folks with computer questions" at bounding box center [611, 334] width 354 height 17
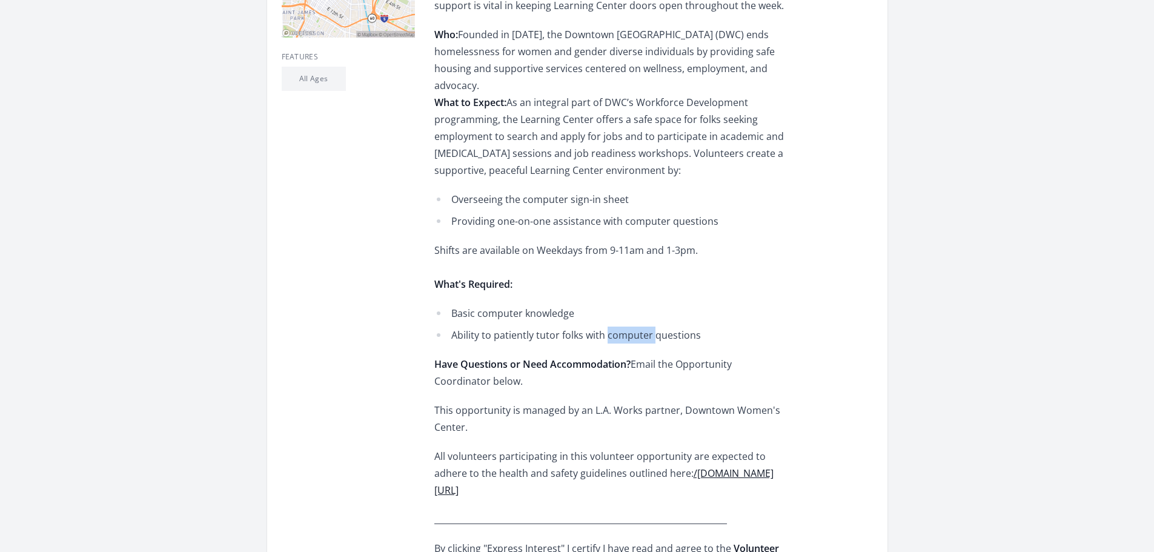
click at [636, 326] on li "Ability to patiently tutor folks with computer questions" at bounding box center [611, 334] width 354 height 17
click at [701, 328] on div "Be a friendly helper in DWC's Learning Center using your basic computer skills.…" at bounding box center [611, 217] width 354 height 712
drag, startPoint x: 610, startPoint y: 232, endPoint x: 642, endPoint y: 232, distance: 32.7
click at [642, 232] on div "Be a friendly helper in DWC's Learning Center using your basic computer skills.…" at bounding box center [611, 217] width 354 height 712
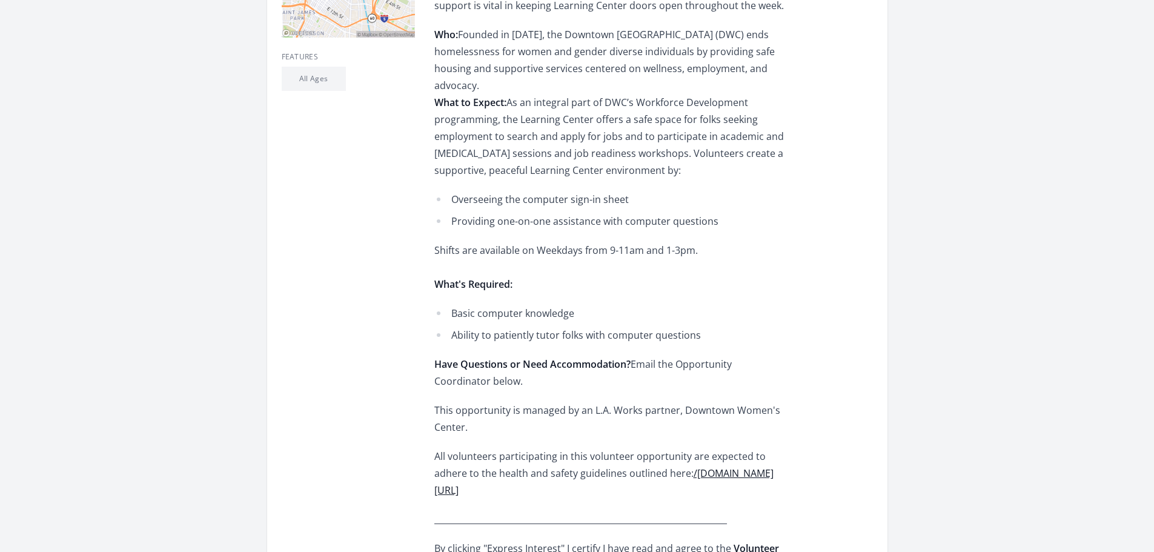
click at [489, 231] on div "Be a friendly helper in DWC's Learning Center using your basic computer skills.…" at bounding box center [611, 217] width 354 height 712
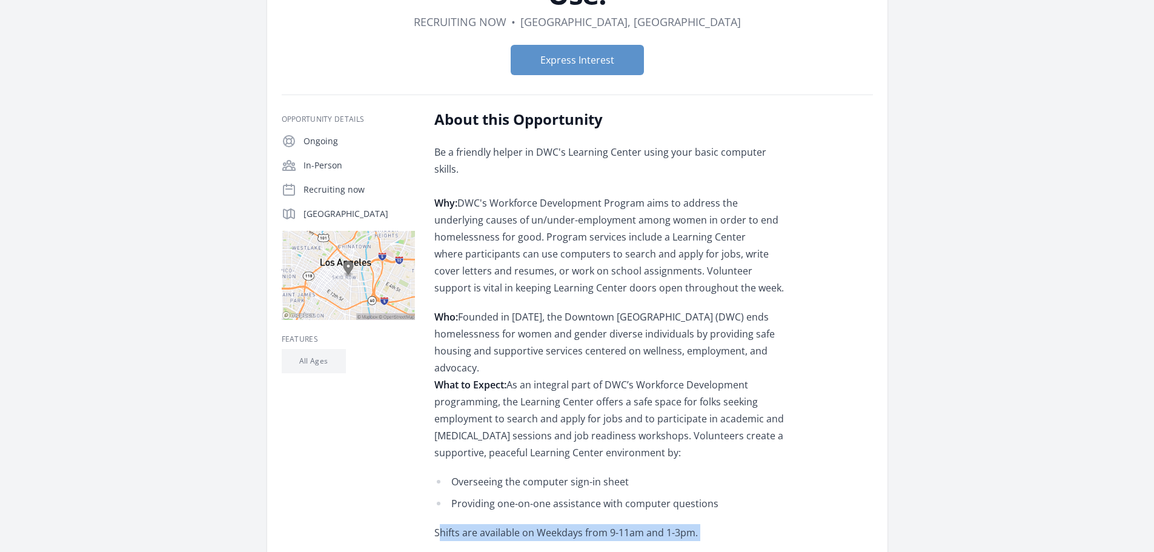
scroll to position [120, 0]
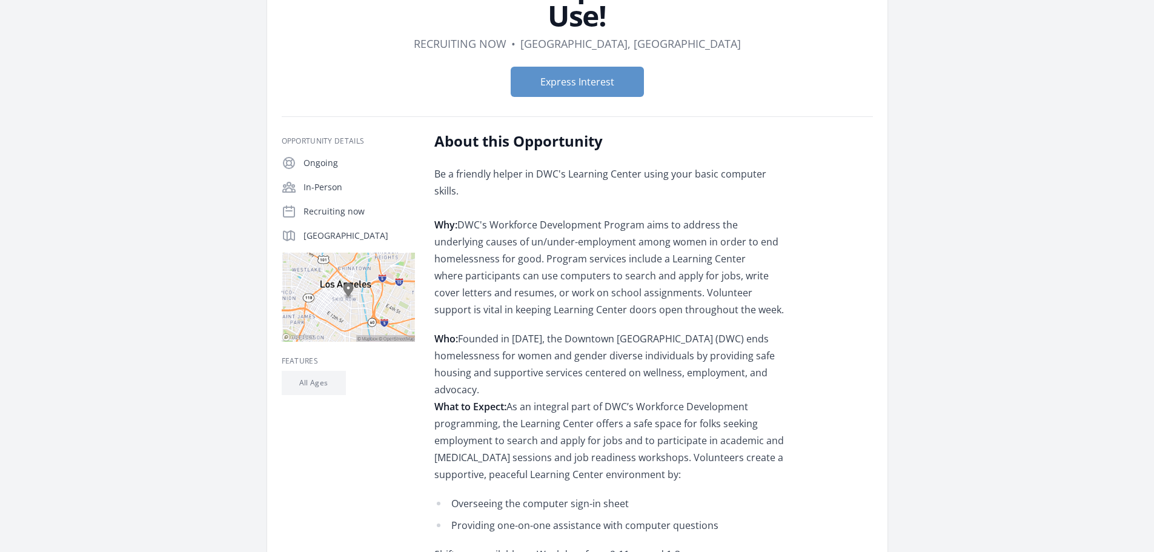
click at [385, 236] on p "[GEOGRAPHIC_DATA]" at bounding box center [358, 235] width 111 height 12
click at [534, 172] on p "Be a friendly helper in DWC's Learning Center using your basic computer skills.…" at bounding box center [611, 241] width 354 height 153
drag, startPoint x: 641, startPoint y: 211, endPoint x: 460, endPoint y: 211, distance: 180.5
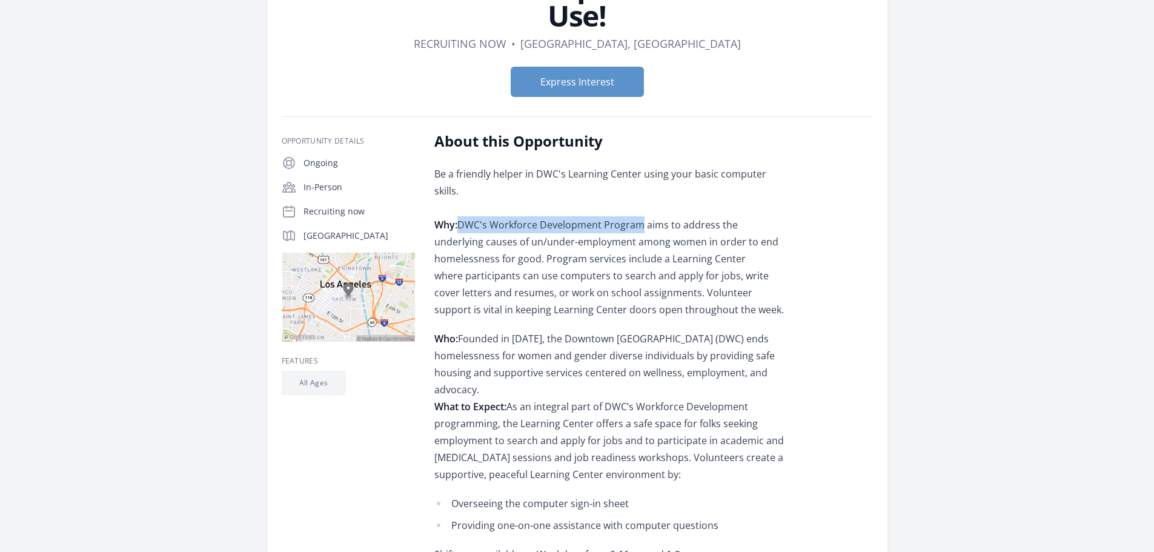
click at [460, 211] on p "Be a friendly helper in DWC's Learning Center using your basic computer skills.…" at bounding box center [611, 241] width 354 height 153
copy p "DWC's Workforce Development Program"
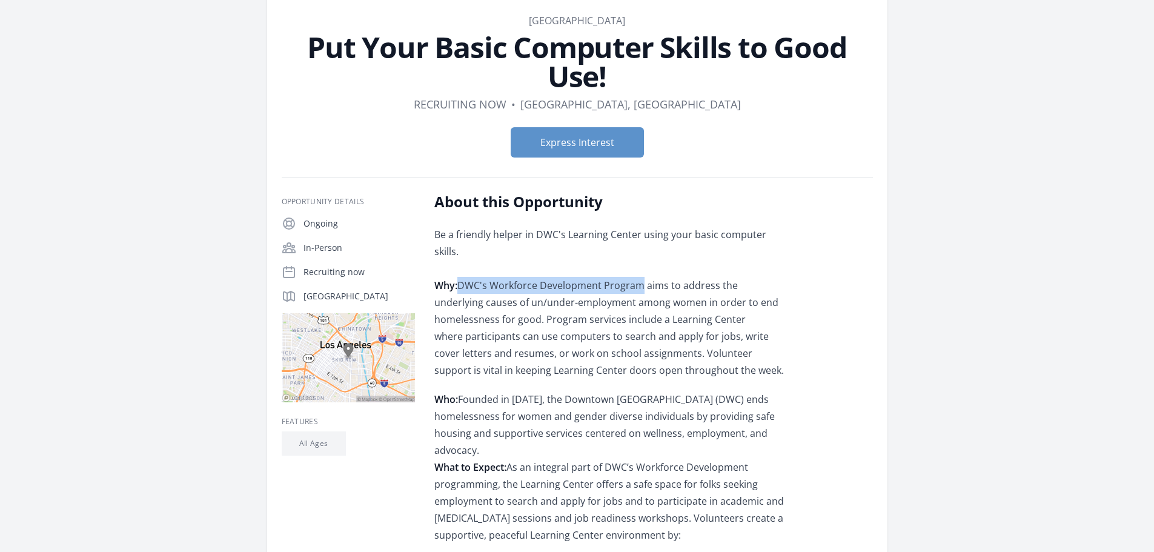
scroll to position [0, 0]
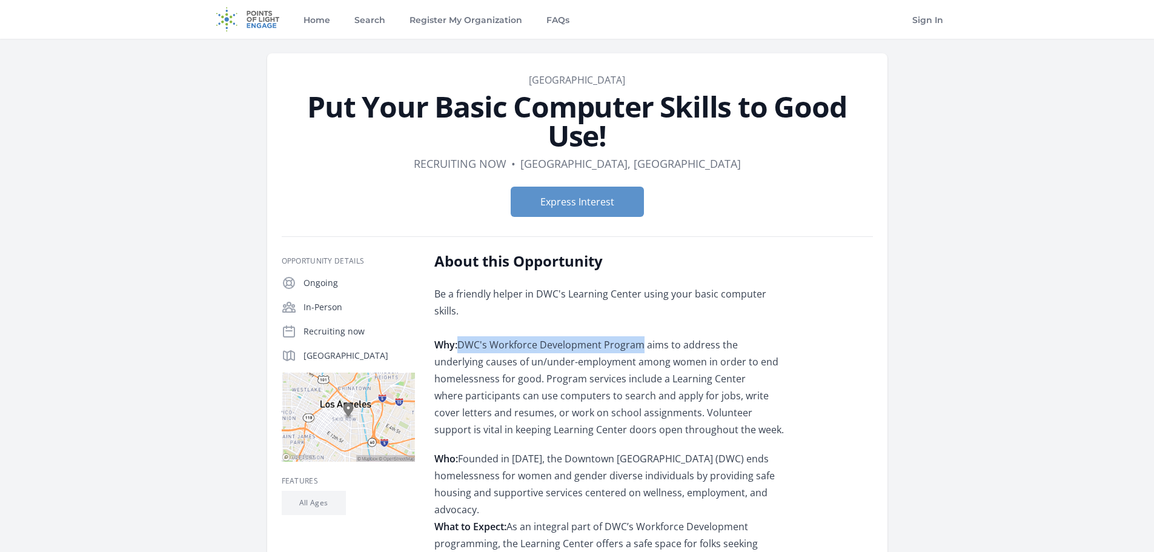
drag, startPoint x: 709, startPoint y: 73, endPoint x: 500, endPoint y: 82, distance: 209.7
click at [500, 82] on dd "[GEOGRAPHIC_DATA]" at bounding box center [577, 80] width 591 height 15
copy link "[GEOGRAPHIC_DATA]"
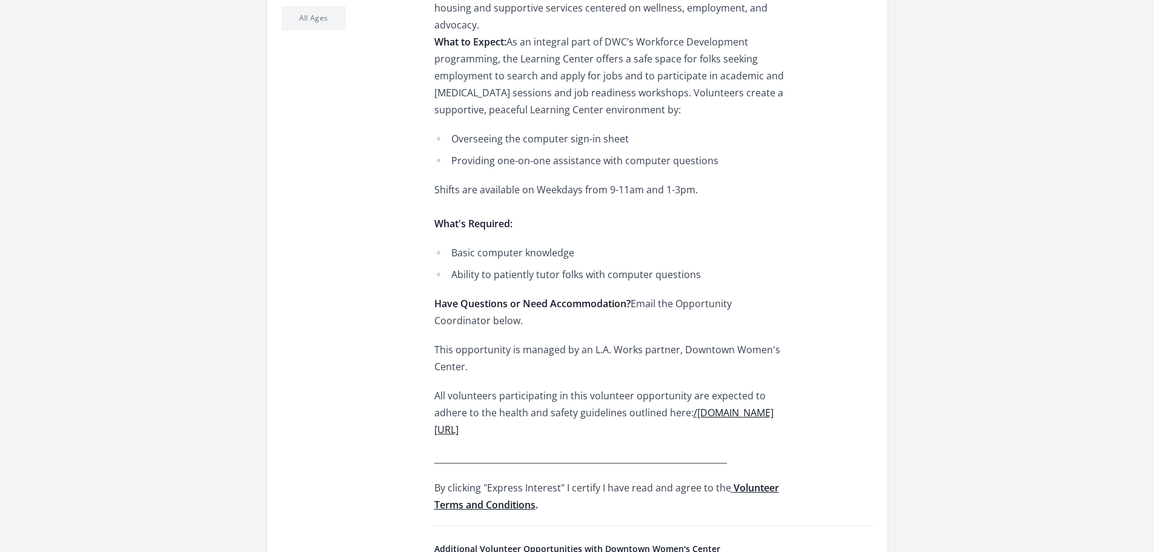
click at [508, 173] on div "Be a friendly helper in DWC's Learning Center using your basic computer skills.…" at bounding box center [611, 157] width 354 height 712
click at [634, 177] on div "Be a friendly helper in DWC's Learning Center using your basic computer skills.…" at bounding box center [611, 157] width 354 height 712
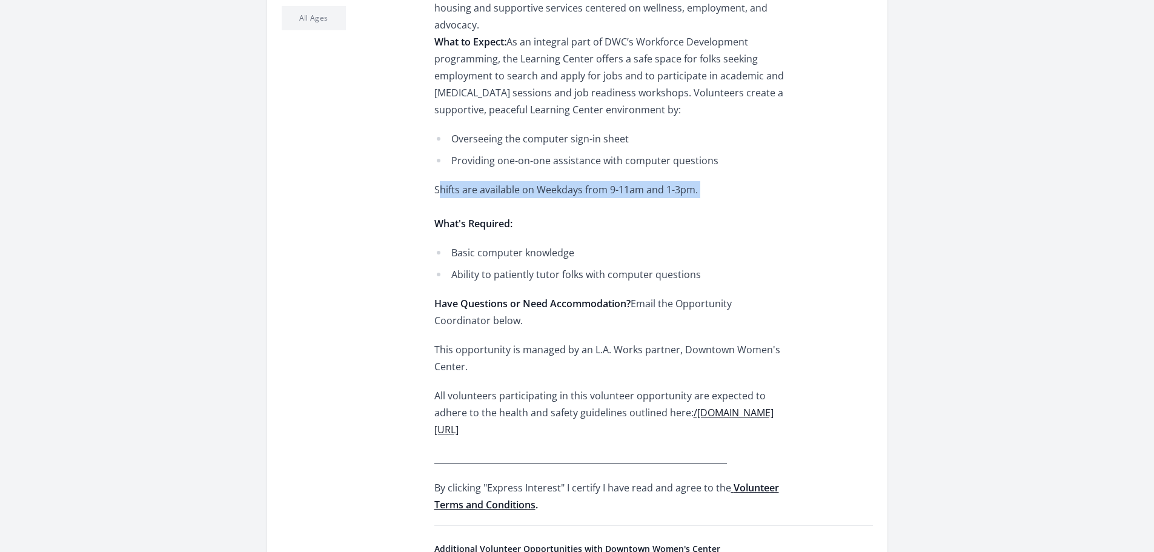
click at [634, 177] on div "Be a friendly helper in DWC's Learning Center using your basic computer skills.…" at bounding box center [611, 157] width 354 height 712
click at [668, 176] on div "Be a friendly helper in DWC's Learning Center using your basic computer skills.…" at bounding box center [611, 157] width 354 height 712
drag, startPoint x: 699, startPoint y: 171, endPoint x: 452, endPoint y: 120, distance: 253.0
click at [452, 120] on div "Be a friendly helper in DWC's Learning Center using your basic computer skills.…" at bounding box center [611, 157] width 354 height 712
click at [452, 130] on li "Overseeing the computer sign-in sheet" at bounding box center [611, 138] width 354 height 17
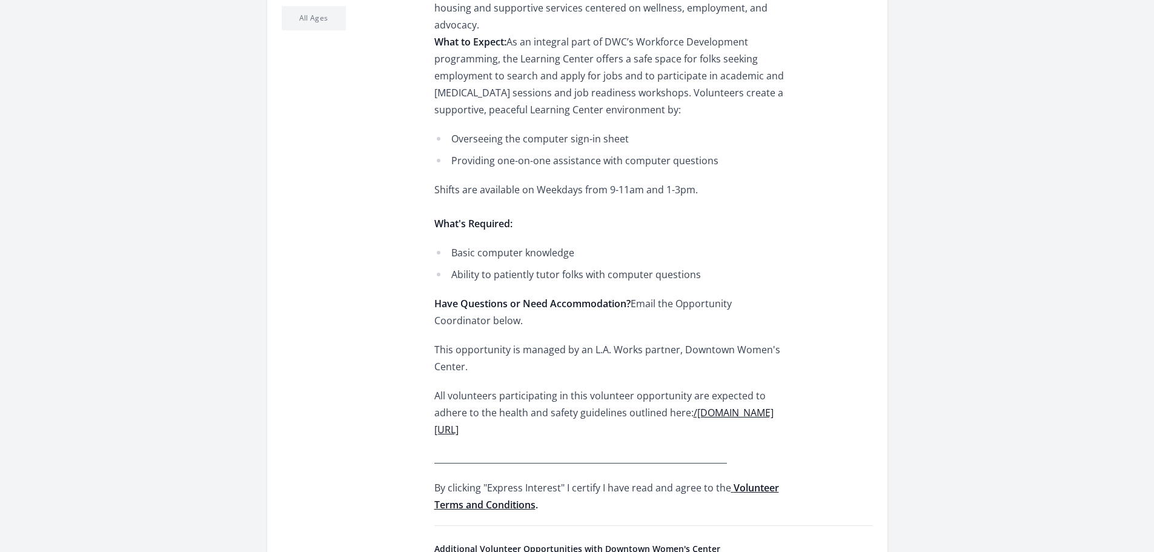
drag, startPoint x: 452, startPoint y: 120, endPoint x: 710, endPoint y: 169, distance: 262.6
click at [710, 169] on div "Be a friendly helper in DWC's Learning Center using your basic computer skills.…" at bounding box center [611, 157] width 354 height 712
drag, startPoint x: 608, startPoint y: 173, endPoint x: 708, endPoint y: 174, distance: 100.5
click at [708, 174] on div "Be a friendly helper in DWC's Learning Center using your basic computer skills.…" at bounding box center [611, 157] width 354 height 712
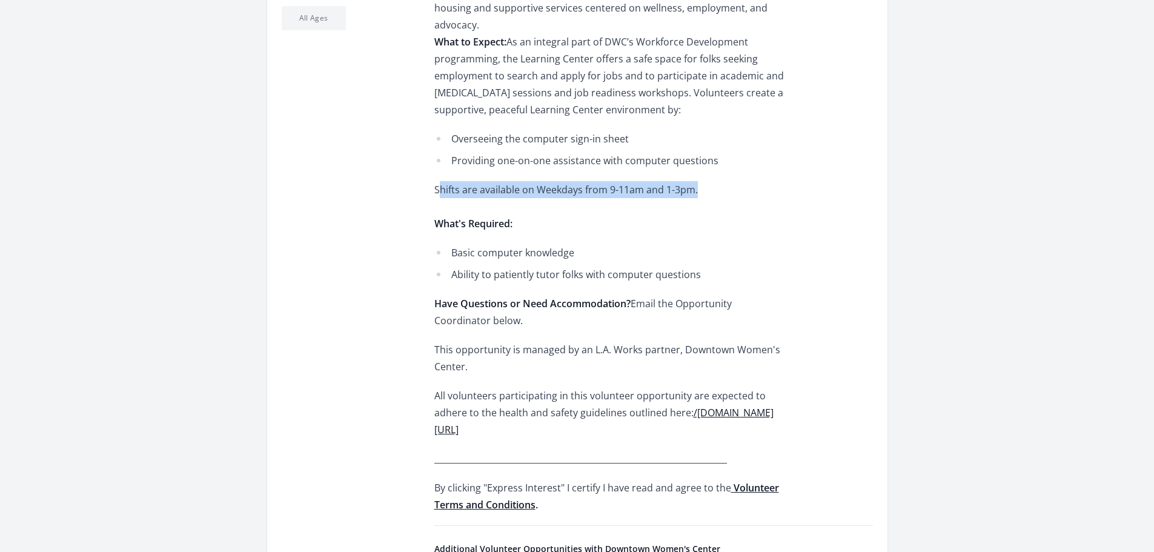
drag, startPoint x: 434, startPoint y: 165, endPoint x: 692, endPoint y: 171, distance: 258.6
click at [692, 171] on div "Be a friendly helper in DWC's Learning Center using your basic computer skills.…" at bounding box center [611, 157] width 354 height 712
click at [498, 266] on div "Be a friendly helper in DWC's Learning Center using your basic computer skills.…" at bounding box center [611, 157] width 354 height 712
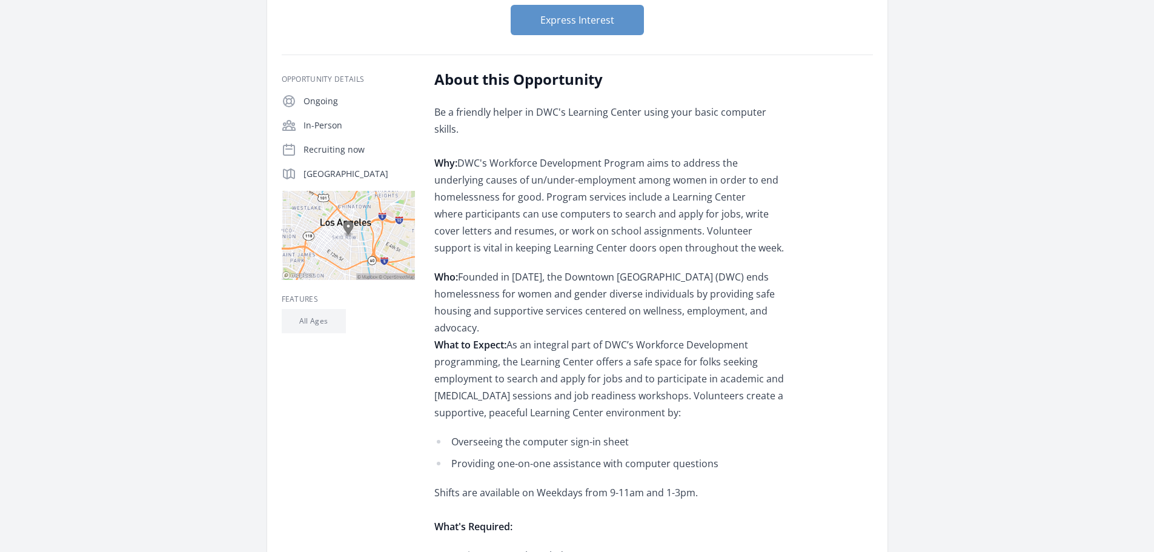
scroll to position [363, 0]
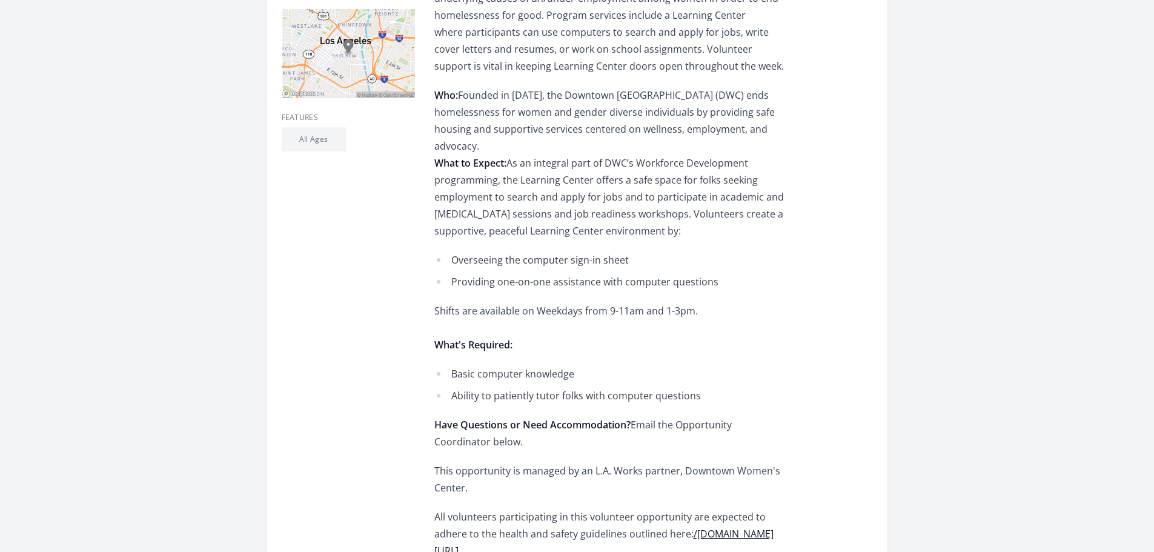
click at [540, 273] on li "Providing one-on-one assistance with computer questions" at bounding box center [611, 281] width 354 height 17
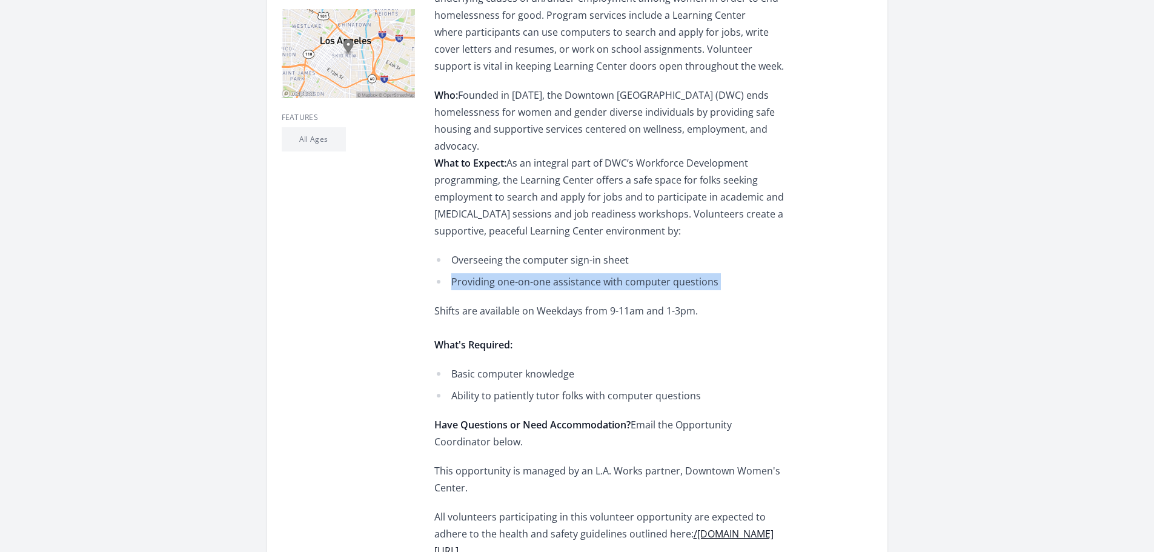
click at [540, 273] on li "Providing one-on-one assistance with computer questions" at bounding box center [611, 281] width 354 height 17
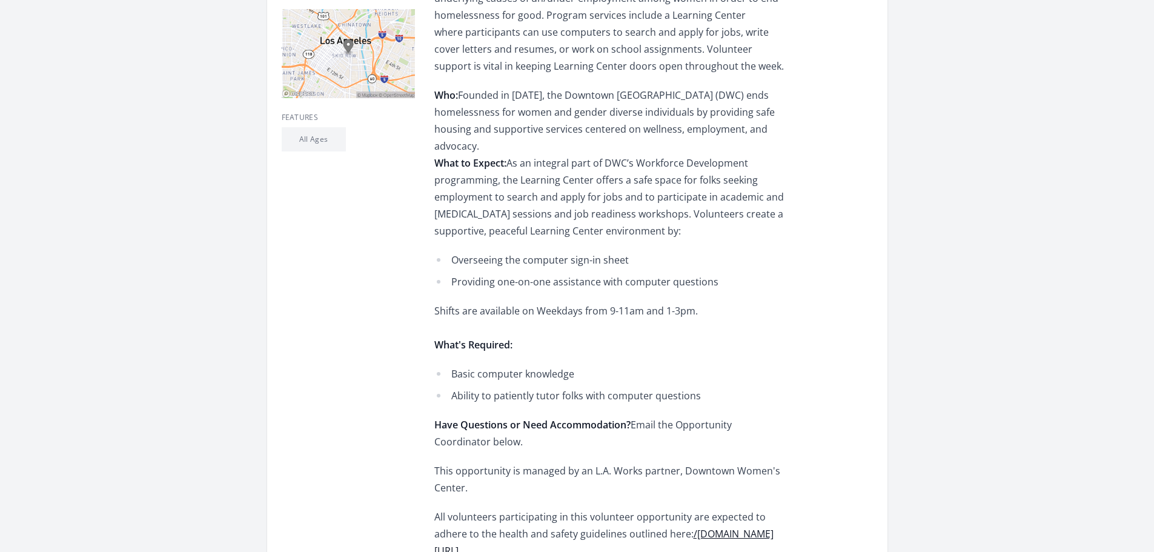
click at [513, 286] on div "Be a friendly helper in DWC's Learning Center using your basic computer skills.…" at bounding box center [611, 278] width 354 height 712
click at [586, 287] on div "Be a friendly helper in DWC's Learning Center using your basic computer skills.…" at bounding box center [611, 278] width 354 height 712
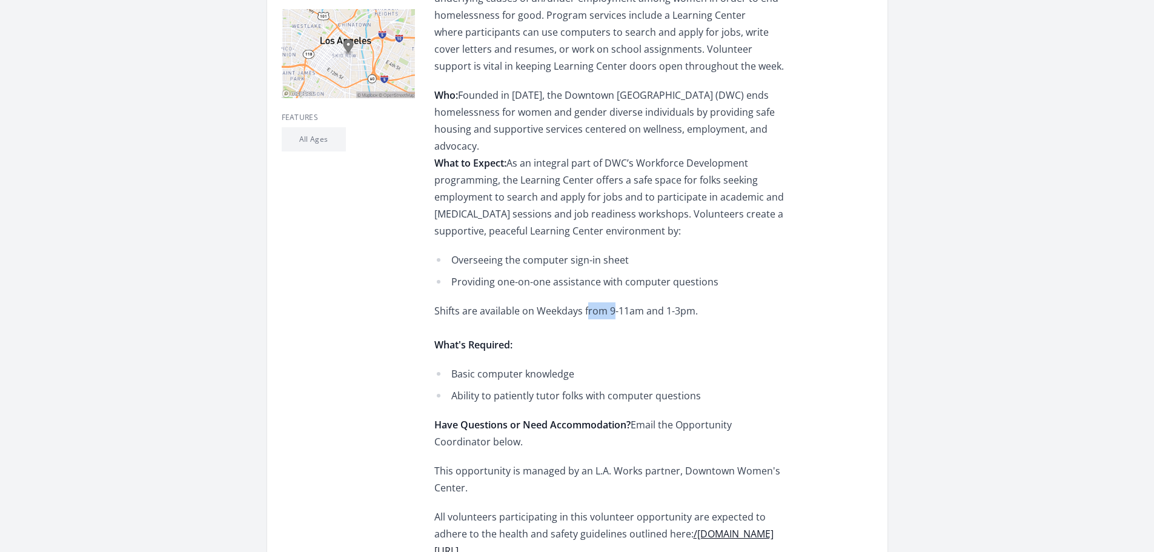
click at [589, 288] on div "Be a friendly helper in DWC's Learning Center using your basic computer skills.…" at bounding box center [611, 278] width 354 height 712
click at [544, 365] on li "Basic computer knowledge" at bounding box center [611, 373] width 354 height 17
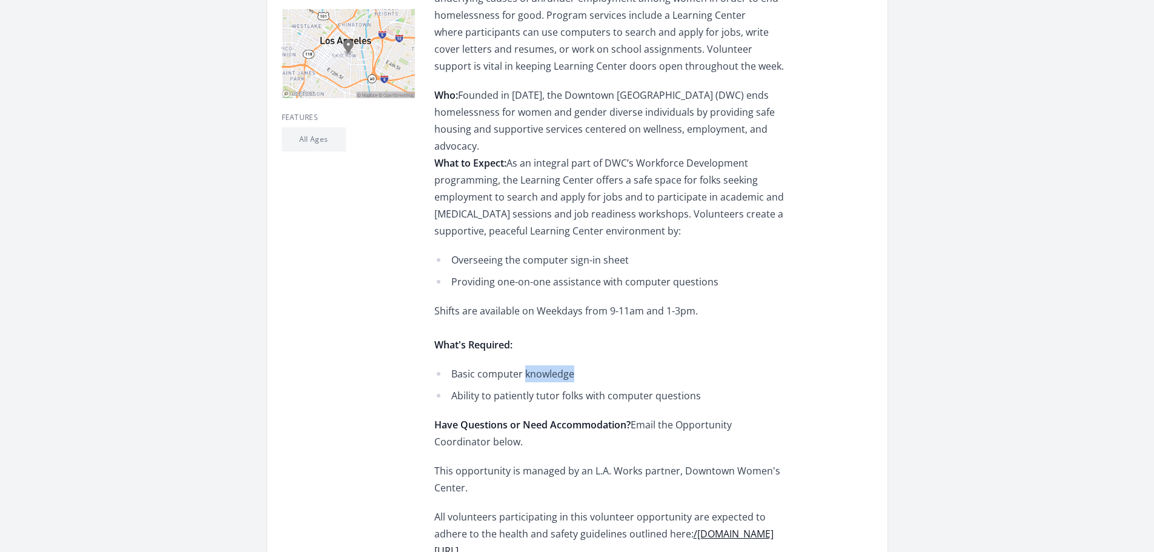
click at [544, 365] on li "Basic computer knowledge" at bounding box center [611, 373] width 354 height 17
click at [548, 387] on li "Ability to patiently tutor folks with computer questions" at bounding box center [611, 395] width 354 height 17
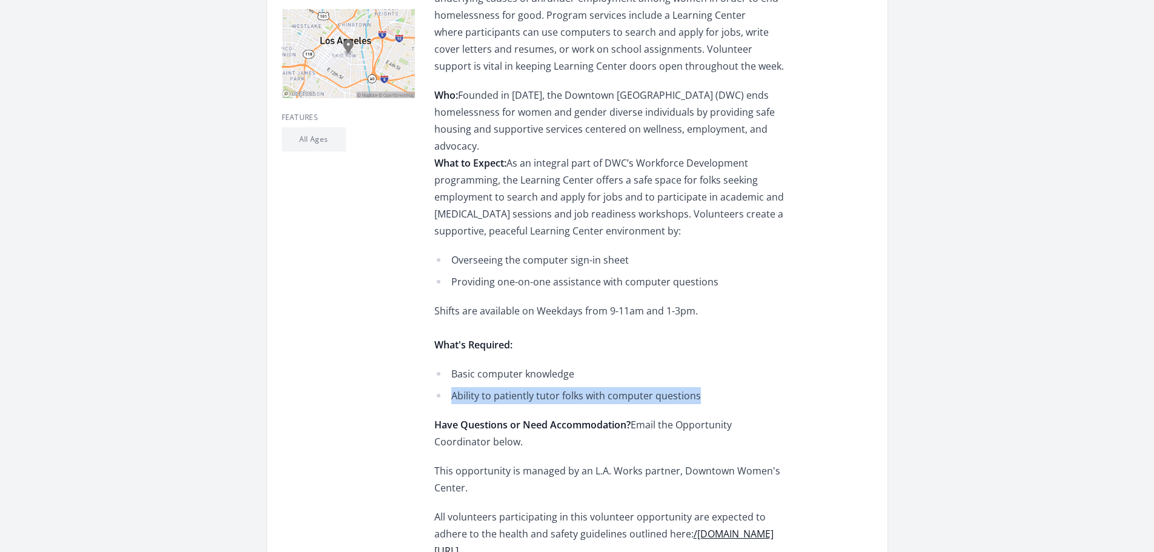
click at [693, 387] on li "Ability to patiently tutor folks with computer questions" at bounding box center [611, 395] width 354 height 17
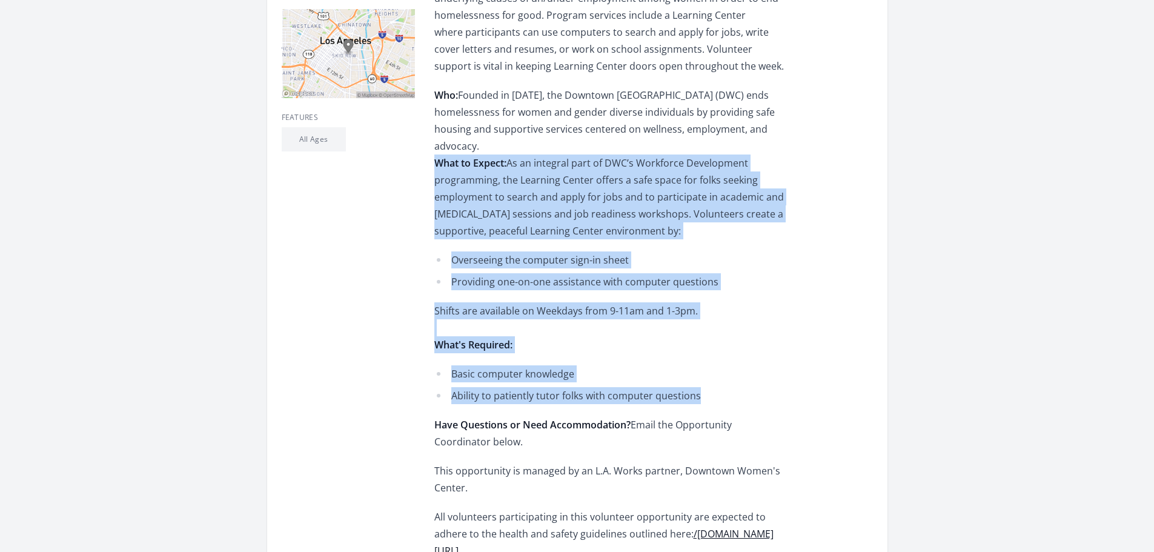
drag, startPoint x: 697, startPoint y: 376, endPoint x: 432, endPoint y: 144, distance: 352.3
click at [432, 144] on div "Opportunity Details Ongoing In-Person Recruiting now Los Angeles, CA 90013" at bounding box center [577, 409] width 591 height 1042
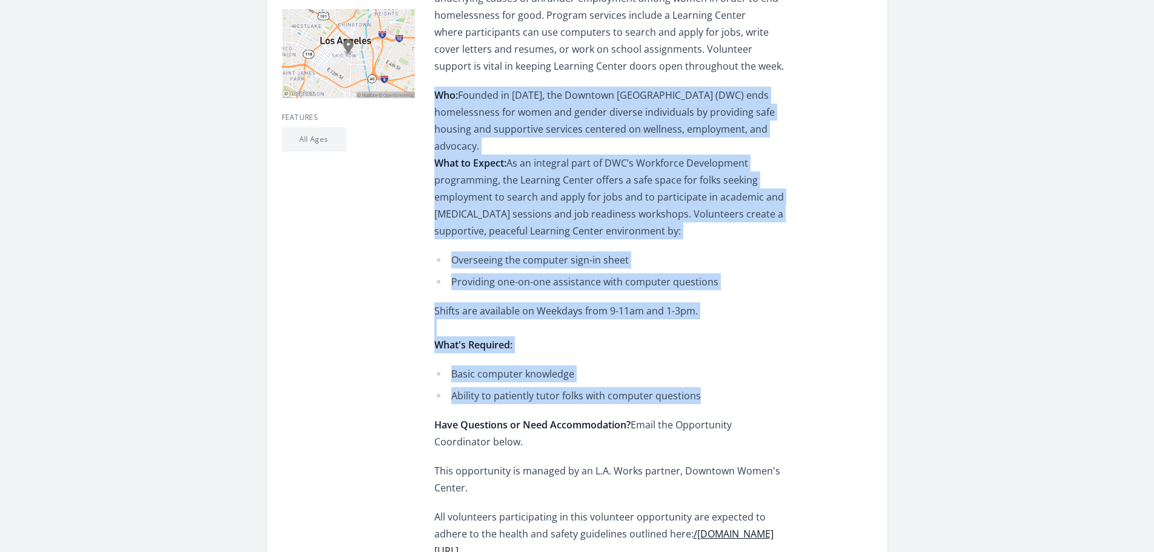
drag, startPoint x: 435, startPoint y: 84, endPoint x: 714, endPoint y: 378, distance: 405.2
click at [714, 378] on div "Opportunity Details Ongoing In-Person Recruiting now Los Angeles, CA 90013" at bounding box center [577, 409] width 591 height 1042
click at [609, 365] on li "Basic computer knowledge" at bounding box center [611, 373] width 354 height 17
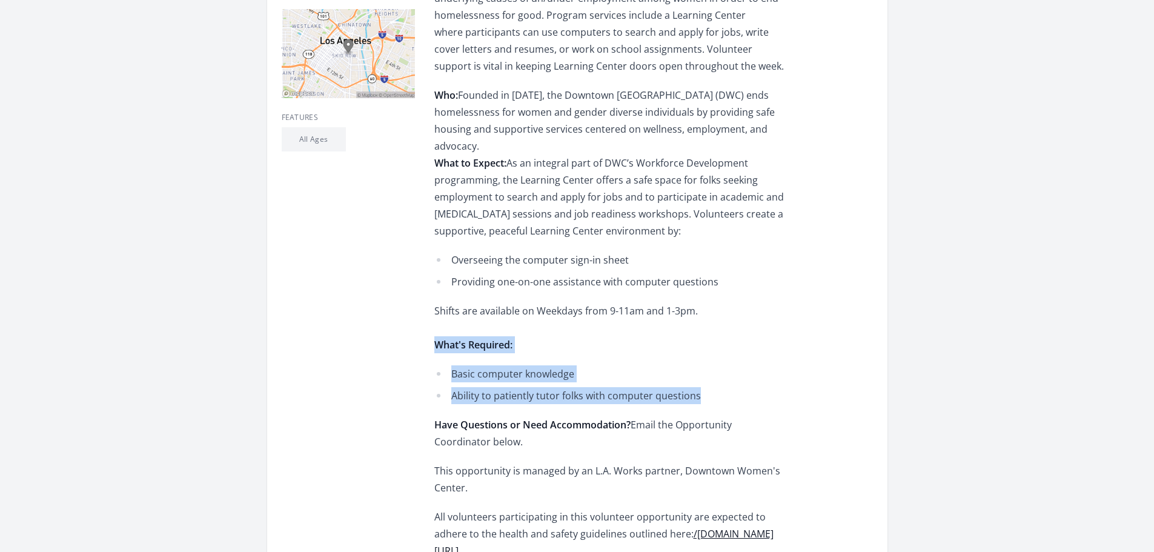
drag, startPoint x: 641, startPoint y: 377, endPoint x: 429, endPoint y: 326, distance: 218.0
click at [429, 326] on div "Opportunity Details Ongoing In-Person Recruiting now Los Angeles, CA 90013" at bounding box center [577, 409] width 591 height 1042
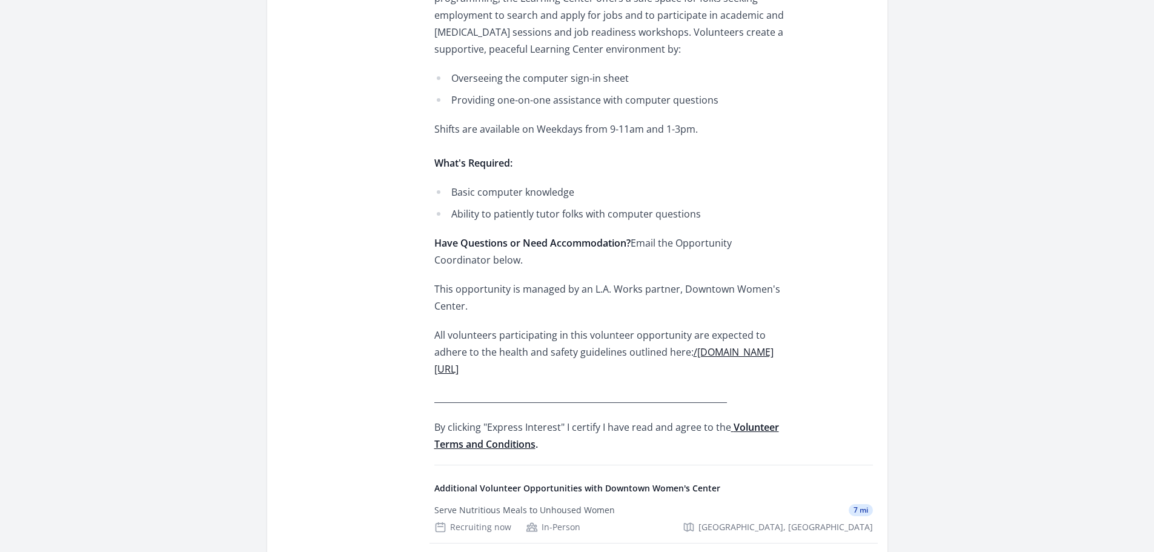
click at [607, 236] on strong "Have Questions or Need Accommodation?" at bounding box center [532, 242] width 196 height 13
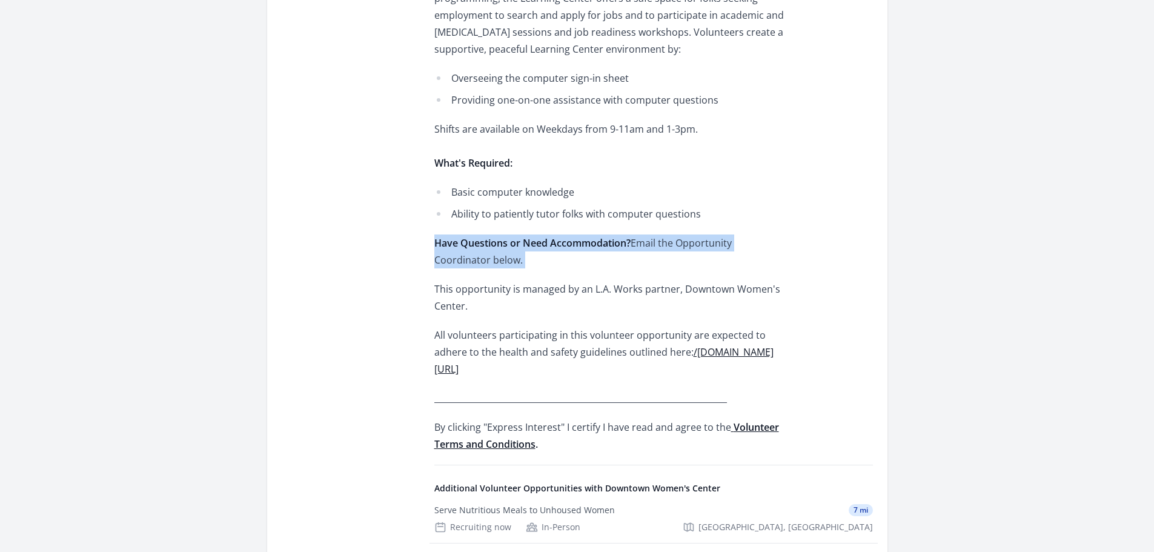
click at [607, 236] on strong "Have Questions or Need Accommodation?" at bounding box center [532, 242] width 196 height 13
click at [572, 247] on p "Have Questions or Need Accommodation? Email the Opportunity Coordinator below." at bounding box center [611, 251] width 354 height 34
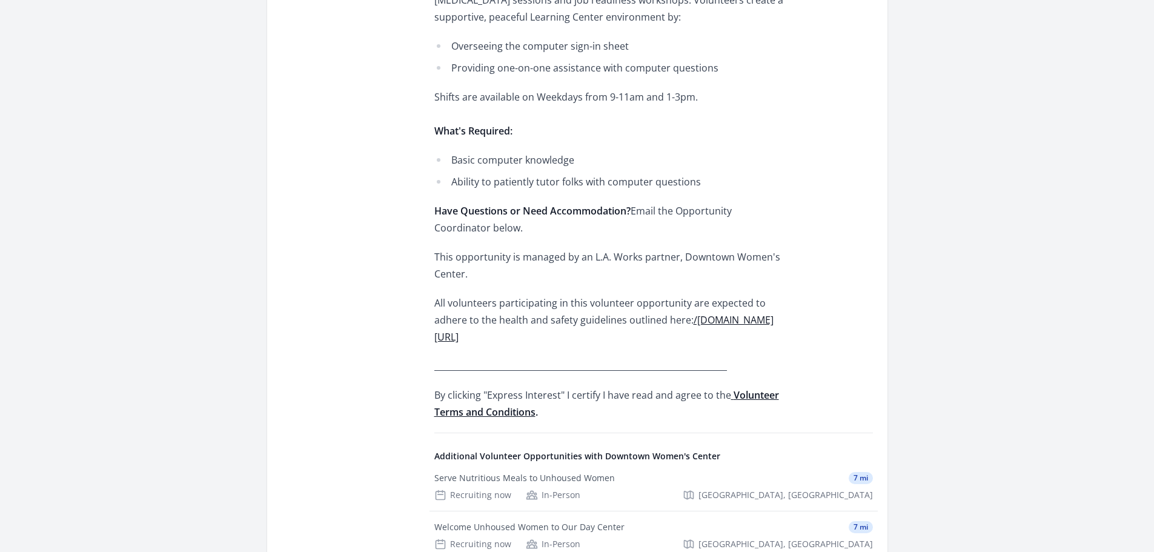
scroll to position [532, 0]
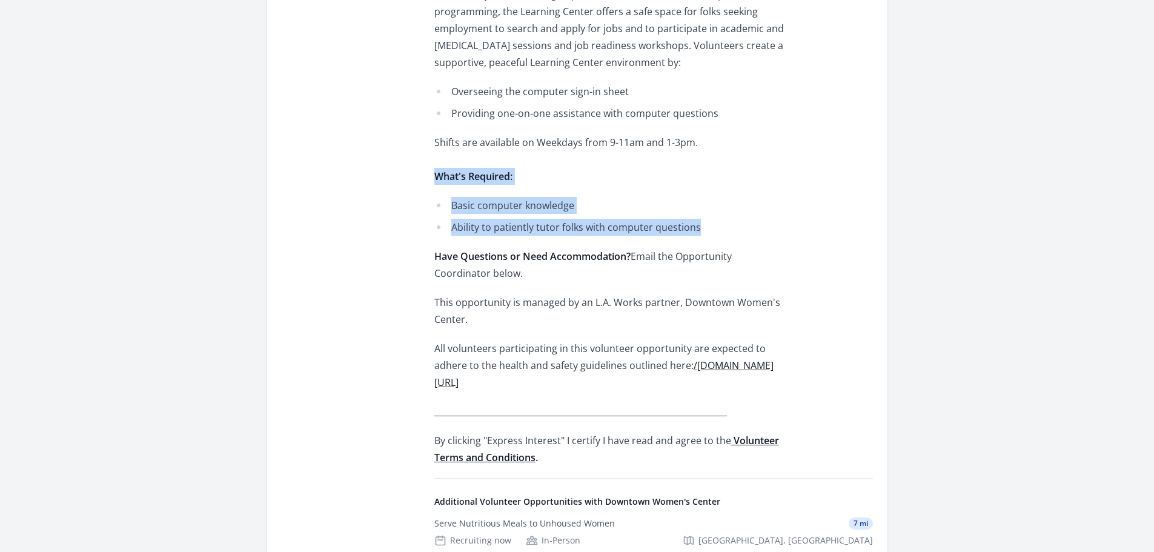
drag, startPoint x: 711, startPoint y: 208, endPoint x: 433, endPoint y: 160, distance: 282.0
click at [433, 160] on div "Opportunity Details Ongoing In-Person Recruiting now Los Angeles, CA 90013" at bounding box center [577, 241] width 591 height 1042
click at [694, 197] on ul "Basic computer knowledge Ability to patiently tutor folks with computer questio…" at bounding box center [611, 216] width 354 height 39
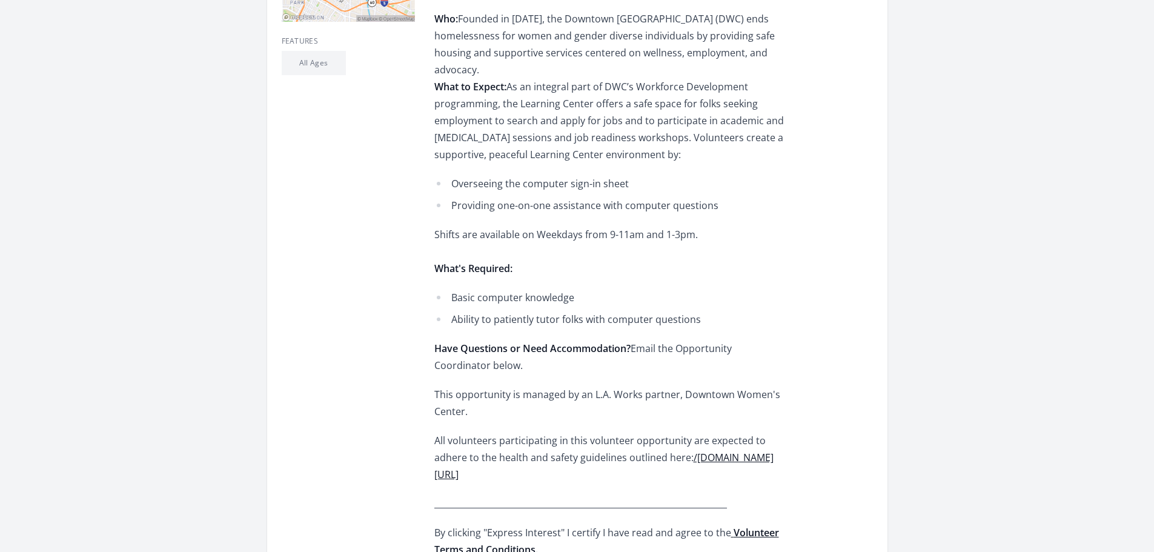
scroll to position [342, 0]
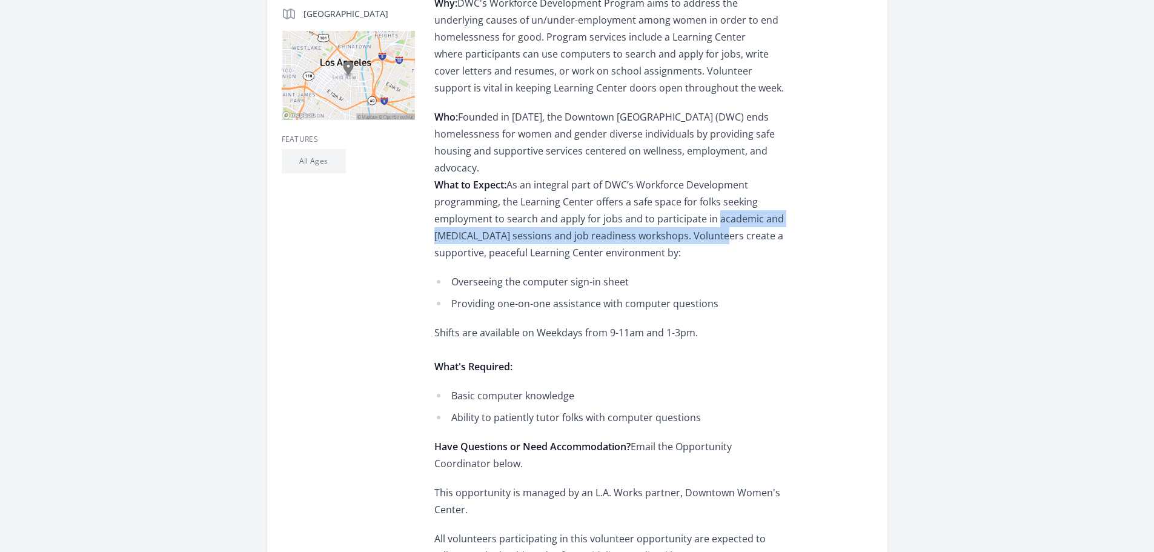
drag, startPoint x: 715, startPoint y: 199, endPoint x: 713, endPoint y: 219, distance: 19.5
click at [713, 219] on div "Be a friendly helper in DWC's Learning Center using your basic computer skills.…" at bounding box center [611, 300] width 354 height 712
drag, startPoint x: 715, startPoint y: 229, endPoint x: 713, endPoint y: 206, distance: 23.7
click at [713, 206] on div "Be a friendly helper in DWC's Learning Center using your basic computer skills.…" at bounding box center [611, 300] width 354 height 712
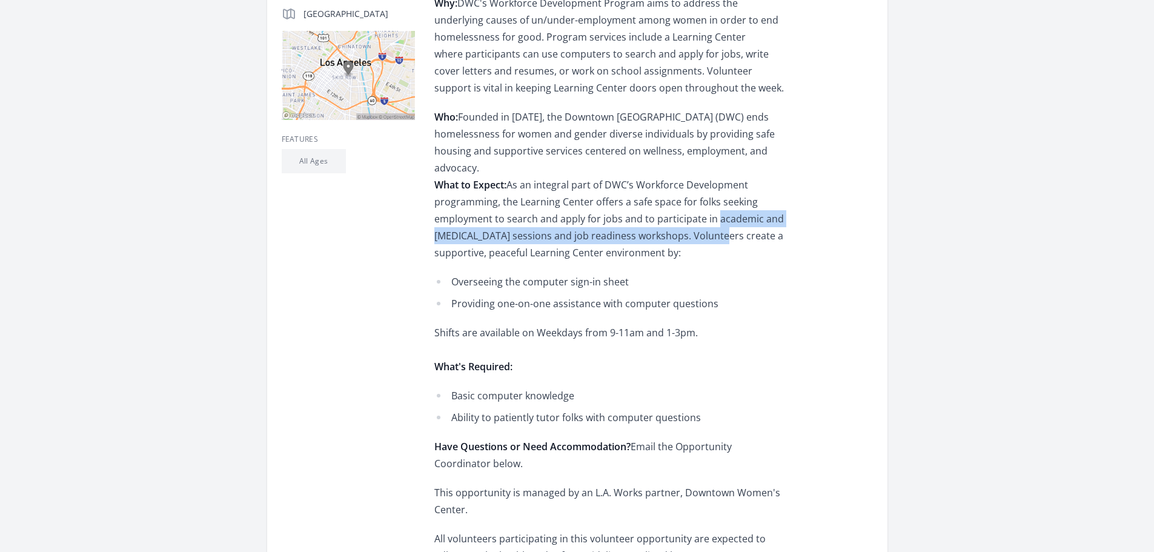
click at [536, 231] on div "Be a friendly helper in DWC's Learning Center using your basic computer skills.…" at bounding box center [611, 300] width 354 height 712
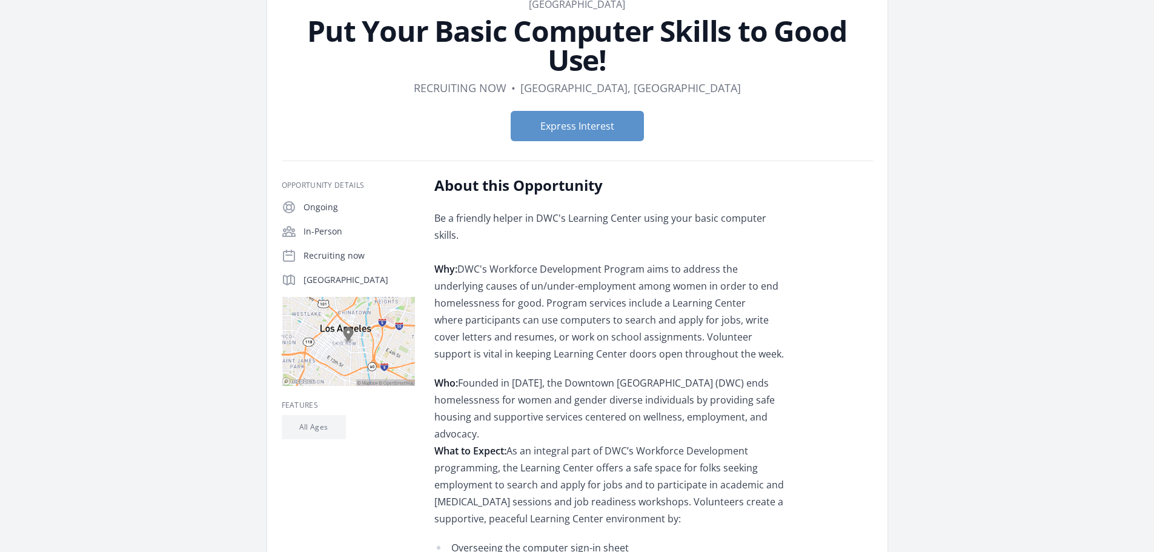
scroll to position [0, 0]
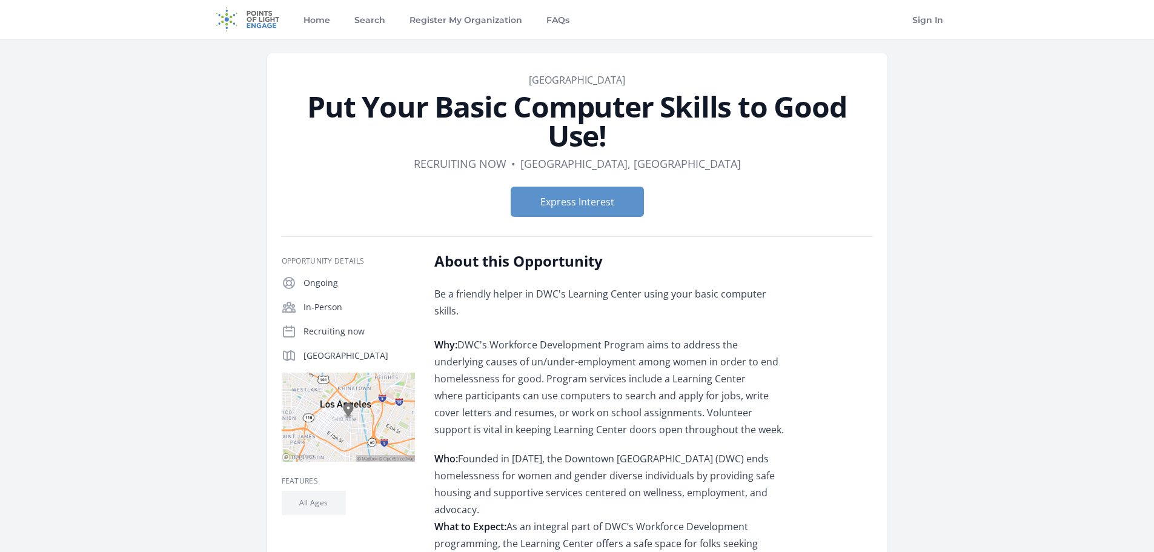
click at [584, 182] on div "Express Interest" at bounding box center [577, 202] width 591 height 50
click at [582, 199] on button "Express Interest" at bounding box center [576, 202] width 133 height 30
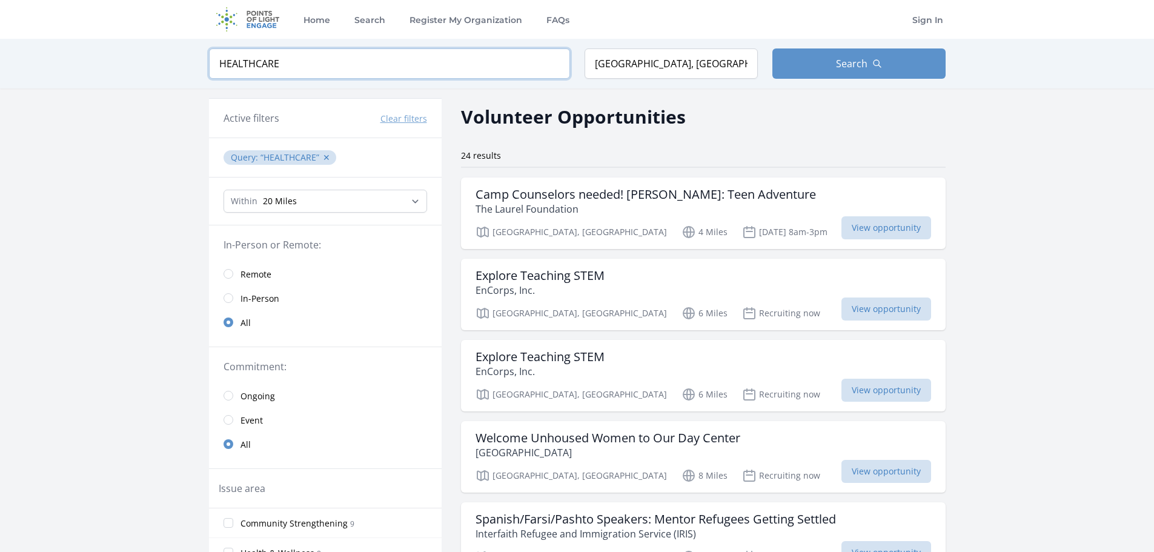
click at [271, 62] on input "HEALTHCARE" at bounding box center [389, 63] width 361 height 30
click button "submit" at bounding box center [0, 0] width 0 height 0
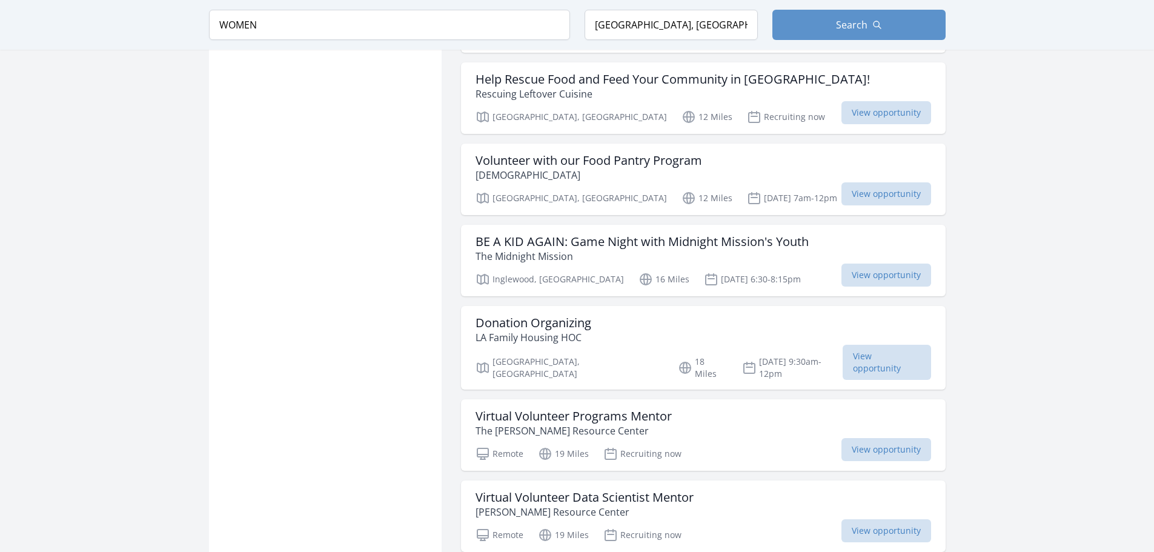
scroll to position [1115, 0]
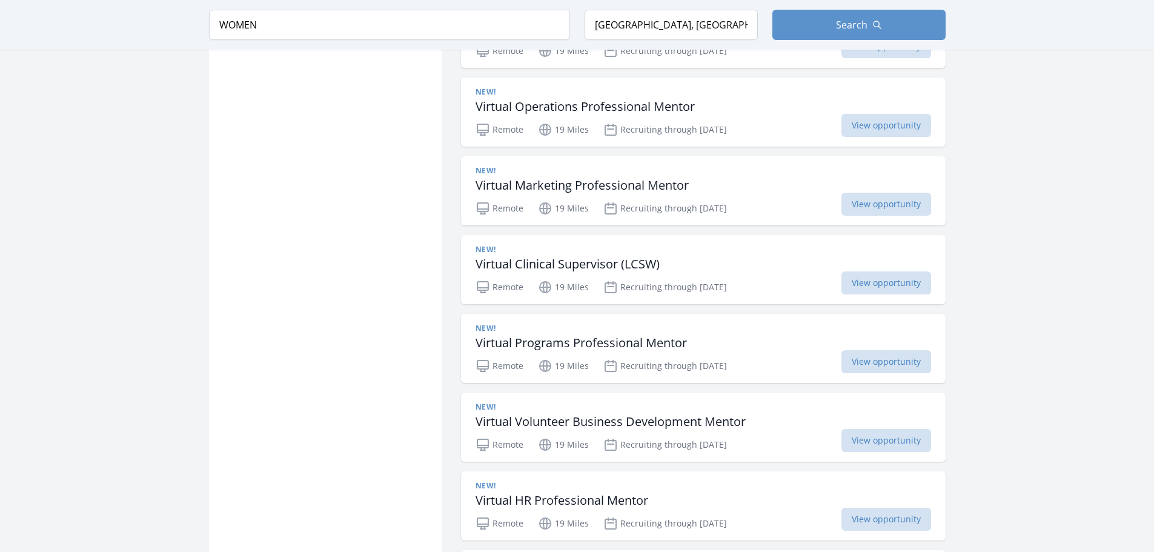
scroll to position [2686, 0]
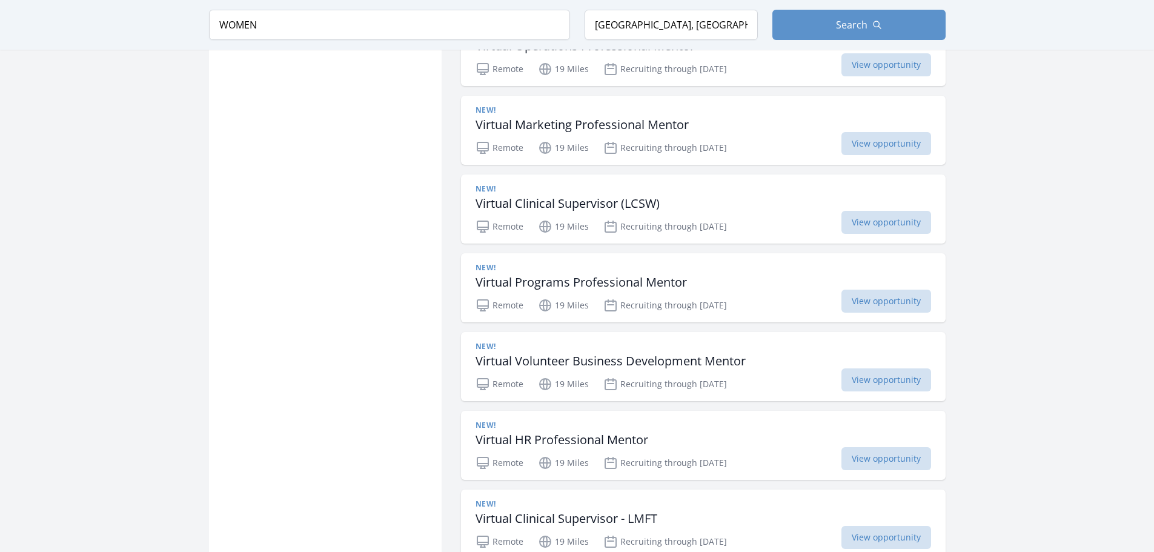
drag, startPoint x: 621, startPoint y: 347, endPoint x: 335, endPoint y: 360, distance: 286.7
drag, startPoint x: 335, startPoint y: 360, endPoint x: 108, endPoint y: 337, distance: 227.6
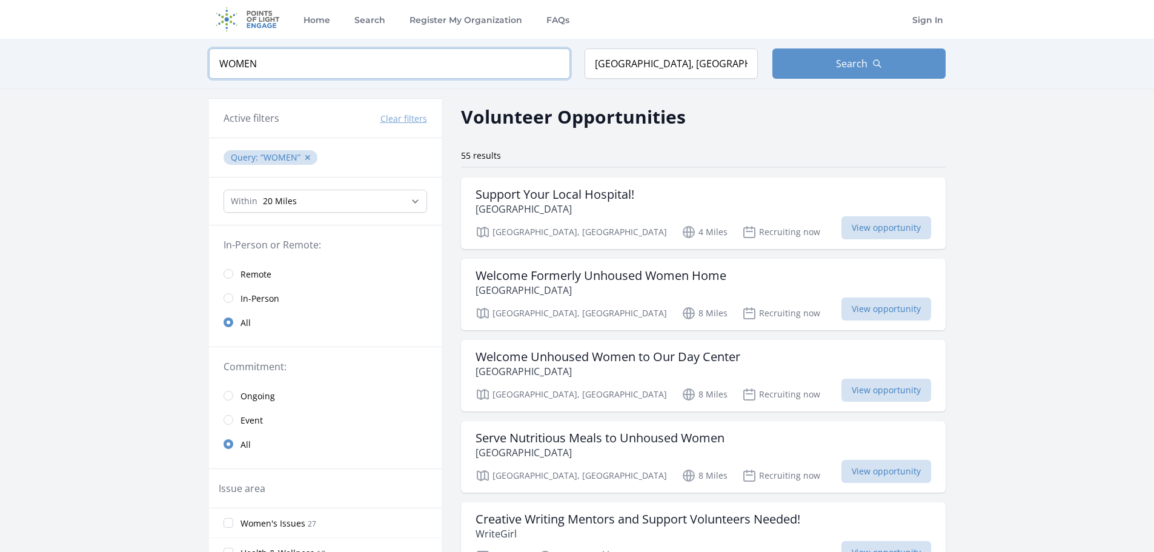
click at [276, 62] on input "WOMEN" at bounding box center [389, 63] width 361 height 30
type input "COMPUTER"
click button "submit" at bounding box center [0, 0] width 0 height 0
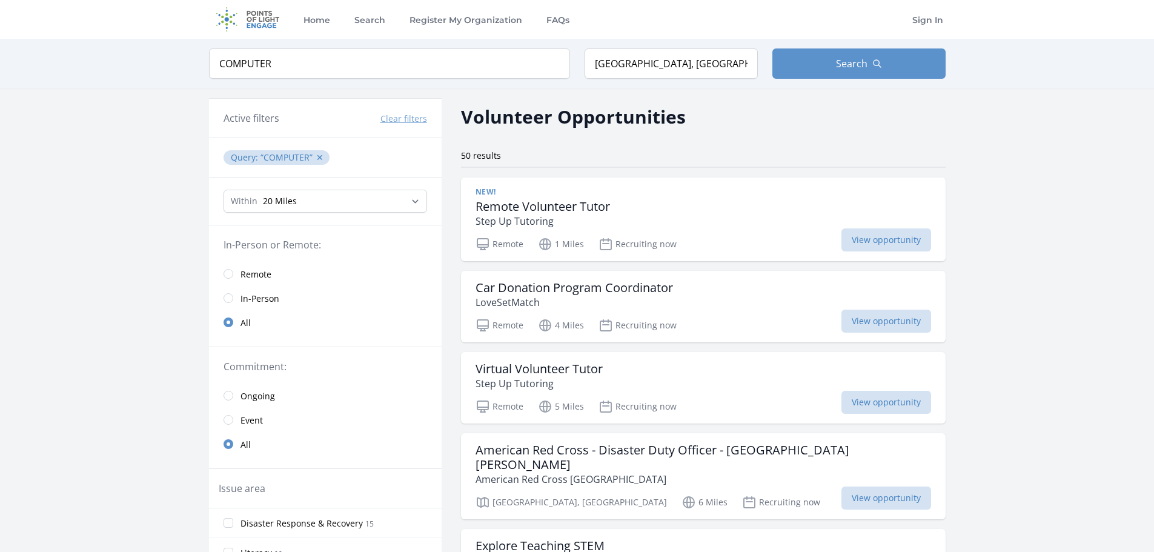
click at [257, 299] on span "In-Person" at bounding box center [259, 298] width 39 height 12
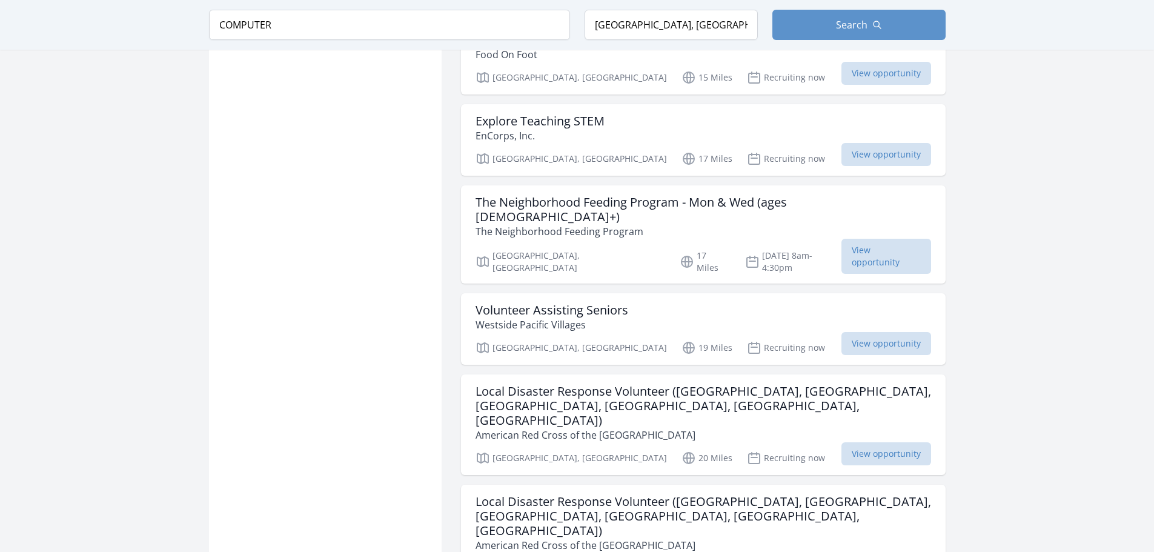
scroll to position [1341, 0]
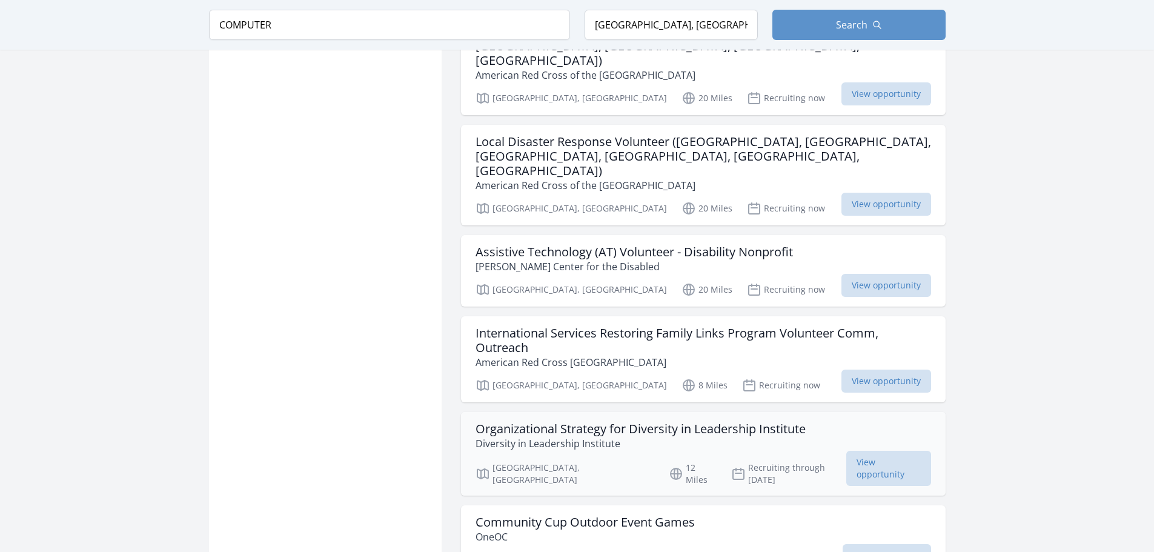
scroll to position [1695, 0]
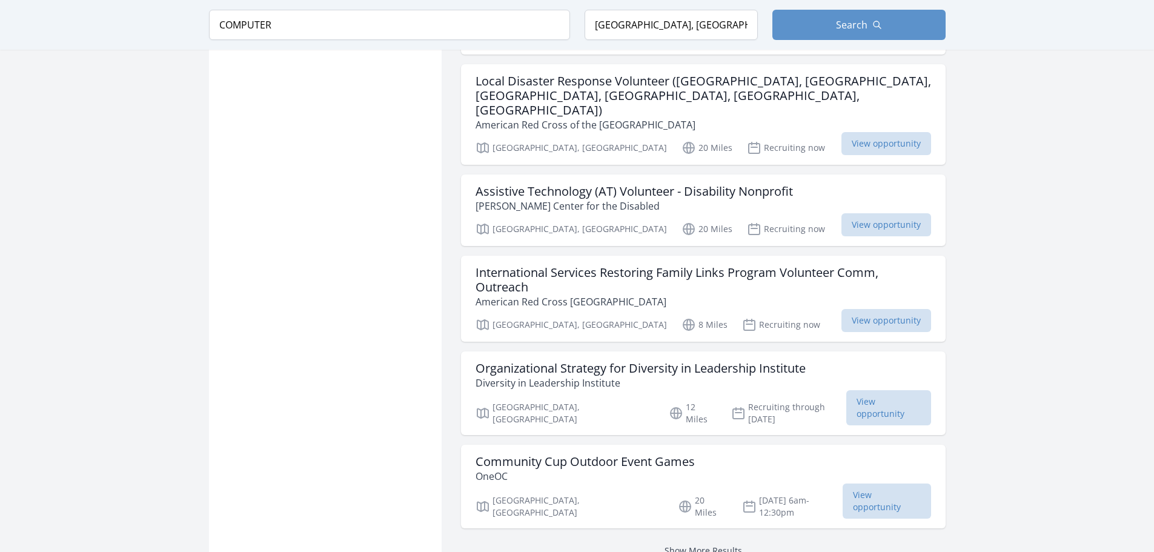
click at [721, 544] on link "Show More Results" at bounding box center [703, 550] width 78 height 12
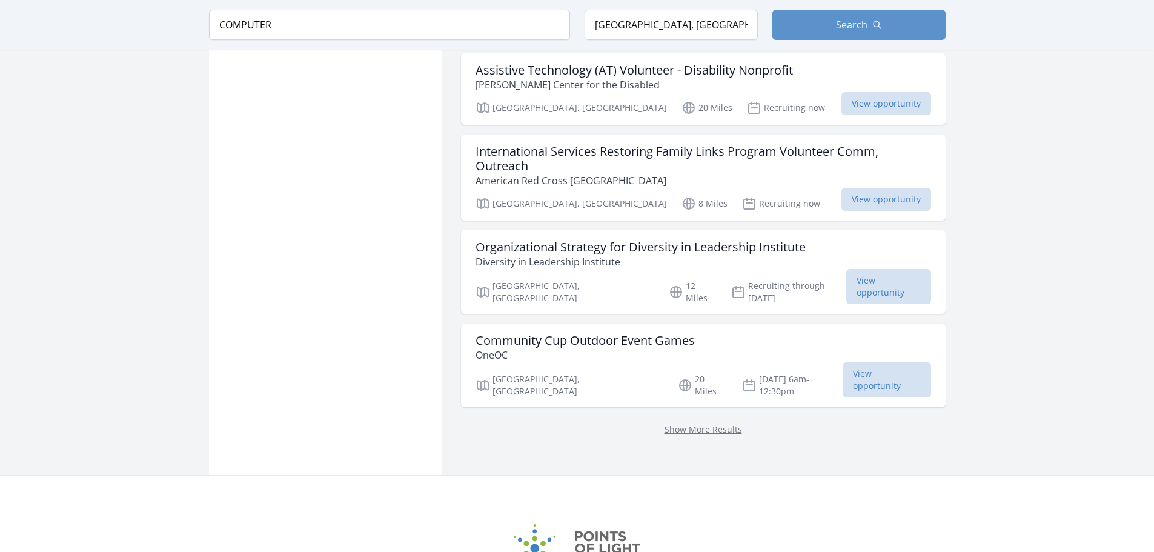
scroll to position [1829, 0]
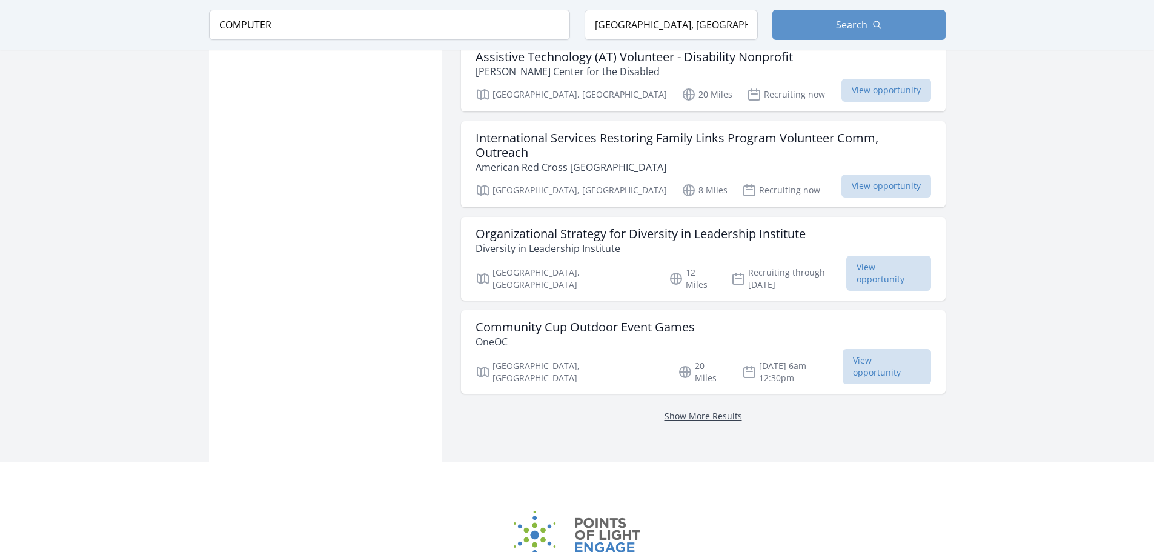
click at [696, 410] on link "Show More Results" at bounding box center [703, 416] width 78 height 12
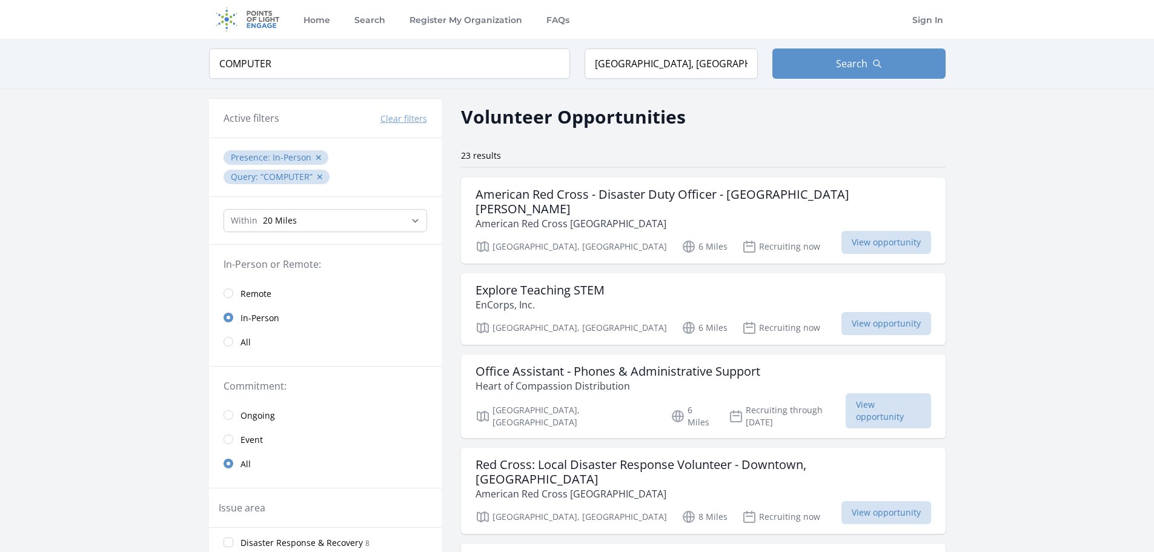
click at [563, 110] on h2 "Volunteer Opportunities" at bounding box center [573, 116] width 225 height 27
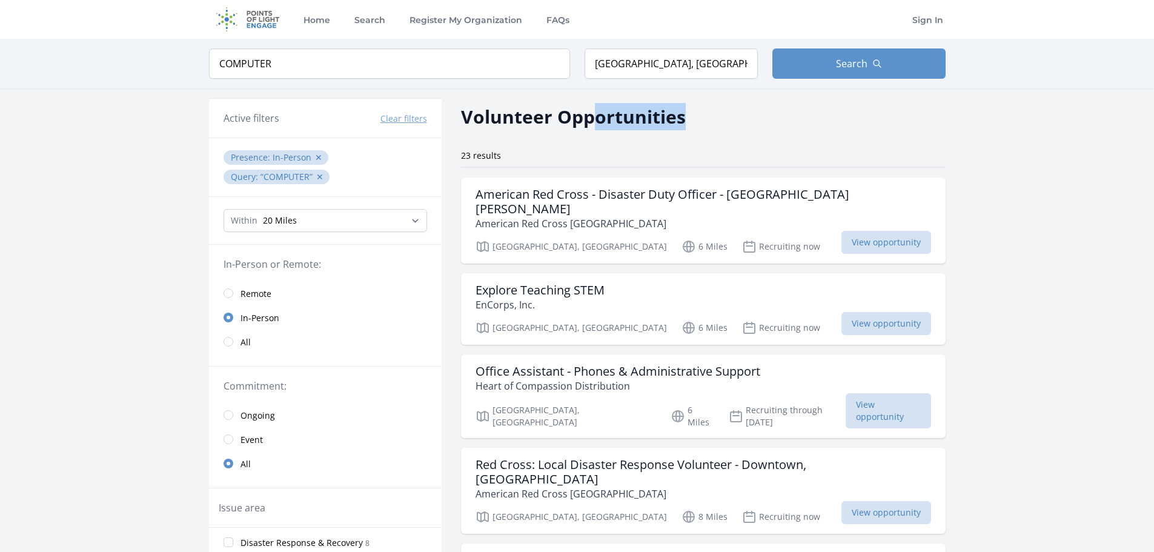
click at [563, 110] on h2 "Volunteer Opportunities" at bounding box center [573, 116] width 225 height 27
click at [600, 121] on h2 "Volunteer Opportunities" at bounding box center [573, 116] width 225 height 27
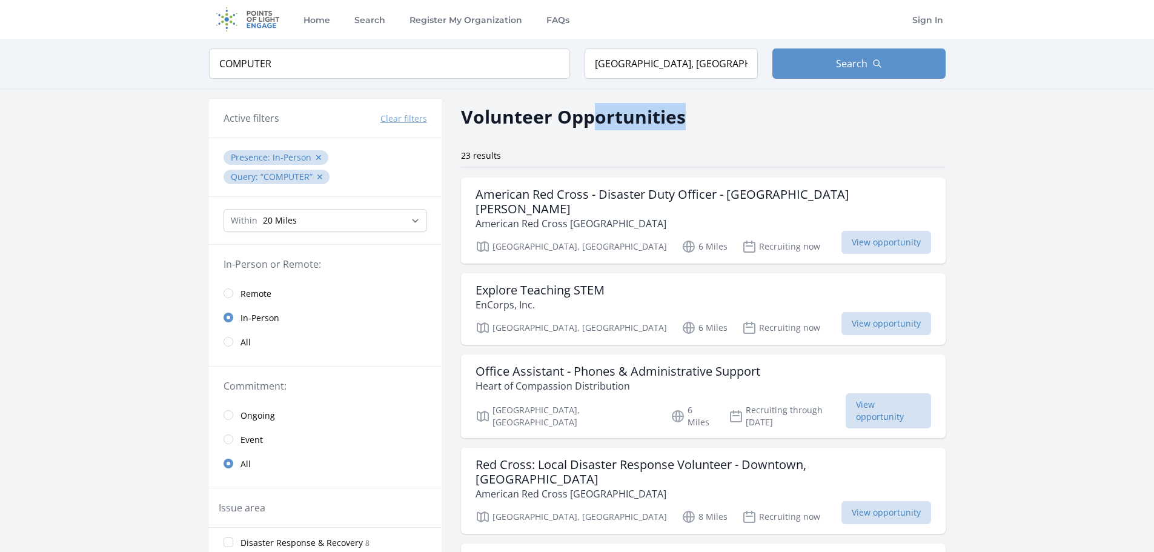
click at [560, 121] on h2 "Volunteer Opportunities" at bounding box center [573, 116] width 225 height 27
click at [576, 103] on h2 "Volunteer Opportunities" at bounding box center [573, 116] width 225 height 27
click at [566, 105] on h2 "Volunteer Opportunities" at bounding box center [573, 116] width 225 height 27
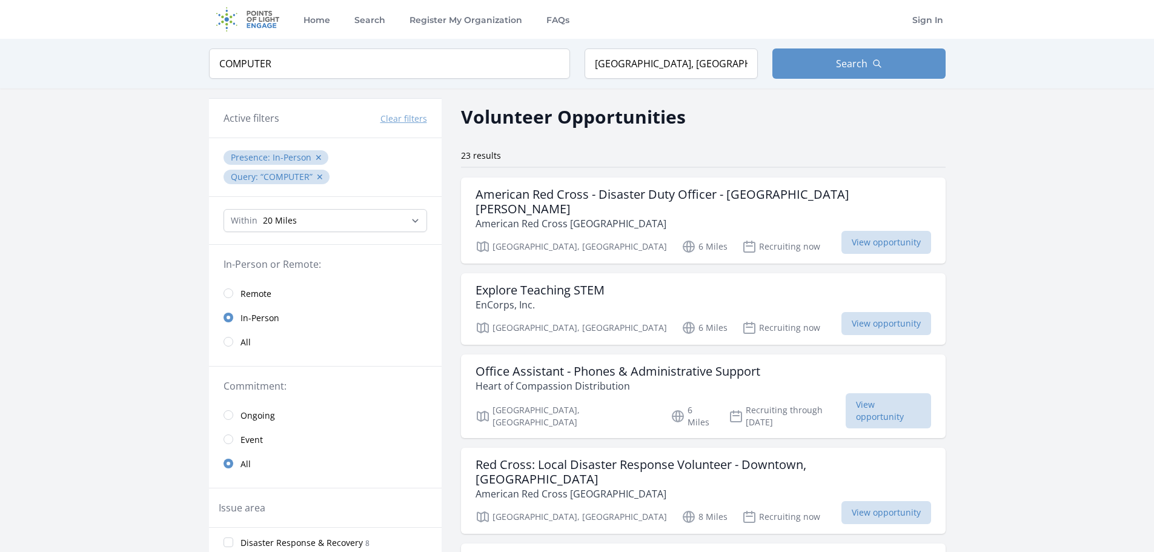
click at [566, 105] on h2 "Volunteer Opportunities" at bounding box center [573, 116] width 225 height 27
click at [243, 345] on span "All" at bounding box center [245, 342] width 10 height 12
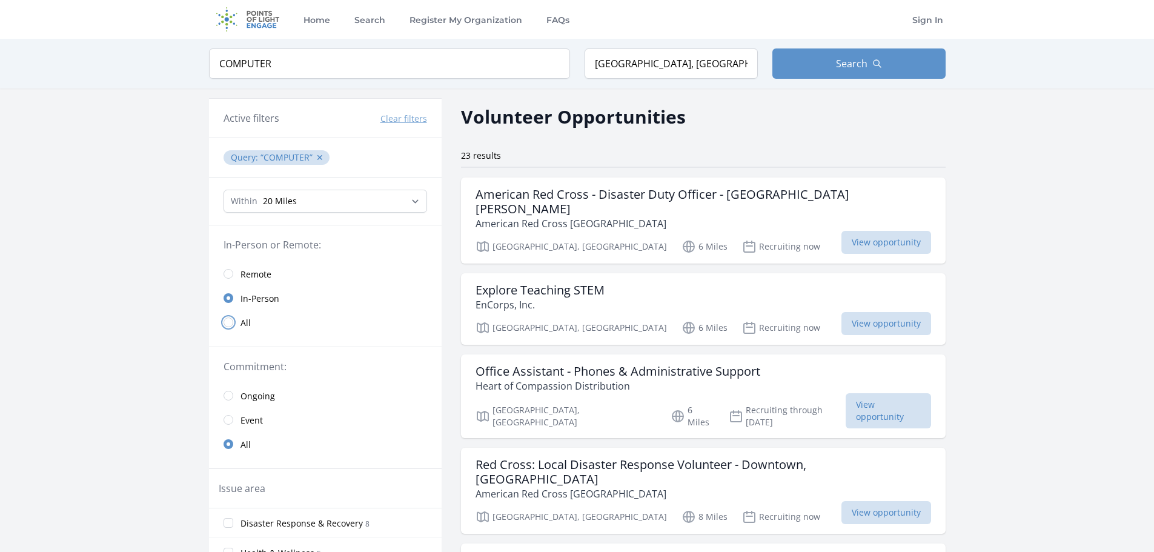
click at [229, 323] on input "radio" at bounding box center [228, 322] width 10 height 10
click at [229, 271] on input "radio" at bounding box center [228, 274] width 10 height 10
click at [317, 156] on button "✕" at bounding box center [319, 157] width 7 height 12
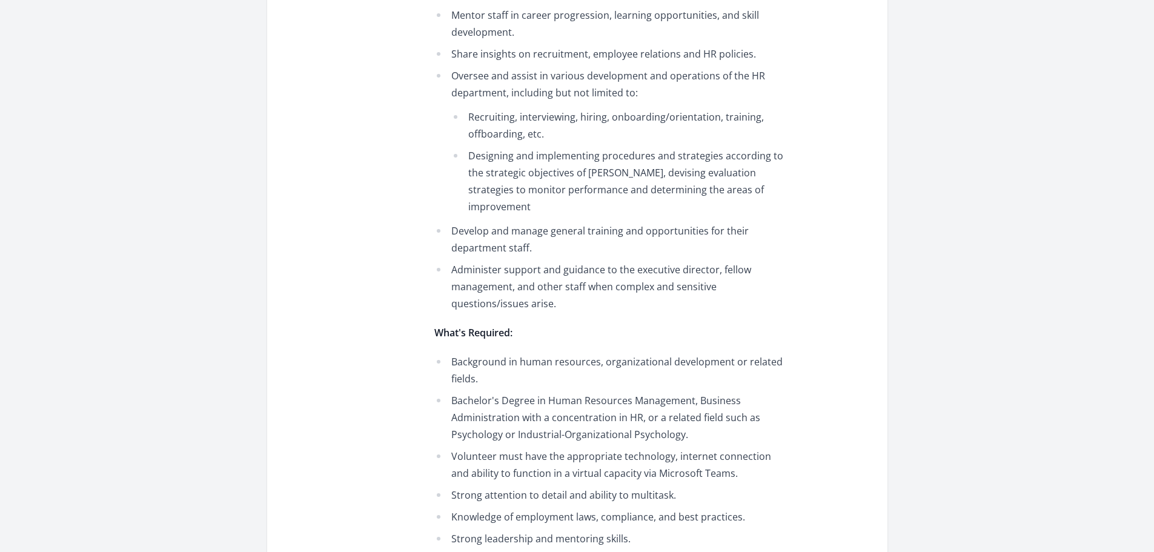
scroll to position [787, 0]
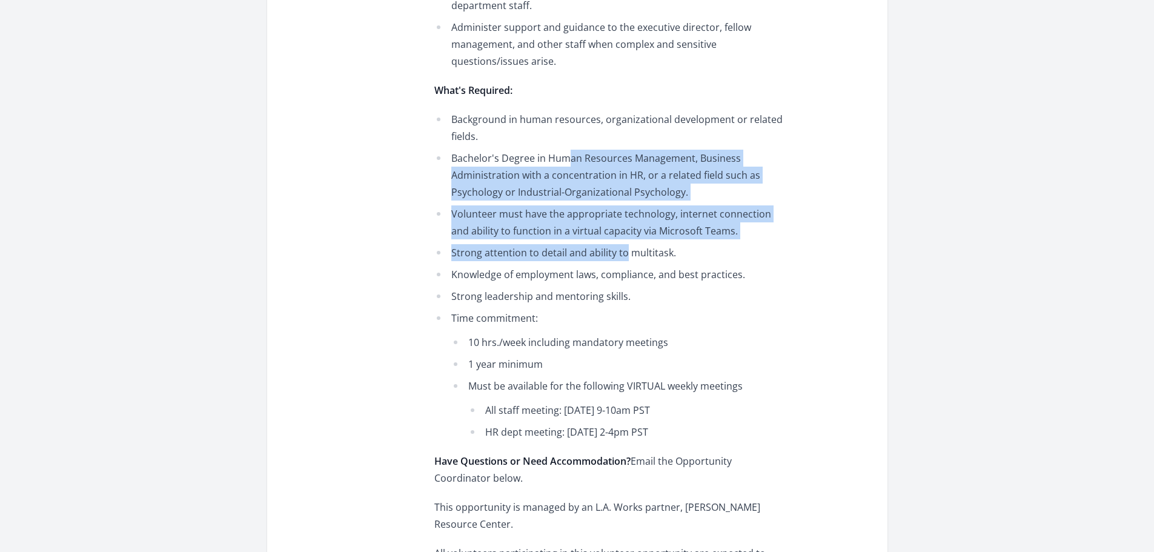
drag, startPoint x: 570, startPoint y: 140, endPoint x: 626, endPoint y: 231, distance: 106.6
click at [626, 231] on ul "Background in human resources, organizational development or related fields. Ba…" at bounding box center [611, 275] width 354 height 329
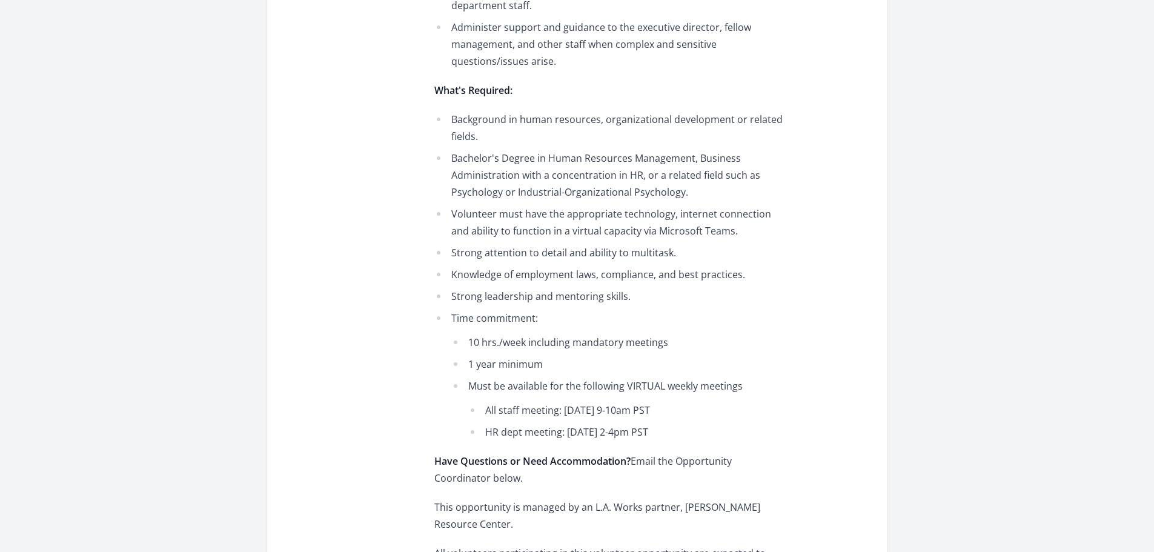
click at [510, 355] on li "1 year minimum" at bounding box center [619, 363] width 337 height 17
click at [788, 355] on li "1 year minimum" at bounding box center [619, 363] width 337 height 17
click at [639, 377] on li "Must be available for the following VIRTUAL weekly meetings All staff meeting: …" at bounding box center [619, 408] width 337 height 63
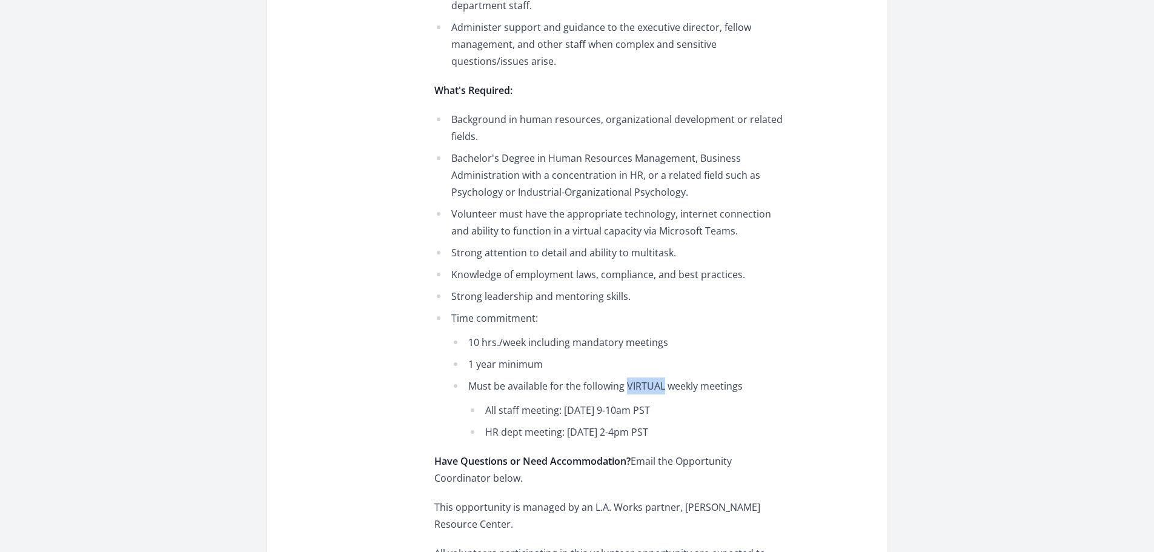
click at [639, 377] on li "Must be available for the following VIRTUAL weekly meetings All staff meeting: …" at bounding box center [619, 408] width 337 height 63
click at [549, 358] on ul "10 hrs./week including mandatory meetings 1 year minimum Must be available for …" at bounding box center [619, 387] width 337 height 107
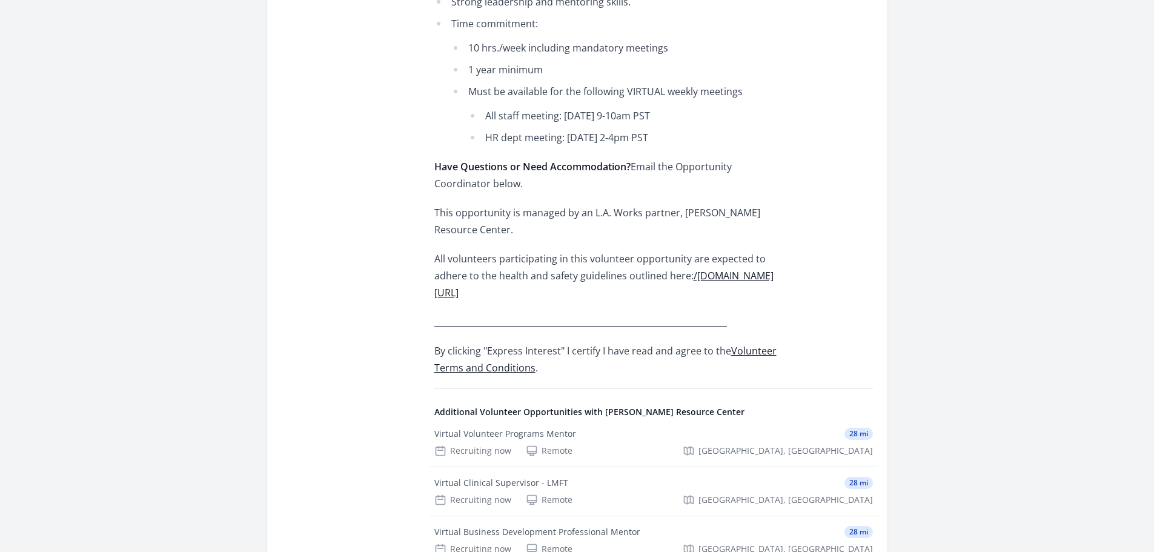
scroll to position [1110, 0]
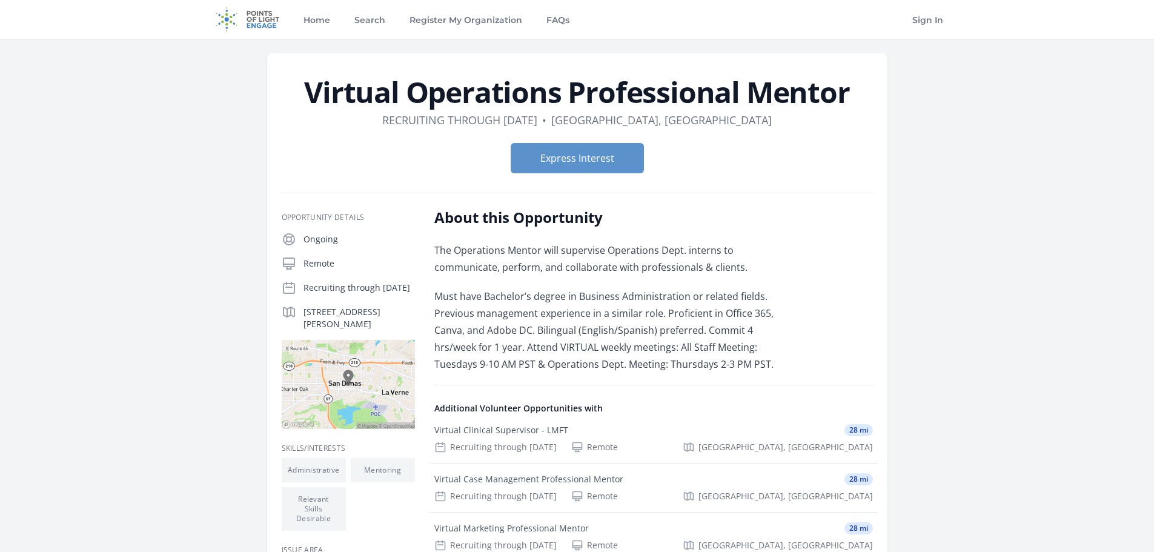
click at [671, 249] on p "The Operations Mentor will supervise Operations Dept. interns to communicate, p…" at bounding box center [611, 259] width 354 height 34
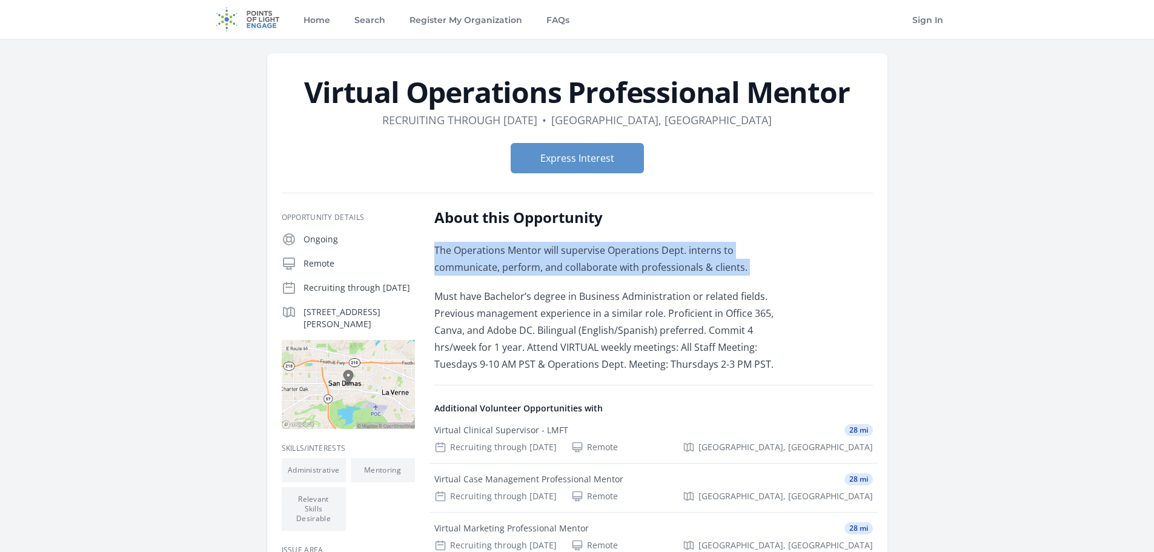
click at [671, 249] on p "The Operations Mentor will supervise Operations Dept. interns to communicate, p…" at bounding box center [611, 259] width 354 height 34
click at [517, 260] on p "The Operations Mentor will supervise Operations Dept. interns to communicate, p…" at bounding box center [611, 259] width 354 height 34
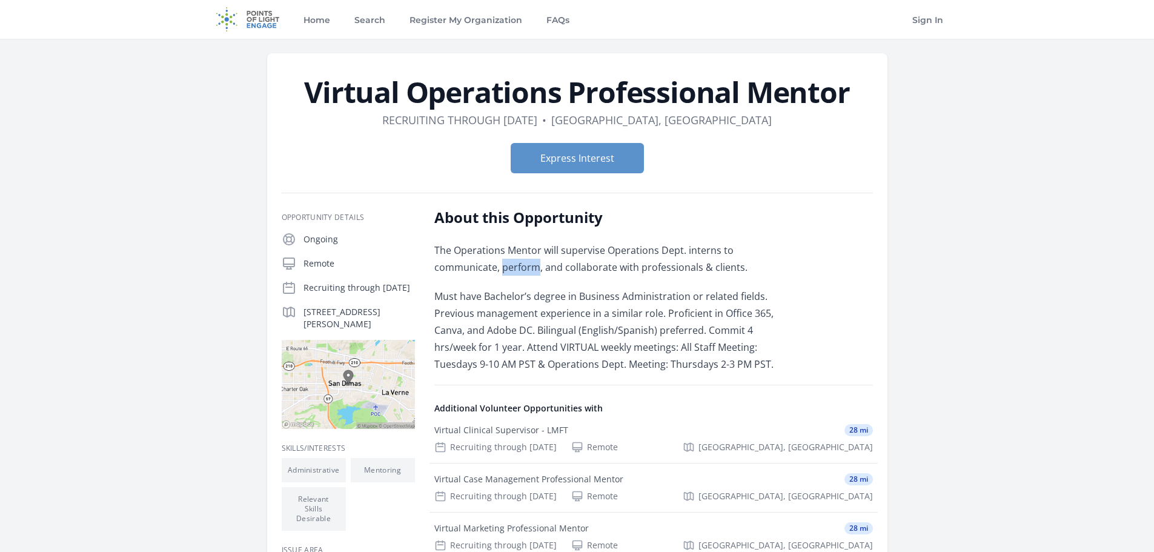
click at [517, 260] on p "The Operations Mentor will supervise Operations Dept. interns to communicate, p…" at bounding box center [611, 259] width 354 height 34
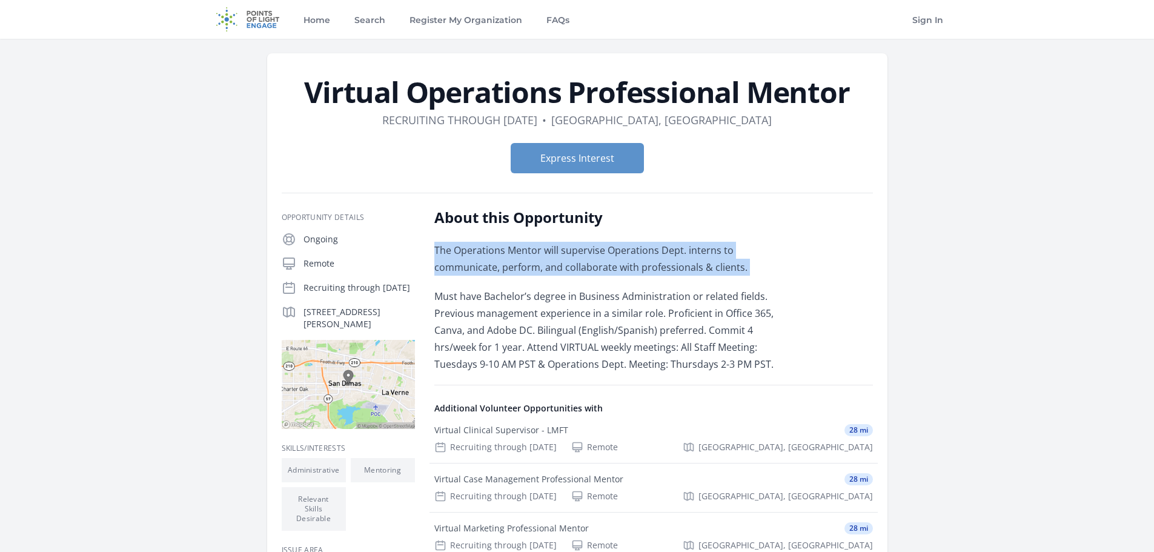
click at [517, 260] on p "The Operations Mentor will supervise Operations Dept. interns to communicate, p…" at bounding box center [611, 259] width 354 height 34
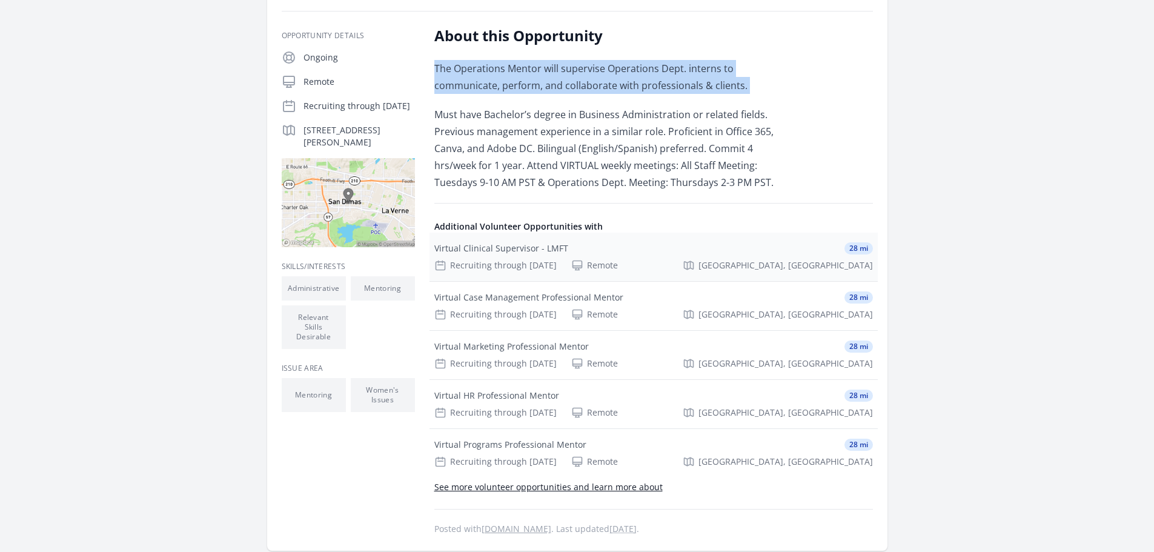
scroll to position [121, 0]
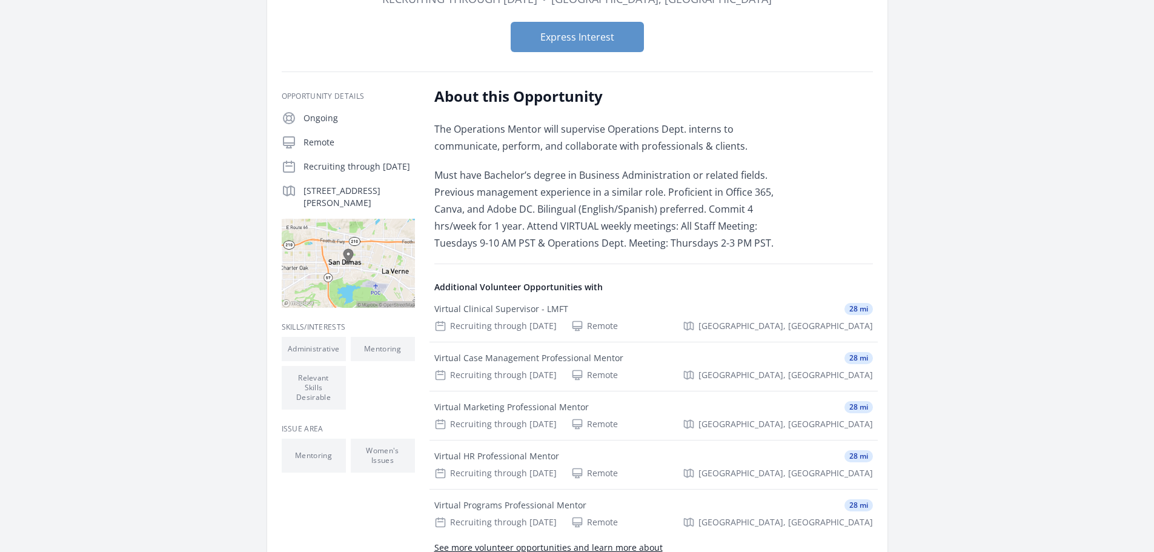
click at [638, 170] on p "Must have Bachelor’s degree in Business Administration or related fields. Previ…" at bounding box center [611, 209] width 354 height 85
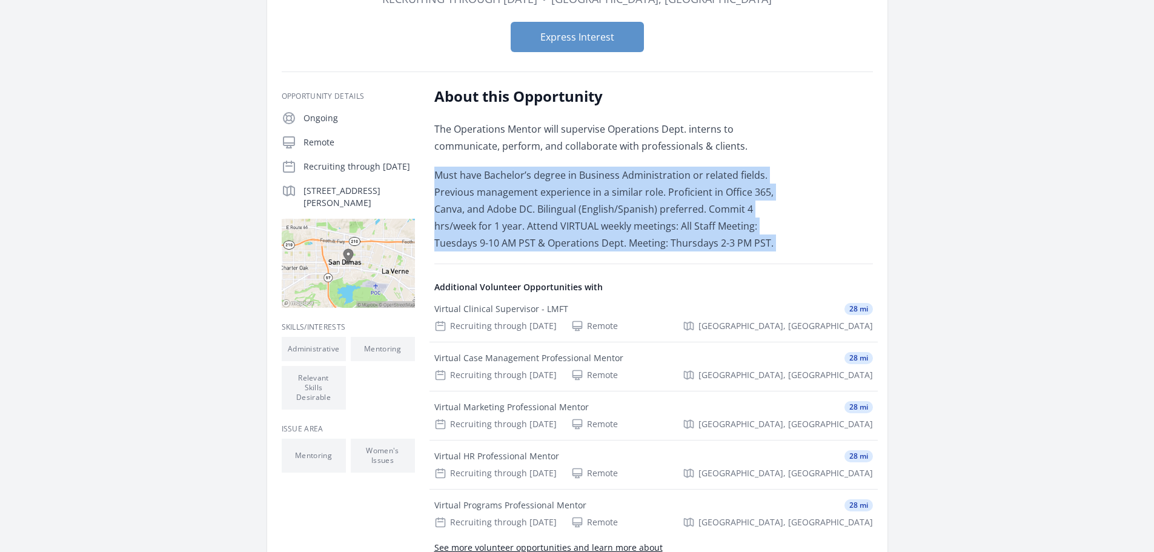
click at [638, 170] on p "Must have Bachelor’s degree in Business Administration or related fields. Previ…" at bounding box center [611, 209] width 354 height 85
click at [493, 186] on p "Must have Bachelor’s degree in Business Administration or related fields. Previ…" at bounding box center [611, 209] width 354 height 85
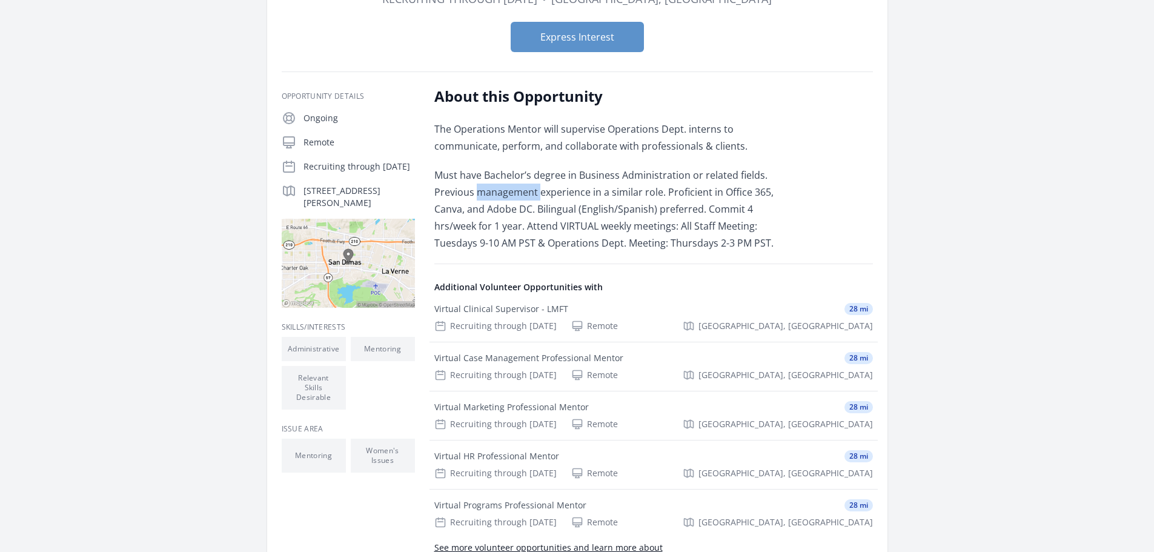
click at [493, 186] on p "Must have Bachelor’s degree in Business Administration or related fields. Previ…" at bounding box center [611, 209] width 354 height 85
click at [487, 196] on p "Must have Bachelor’s degree in Business Administration or related fields. Previ…" at bounding box center [611, 209] width 354 height 85
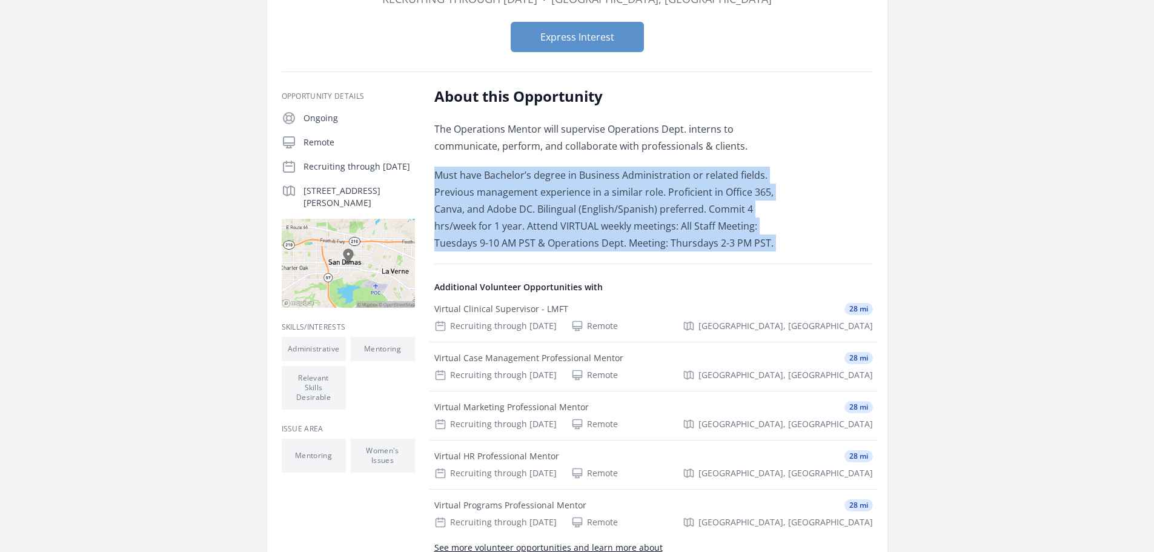
click at [487, 196] on p "Must have Bachelor’s degree in Business Administration or related fields. Previ…" at bounding box center [611, 209] width 354 height 85
click at [696, 189] on p "Must have Bachelor’s degree in Business Administration or related fields. Previ…" at bounding box center [611, 209] width 354 height 85
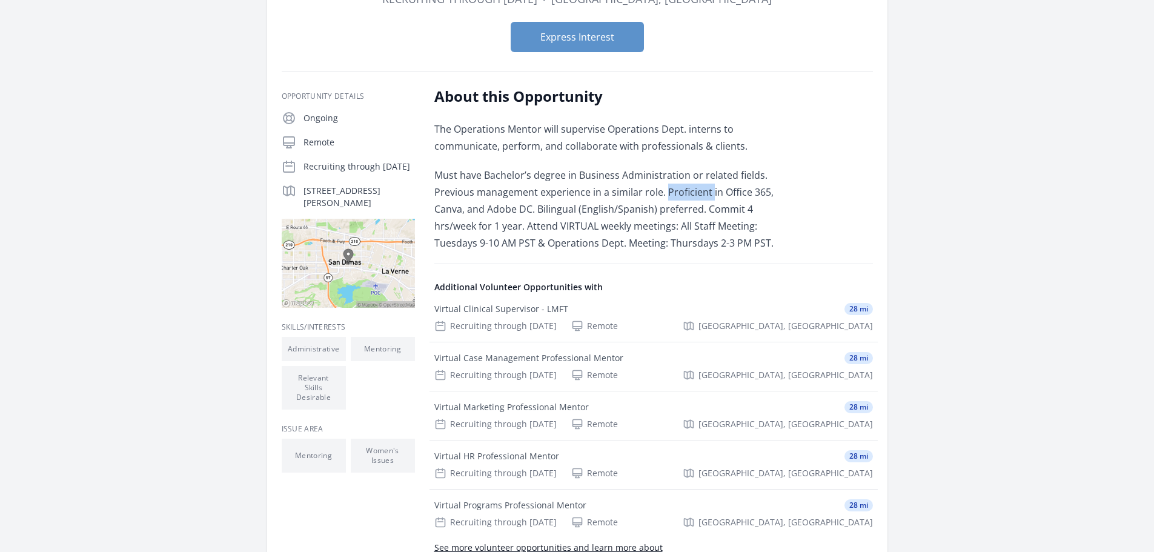
click at [696, 189] on p "Must have Bachelor’s degree in Business Administration or related fields. Previ…" at bounding box center [611, 209] width 354 height 85
click at [664, 209] on p "Must have Bachelor’s degree in Business Administration or related fields. Previ…" at bounding box center [611, 209] width 354 height 85
click at [671, 208] on p "Must have Bachelor’s degree in Business Administration or related fields. Previ…" at bounding box center [611, 209] width 354 height 85
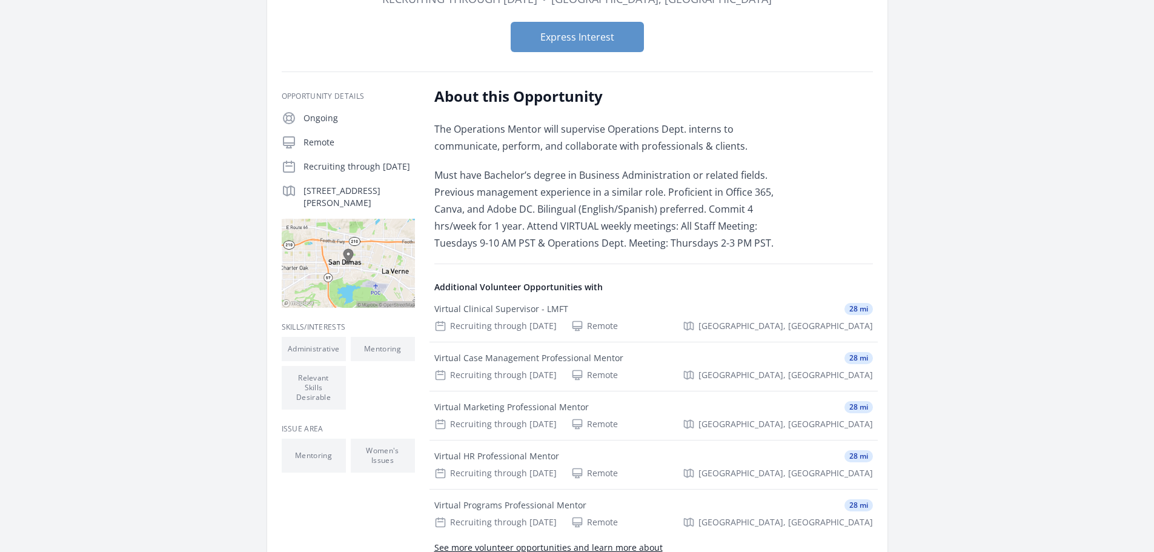
click at [543, 214] on p "Must have Bachelor’s degree in Business Administration or related fields. Previ…" at bounding box center [611, 209] width 354 height 85
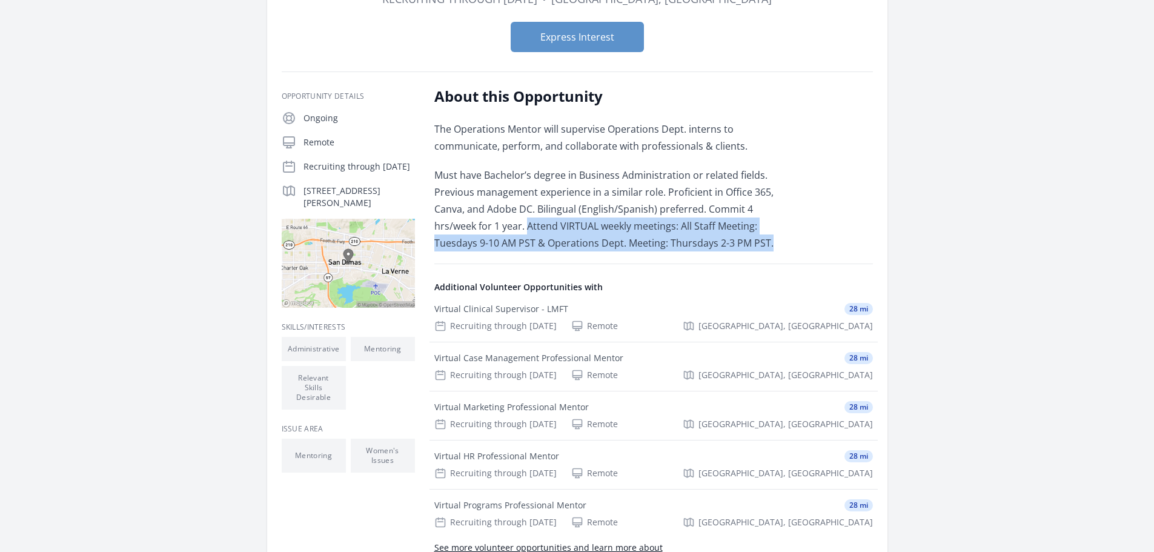
drag, startPoint x: 482, startPoint y: 226, endPoint x: 727, endPoint y: 241, distance: 245.1
click at [727, 241] on p "Must have Bachelor’s degree in Business Administration or related fields. Previ…" at bounding box center [611, 209] width 354 height 85
click at [729, 241] on p "Must have Bachelor’s degree in Business Administration or related fields. Previ…" at bounding box center [611, 209] width 354 height 85
drag, startPoint x: 767, startPoint y: 224, endPoint x: 467, endPoint y: 245, distance: 299.8
click at [467, 245] on p "Must have Bachelor’s degree in Business Administration or related fields. Previ…" at bounding box center [611, 209] width 354 height 85
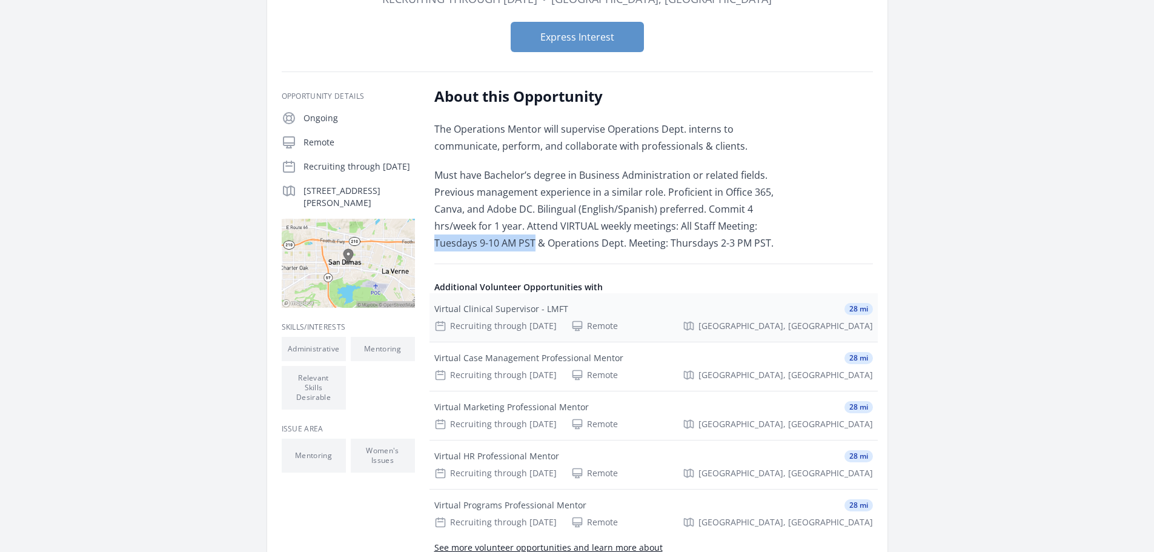
scroll to position [61, 0]
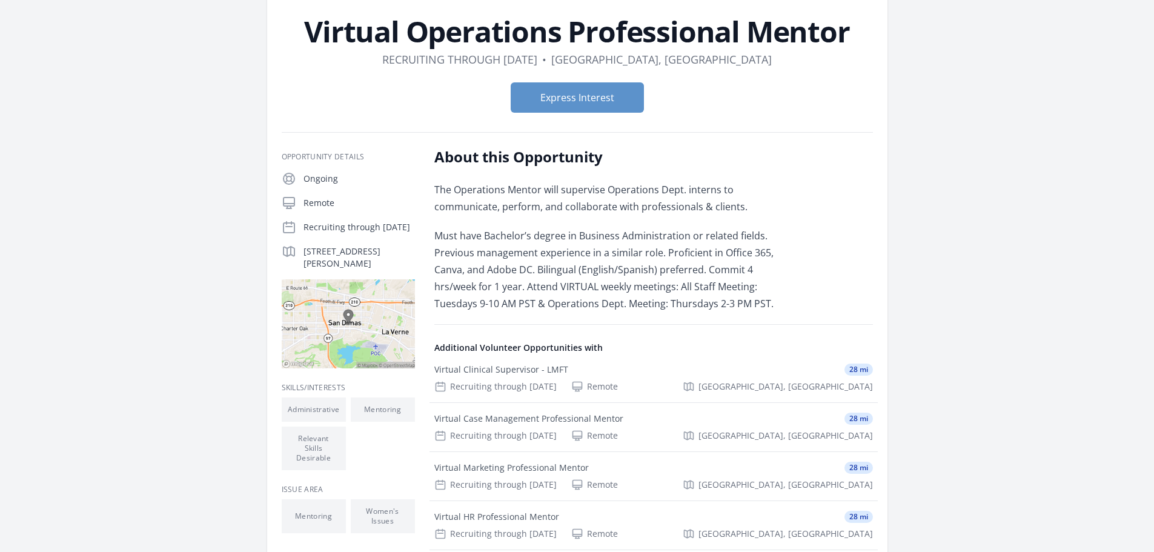
click at [524, 241] on p "Must have Bachelor’s degree in Business Administration or related fields. Previ…" at bounding box center [611, 269] width 354 height 85
click at [650, 28] on h1 "Virtual Operations Professional Mentor" at bounding box center [577, 31] width 591 height 29
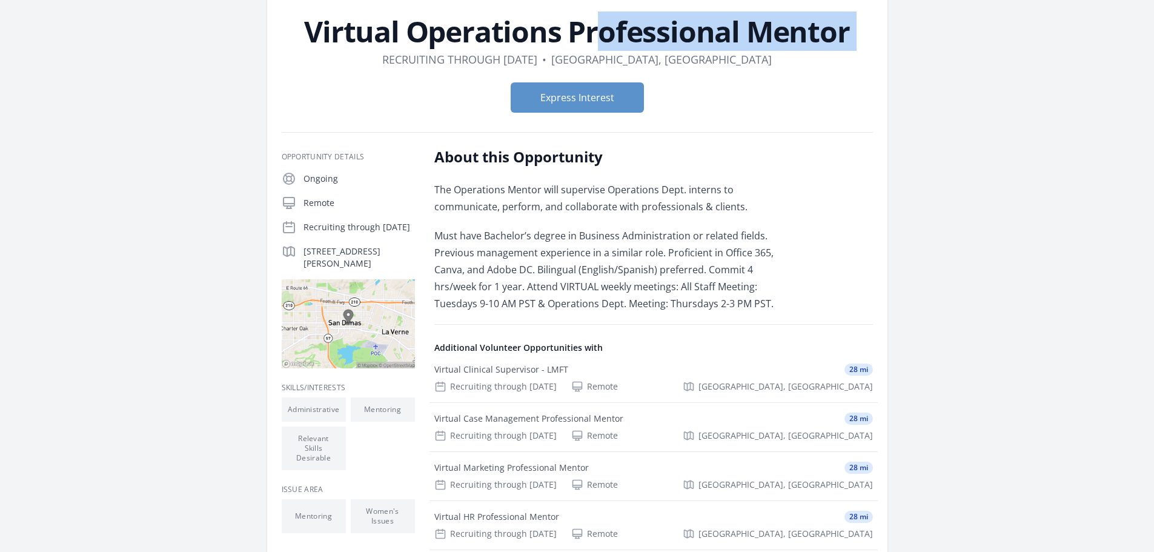
click at [650, 28] on h1 "Virtual Operations Professional Mentor" at bounding box center [577, 31] width 591 height 29
click at [591, 36] on h1 "Virtual Operations Professional Mentor" at bounding box center [577, 31] width 591 height 29
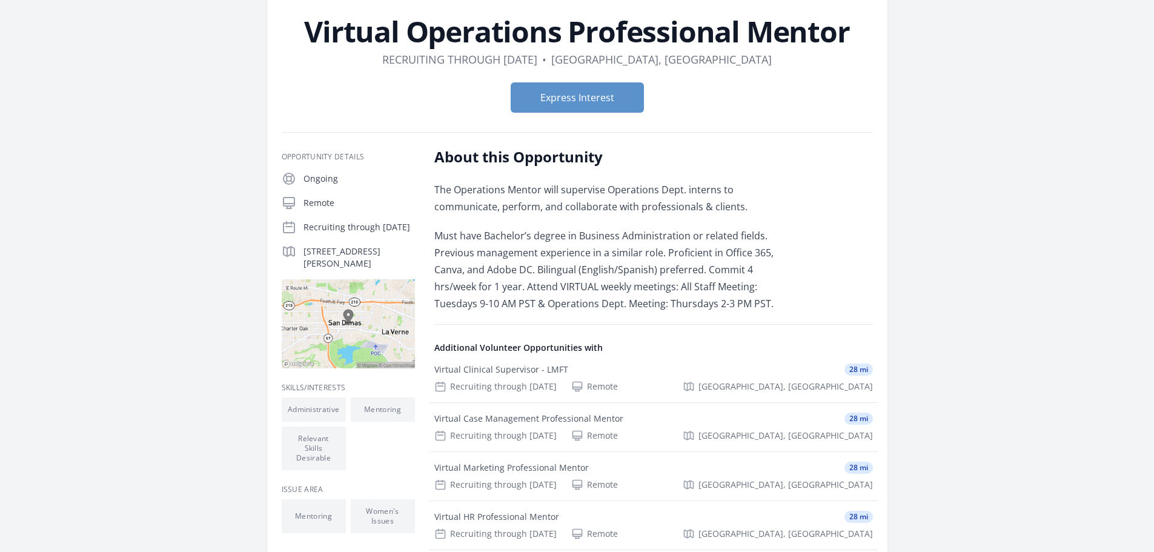
click at [591, 36] on h1 "Virtual Operations Professional Mentor" at bounding box center [577, 31] width 591 height 29
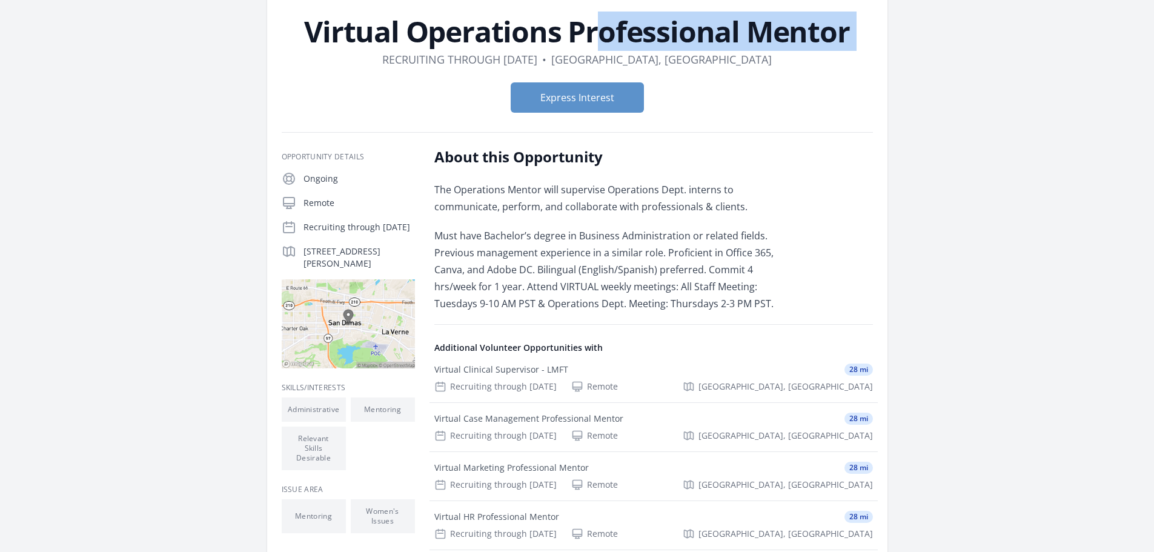
click at [591, 36] on h1 "Virtual Operations Professional Mentor" at bounding box center [577, 31] width 591 height 29
click at [589, 36] on h1 "Virtual Operations Professional Mentor" at bounding box center [577, 31] width 591 height 29
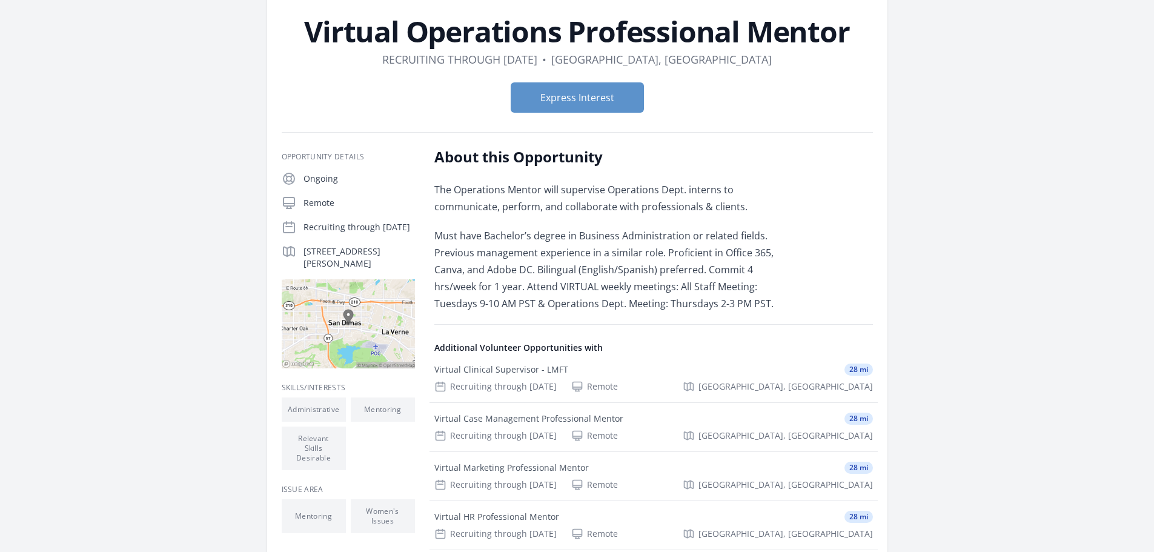
click at [589, 36] on h1 "Virtual Operations Professional Mentor" at bounding box center [577, 31] width 591 height 29
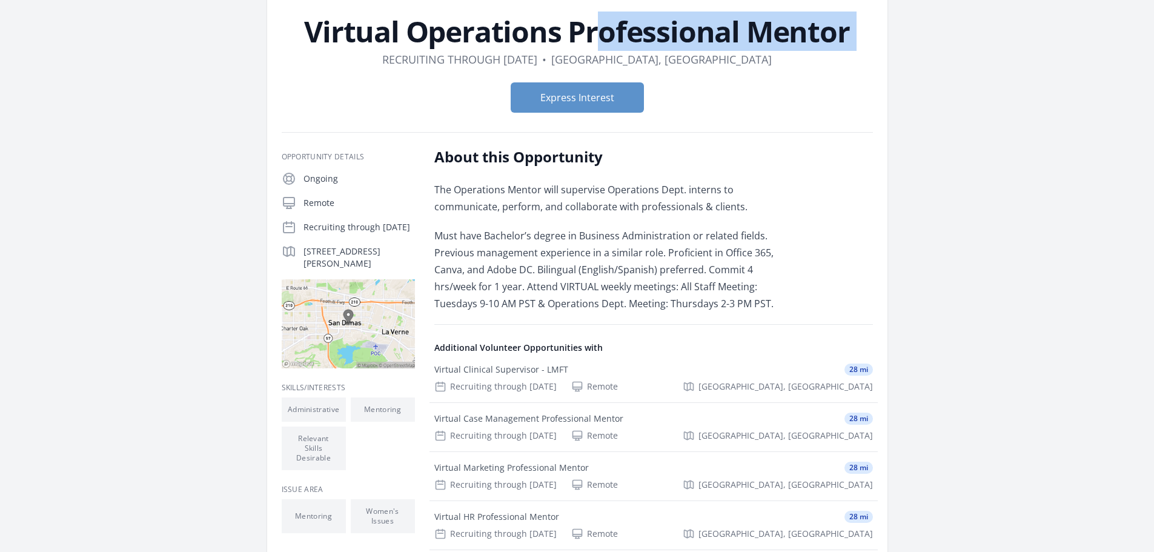
click at [589, 36] on h1 "Virtual Operations Professional Mentor" at bounding box center [577, 31] width 591 height 29
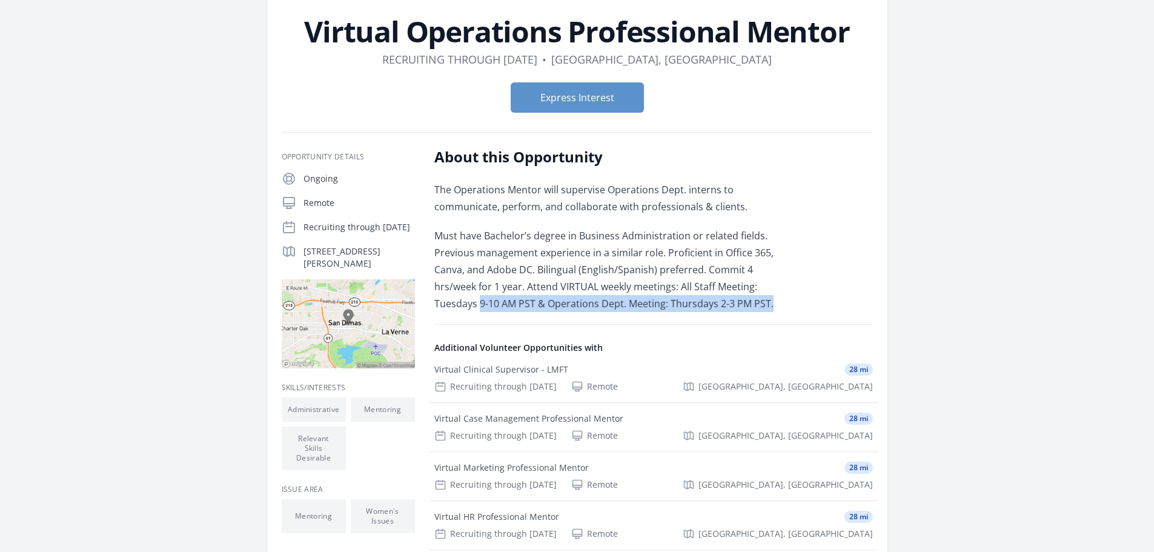
drag, startPoint x: 758, startPoint y: 289, endPoint x: 758, endPoint y: 297, distance: 7.9
click at [758, 297] on p "Must have Bachelor’s degree in Business Administration or related fields. Previ…" at bounding box center [611, 269] width 354 height 85
drag, startPoint x: 479, startPoint y: 305, endPoint x: 665, endPoint y: 312, distance: 186.6
click at [665, 312] on div "About this Opportunity The Operations Mentor will supervise Operations Dept. in…" at bounding box center [653, 402] width 438 height 510
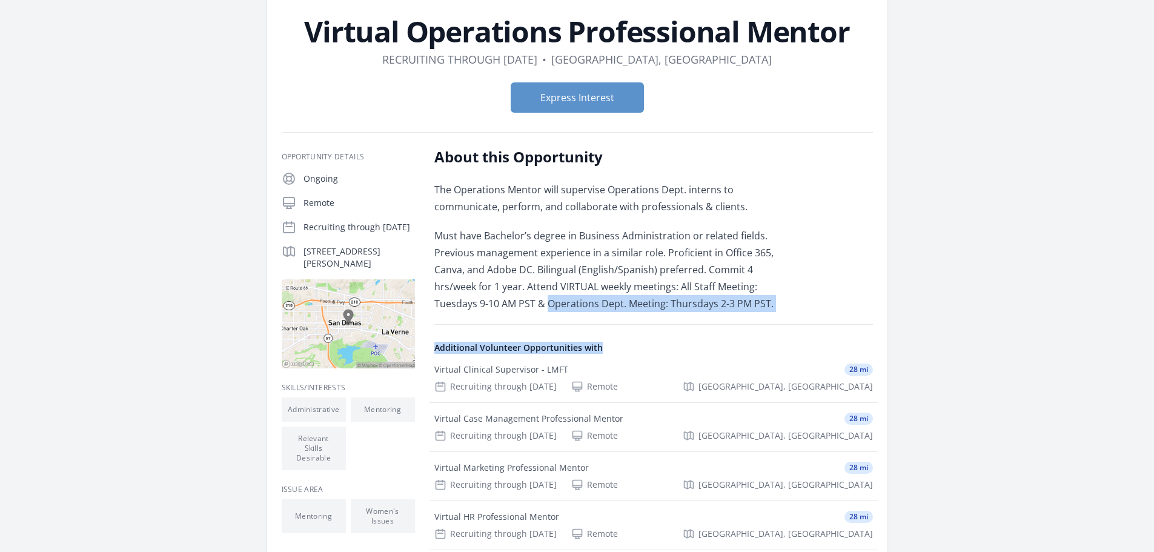
click at [669, 314] on div "About this Opportunity The Operations Mentor will supervise Operations Dept. in…" at bounding box center [653, 402] width 438 height 510
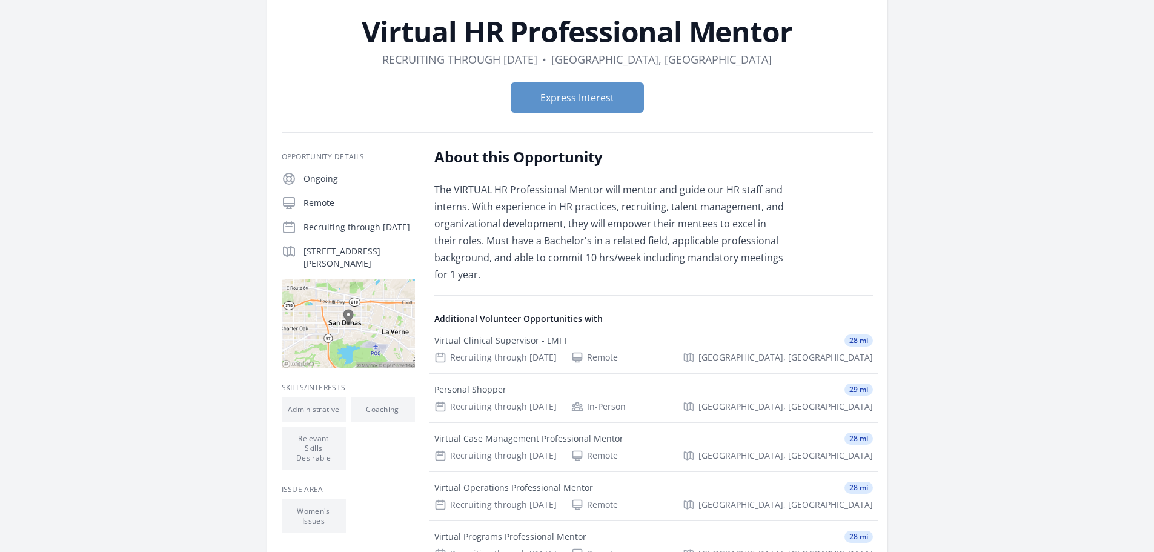
scroll to position [121, 0]
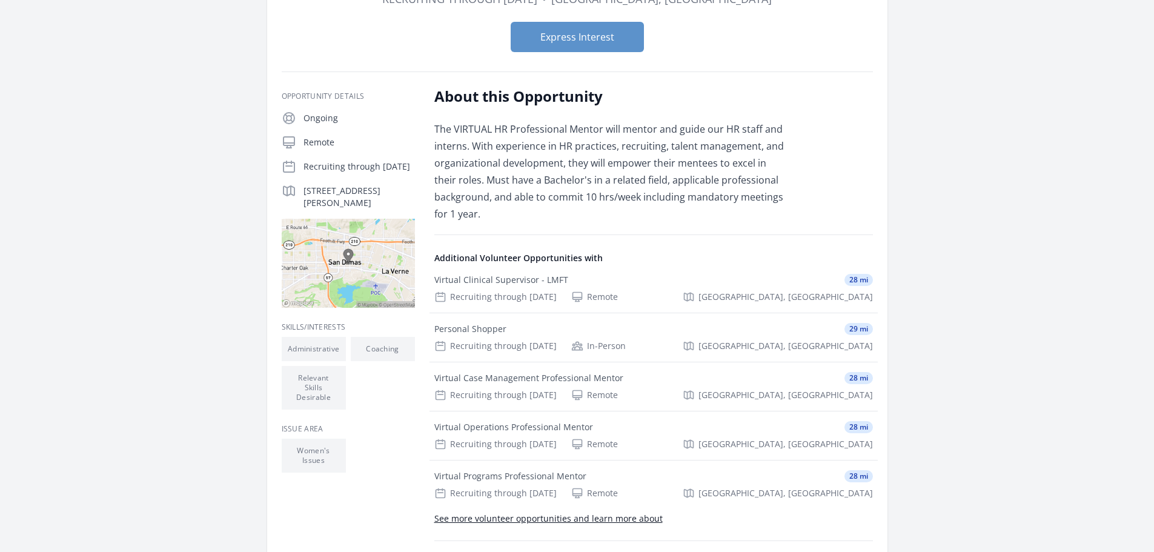
drag, startPoint x: 391, startPoint y: 204, endPoint x: 303, endPoint y: 188, distance: 89.2
click at [303, 188] on p "[STREET_ADDRESS][PERSON_NAME]" at bounding box center [358, 197] width 111 height 24
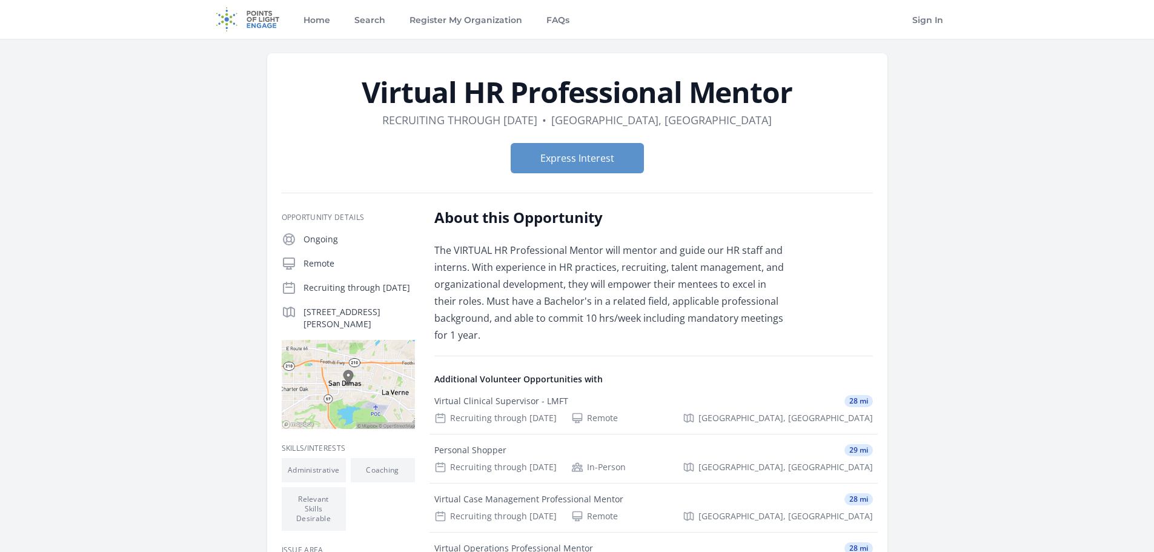
click at [605, 93] on h1 "Virtual HR Professional Mentor" at bounding box center [577, 92] width 591 height 29
click at [750, 93] on h1 "Virtual HR Professional Mentor" at bounding box center [577, 92] width 591 height 29
click at [791, 91] on h1 "Virtual HR Professional Mentor" at bounding box center [577, 92] width 591 height 29
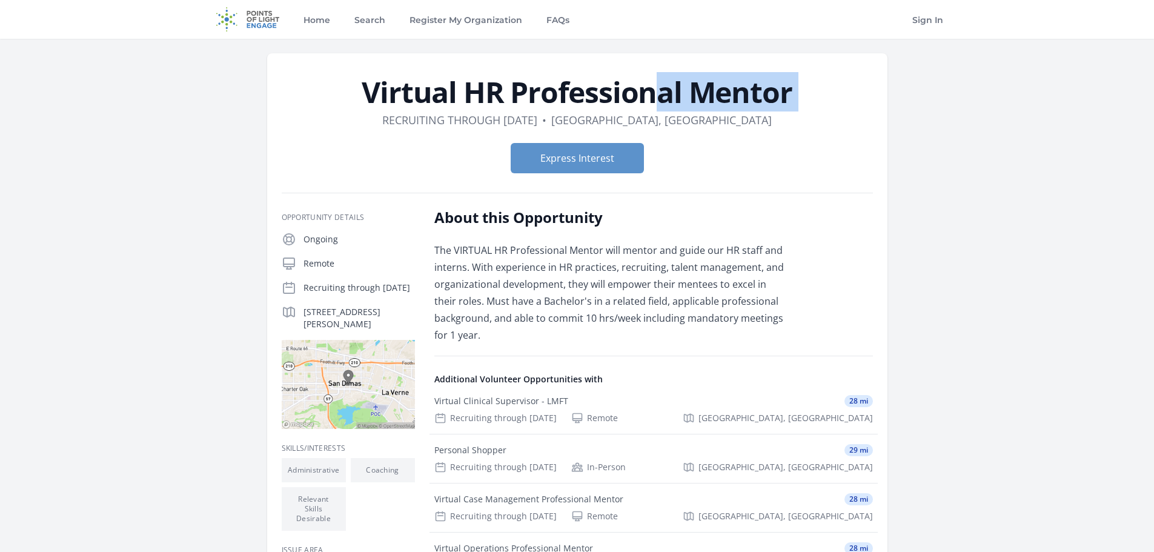
drag, startPoint x: 791, startPoint y: 91, endPoint x: 392, endPoint y: 95, distance: 398.5
click at [392, 95] on h1 "Virtual HR Professional Mentor" at bounding box center [577, 92] width 591 height 29
click at [443, 101] on h1 "Virtual HR Professional Mentor" at bounding box center [577, 92] width 591 height 29
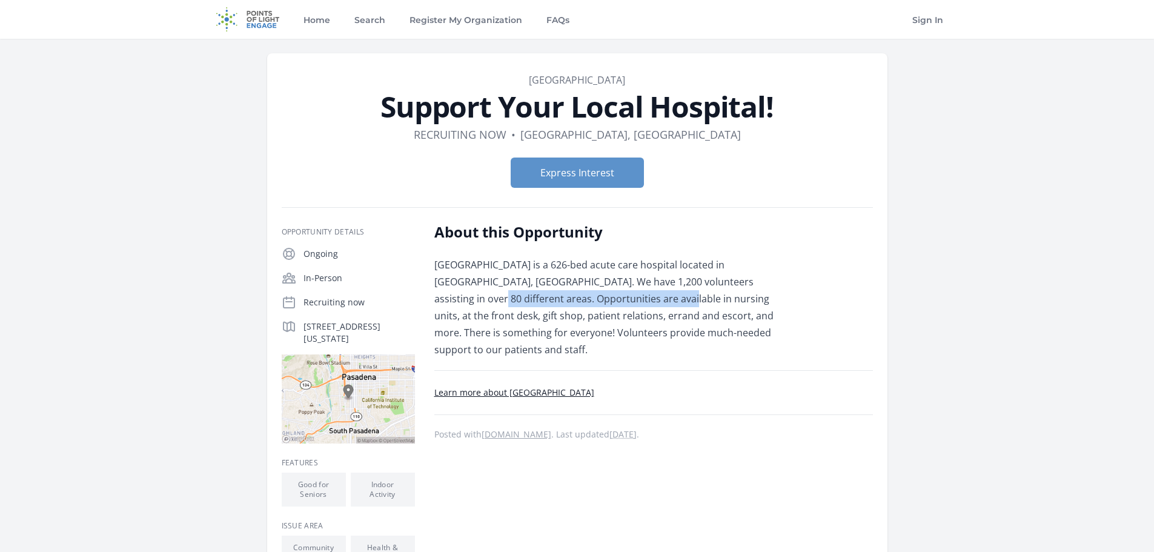
drag, startPoint x: 546, startPoint y: 299, endPoint x: 713, endPoint y: 286, distance: 167.6
click at [713, 286] on p "[GEOGRAPHIC_DATA] is a 626-bed acute care hospital located in [GEOGRAPHIC_DATA]…" at bounding box center [611, 307] width 354 height 102
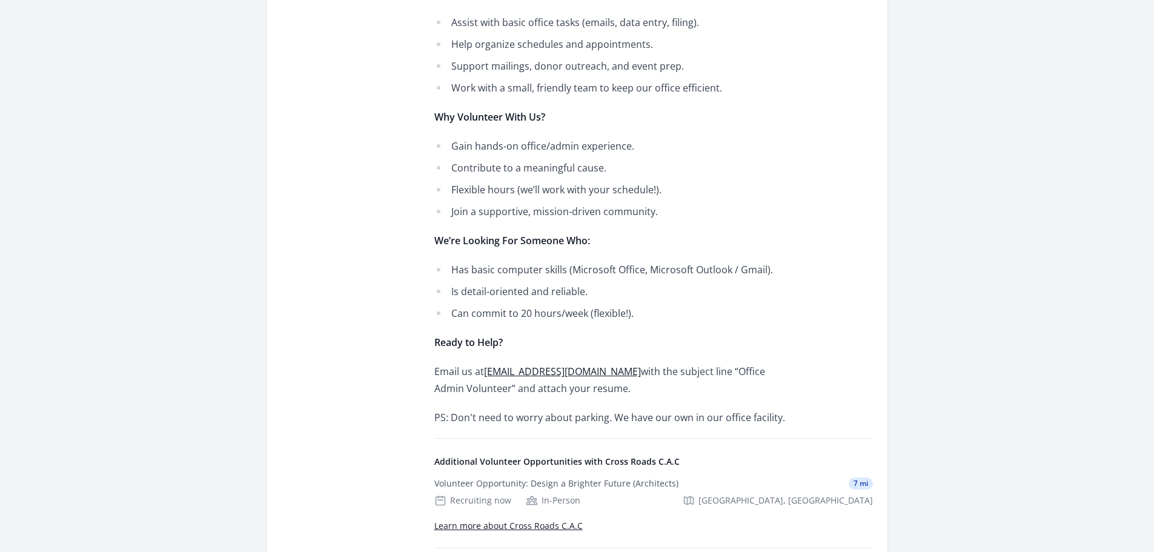
scroll to position [606, 0]
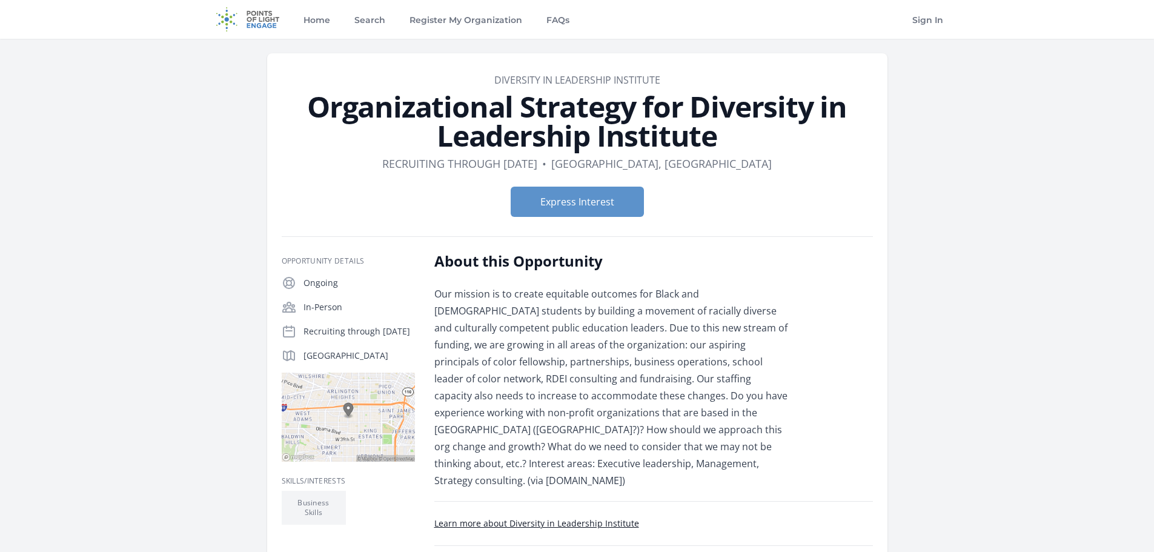
click at [531, 289] on p "Our mission is to create equitable outcomes for Black and [DEMOGRAPHIC_DATA] st…" at bounding box center [611, 386] width 354 height 203
click at [626, 308] on p "Our mission is to create equitable outcomes for Black and [DEMOGRAPHIC_DATA] st…" at bounding box center [611, 386] width 354 height 203
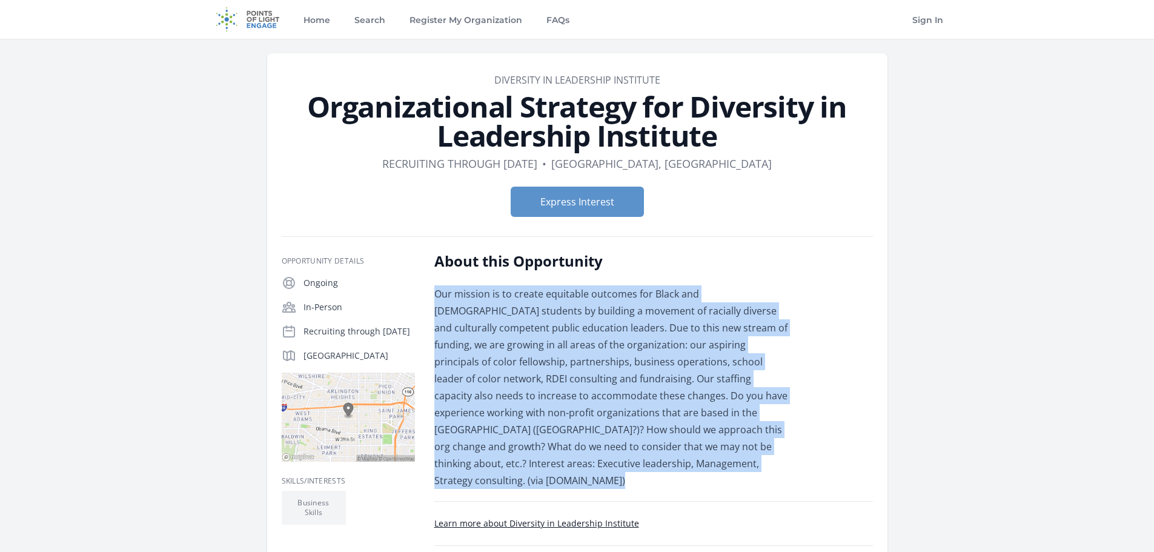
click at [626, 308] on p "Our mission is to create equitable outcomes for Black and Latinx students by bu…" at bounding box center [611, 386] width 354 height 203
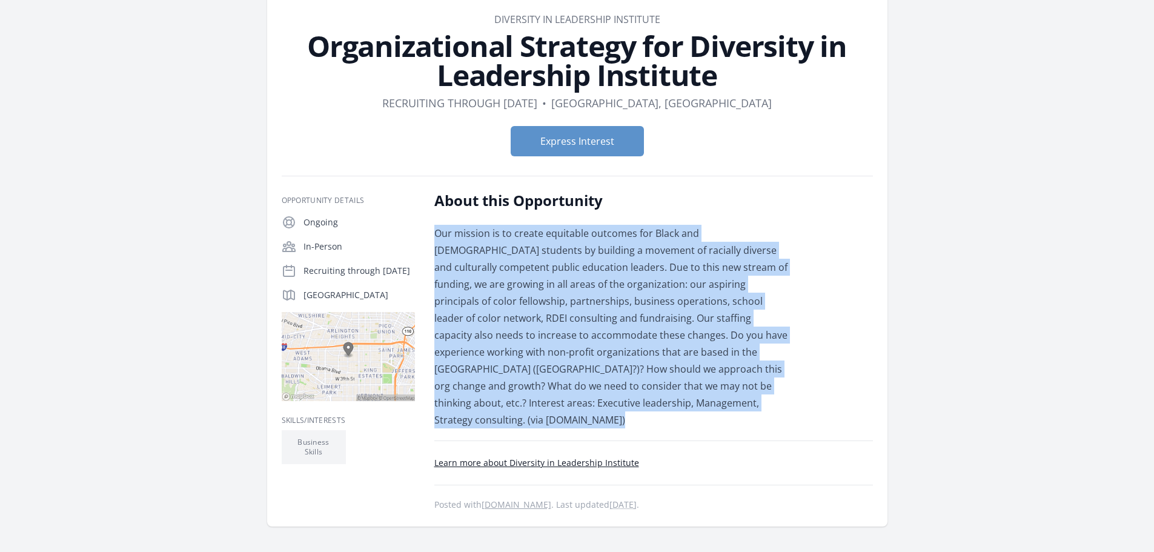
click at [685, 326] on p "Our mission is to create equitable outcomes for Black and Latinx students by bu…" at bounding box center [611, 326] width 354 height 203
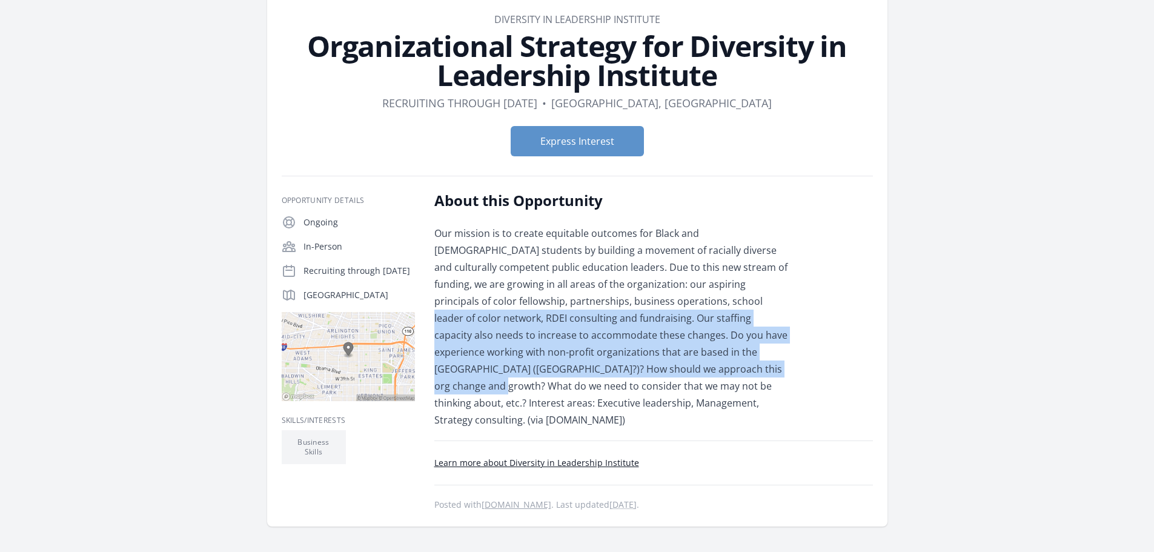
drag, startPoint x: 667, startPoint y: 322, endPoint x: 685, endPoint y: 376, distance: 56.9
click at [685, 376] on p "Our mission is to create equitable outcomes for Black and Latinx students by bu…" at bounding box center [611, 326] width 354 height 203
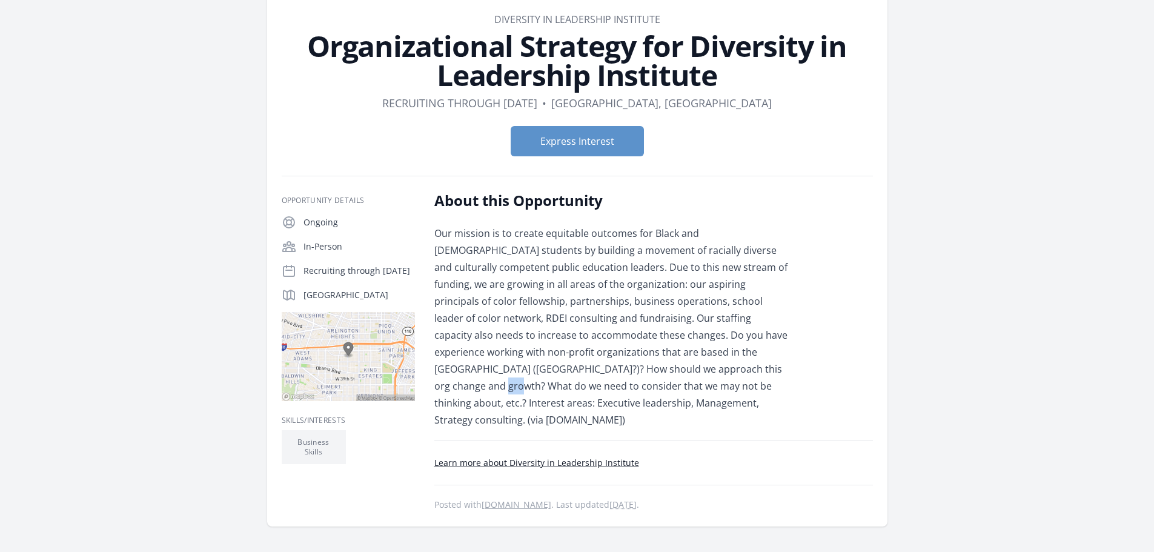
click at [685, 376] on p "Our mission is to create equitable outcomes for Black and Latinx students by bu…" at bounding box center [611, 326] width 354 height 203
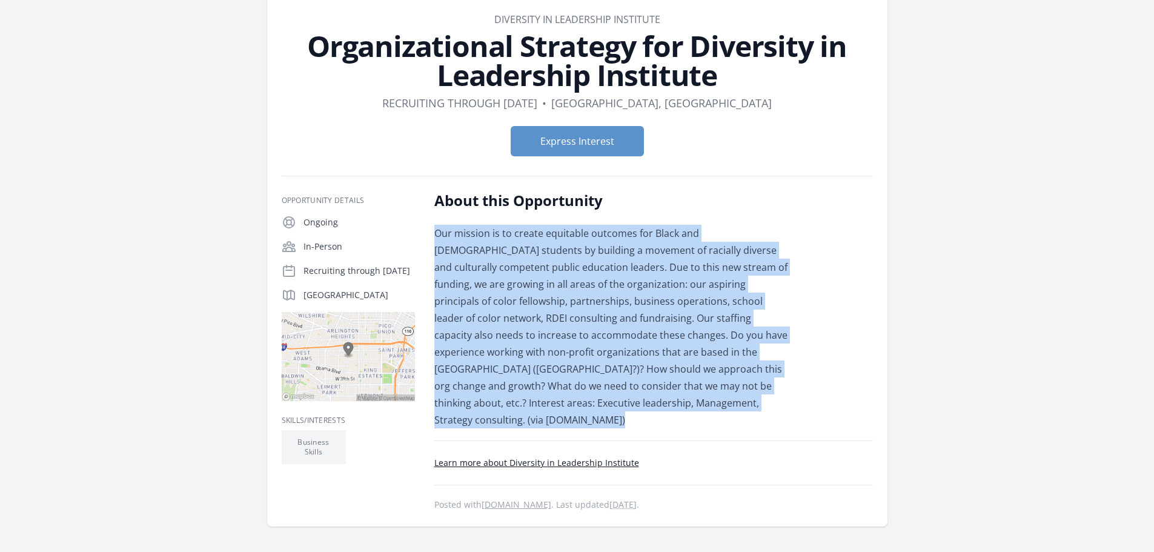
click at [685, 376] on p "Our mission is to create equitable outcomes for Black and Latinx students by bu…" at bounding box center [611, 326] width 354 height 203
click at [627, 274] on p "Our mission is to create equitable outcomes for Black and Latinx students by bu…" at bounding box center [611, 326] width 354 height 203
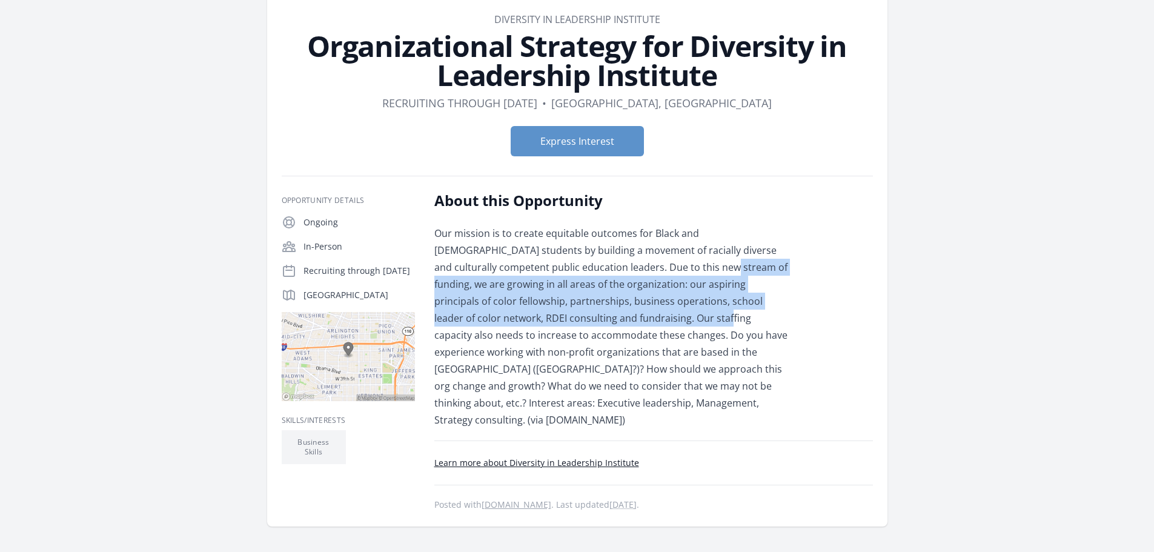
drag, startPoint x: 642, startPoint y: 266, endPoint x: 649, endPoint y: 317, distance: 51.2
click at [649, 317] on p "Our mission is to create equitable outcomes for Black and Latinx students by bu…" at bounding box center [611, 326] width 354 height 203
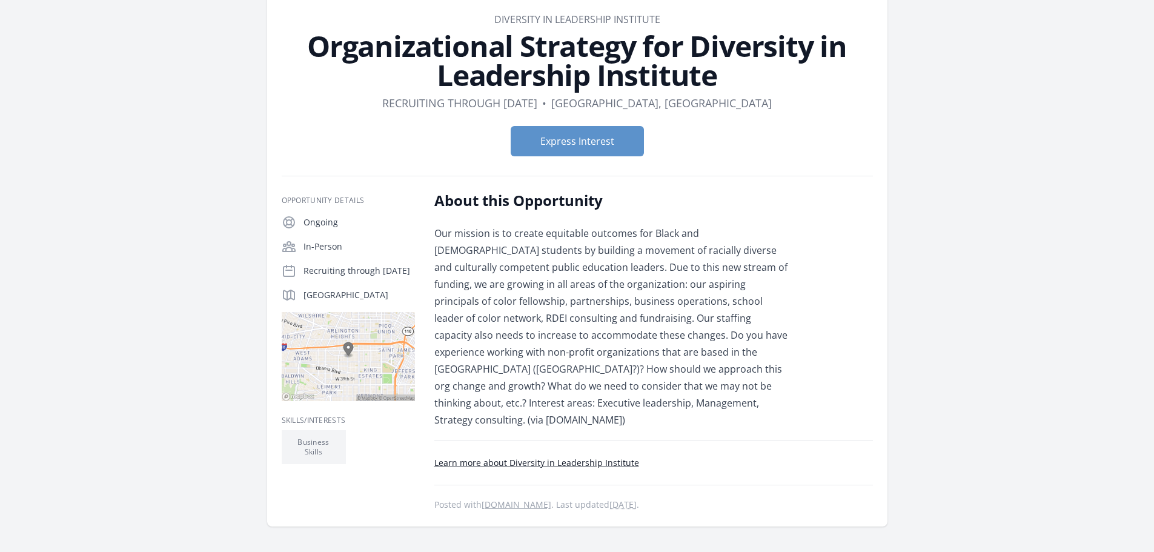
click at [358, 293] on p "Los Angeles, CA 90018" at bounding box center [358, 295] width 111 height 12
click at [357, 293] on p "Los Angeles, CA 90018" at bounding box center [358, 295] width 111 height 12
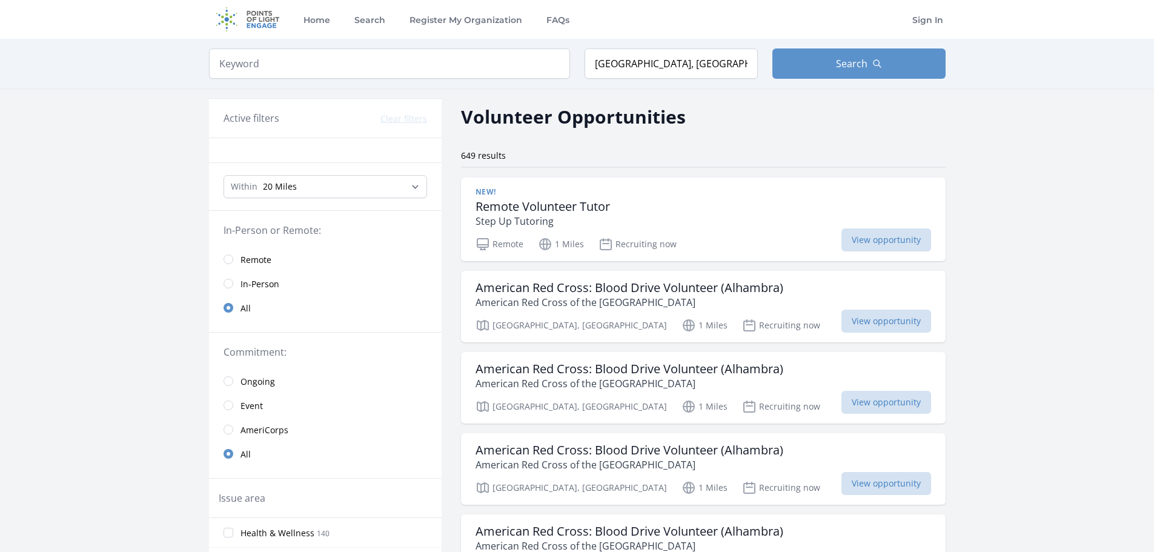
click at [251, 248] on link "Remote" at bounding box center [325, 259] width 233 height 24
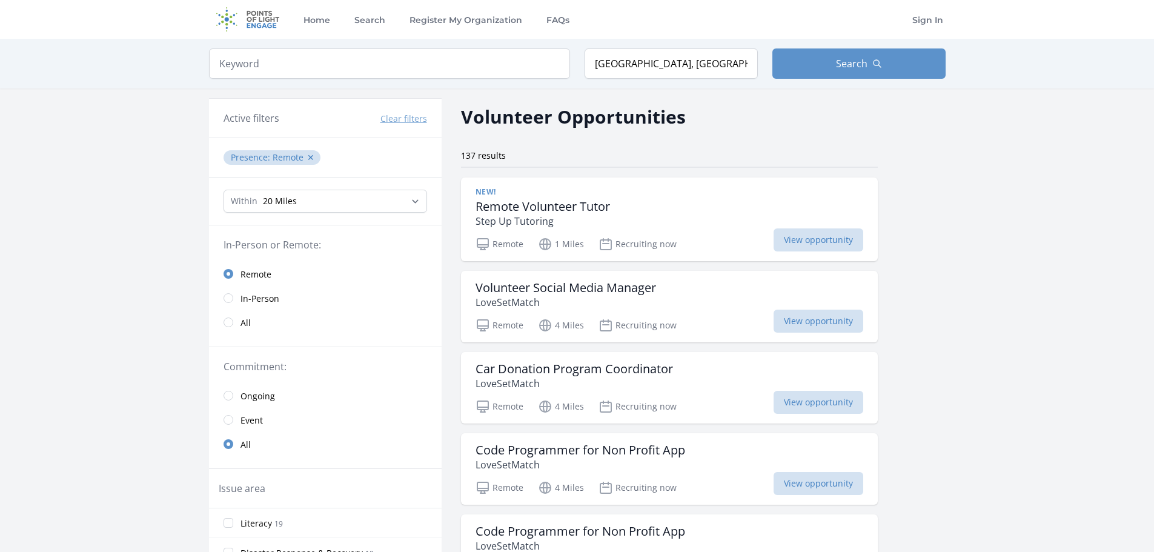
click at [246, 269] on span "Remote" at bounding box center [255, 274] width 31 height 12
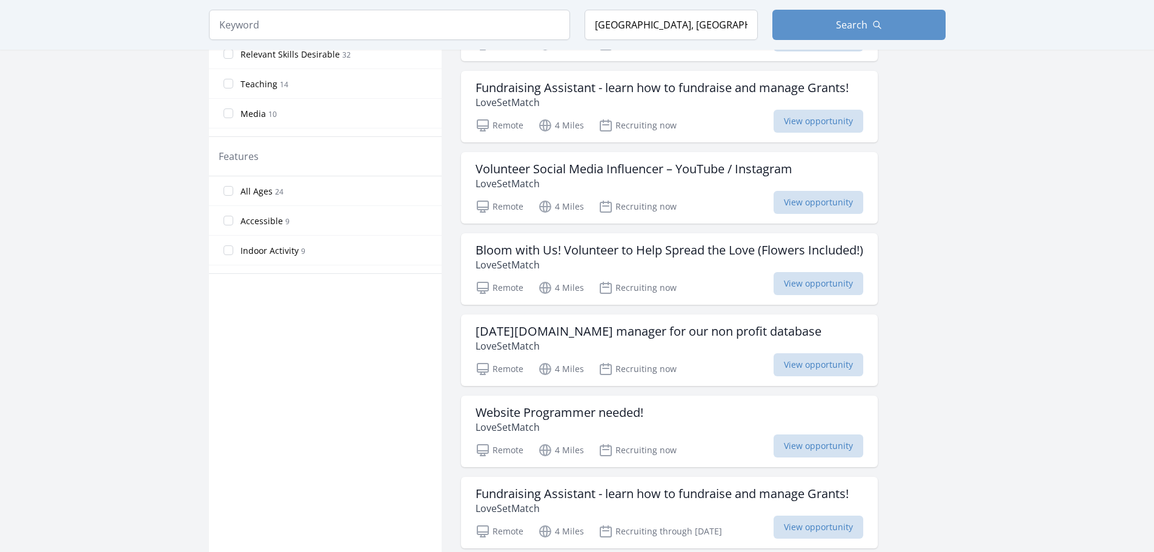
scroll to position [545, 0]
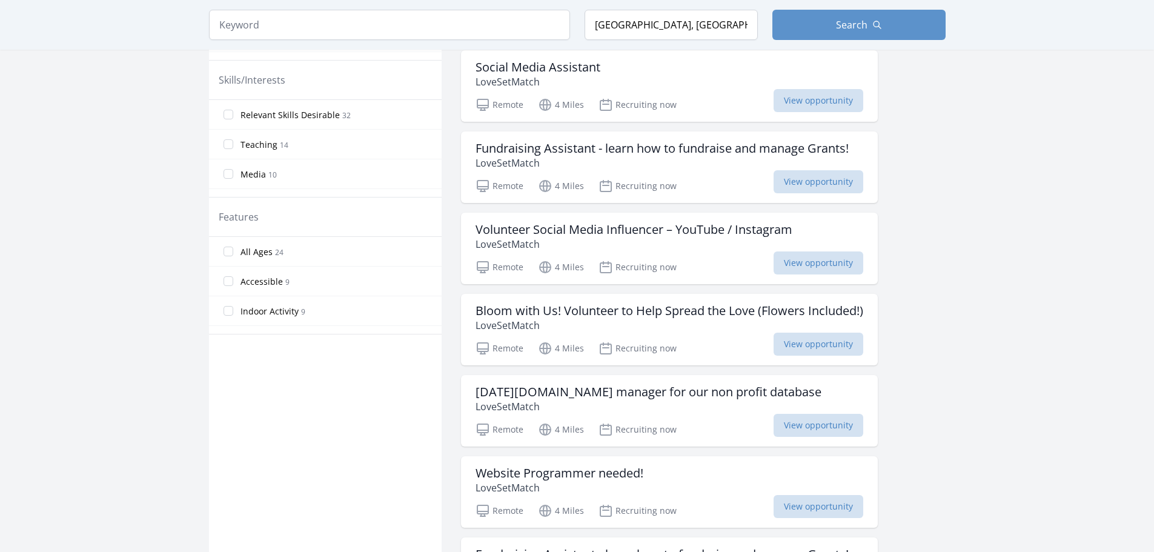
click at [260, 144] on span "Teaching" at bounding box center [258, 145] width 37 height 12
click at [233, 144] on input "Teaching 14" at bounding box center [228, 144] width 10 height 10
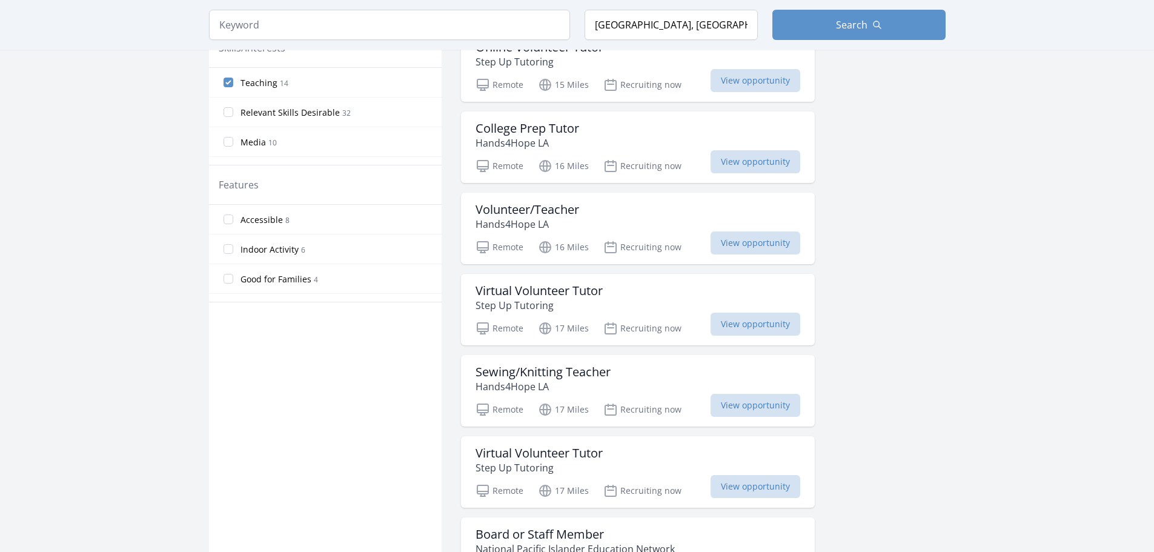
scroll to position [573, 0]
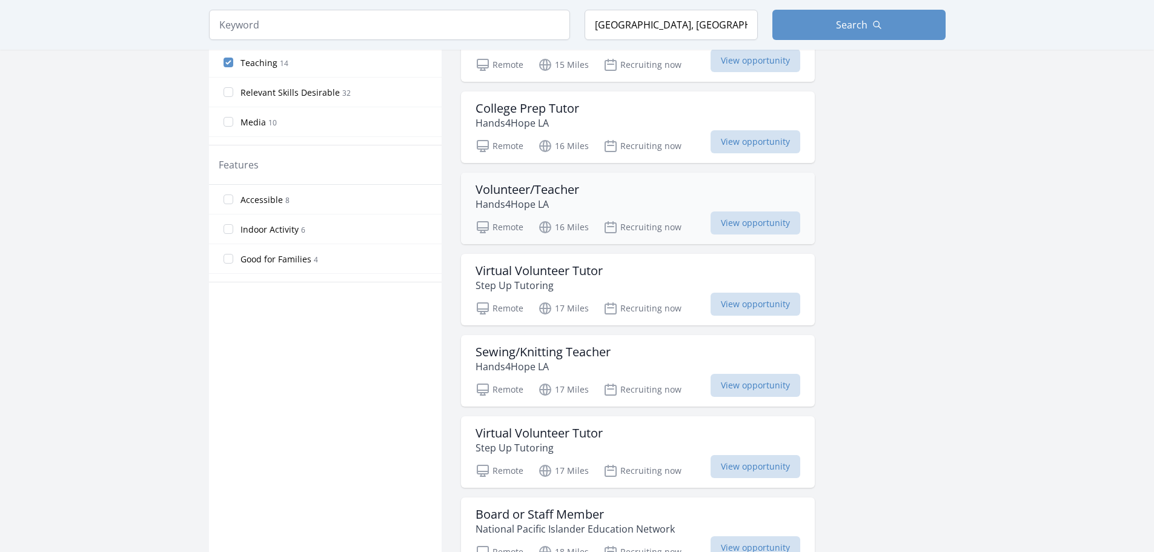
click at [541, 185] on h3 "Volunteer/Teacher" at bounding box center [527, 189] width 104 height 15
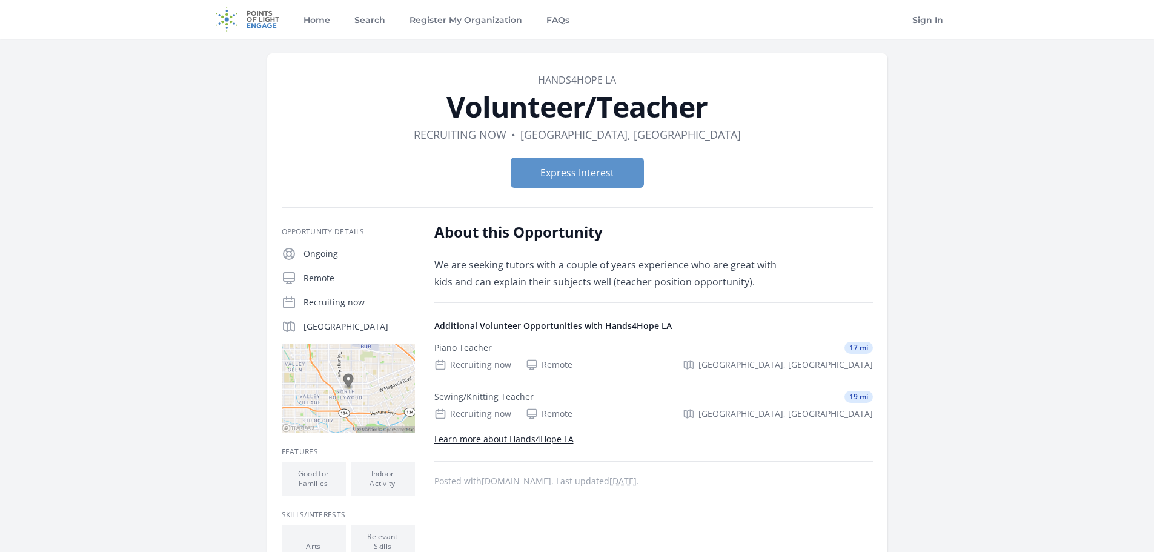
click at [486, 444] on p "Learn more about Hands4Hope LA" at bounding box center [653, 439] width 438 height 15
click at [489, 439] on link "Learn more about Hands4Hope LA" at bounding box center [503, 439] width 139 height 12
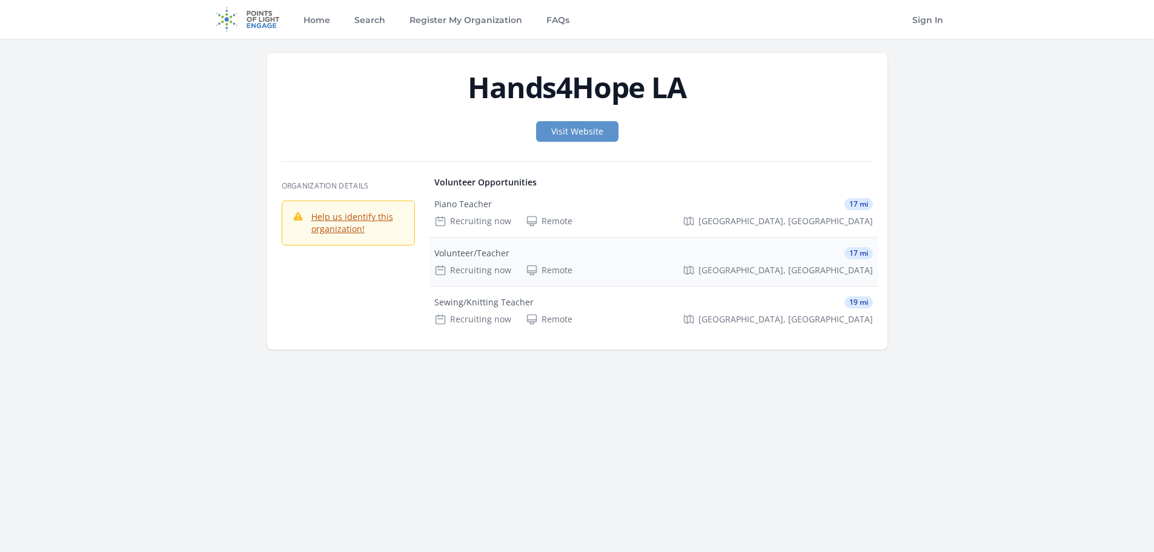
click at [473, 256] on div "Volunteer/Teacher" at bounding box center [471, 253] width 75 height 12
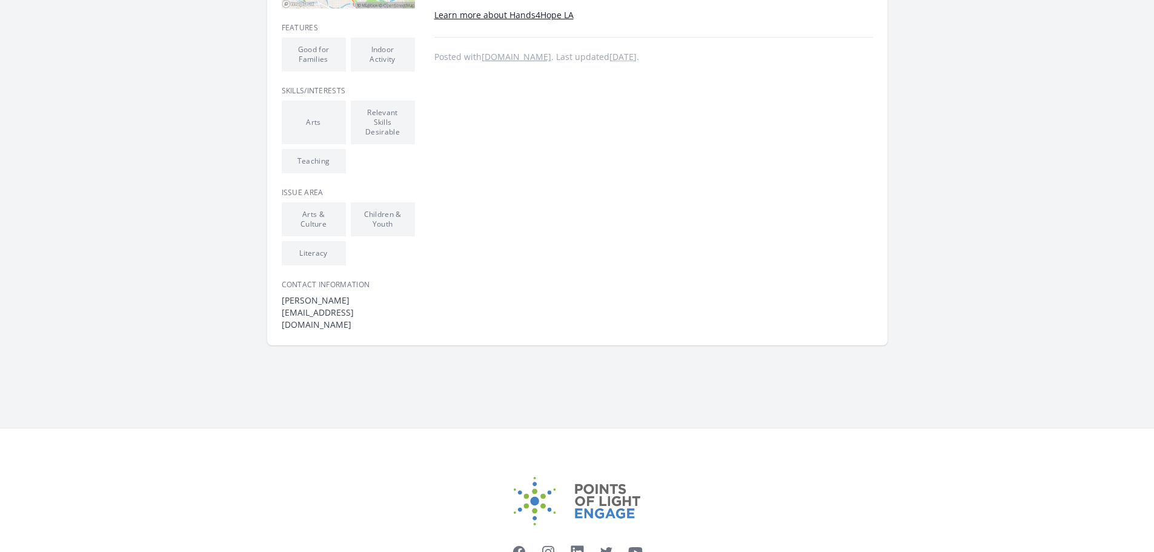
scroll to position [484, 0]
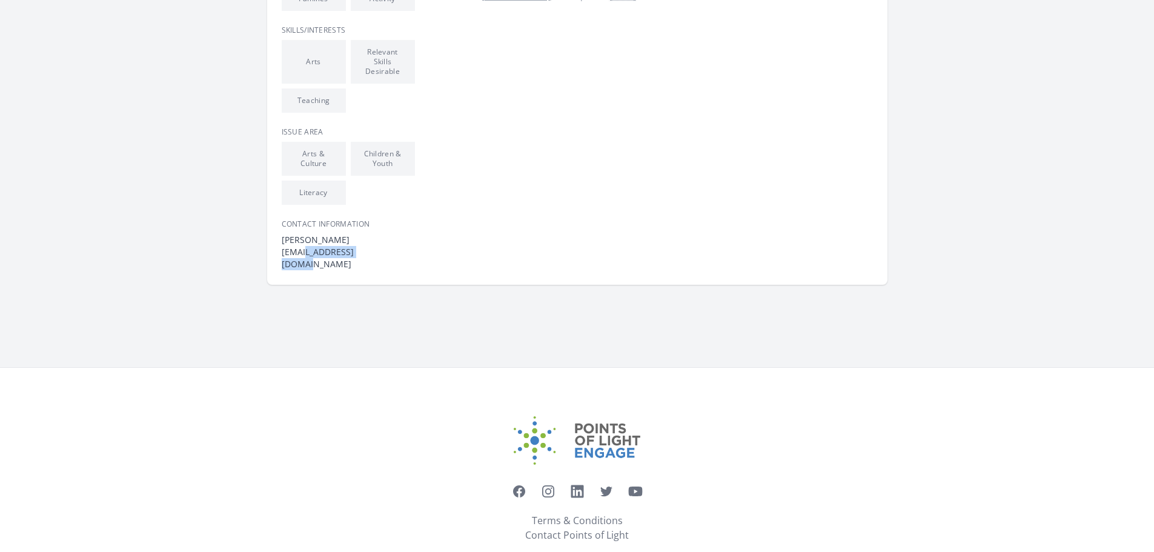
drag, startPoint x: 394, startPoint y: 255, endPoint x: 305, endPoint y: 257, distance: 89.0
click at [305, 257] on dd "info@hands4hopela.org" at bounding box center [348, 258] width 133 height 24
